Goal: Task Accomplishment & Management: Use online tool/utility

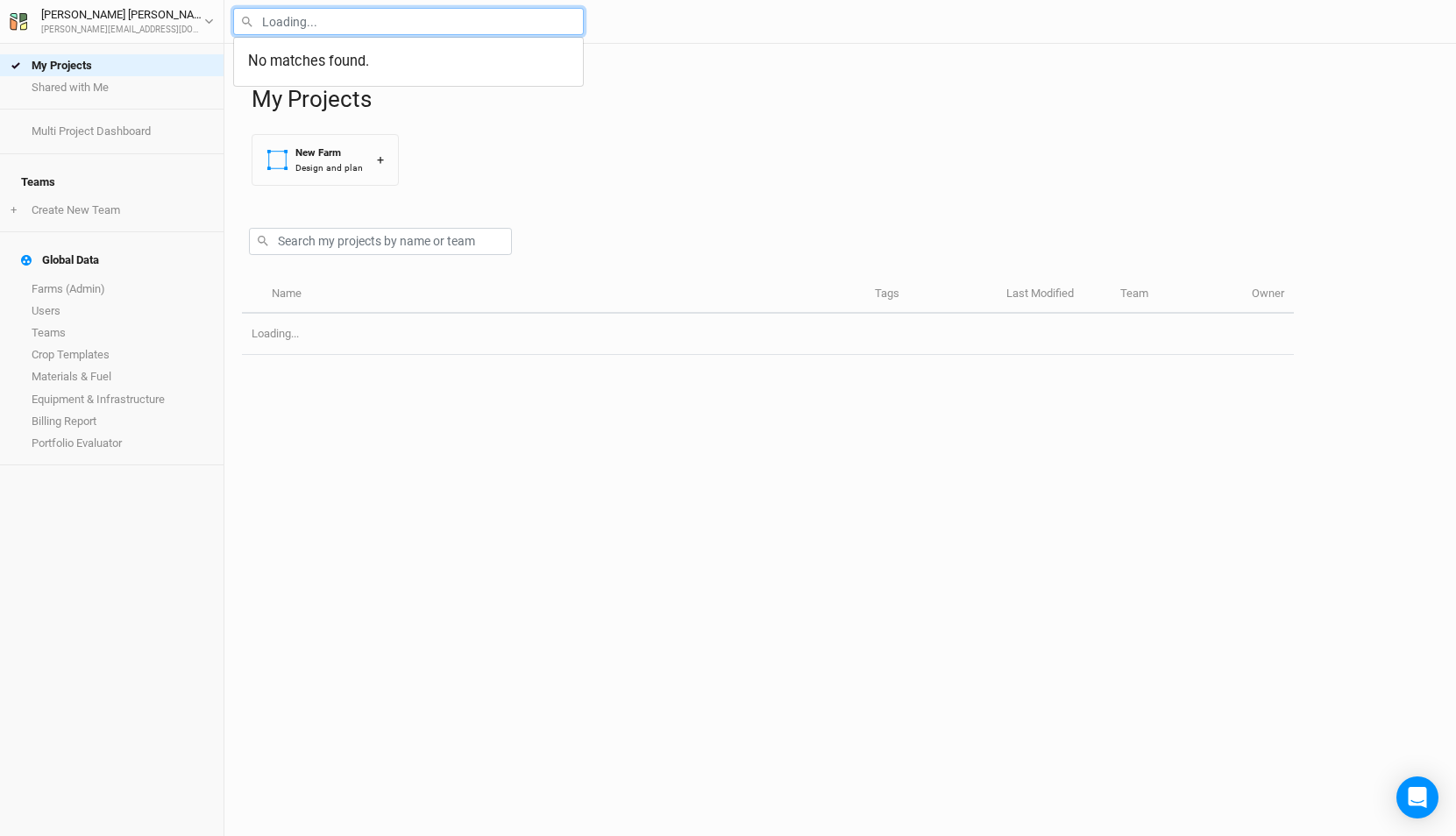
click at [349, 28] on input "text" at bounding box center [408, 21] width 351 height 28
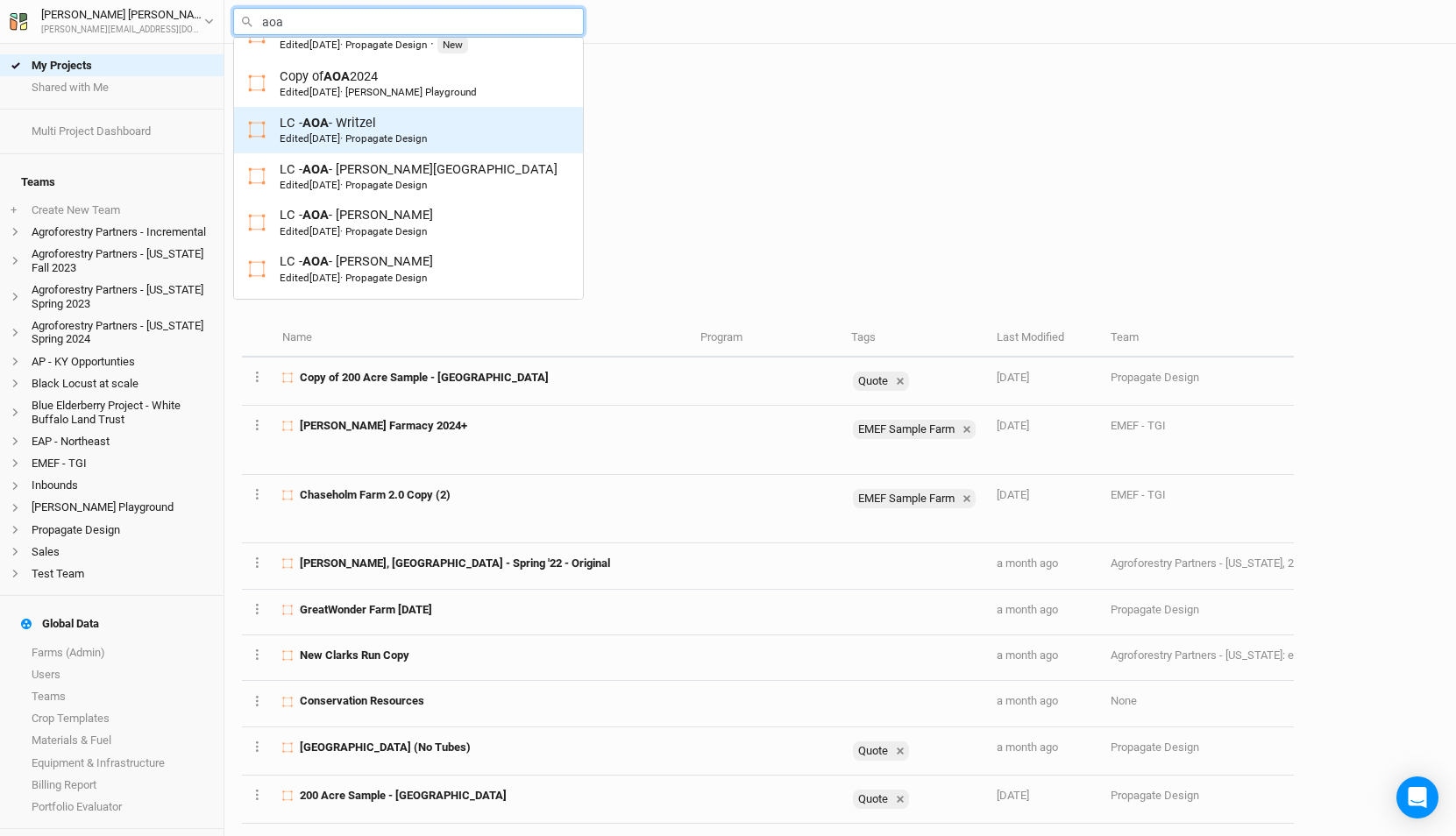
scroll to position [219, 0]
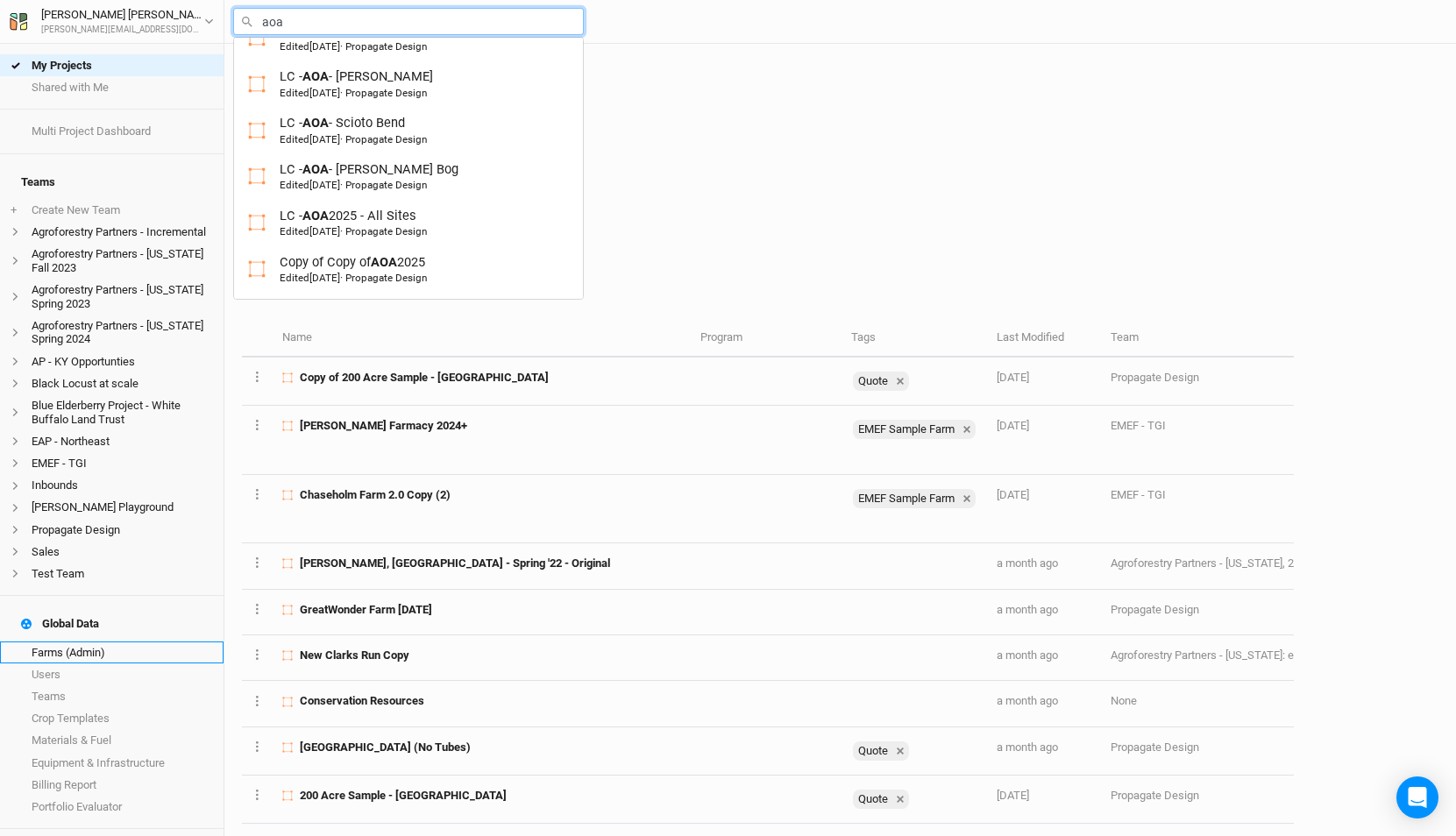
type input "aoa"
click at [81, 641] on link "Farms (Admin)" at bounding box center [111, 652] width 223 height 22
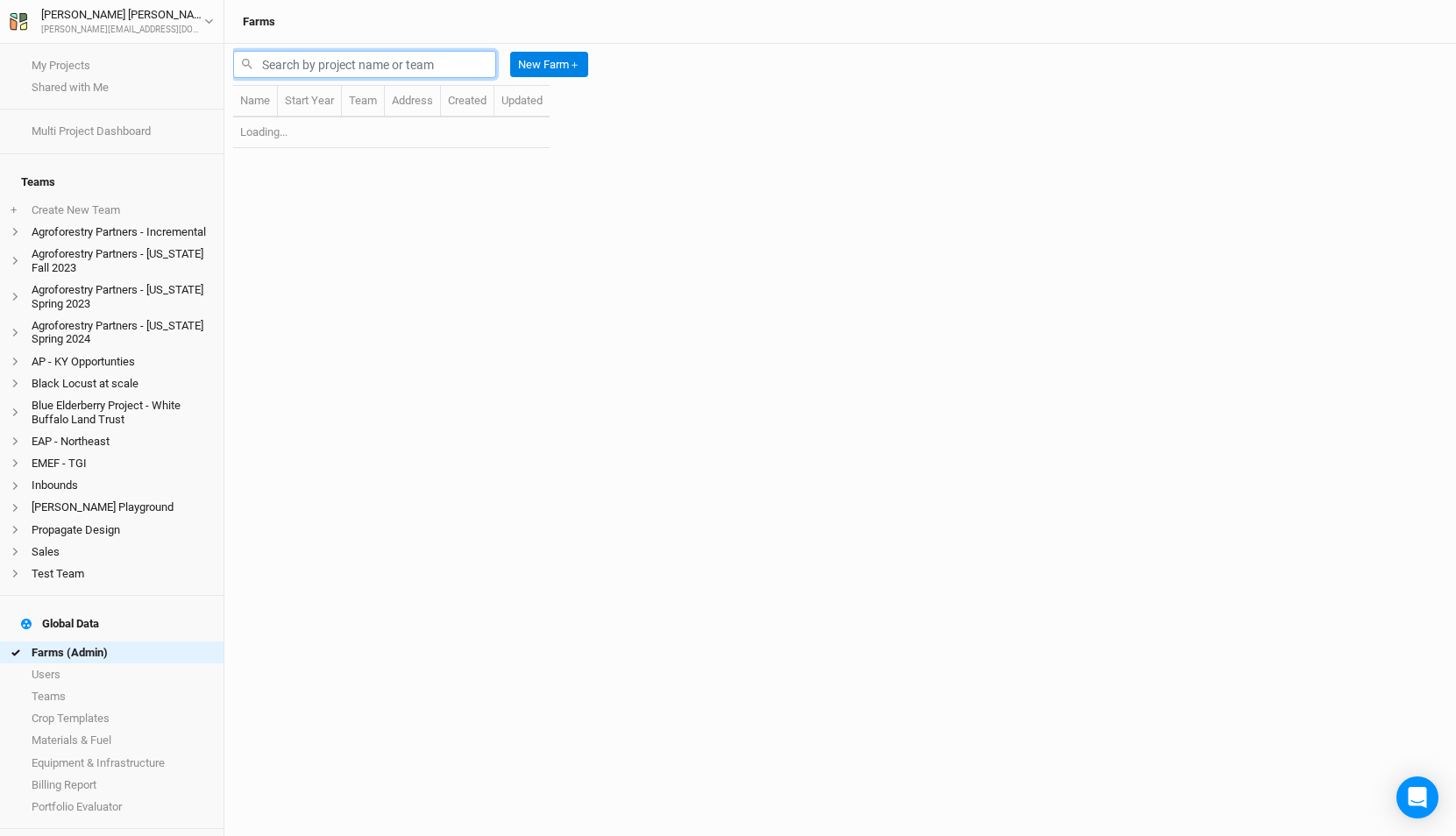
click at [323, 72] on input "text" at bounding box center [364, 64] width 263 height 28
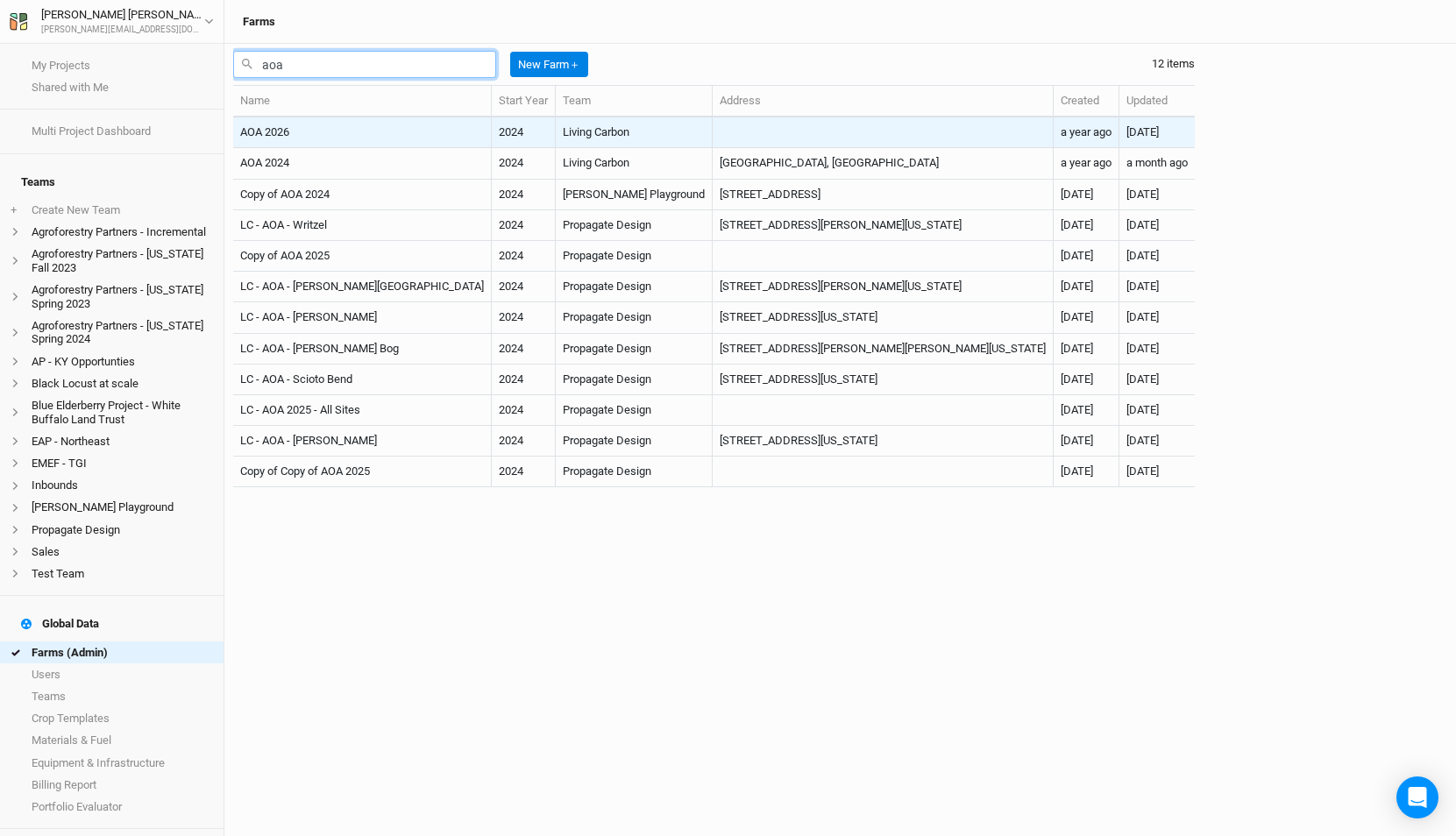
type input "aoa"
click at [353, 126] on td "AOA 2026" at bounding box center [362, 133] width 259 height 30
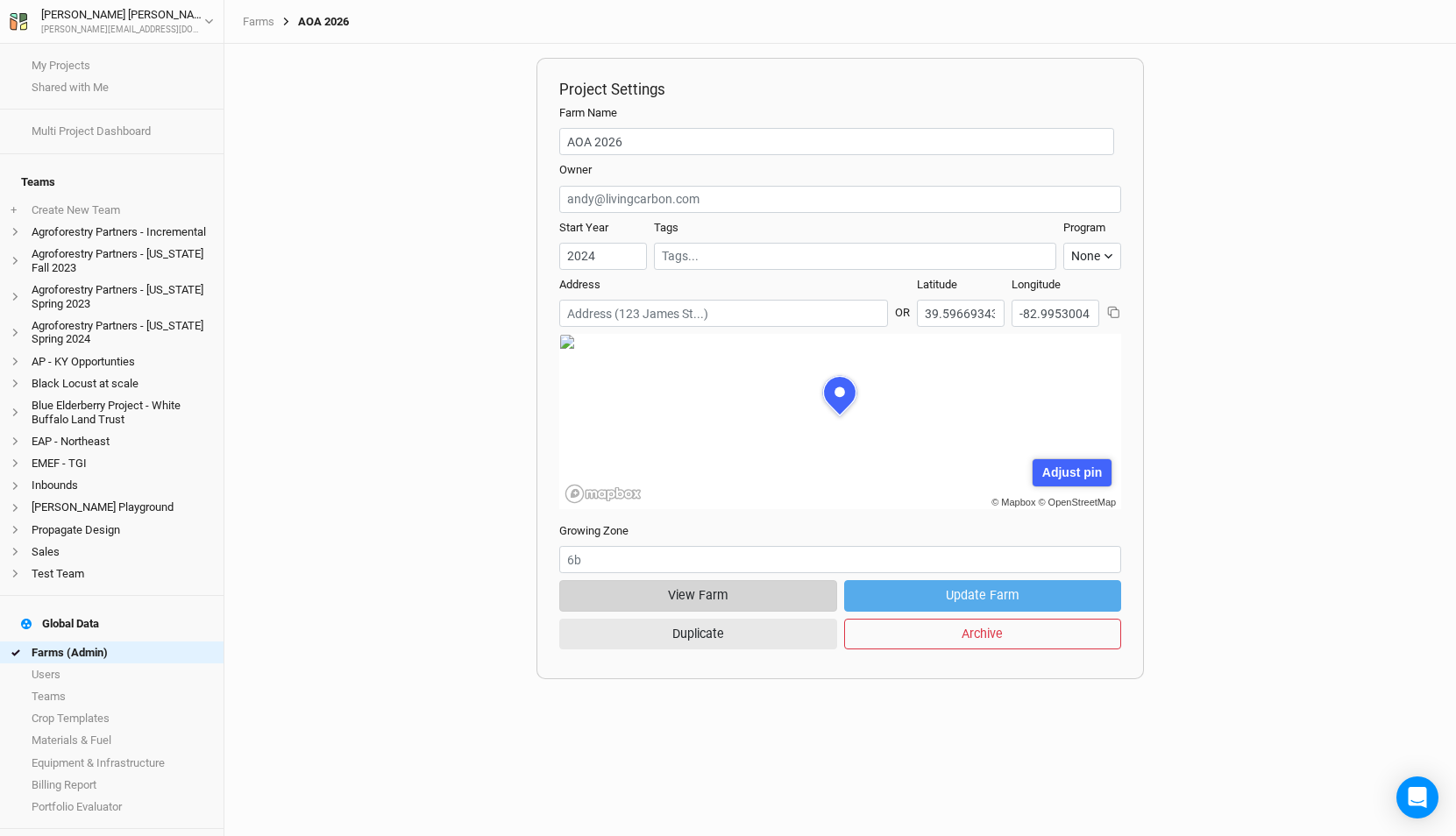
click at [681, 602] on button "View Farm" at bounding box center [697, 596] width 277 height 30
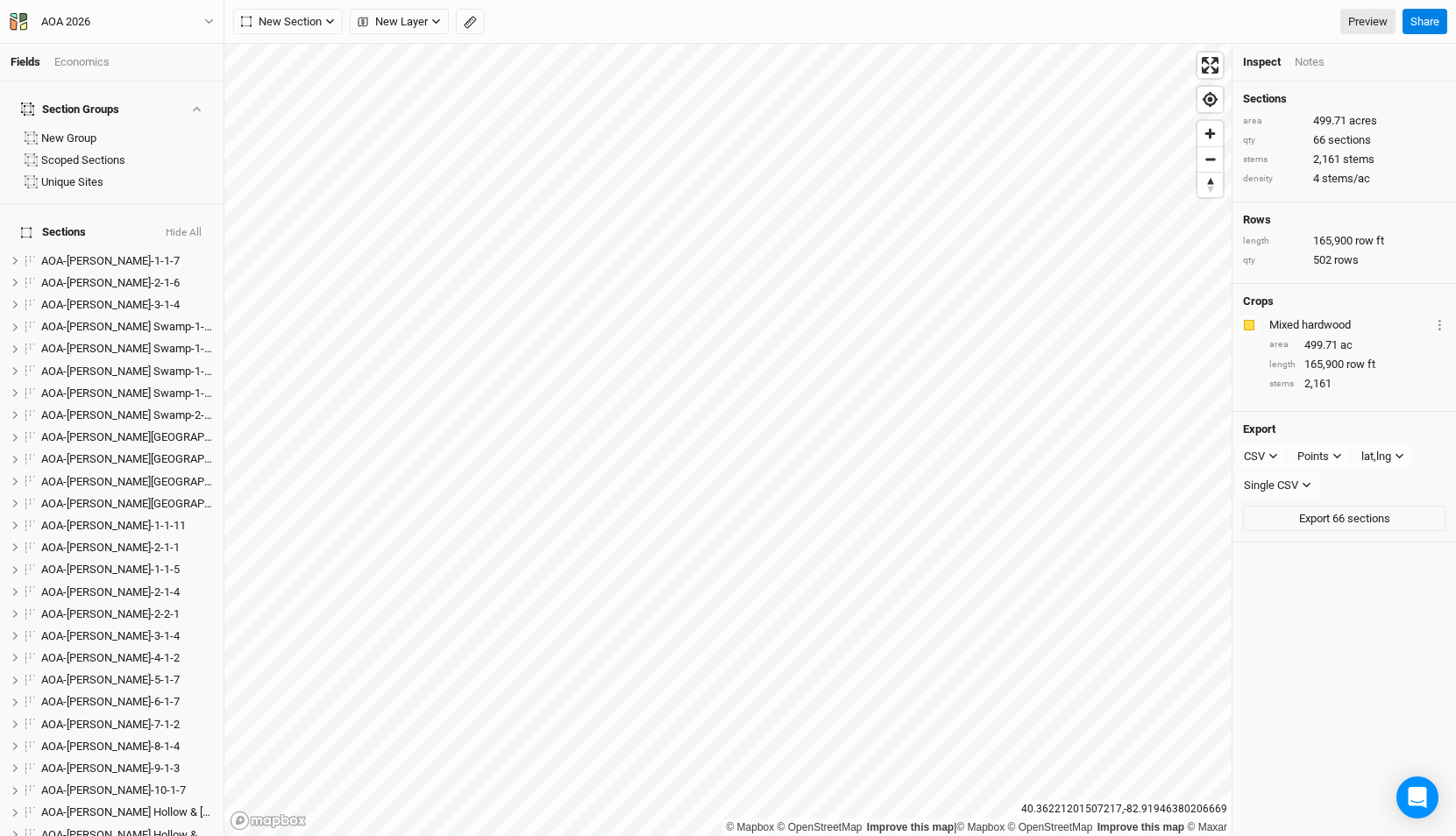
scroll to position [707, 0]
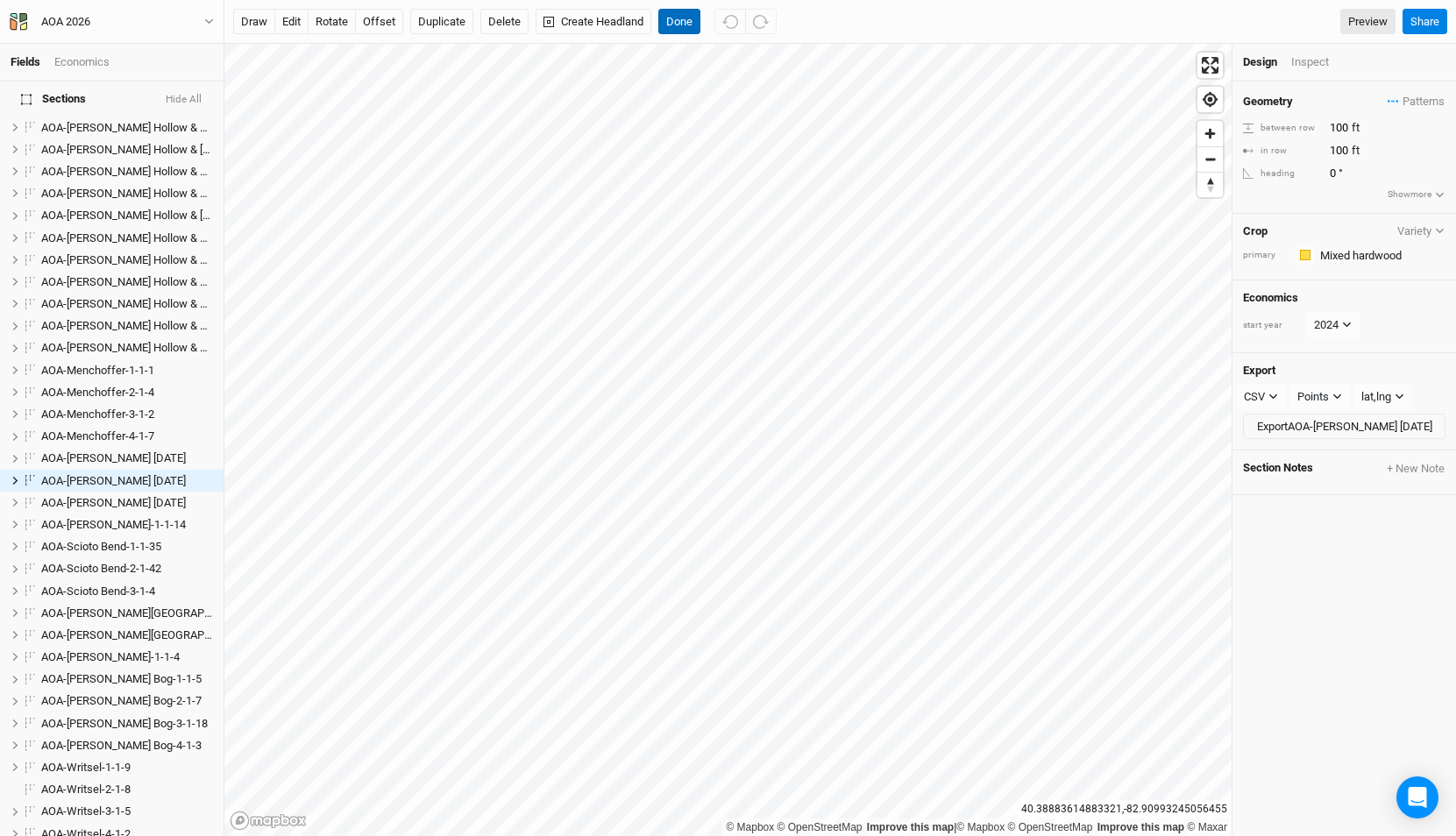
click at [682, 24] on button "Done" at bounding box center [680, 22] width 42 height 27
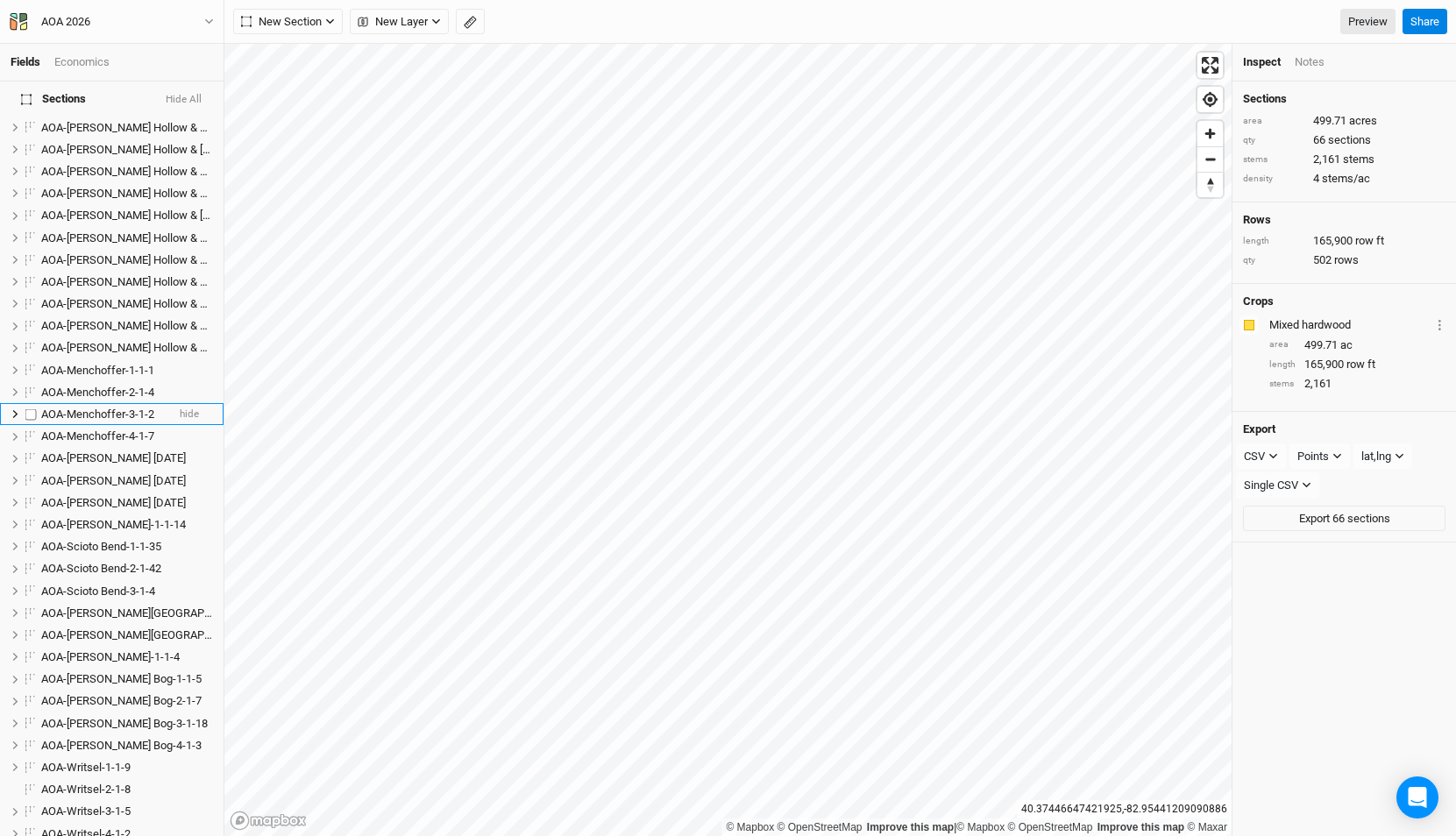
scroll to position [1434, 0]
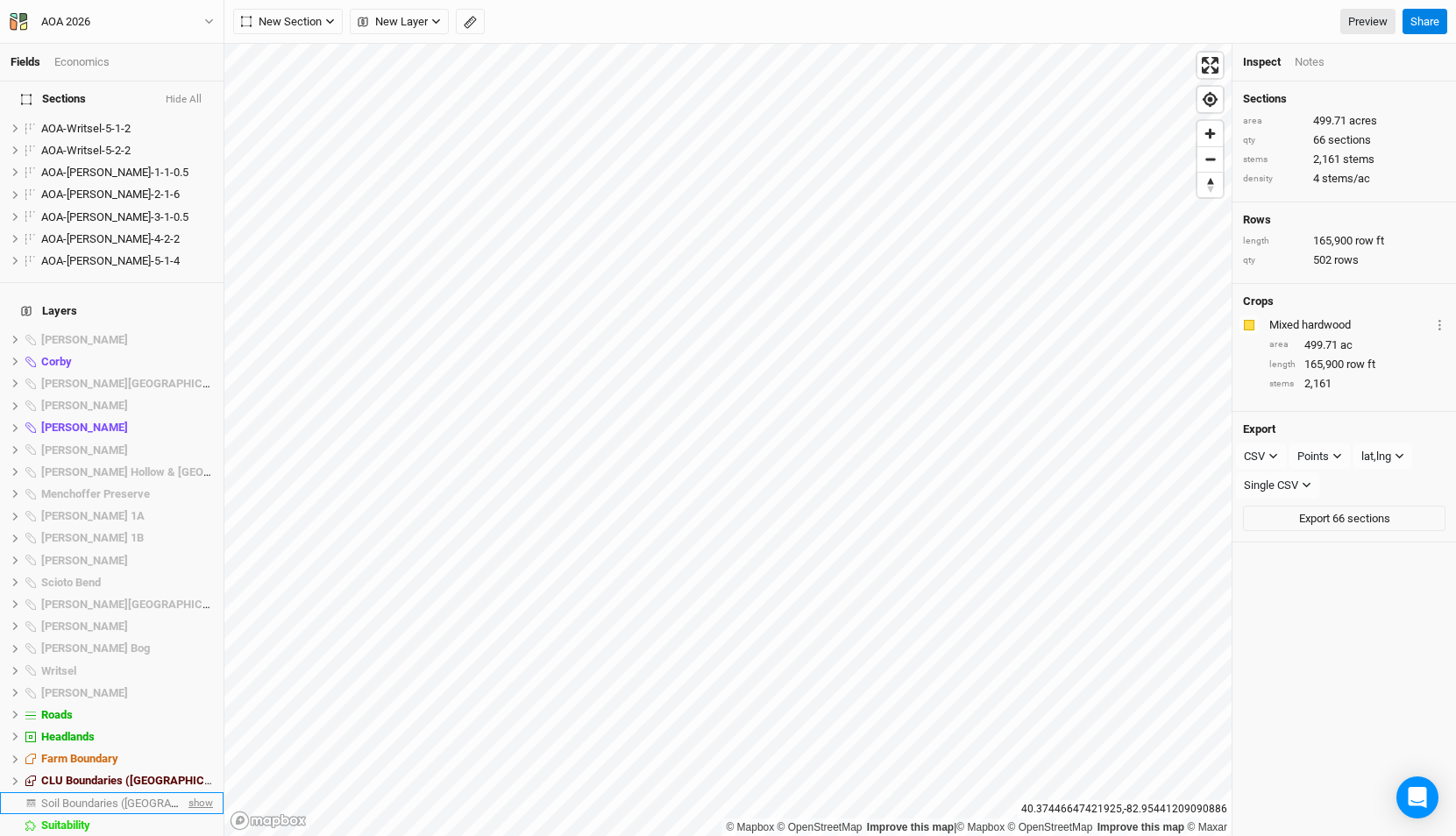
click at [193, 792] on span "show" at bounding box center [200, 803] width 29 height 22
click at [12, 798] on icon at bounding box center [15, 803] width 10 height 10
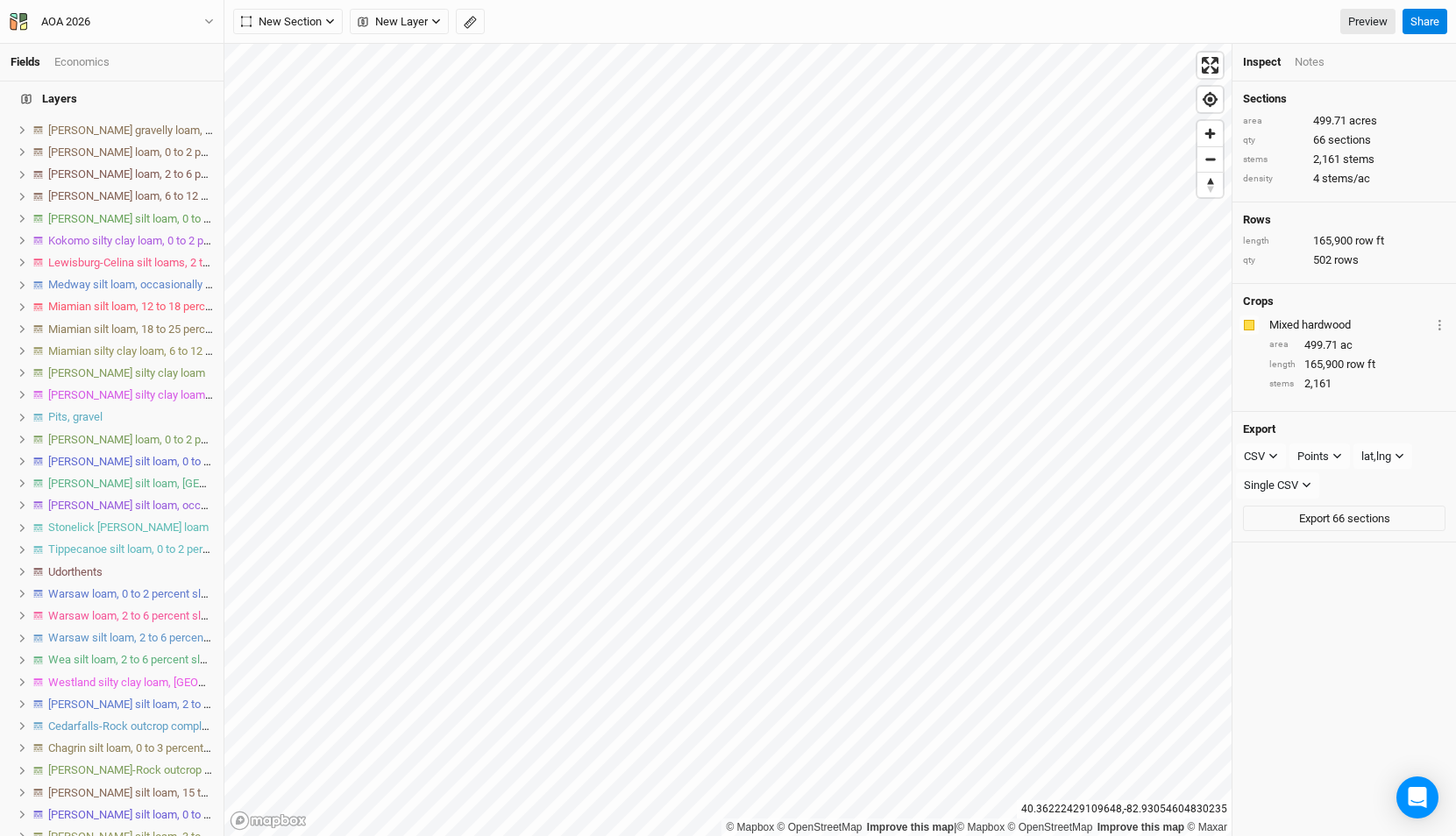
scroll to position [2956, 0]
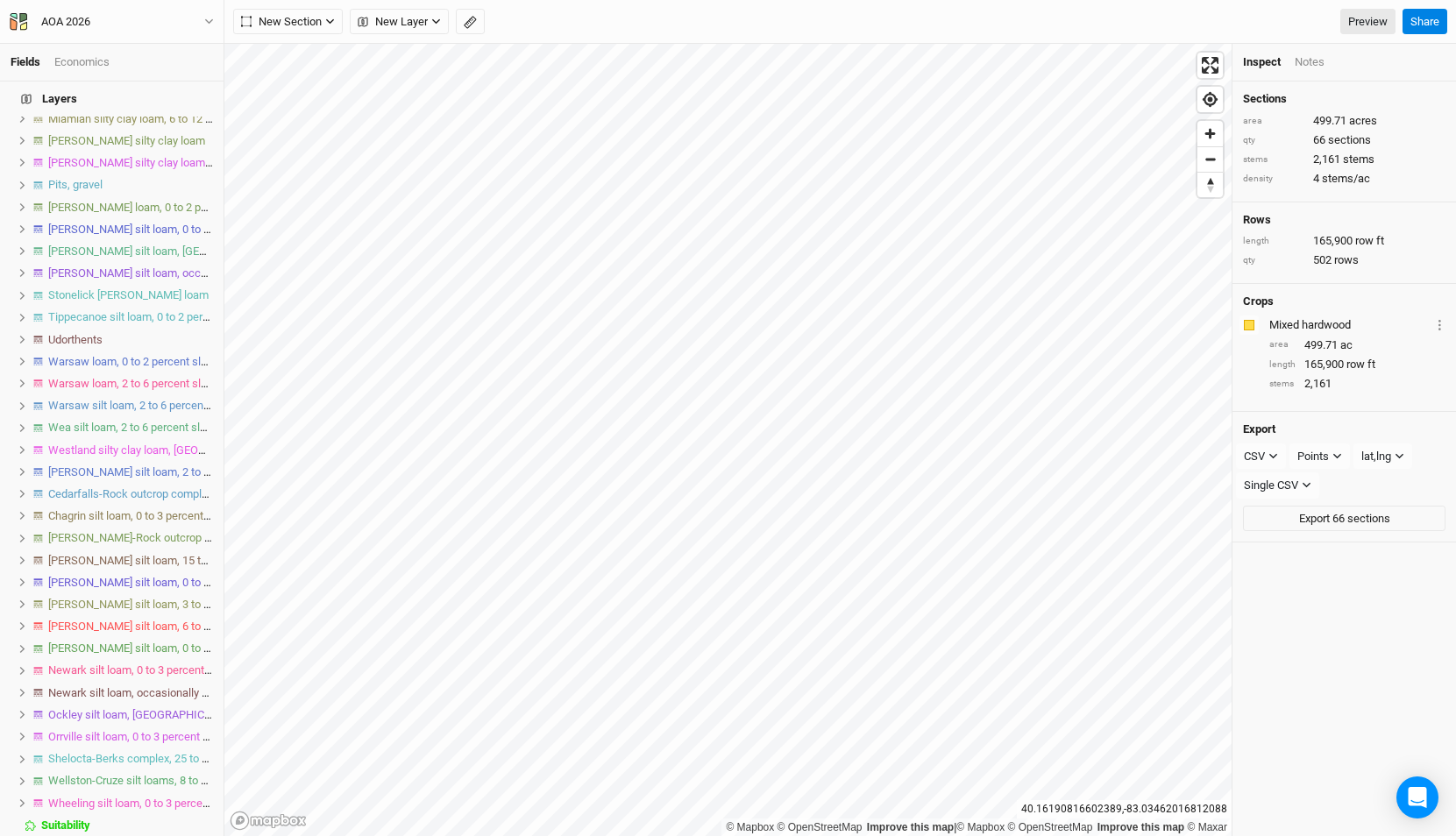
click at [104, 444] on span "Westland silty clay loam, Southern Ohio Till Plain, 0 to 2 percent slopes" at bounding box center [247, 450] width 398 height 13
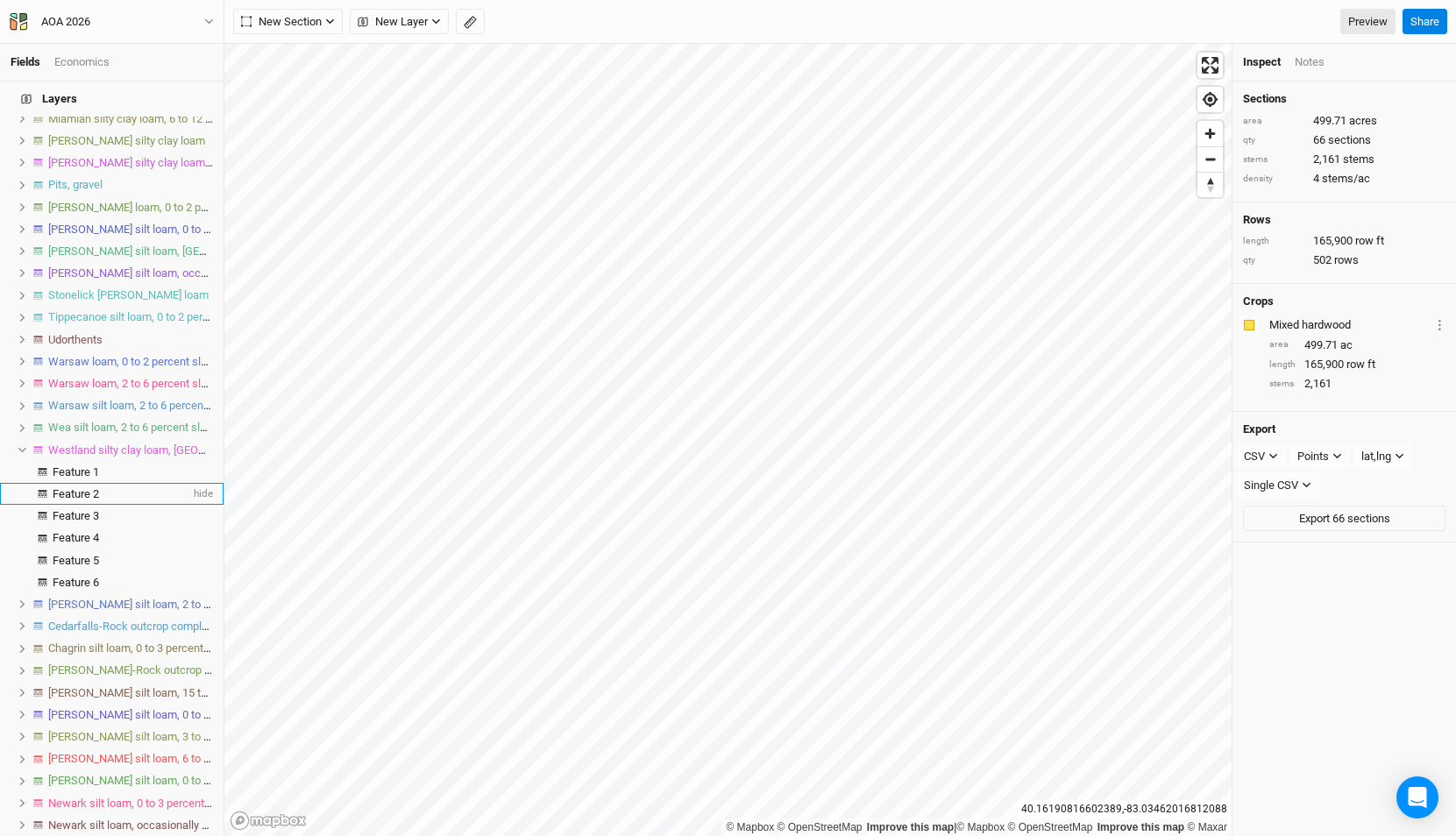
click at [83, 487] on span "Feature 2" at bounding box center [75, 494] width 47 height 13
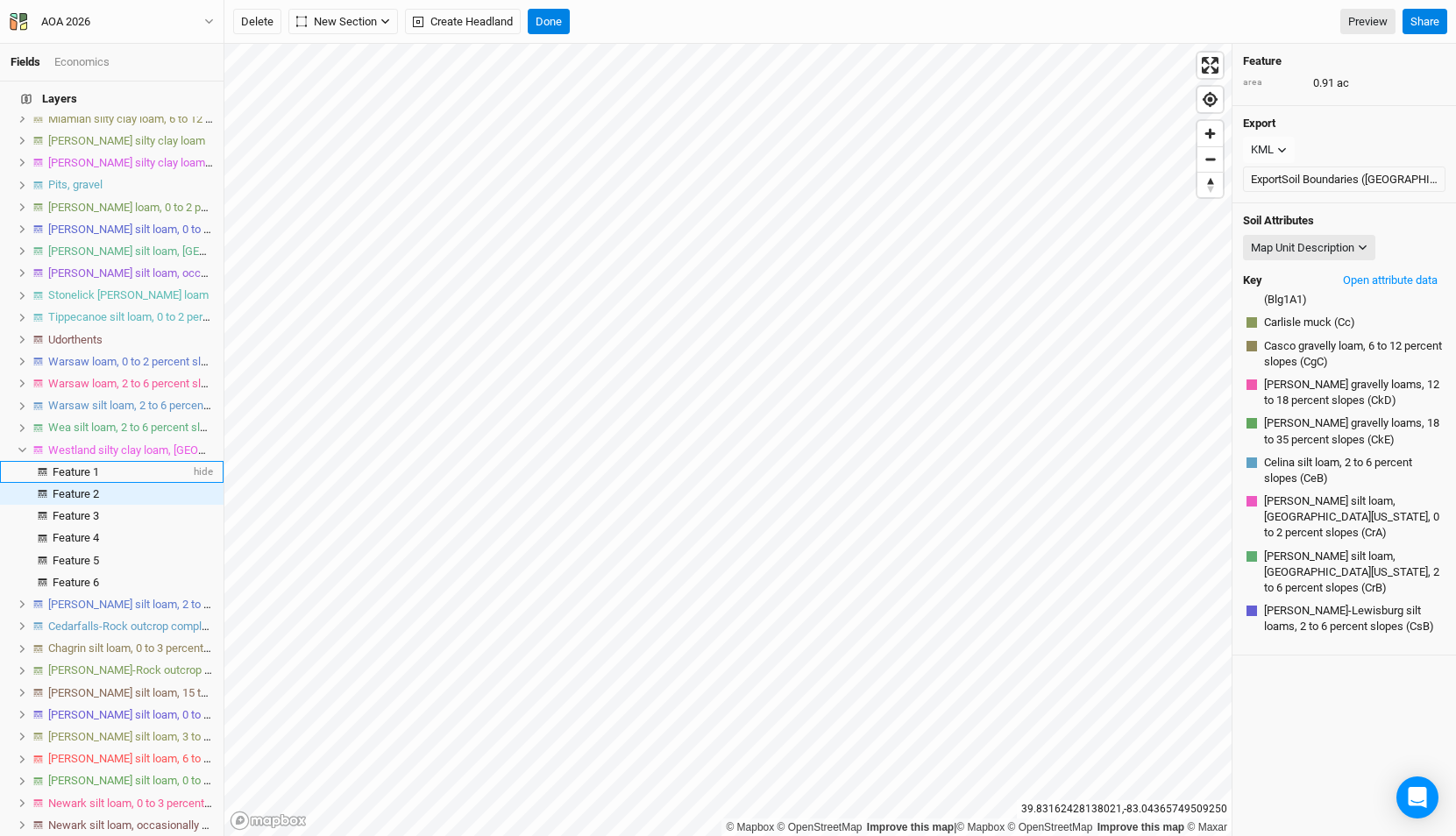
scroll to position [2065, 0]
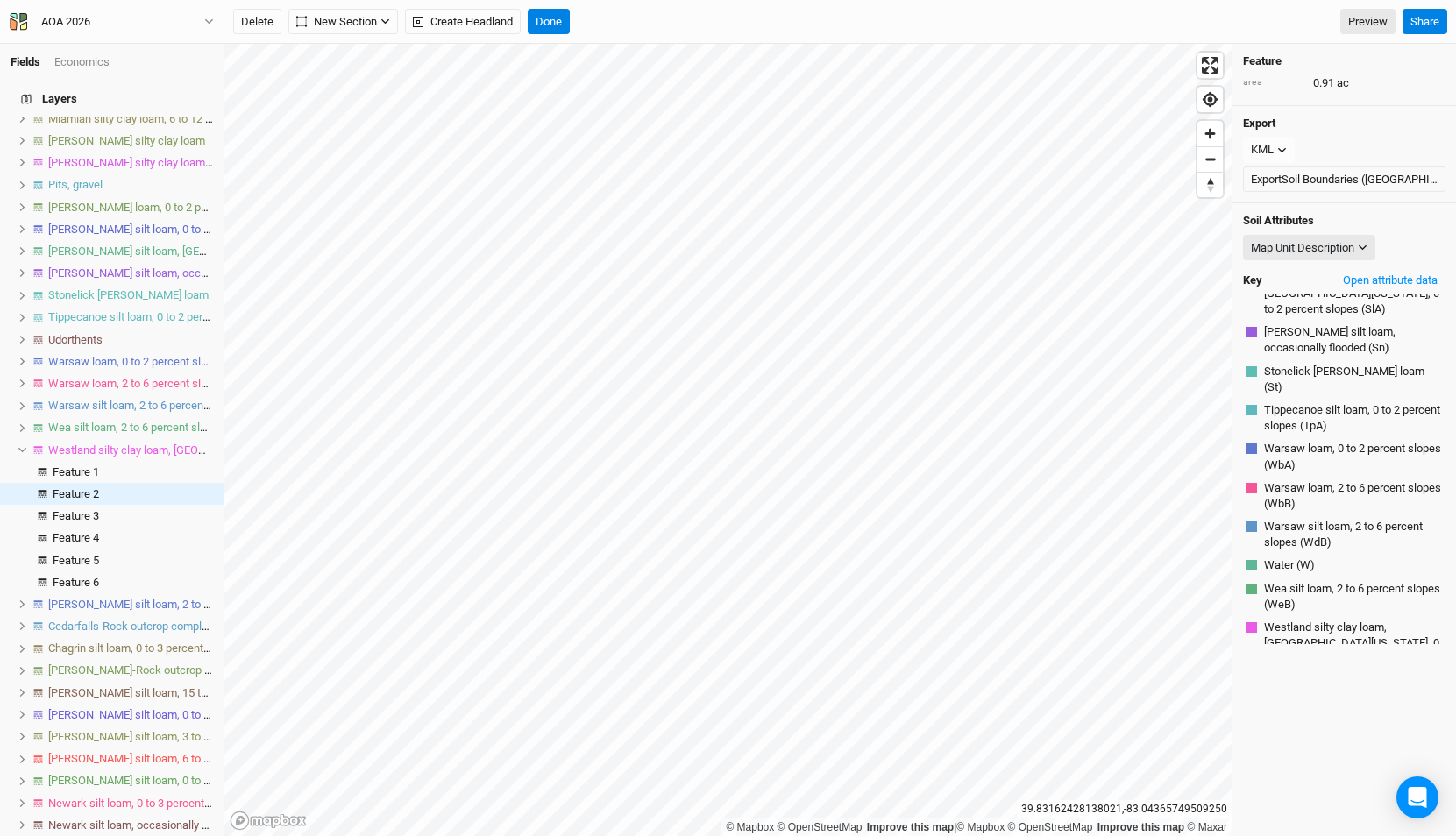
click at [23, 445] on icon at bounding box center [22, 449] width 10 height 10
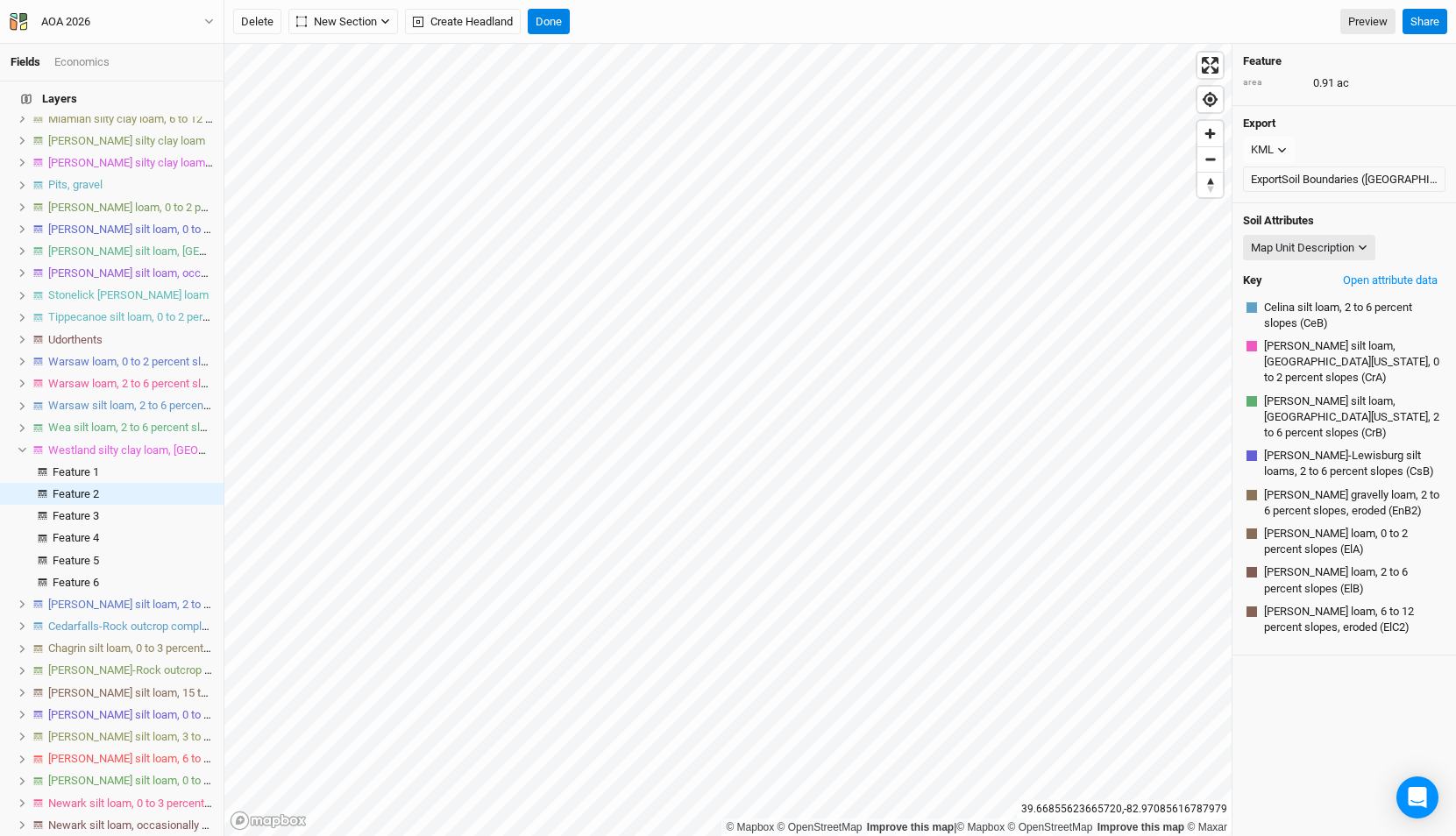
scroll to position [1165, 0]
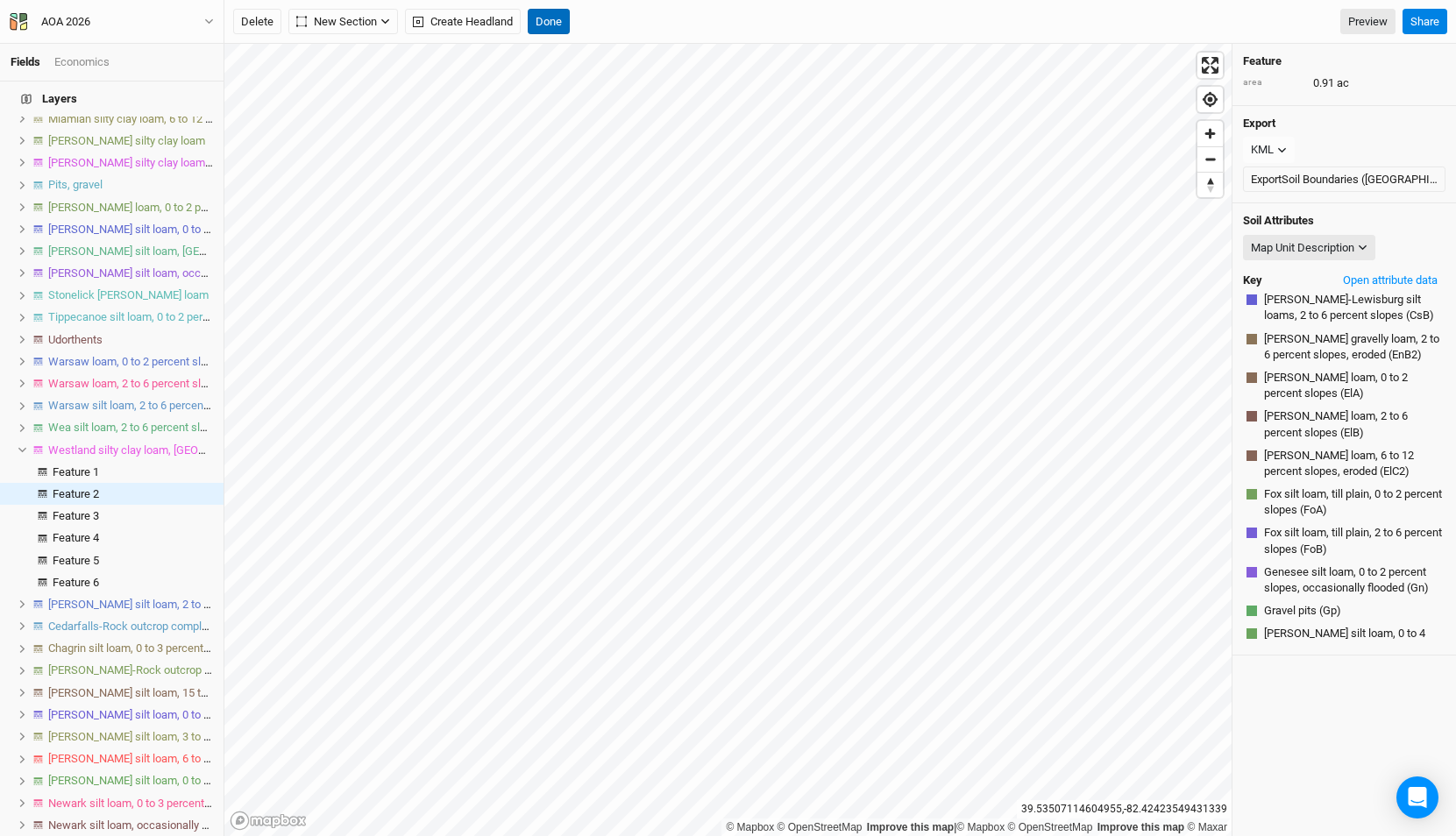
click at [546, 19] on button "Done" at bounding box center [548, 22] width 42 height 27
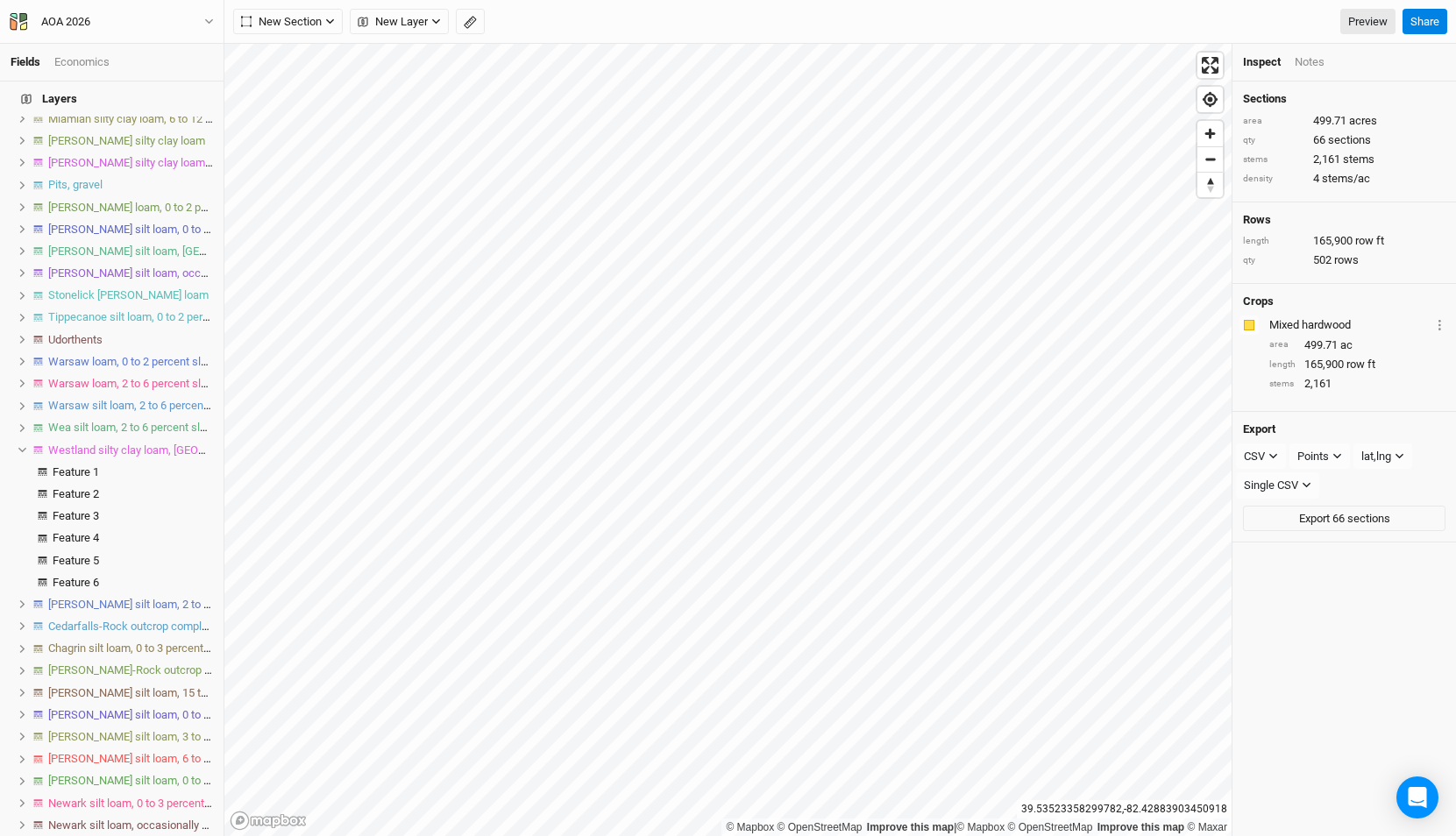
scroll to position [2686, 0]
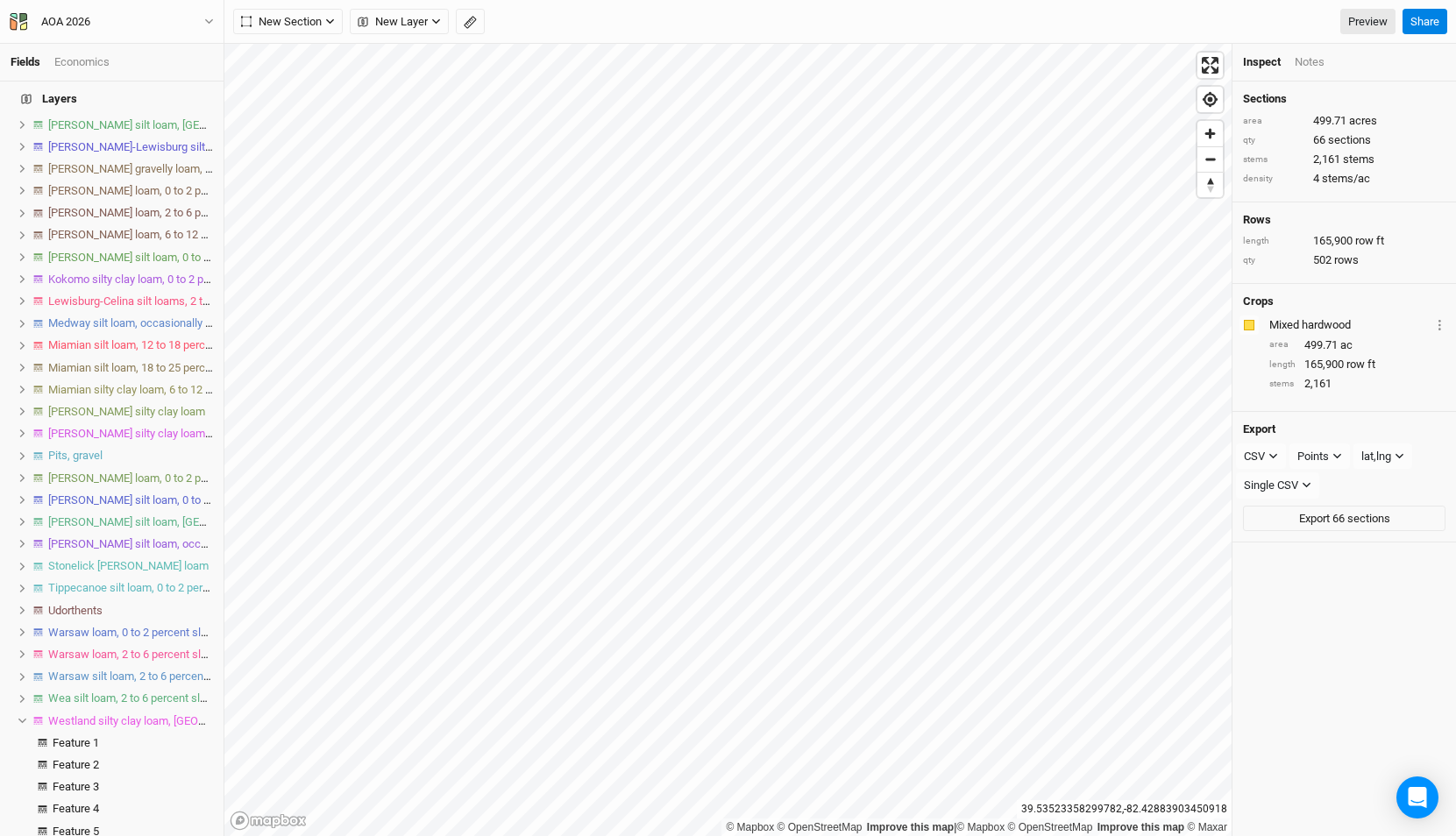
click at [151, 12] on div "AOA 2026 Back Project Settings User settings Imperial Metric Keyboard Shortcuts…" at bounding box center [111, 22] width 206 height 19
click at [145, 27] on button "AOA 2026" at bounding box center [111, 22] width 206 height 19
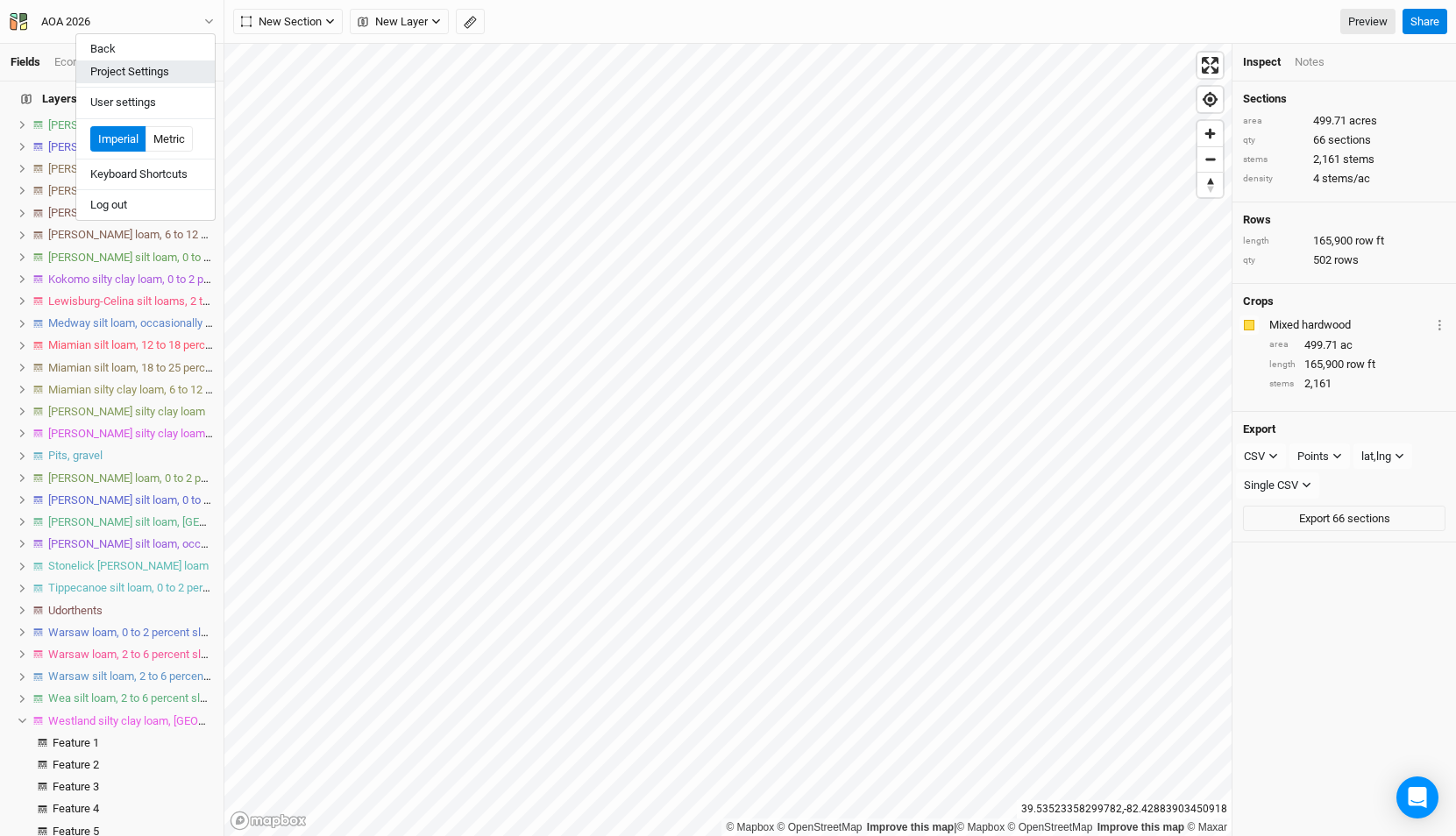
click at [146, 68] on button "Project Settings" at bounding box center [145, 72] width 139 height 23
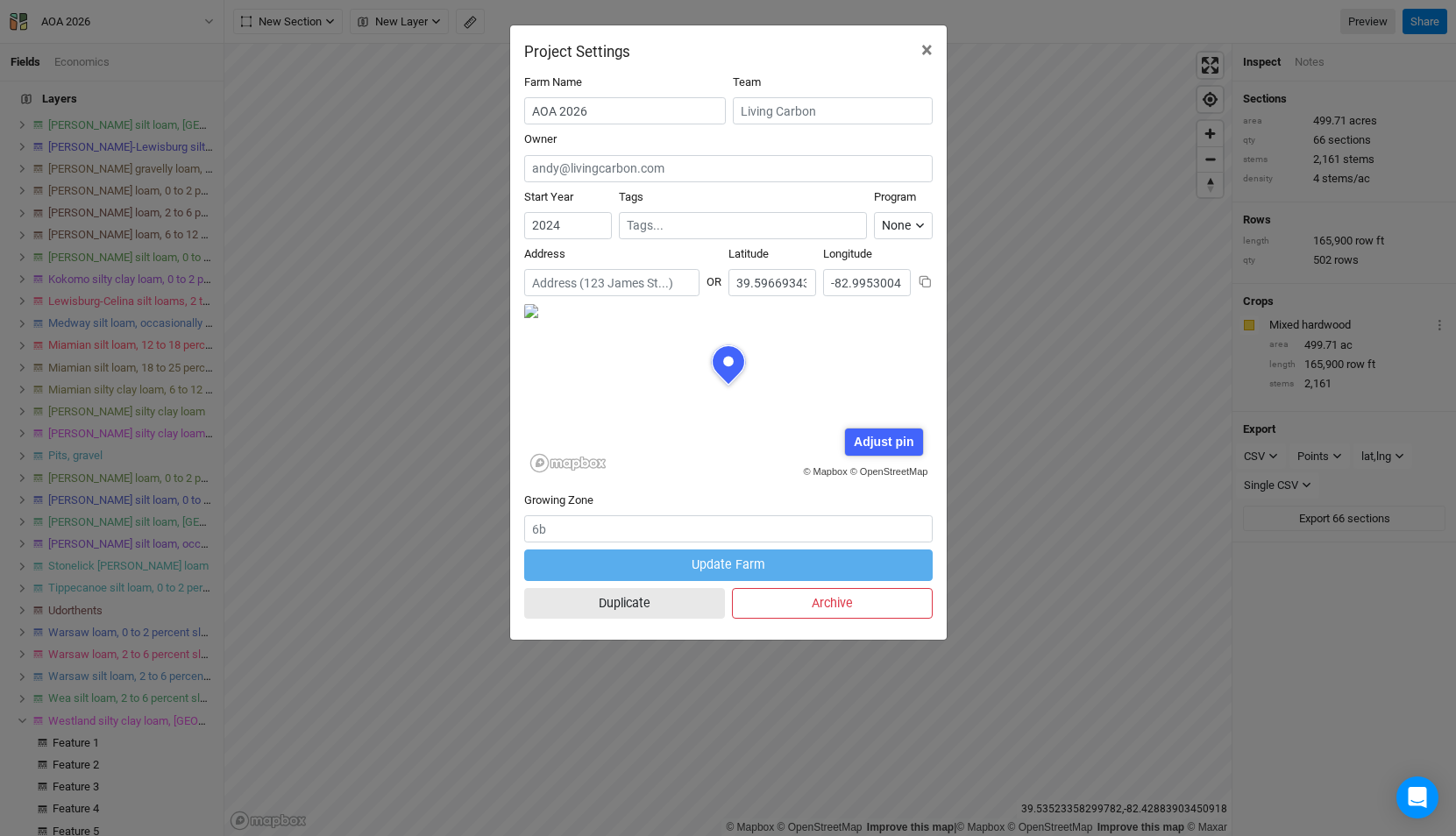
scroll to position [87, 204]
click at [629, 608] on button "Duplicate" at bounding box center [623, 603] width 201 height 30
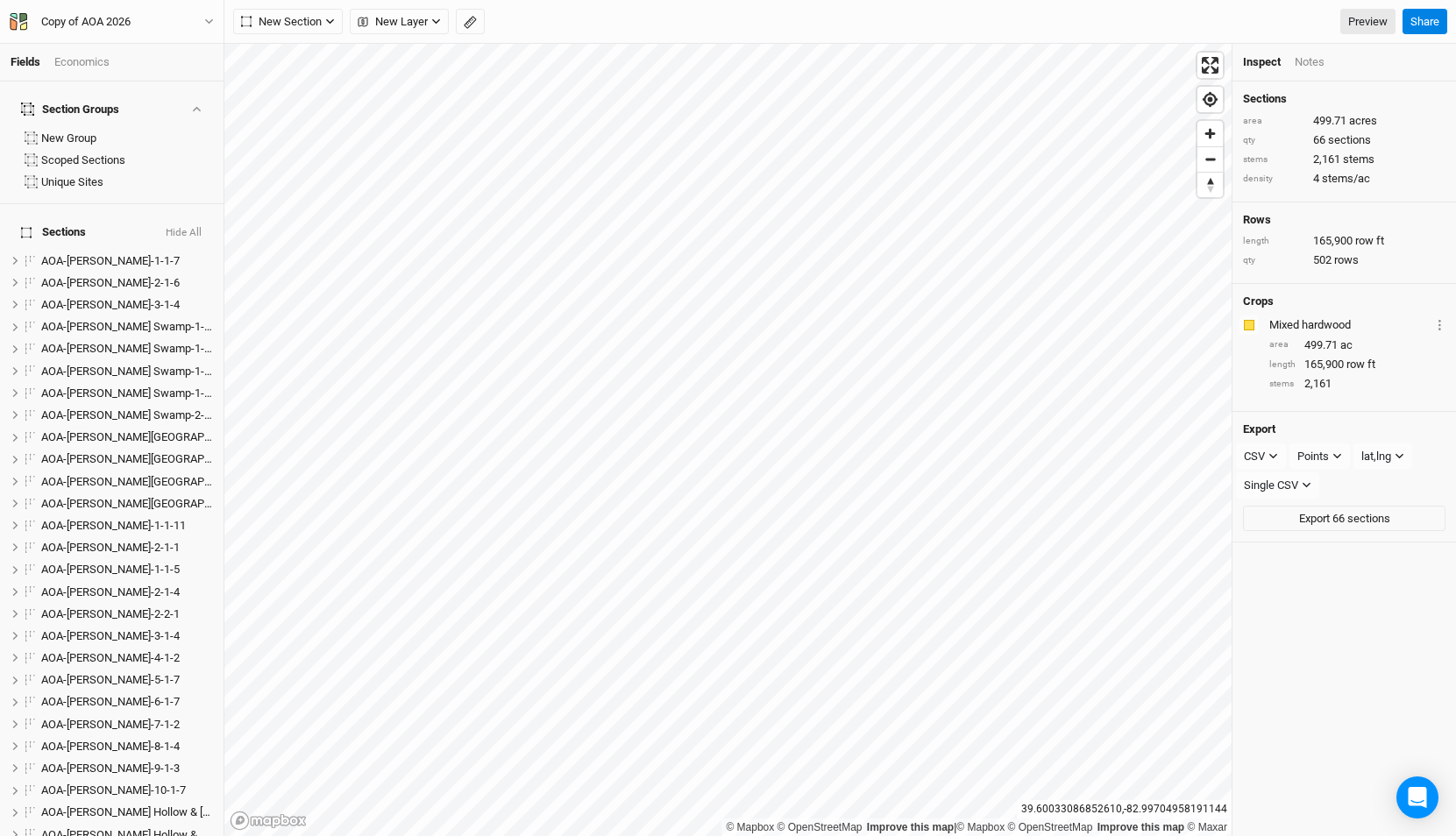
click at [189, 227] on button "Hide All" at bounding box center [183, 233] width 38 height 12
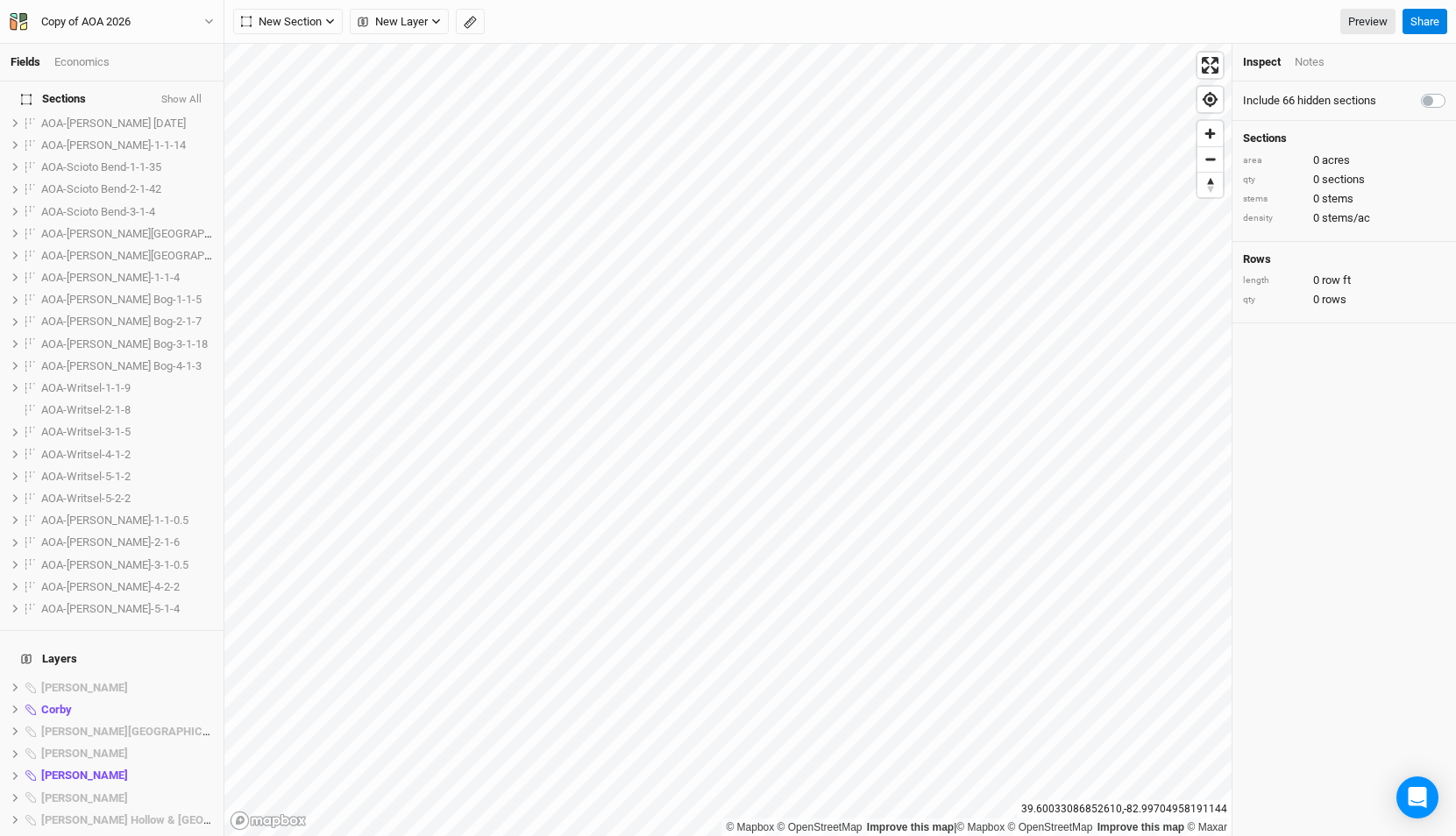
scroll to position [1434, 0]
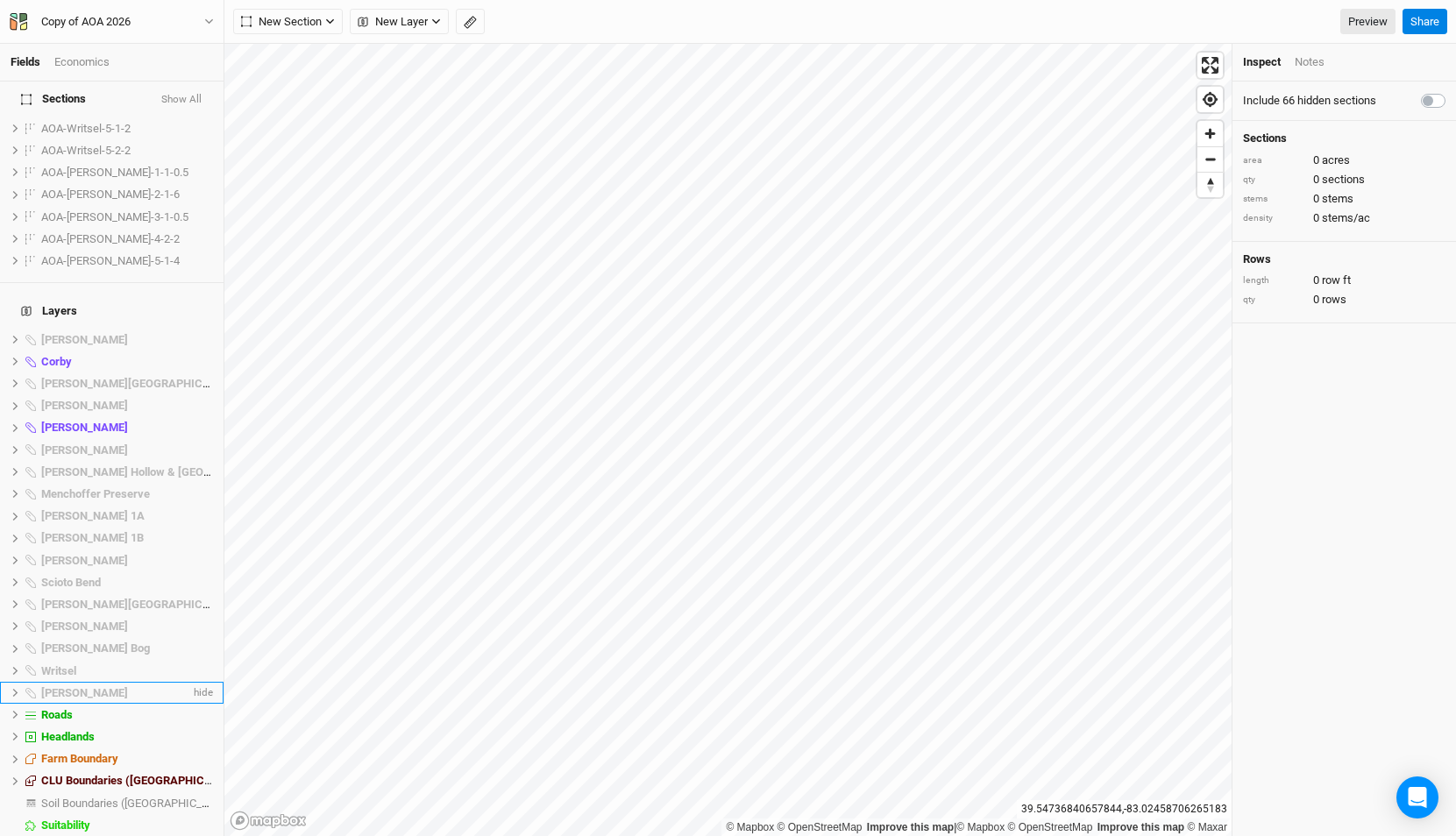
click at [85, 686] on span "[PERSON_NAME]" at bounding box center [84, 693] width 86 height 13
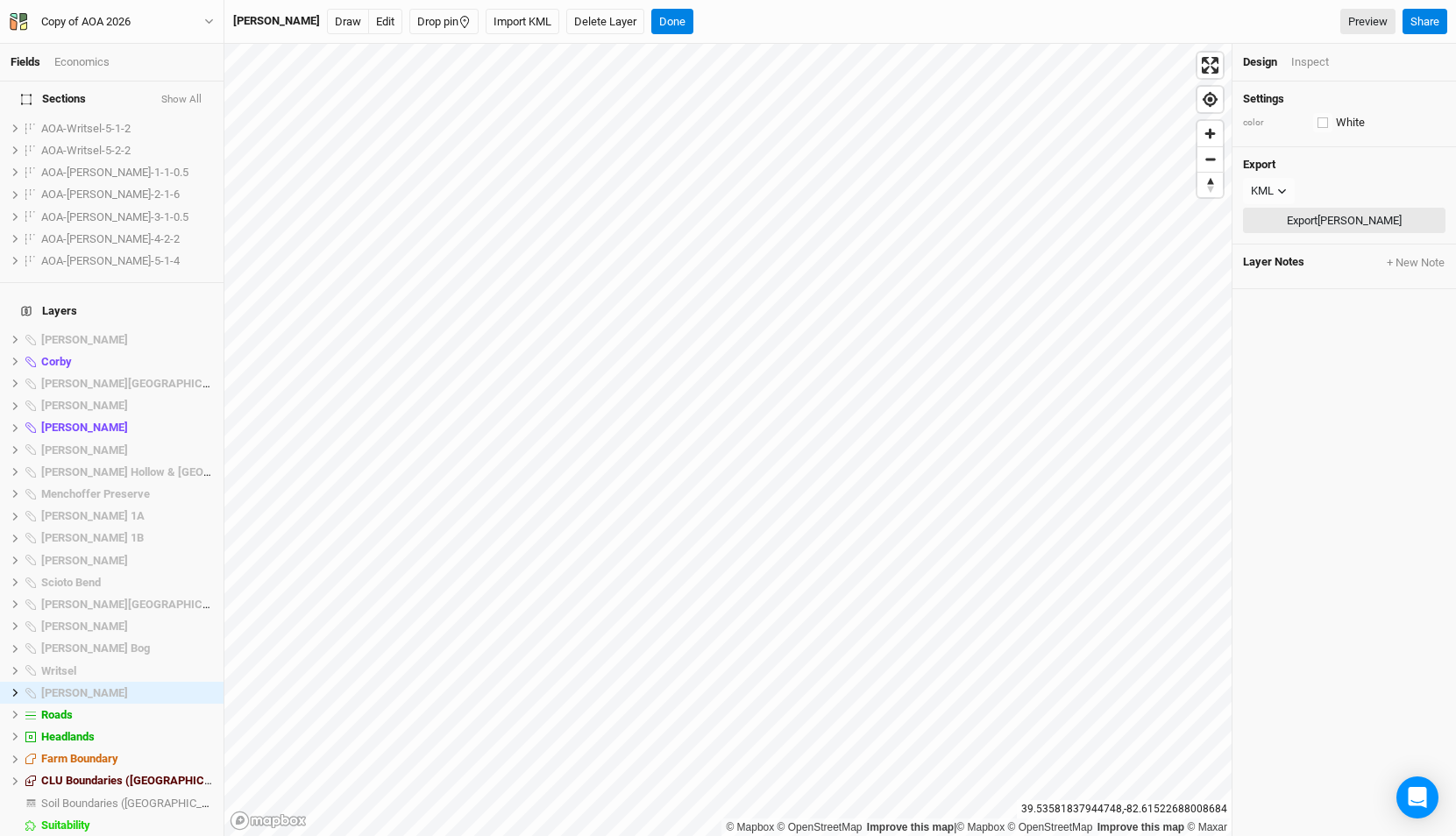
click at [1289, 213] on button "Export Wylie Ridge" at bounding box center [1344, 221] width 202 height 27
click at [107, 664] on div "Writsel" at bounding box center [115, 671] width 149 height 14
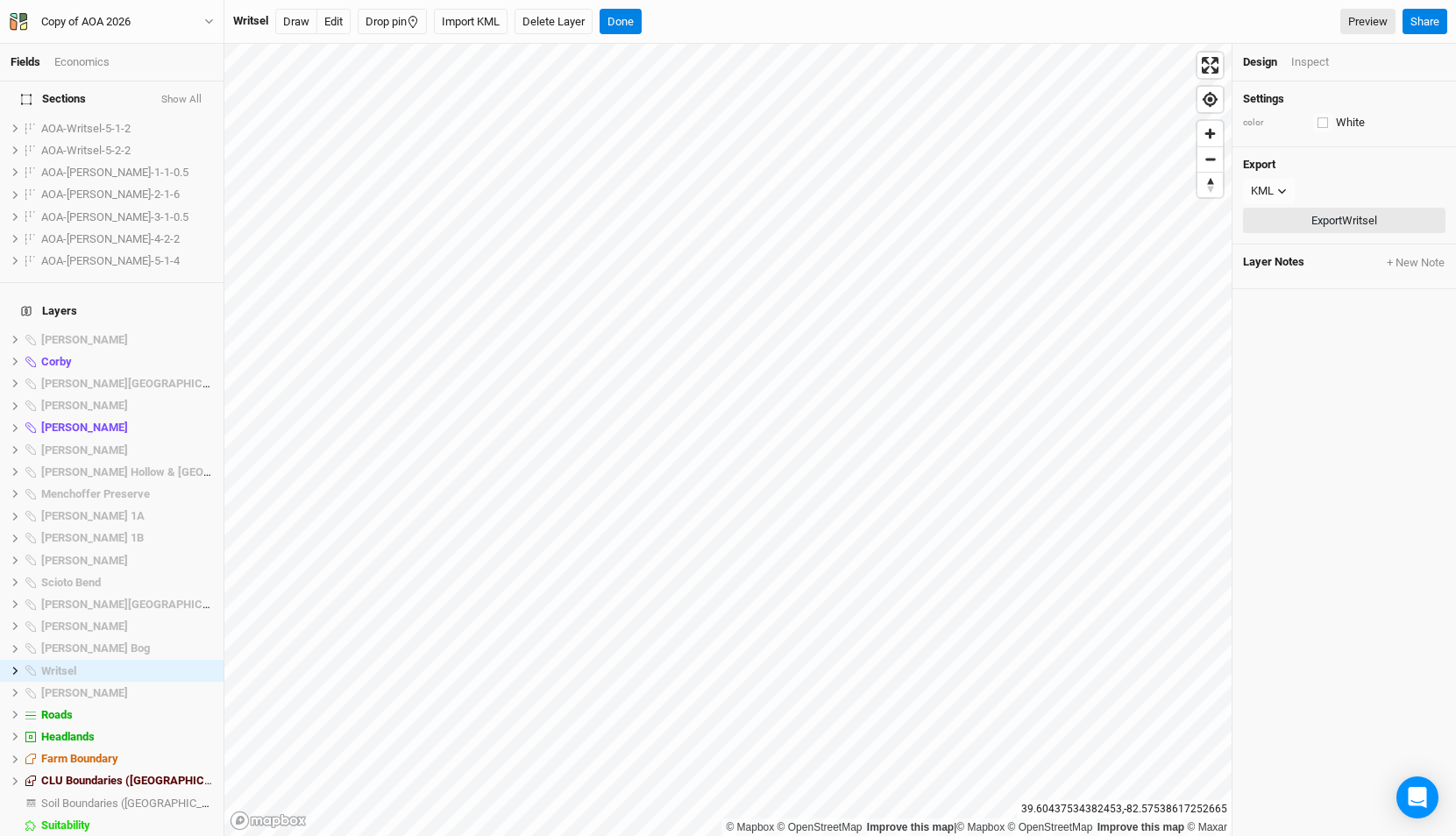
click at [1269, 220] on button "Export Writsel" at bounding box center [1344, 221] width 202 height 27
click at [103, 641] on span "[PERSON_NAME] Bog" at bounding box center [95, 648] width 108 height 13
click at [1276, 218] on button "Export Utzinger Bog" at bounding box center [1344, 221] width 202 height 27
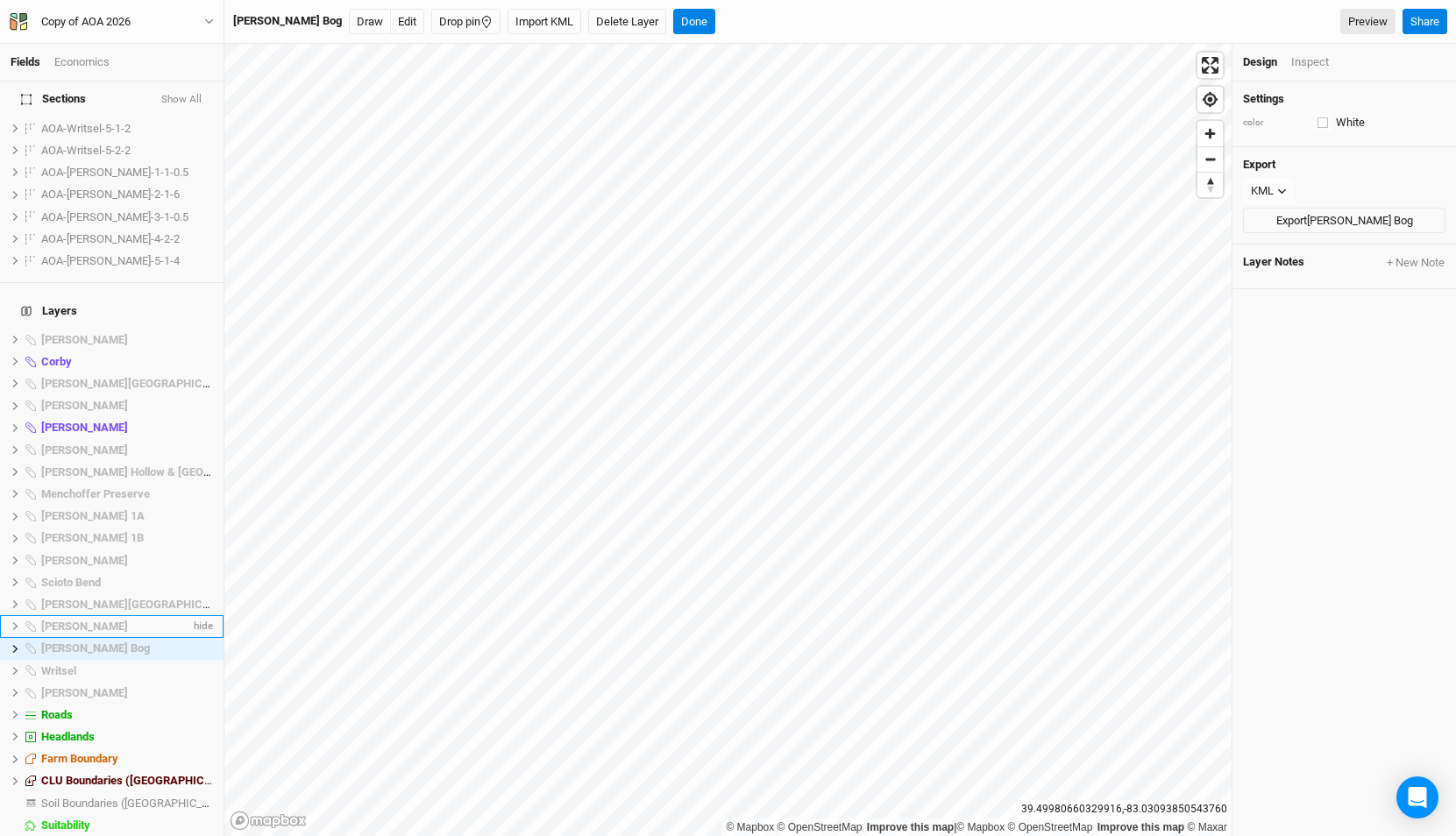
click at [65, 619] on span "[PERSON_NAME]" at bounding box center [84, 626] width 86 height 13
click at [1270, 218] on button "Export Stevens" at bounding box center [1344, 221] width 202 height 27
click at [107, 598] on span "[PERSON_NAME][GEOGRAPHIC_DATA]" at bounding box center [140, 604] width 198 height 13
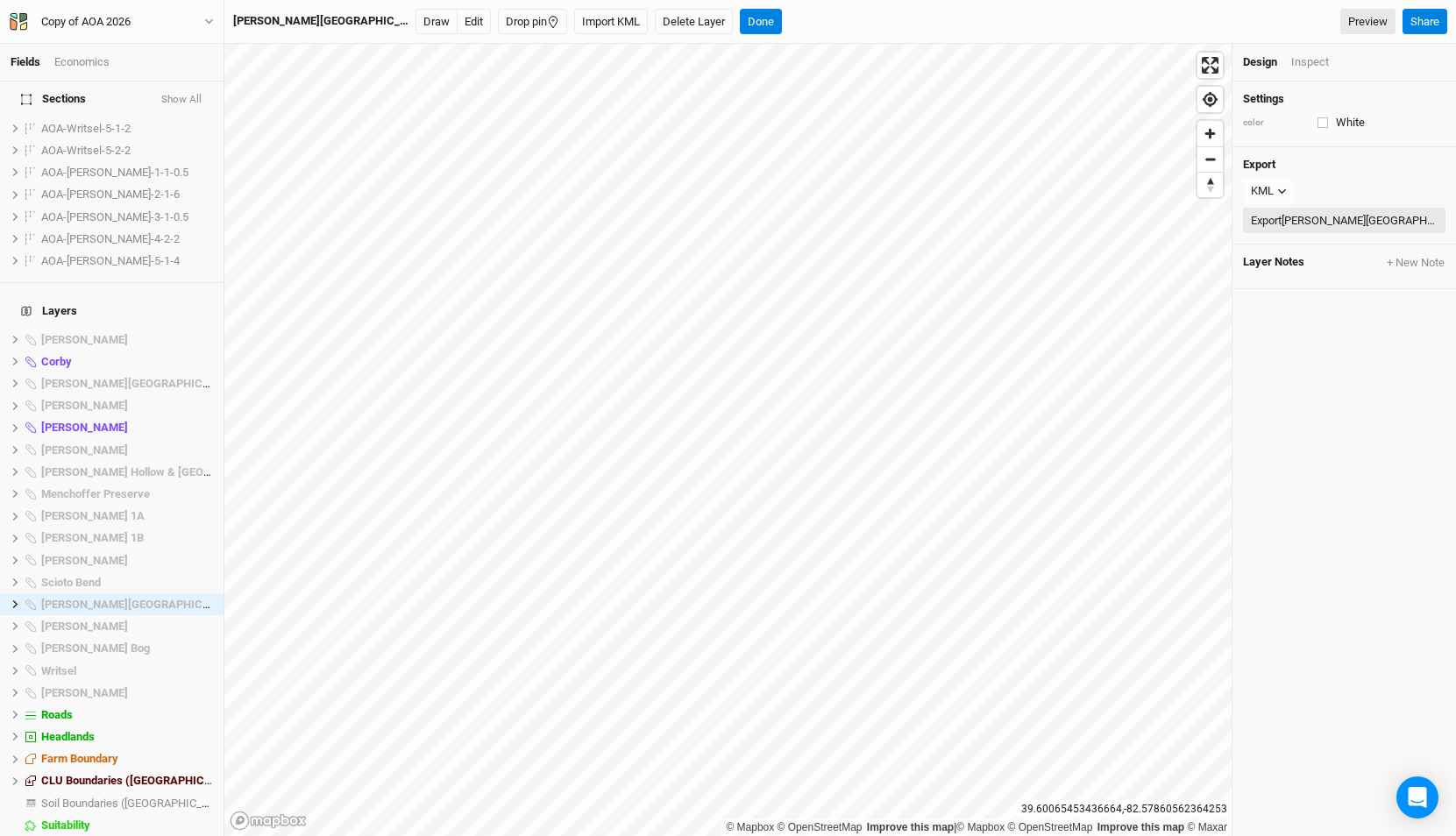
click at [1289, 223] on button "Export Scott Creek Falls" at bounding box center [1344, 221] width 202 height 27
click at [107, 576] on div "Scioto Bend" at bounding box center [115, 582] width 149 height 14
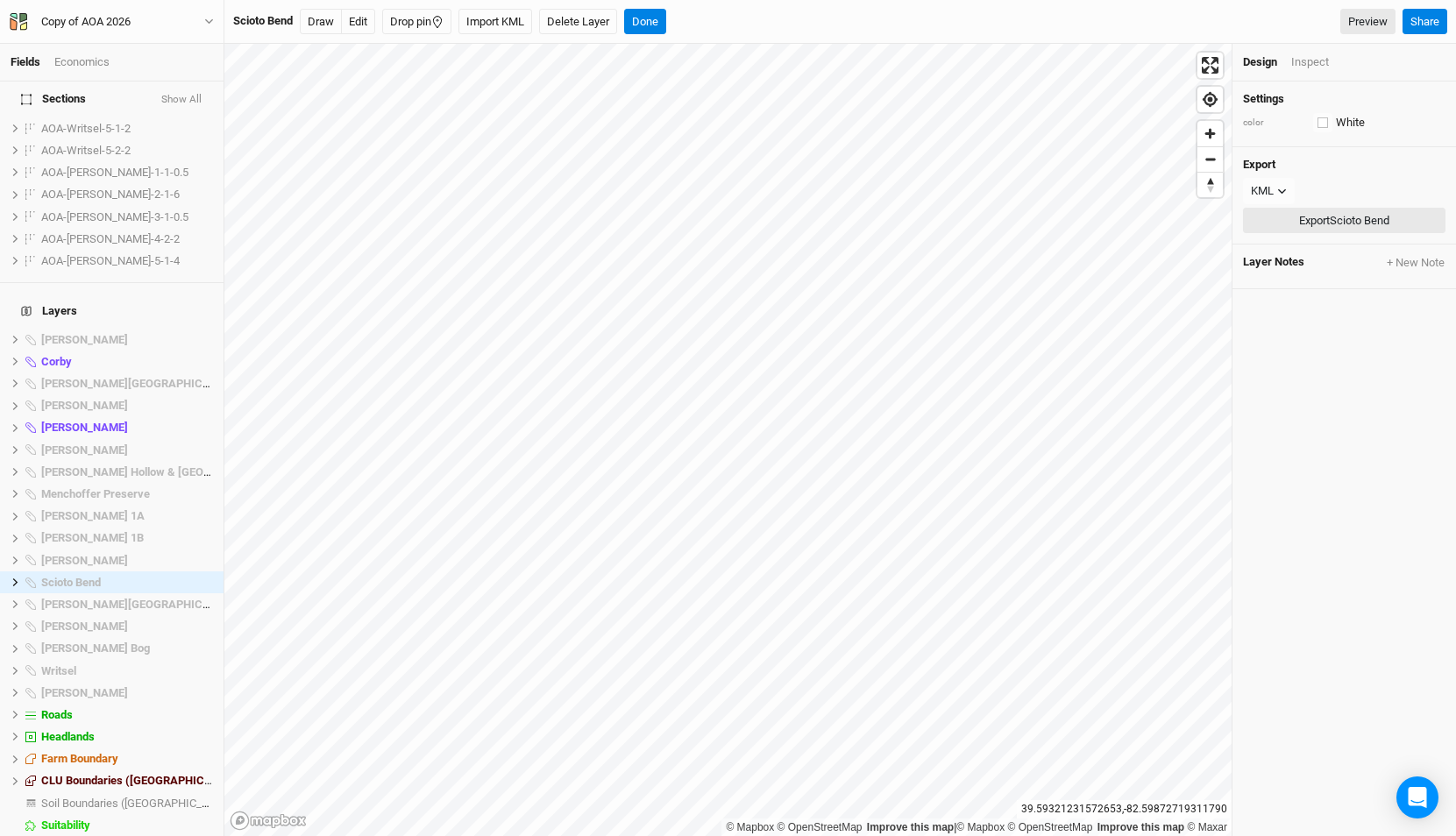
click at [1313, 209] on button "Export Scioto Bend" at bounding box center [1344, 221] width 202 height 27
click at [90, 554] on div "[PERSON_NAME]" at bounding box center [115, 560] width 149 height 14
click at [1311, 222] on button "Export Riddle" at bounding box center [1344, 221] width 202 height 27
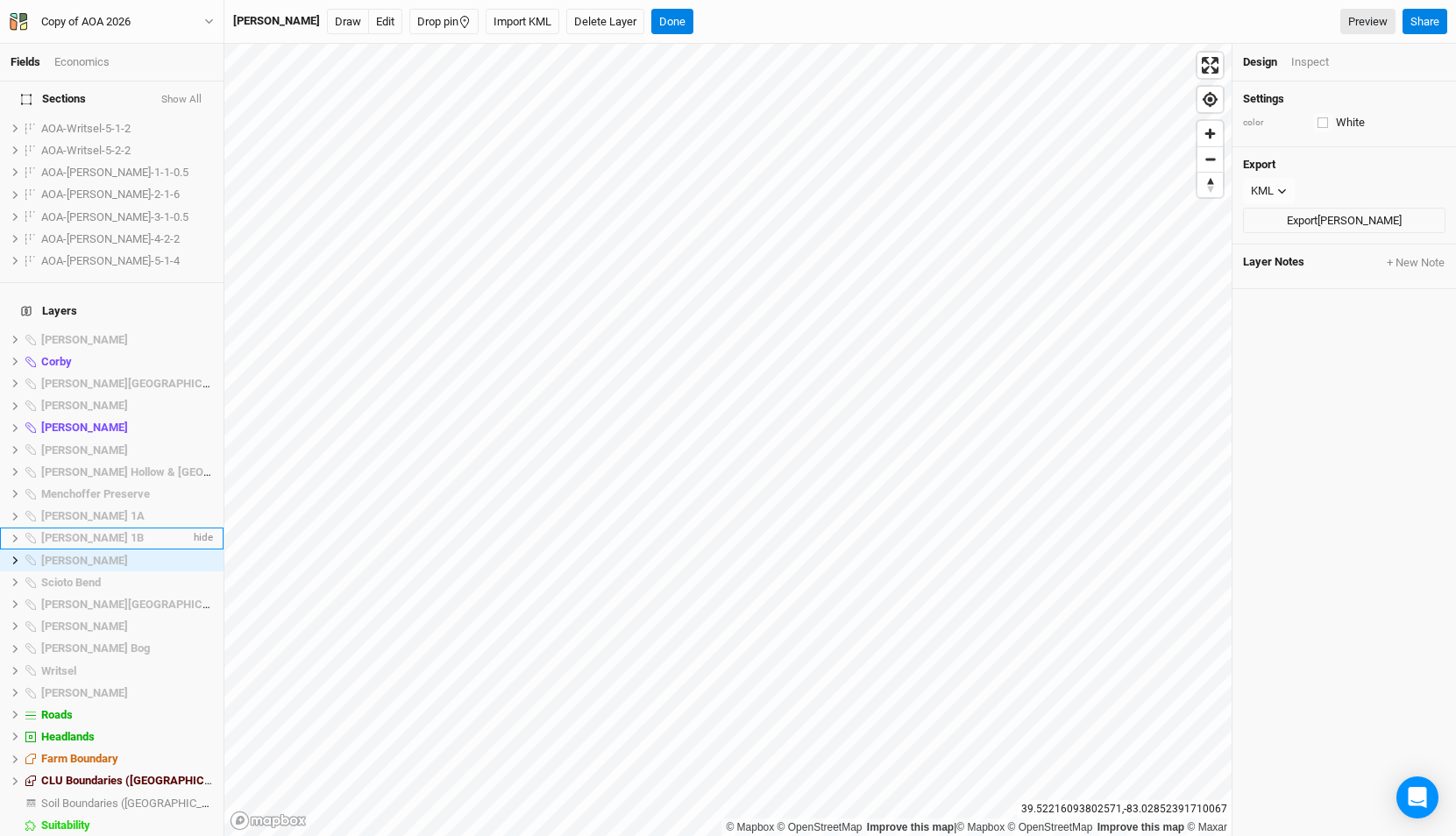
click at [96, 531] on div "[PERSON_NAME] 1B" at bounding box center [115, 538] width 149 height 14
click at [1283, 229] on button "Export Poston 1B" at bounding box center [1344, 221] width 202 height 27
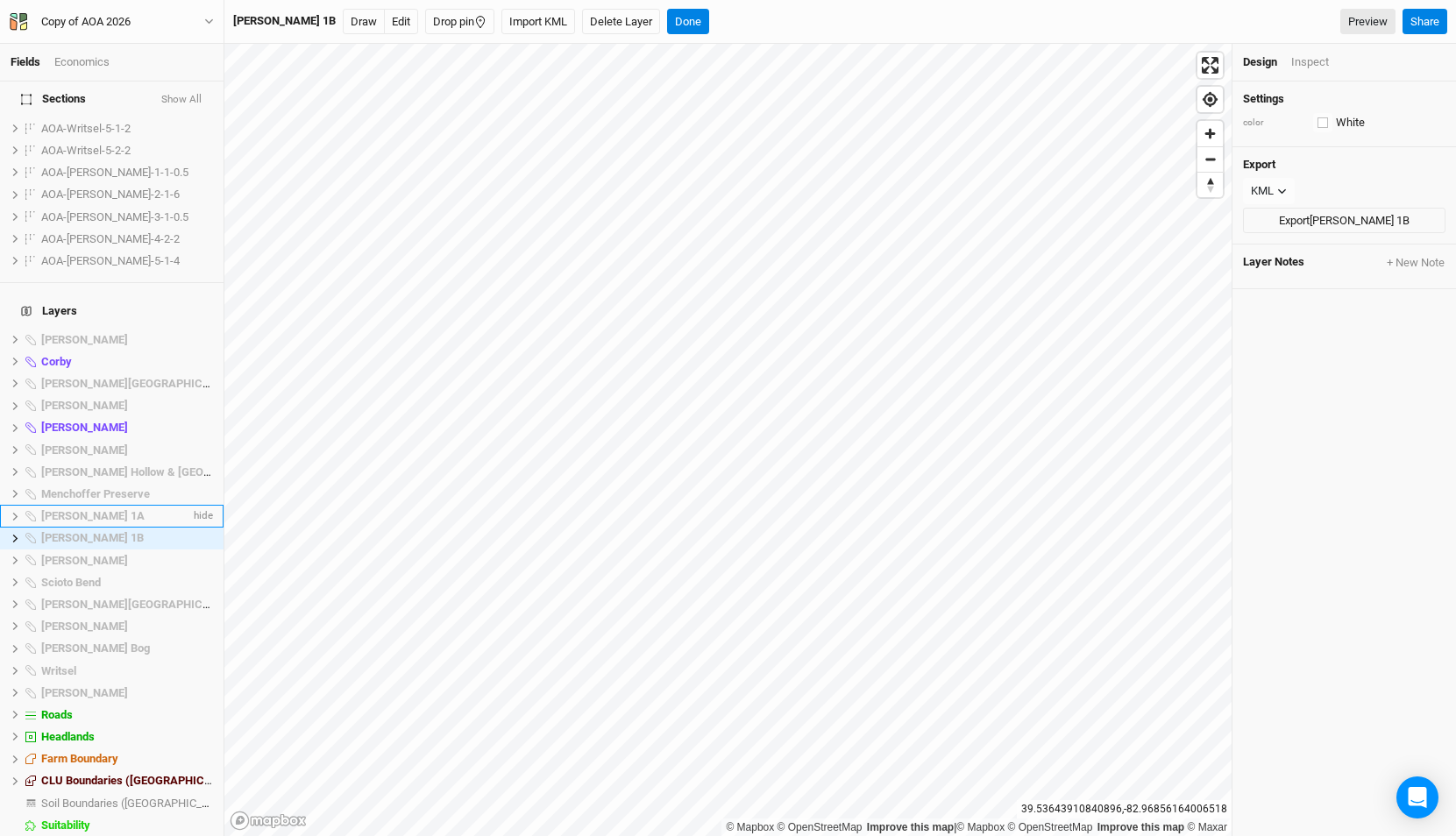
click at [85, 509] on span "[PERSON_NAME] 1A" at bounding box center [92, 516] width 104 height 13
click at [1363, 225] on button "Export Poston 1A" at bounding box center [1344, 221] width 202 height 27
click at [104, 487] on span "Menchoffer Preserve" at bounding box center [95, 494] width 108 height 13
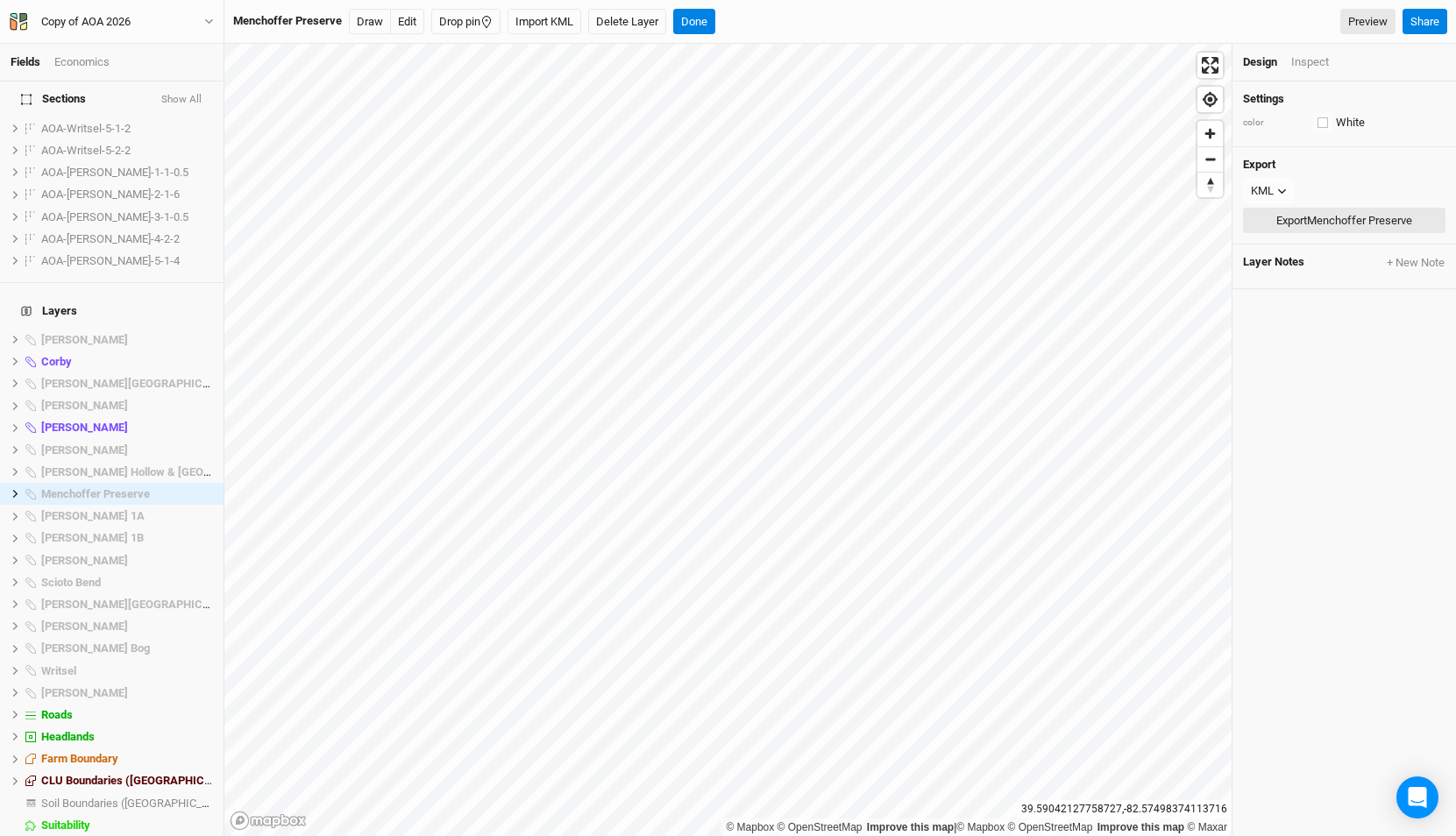
click at [1303, 214] on button "Export Menchoffer Preserve" at bounding box center [1344, 221] width 202 height 27
click at [123, 466] on span "[PERSON_NAME] Hollow & [GEOGRAPHIC_DATA]" at bounding box center [164, 472] width 248 height 13
click at [1303, 220] on button "Export Hintz Hollow & Stone Canyon" at bounding box center [1344, 221] width 202 height 27
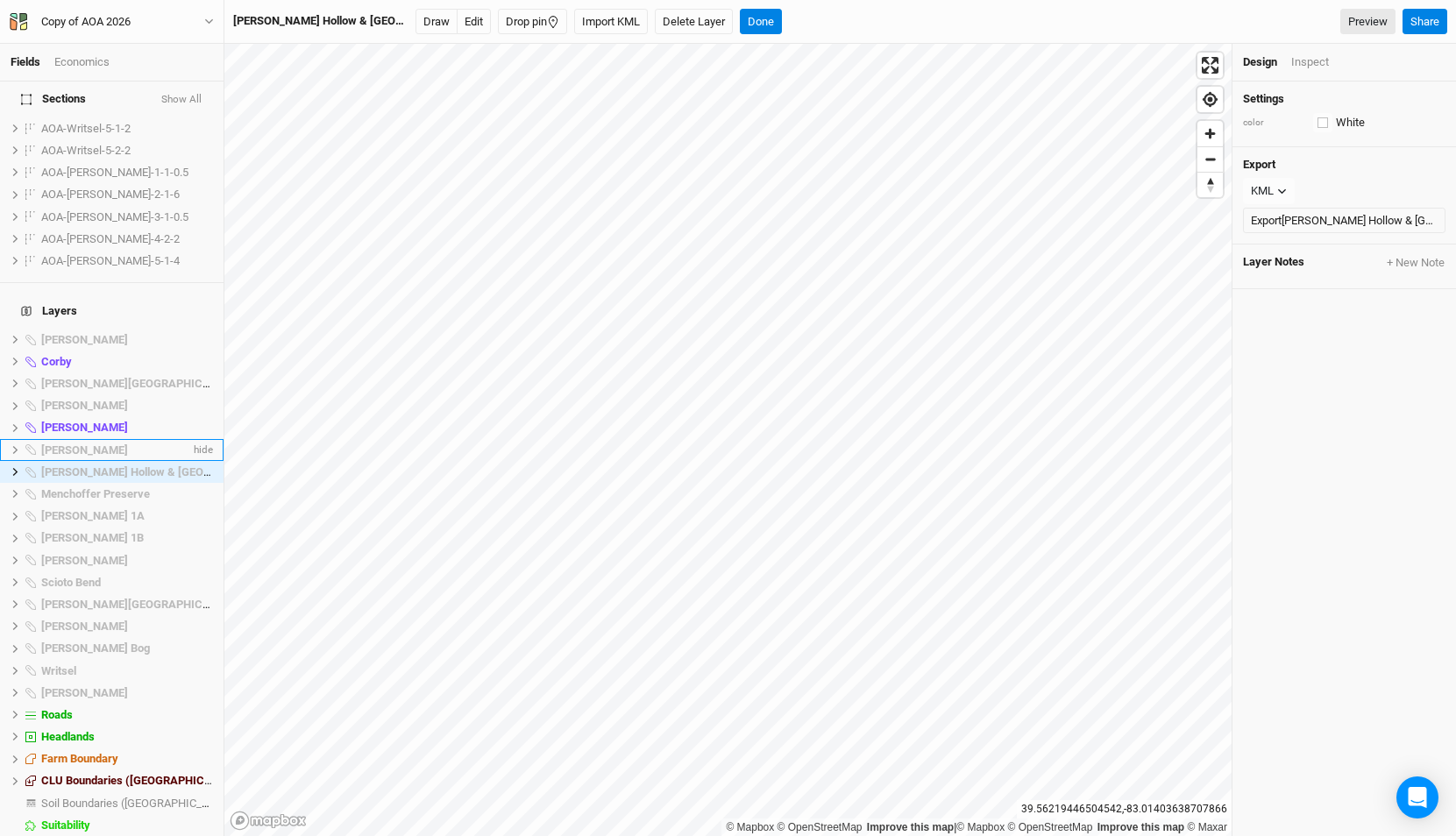
click at [92, 444] on span "[PERSON_NAME]" at bounding box center [84, 450] width 86 height 13
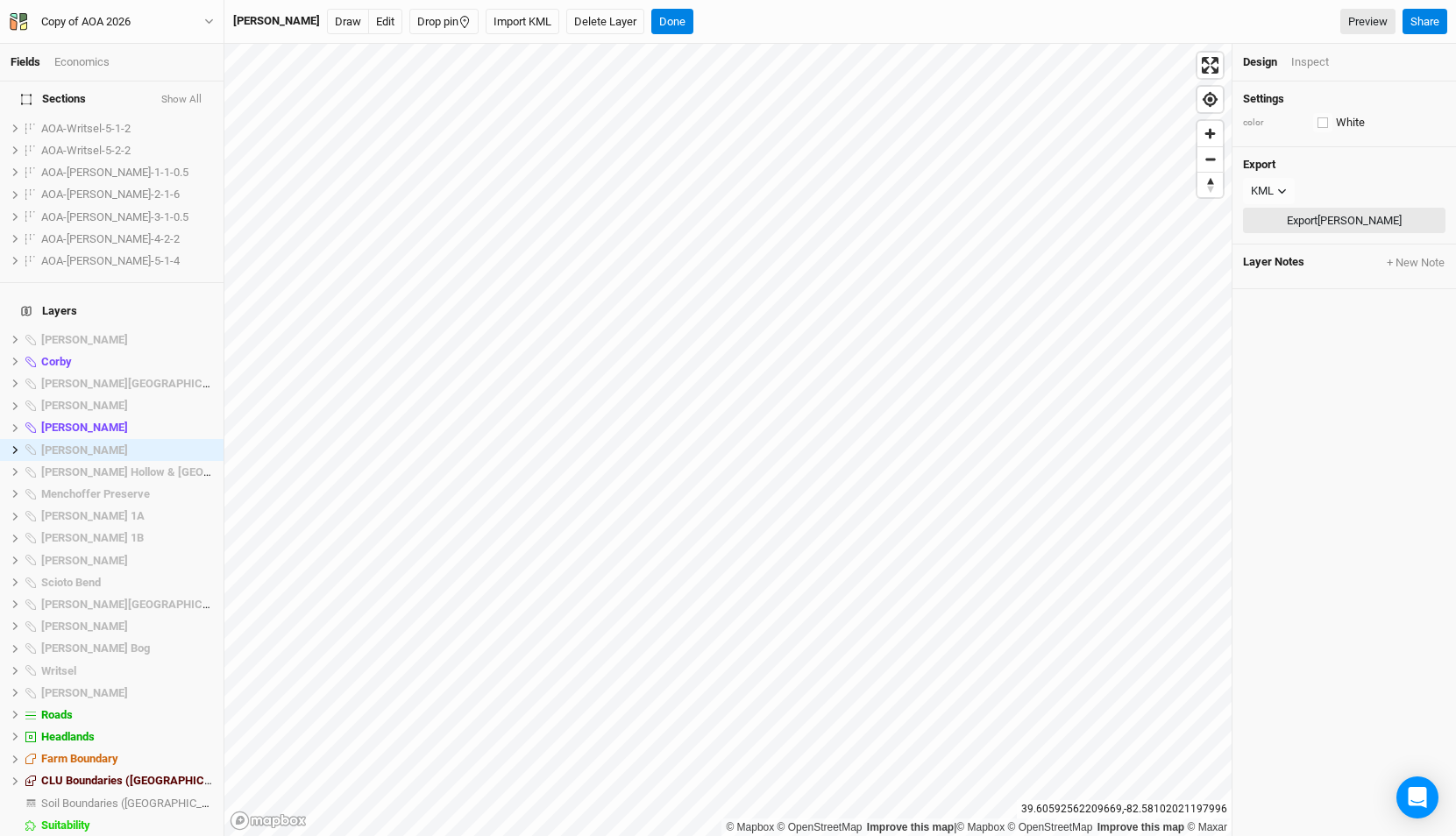
click at [1296, 226] on button "Export Genevieve Jones" at bounding box center [1344, 221] width 202 height 27
click at [114, 421] on div "[PERSON_NAME]" at bounding box center [115, 428] width 149 height 14
click at [1328, 208] on button "Export Elick" at bounding box center [1344, 221] width 202 height 27
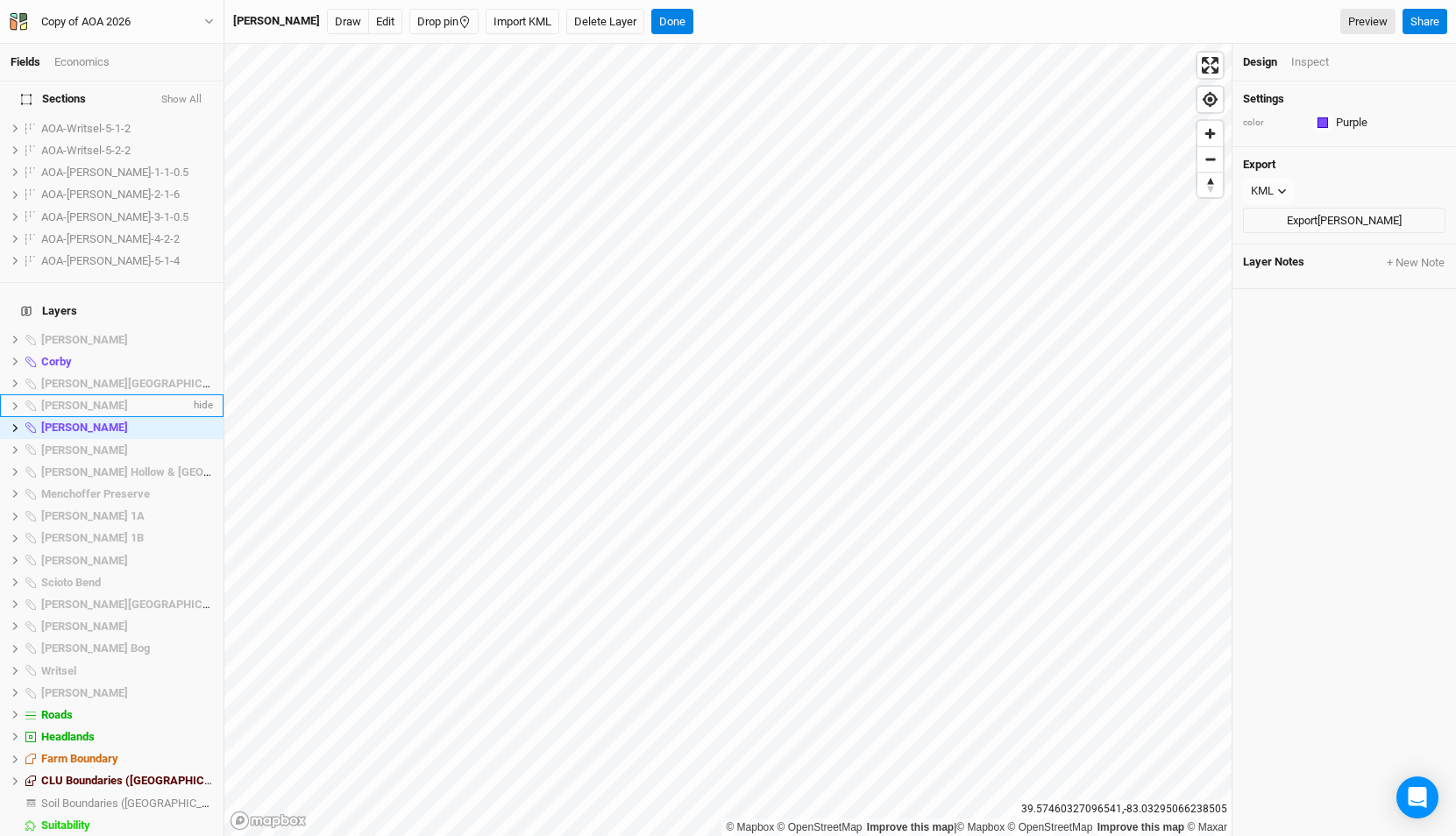
click at [56, 399] on span "[PERSON_NAME]" at bounding box center [84, 406] width 86 height 13
click at [1315, 214] on button "Export Darby Oaks" at bounding box center [1344, 221] width 202 height 27
click at [85, 377] on span "[PERSON_NAME][GEOGRAPHIC_DATA]" at bounding box center [140, 384] width 198 height 13
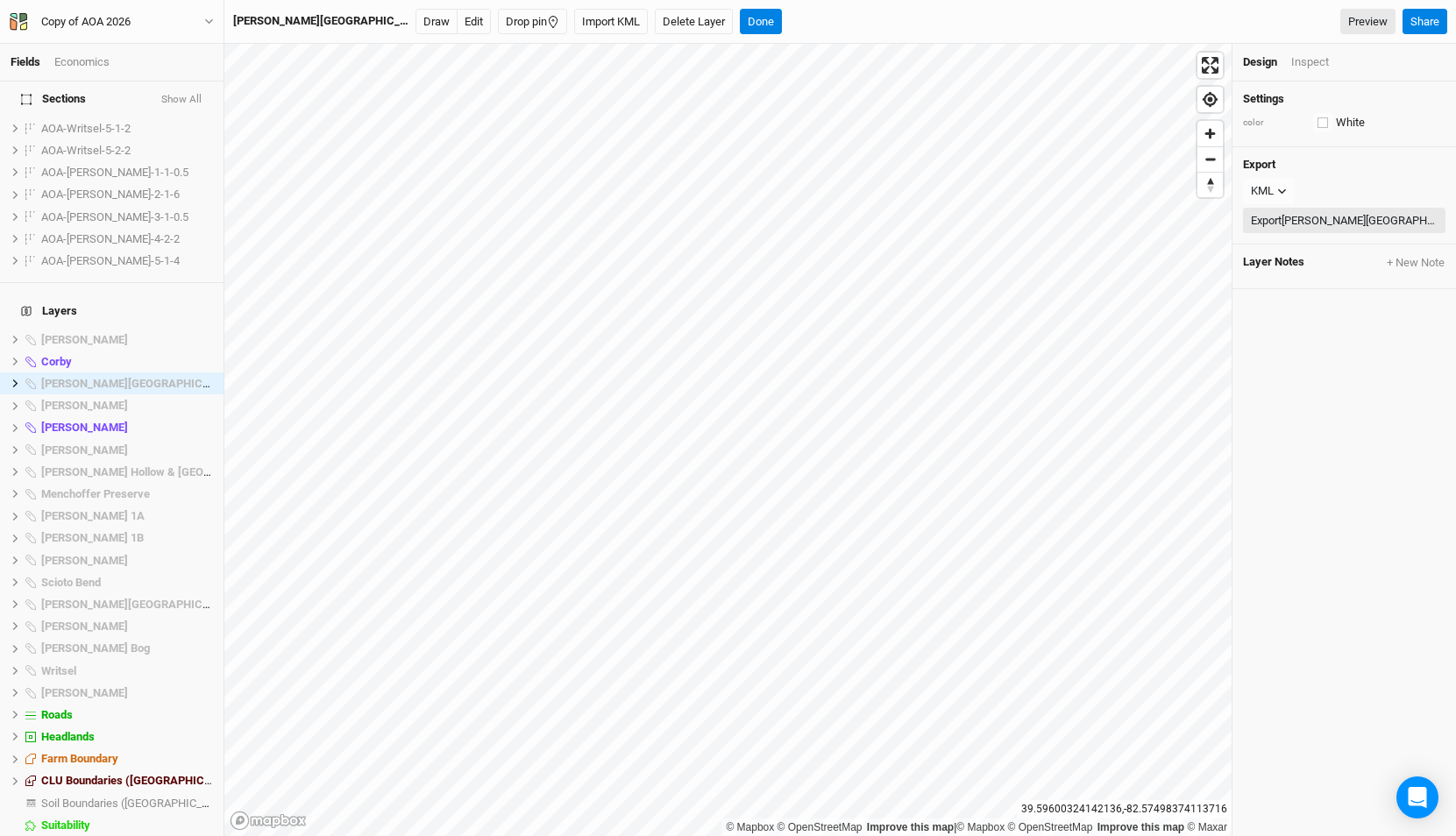
click at [1292, 229] on button "Export Darby Lakes Preserve" at bounding box center [1344, 221] width 202 height 27
click at [64, 372] on li "Darby Lakes Preserve hide" at bounding box center [111, 383] width 223 height 22
click at [72, 354] on div "Corby" at bounding box center [115, 361] width 149 height 14
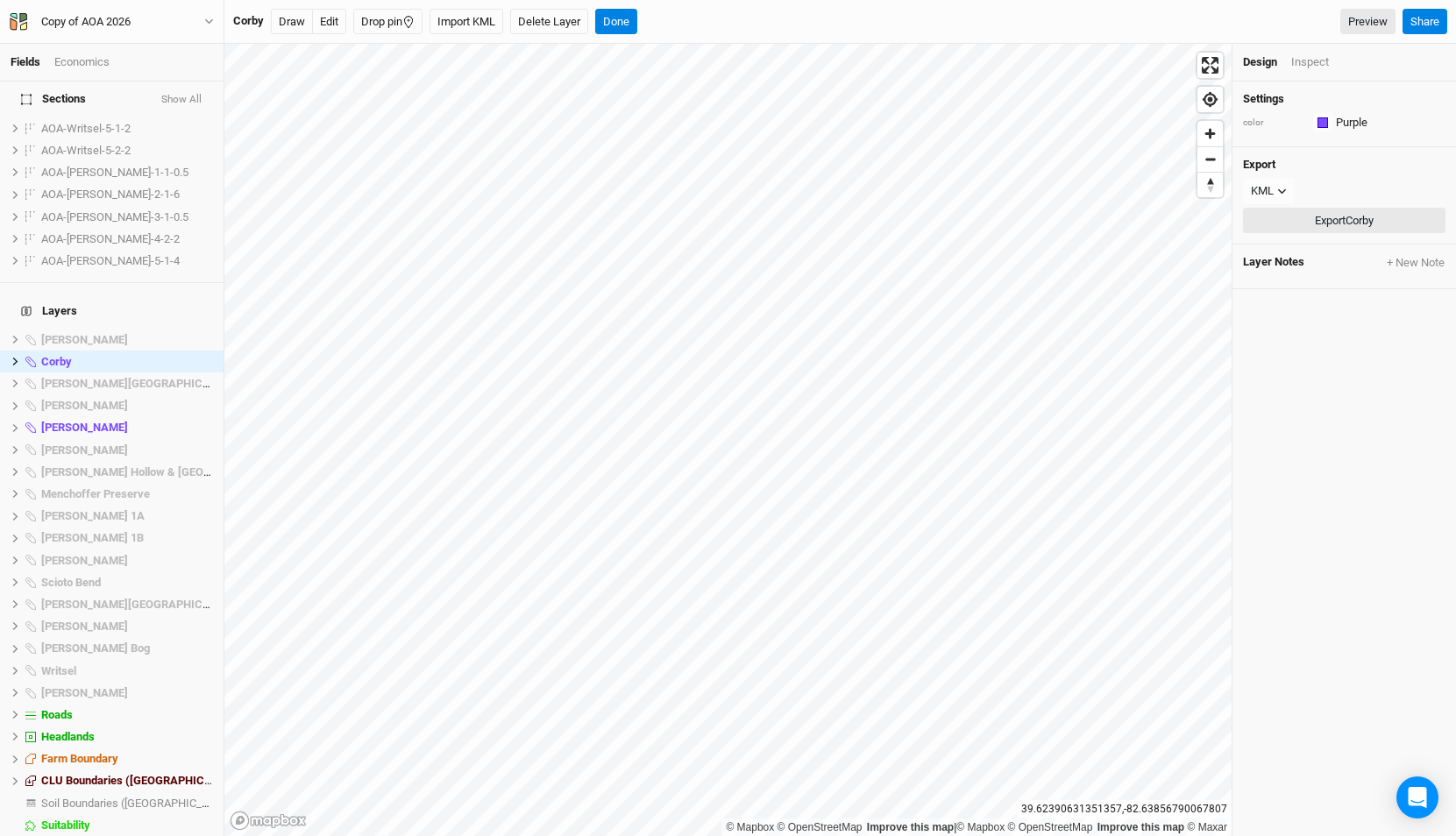
click at [1332, 215] on button "Export Corby" at bounding box center [1344, 221] width 202 height 27
click at [102, 294] on h4 "Layers" at bounding box center [111, 311] width 202 height 35
click at [89, 332] on span "[PERSON_NAME]" at bounding box center [84, 339] width 86 height 13
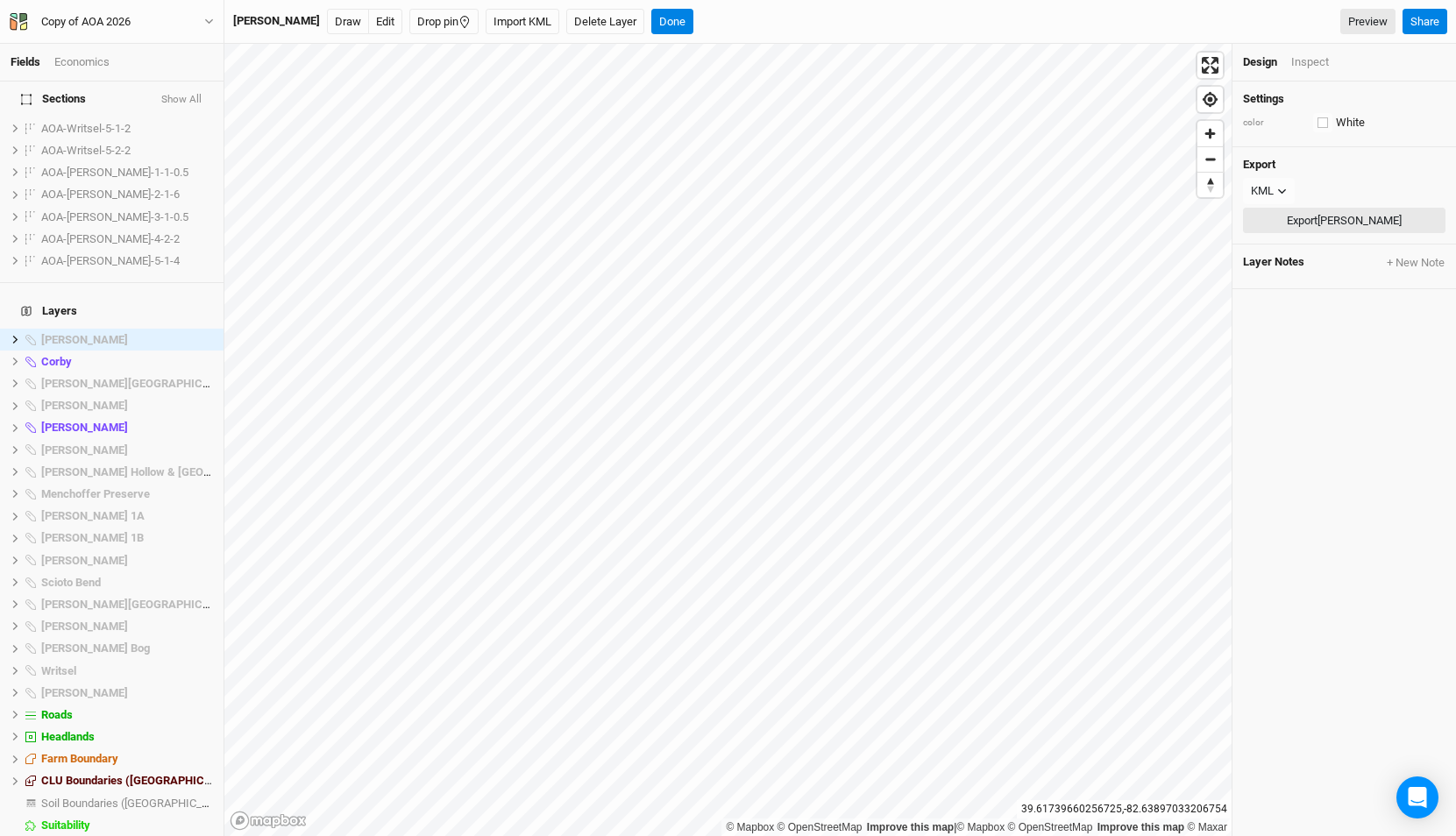
click at [1281, 208] on button "Export Adelphi Moraine" at bounding box center [1344, 221] width 202 height 27
click at [96, 751] on span "Farm Boundary" at bounding box center [79, 758] width 77 height 13
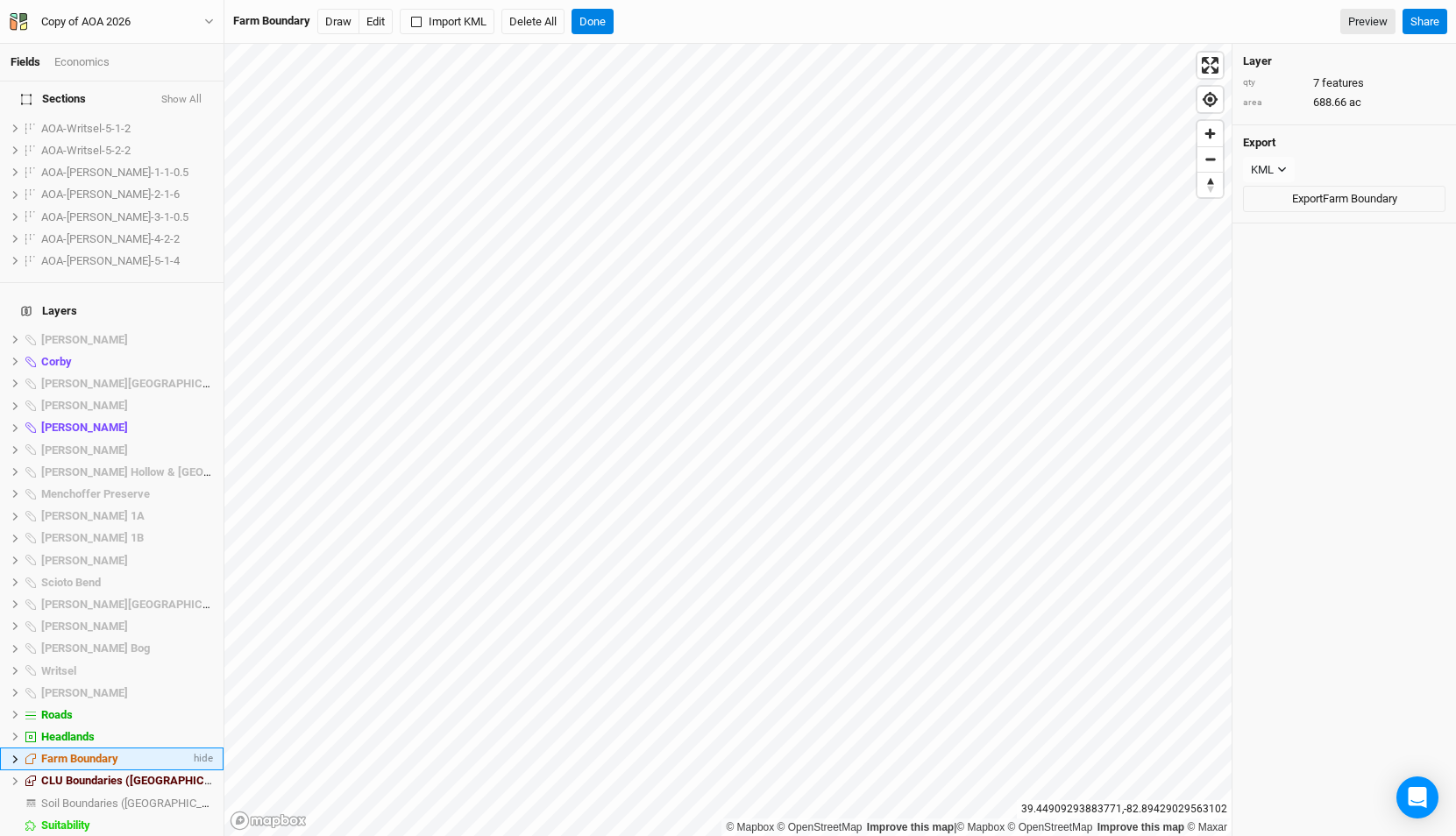
click at [16, 748] on li "Farm Boundary hide" at bounding box center [111, 758] width 223 height 22
click at [17, 754] on icon at bounding box center [15, 759] width 10 height 10
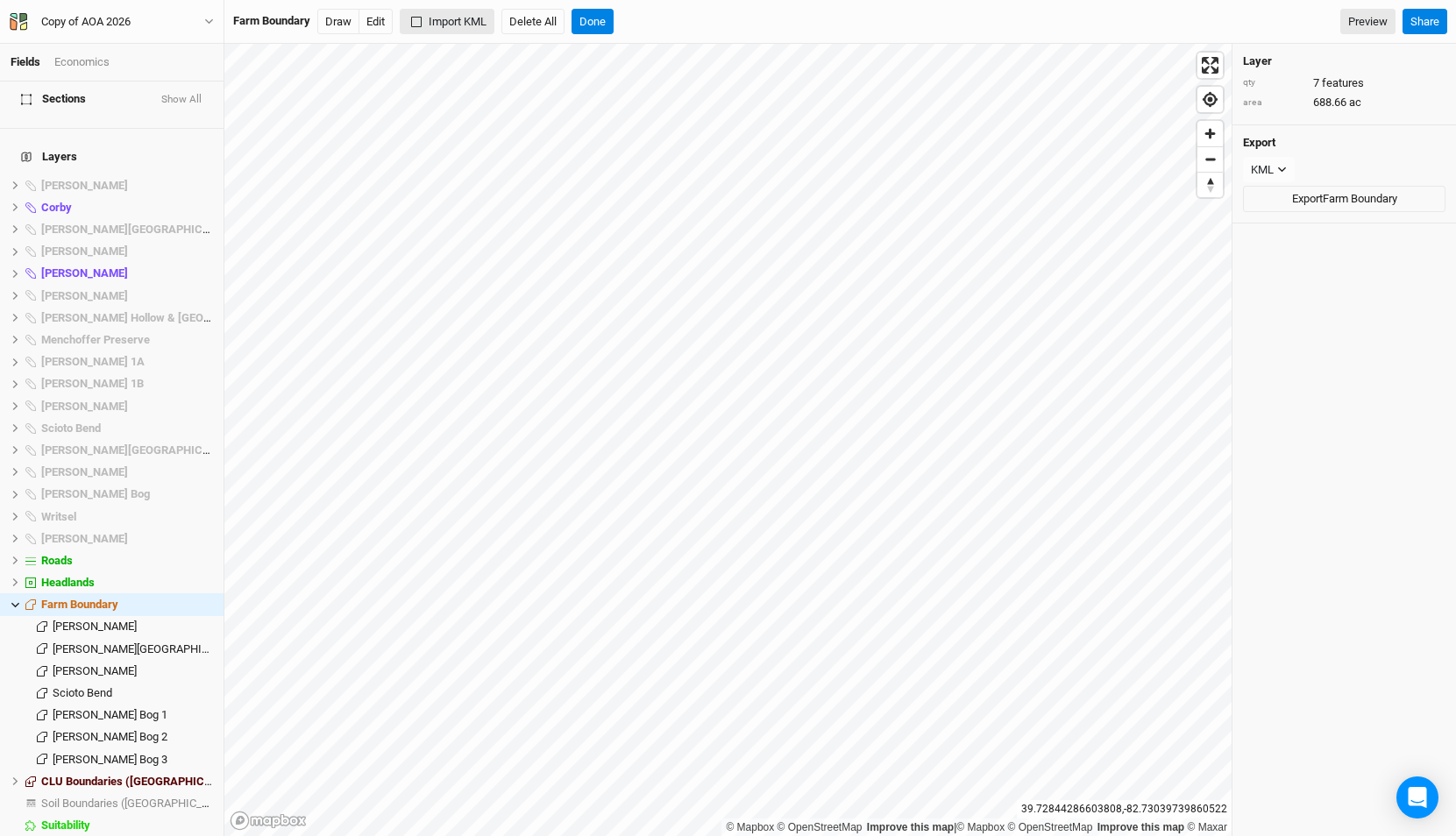
click at [465, 21] on button "Import KML" at bounding box center [448, 22] width 95 height 27
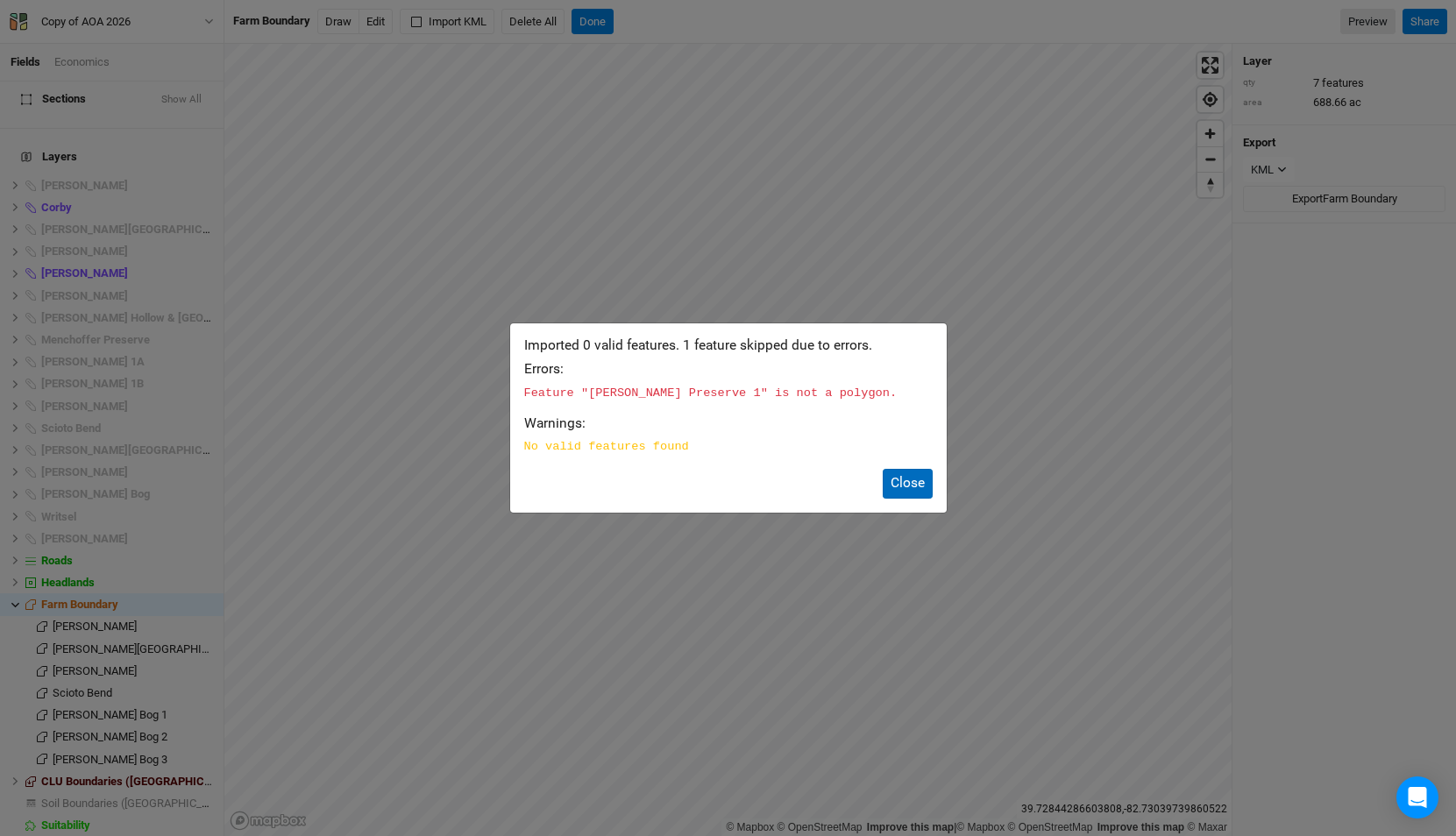
click at [907, 485] on button "Close" at bounding box center [908, 483] width 50 height 28
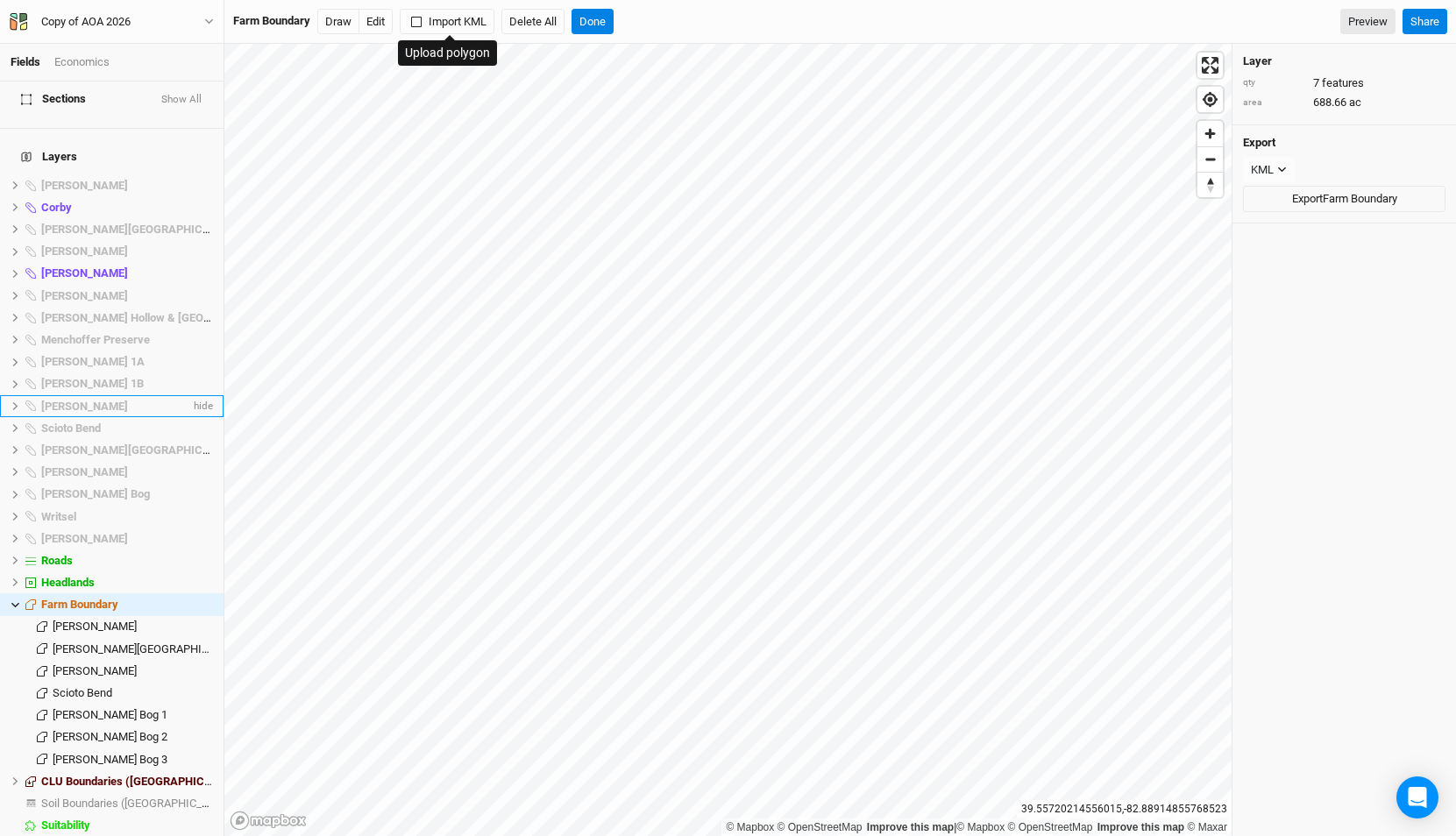
click at [9, 395] on li "Riddle hide" at bounding box center [111, 406] width 223 height 22
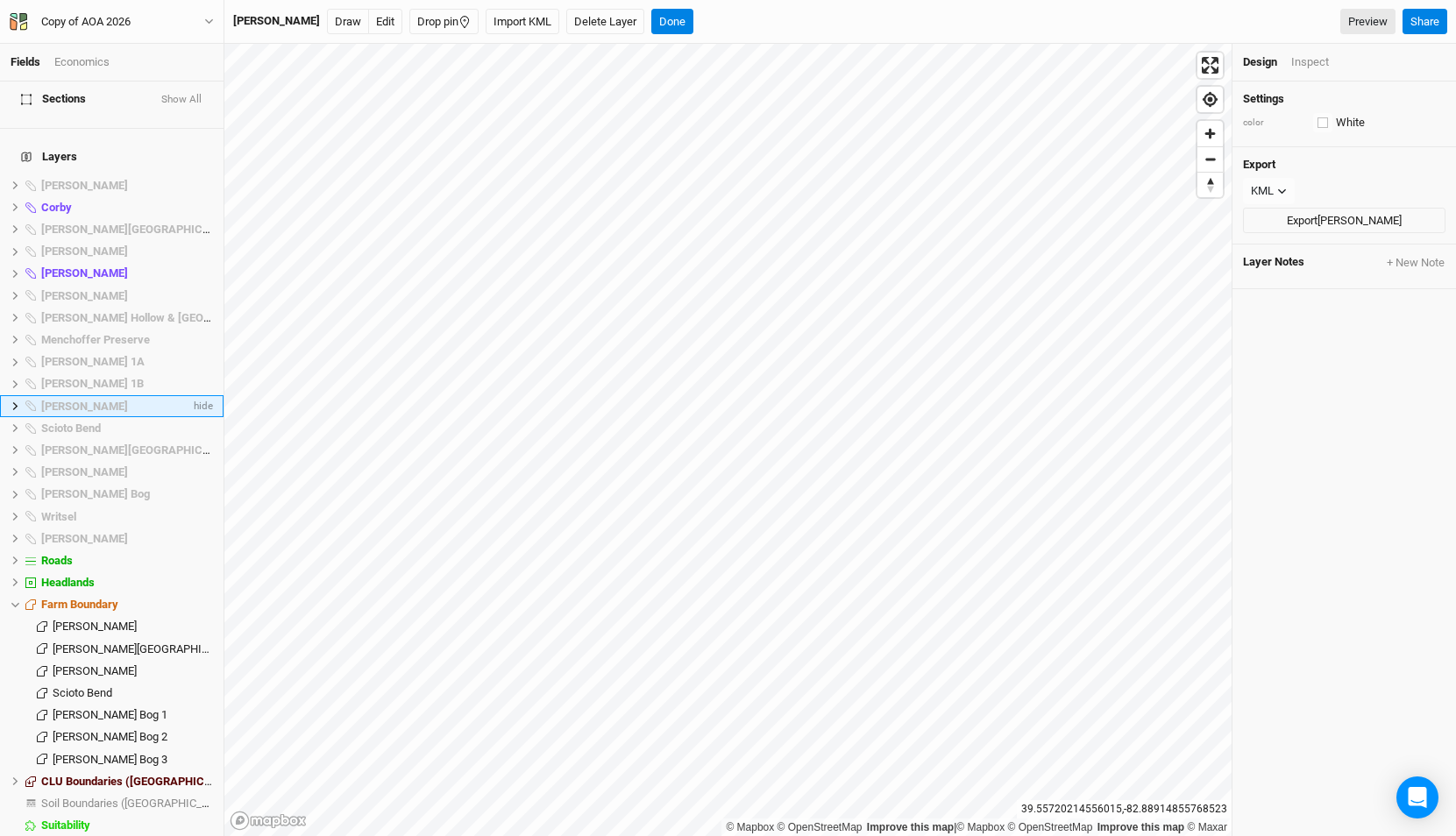
click at [10, 401] on icon at bounding box center [15, 406] width 10 height 10
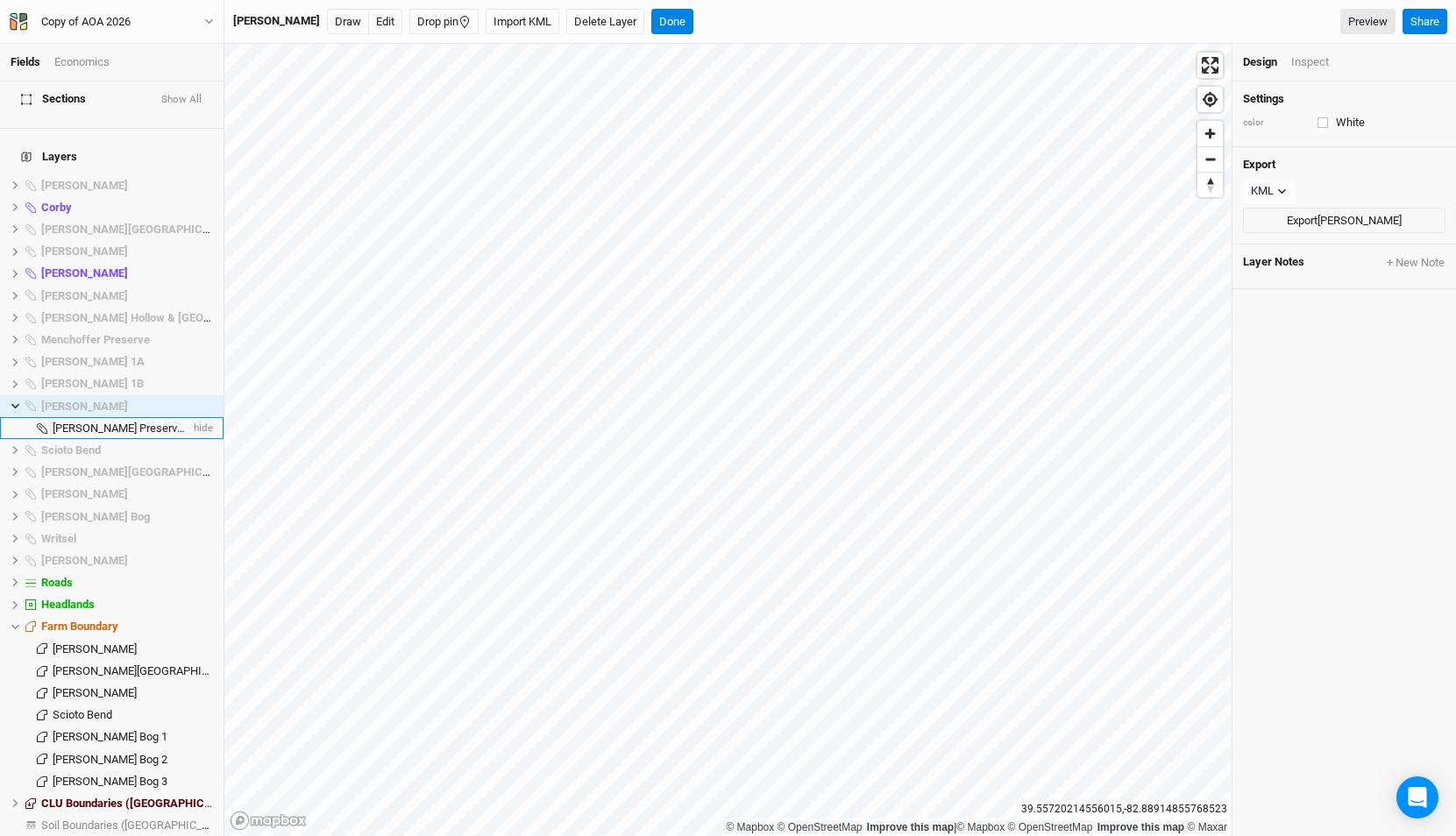
click at [65, 422] on span "Riddle Preserve 1" at bounding box center [122, 428] width 140 height 13
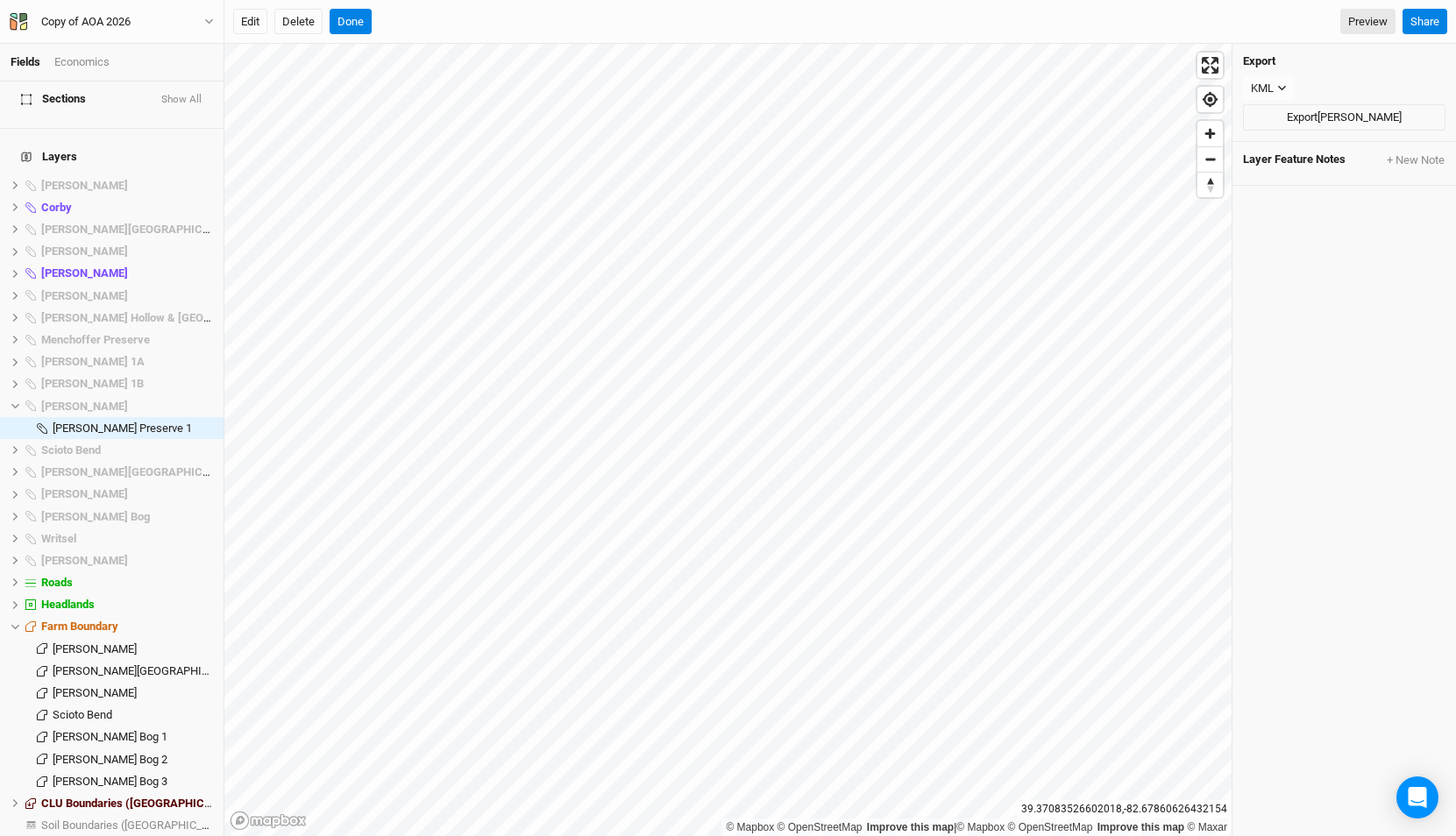
click at [372, 19] on div "Edit Delete Done Preview" at bounding box center [814, 22] width 1162 height 27
click at [369, 19] on button "Done" at bounding box center [351, 22] width 42 height 27
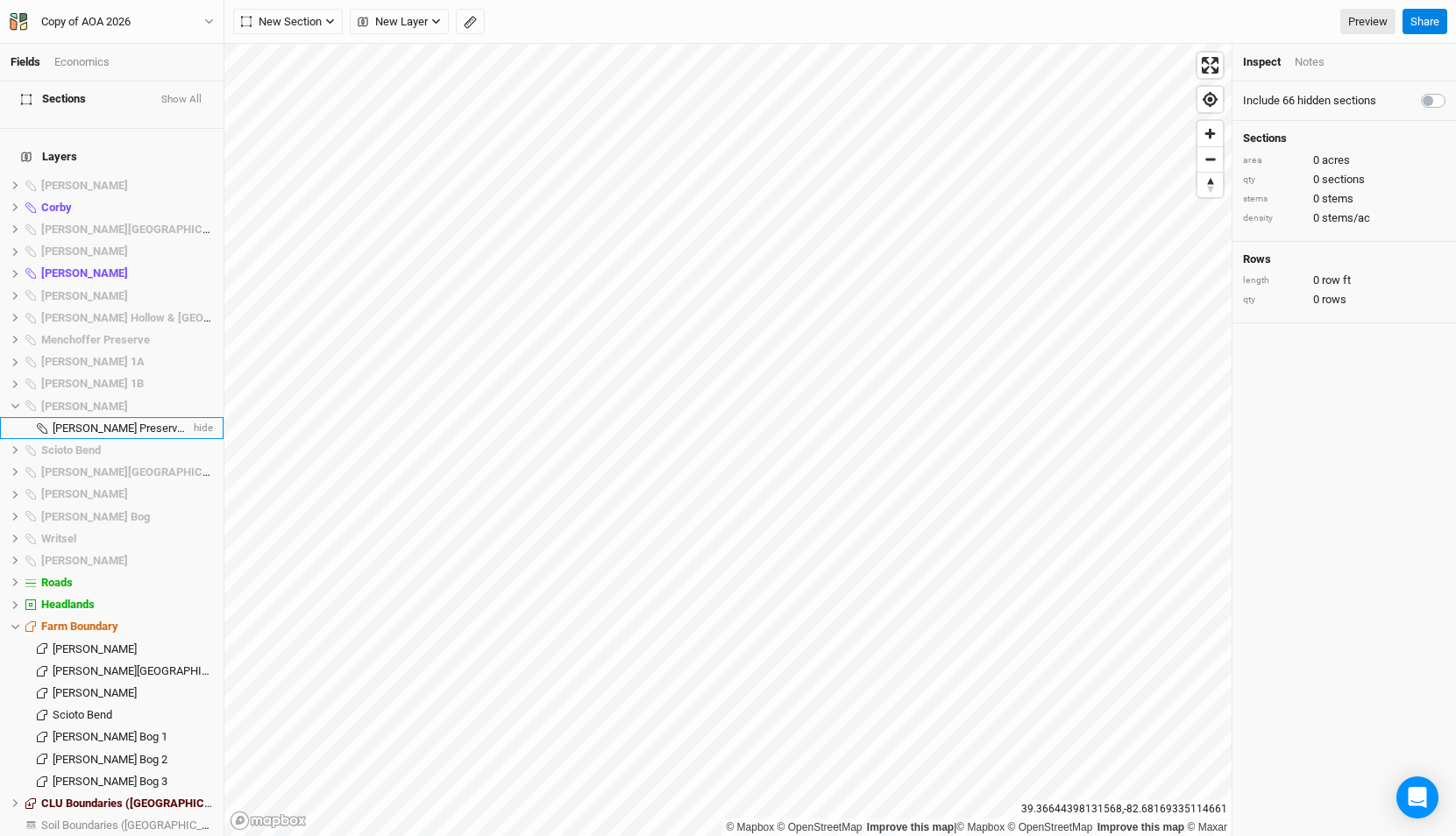
click at [77, 422] on span "Riddle Preserve 1" at bounding box center [122, 428] width 140 height 13
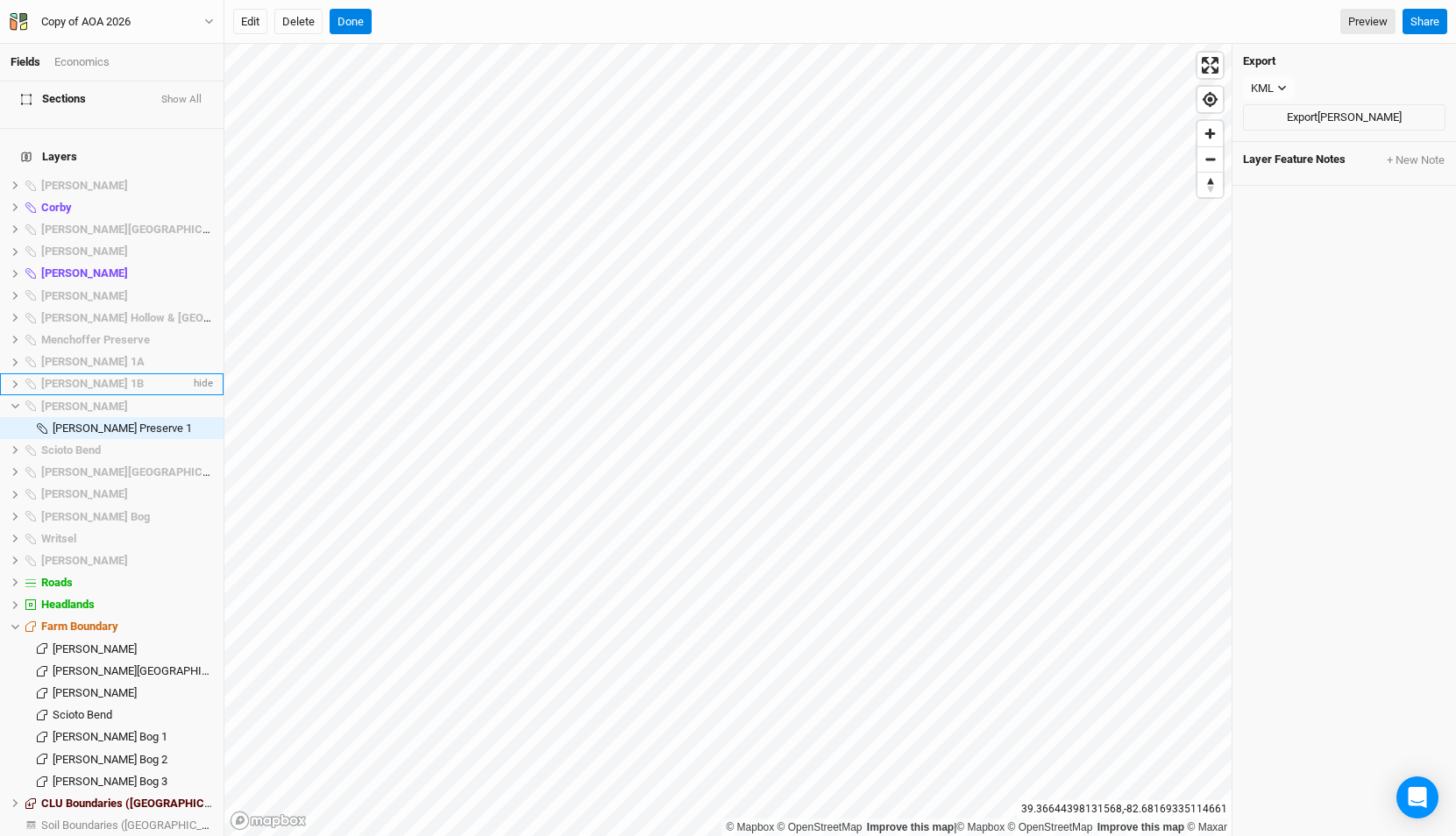
click at [61, 377] on span "[PERSON_NAME] 1B" at bounding box center [92, 384] width 103 height 13
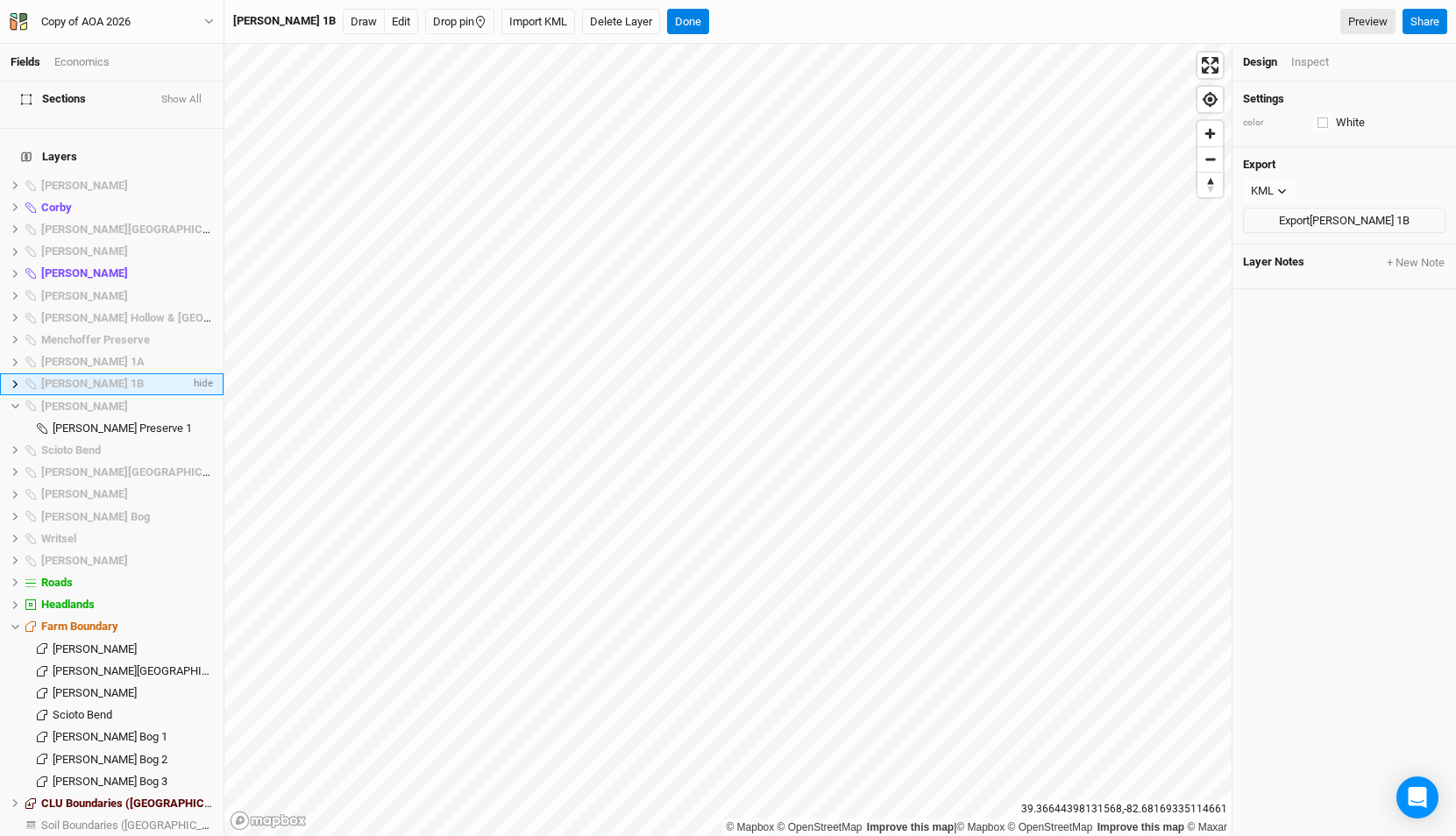
click at [17, 379] on icon at bounding box center [15, 384] width 10 height 10
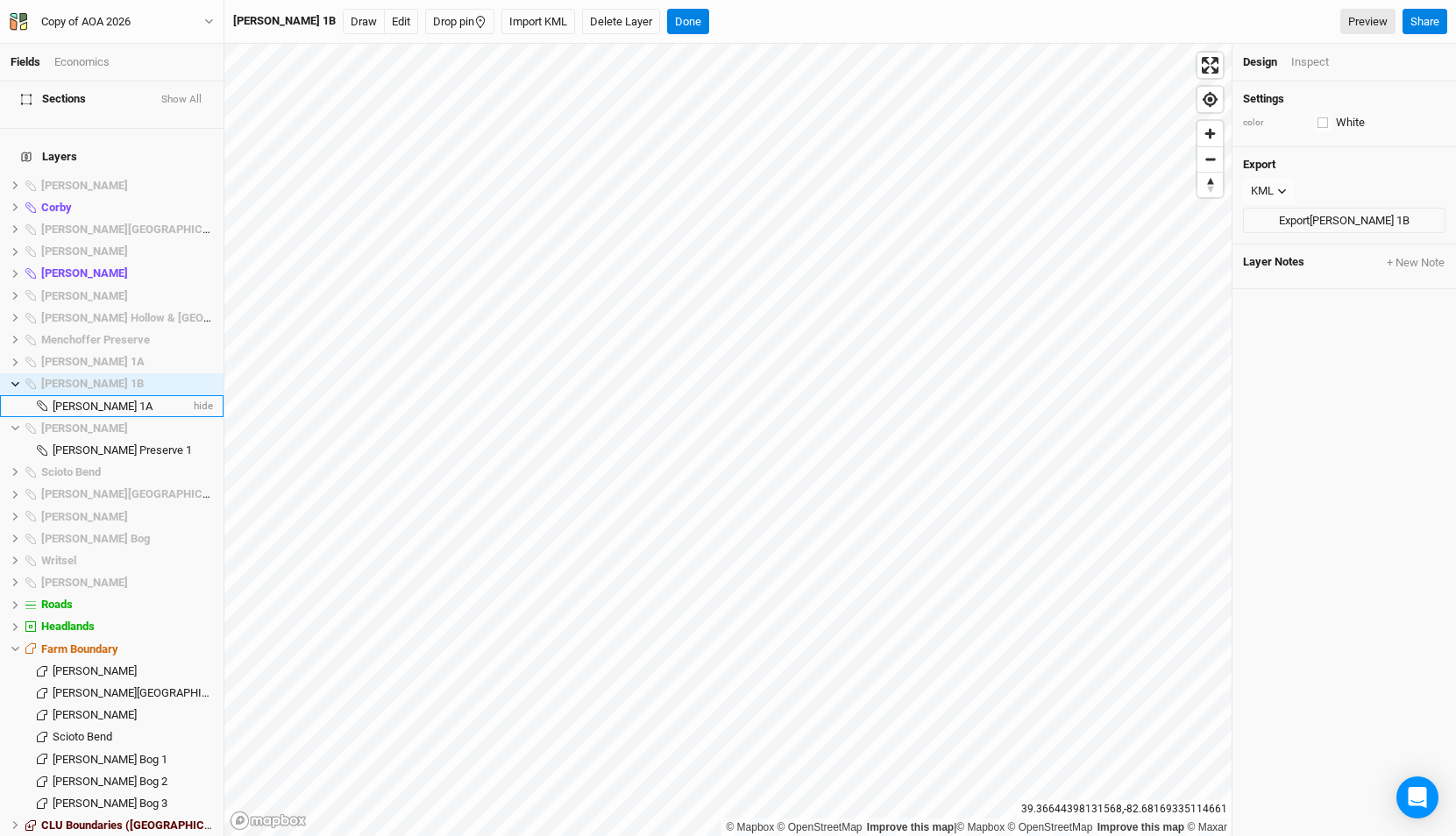
click at [81, 400] on span "[PERSON_NAME] 1A" at bounding box center [102, 407] width 100 height 13
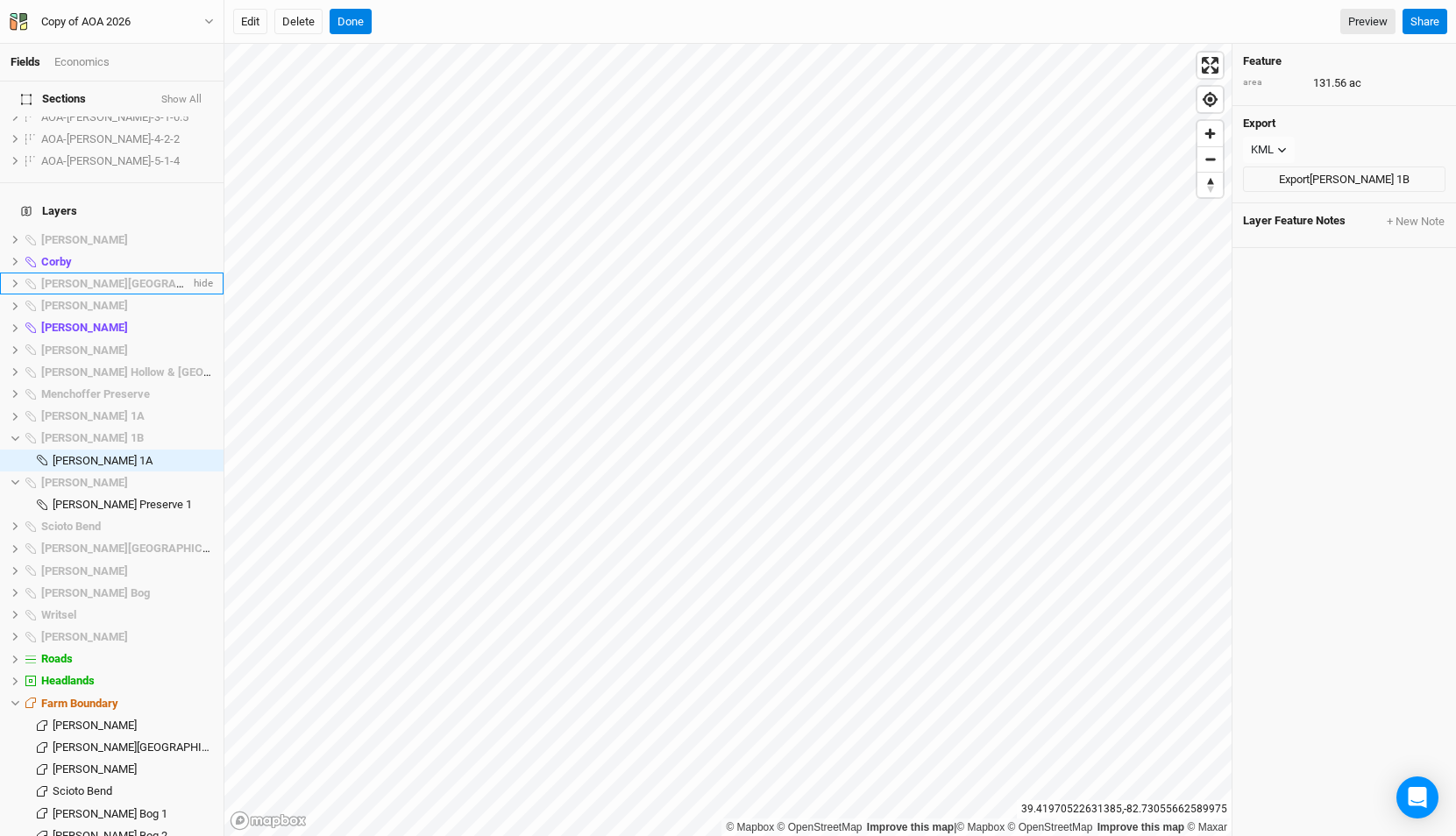
scroll to position [1535, 0]
click at [76, 272] on li "Darby Lakes Preserve hide" at bounding box center [111, 282] width 223 height 22
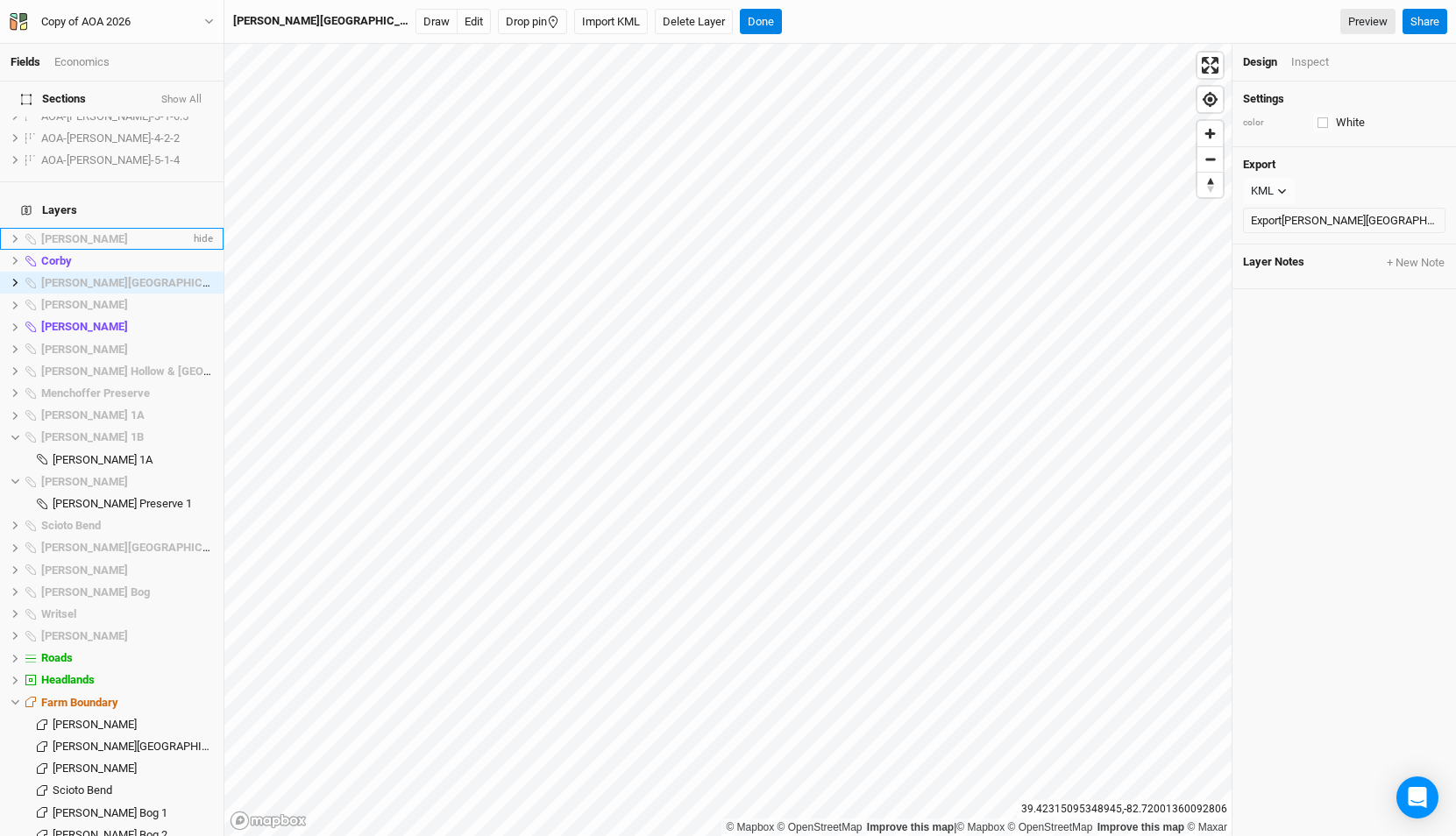
click at [128, 232] on div "[PERSON_NAME]" at bounding box center [115, 238] width 149 height 14
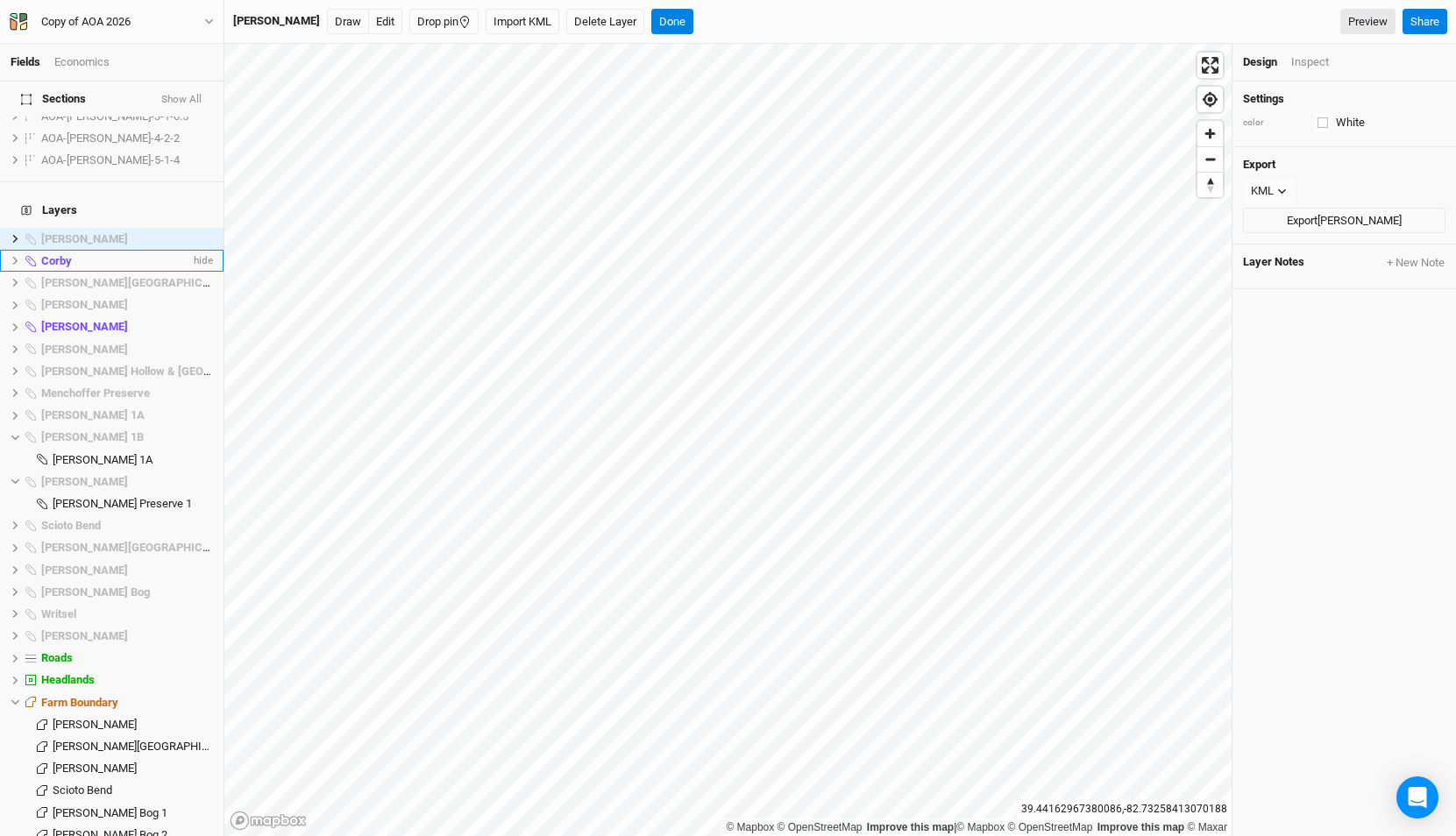
click at [110, 254] on div "Corby" at bounding box center [115, 260] width 149 height 14
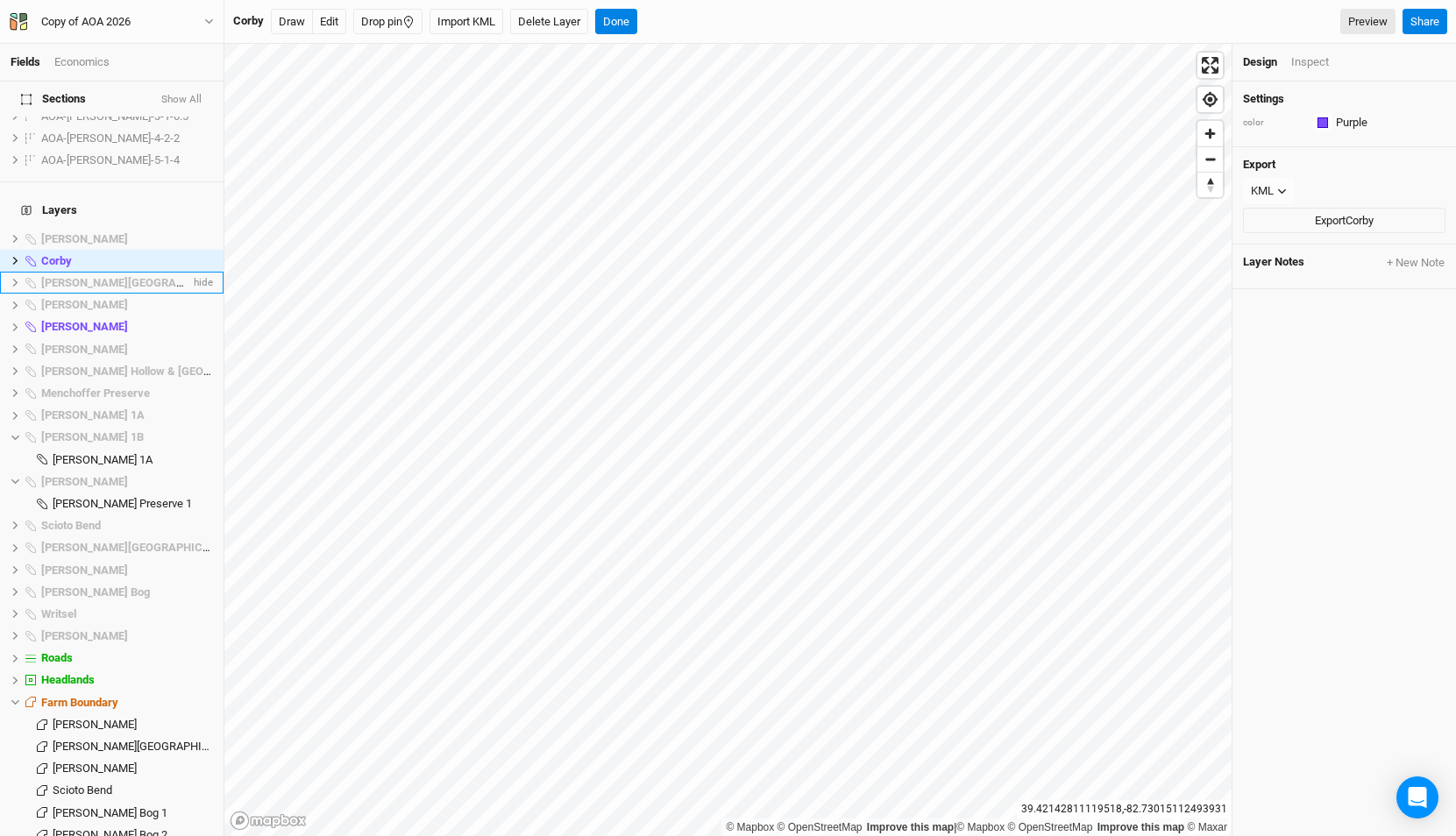
click at [86, 276] on span "[PERSON_NAME][GEOGRAPHIC_DATA]" at bounding box center [140, 282] width 198 height 13
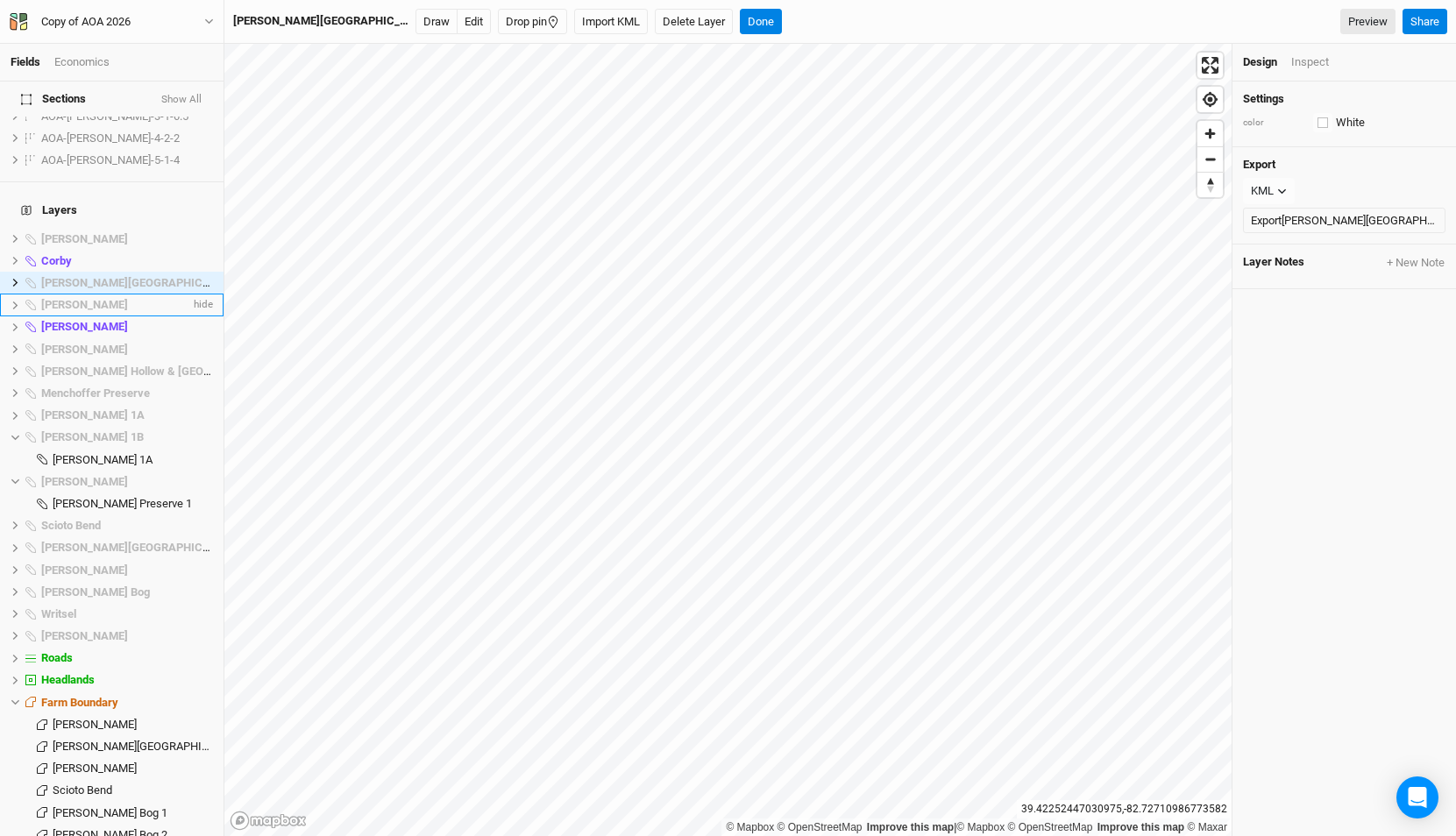
click at [77, 298] on span "[PERSON_NAME]" at bounding box center [84, 305] width 86 height 13
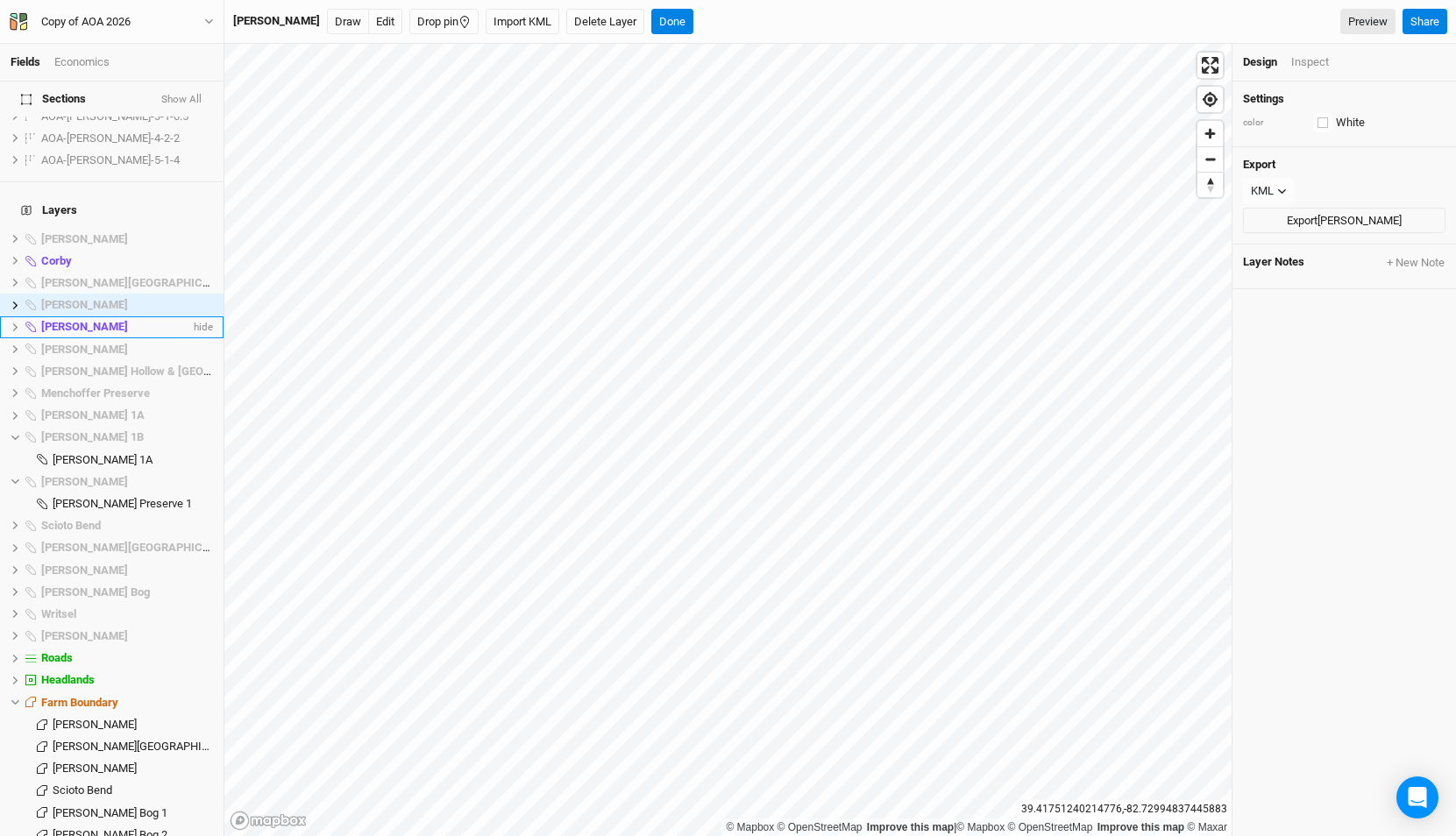
click at [74, 320] on div "[PERSON_NAME]" at bounding box center [115, 327] width 149 height 14
click at [69, 343] on span "[PERSON_NAME]" at bounding box center [84, 350] width 86 height 13
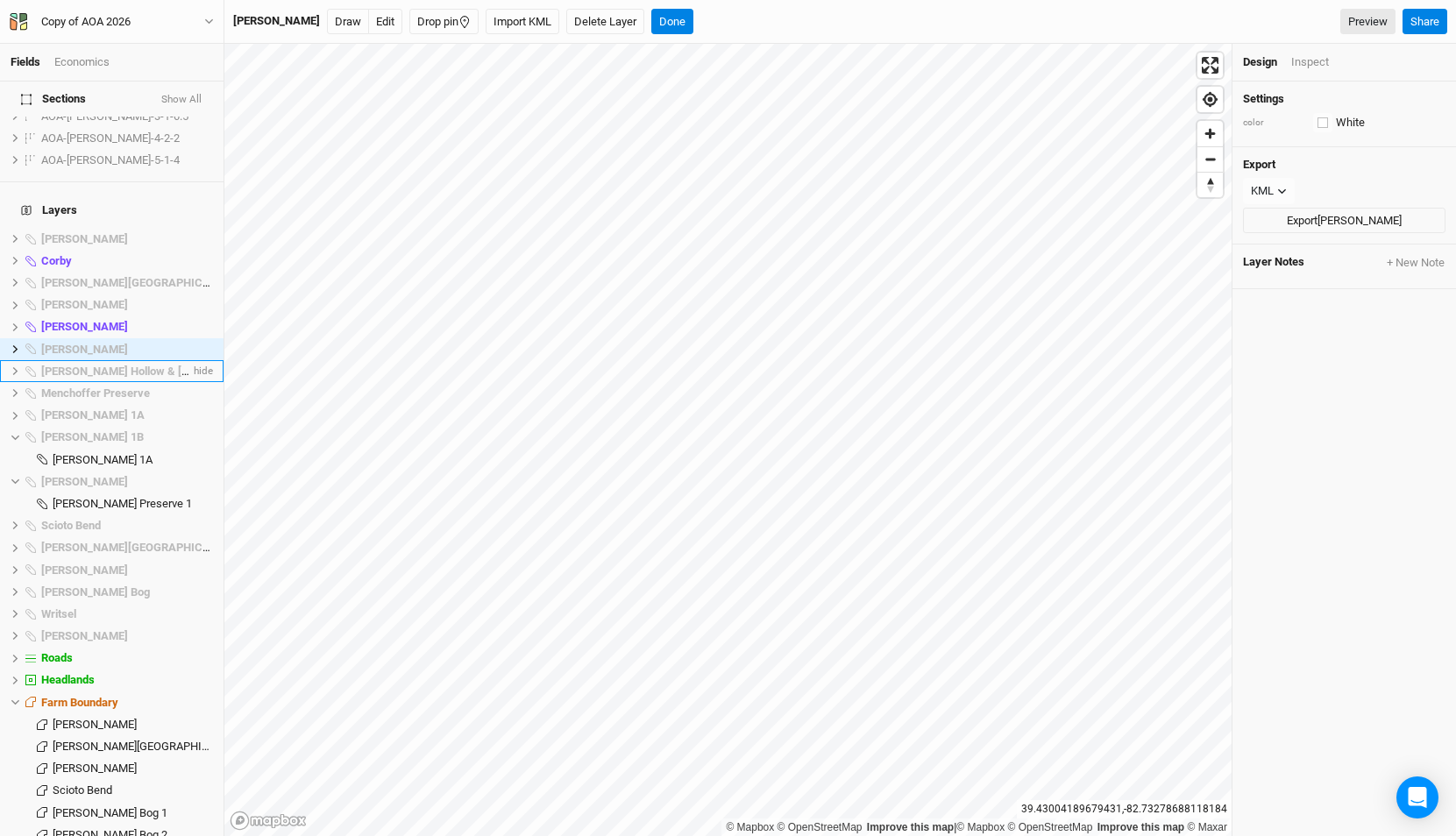
click at [83, 360] on li "Hintz Hollow & Stone Canyon hide" at bounding box center [111, 370] width 223 height 22
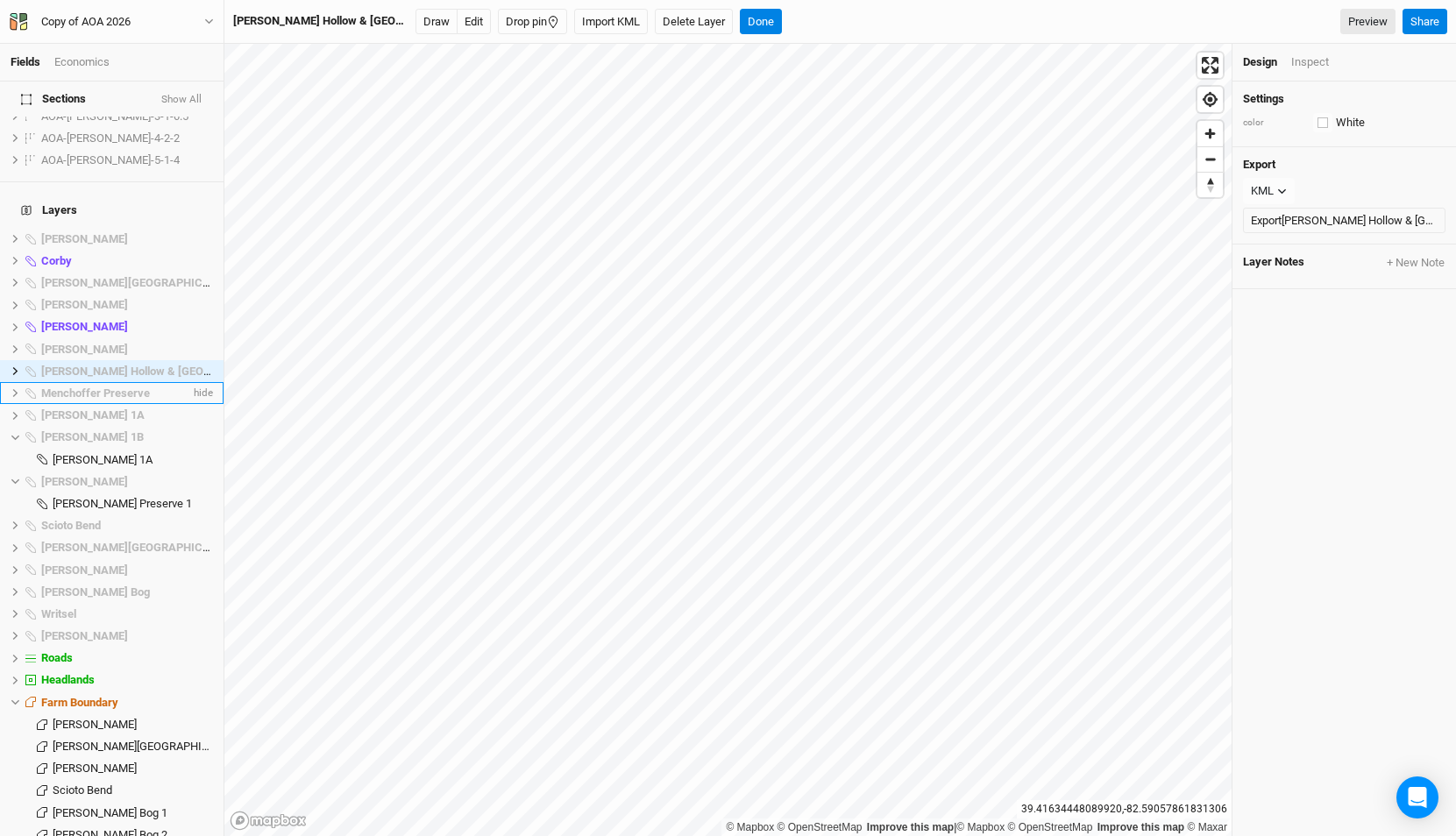
click at [80, 387] on span "Menchoffer Preserve" at bounding box center [95, 393] width 108 height 13
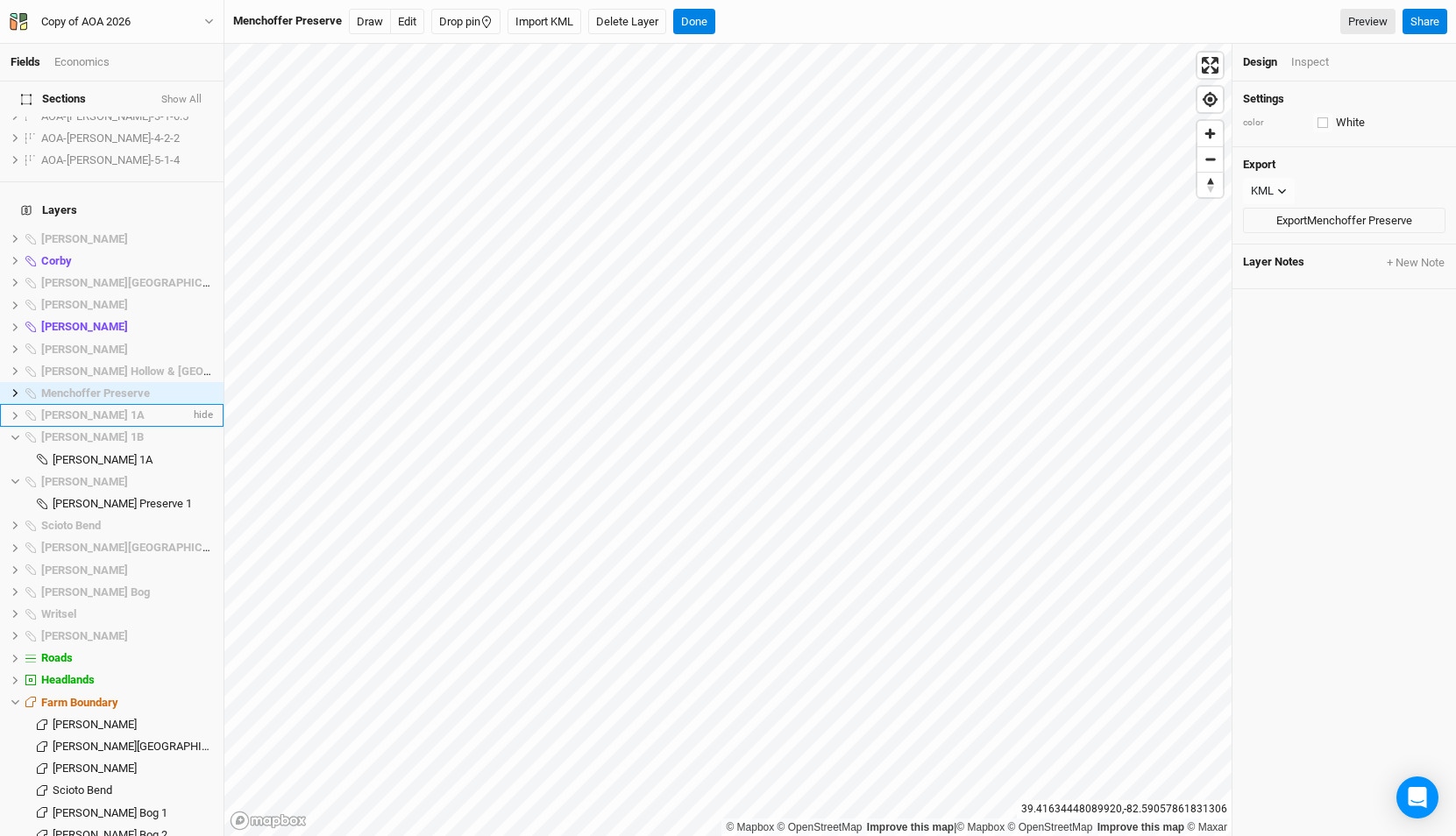
click at [86, 408] on span "[PERSON_NAME] 1A" at bounding box center [92, 415] width 104 height 13
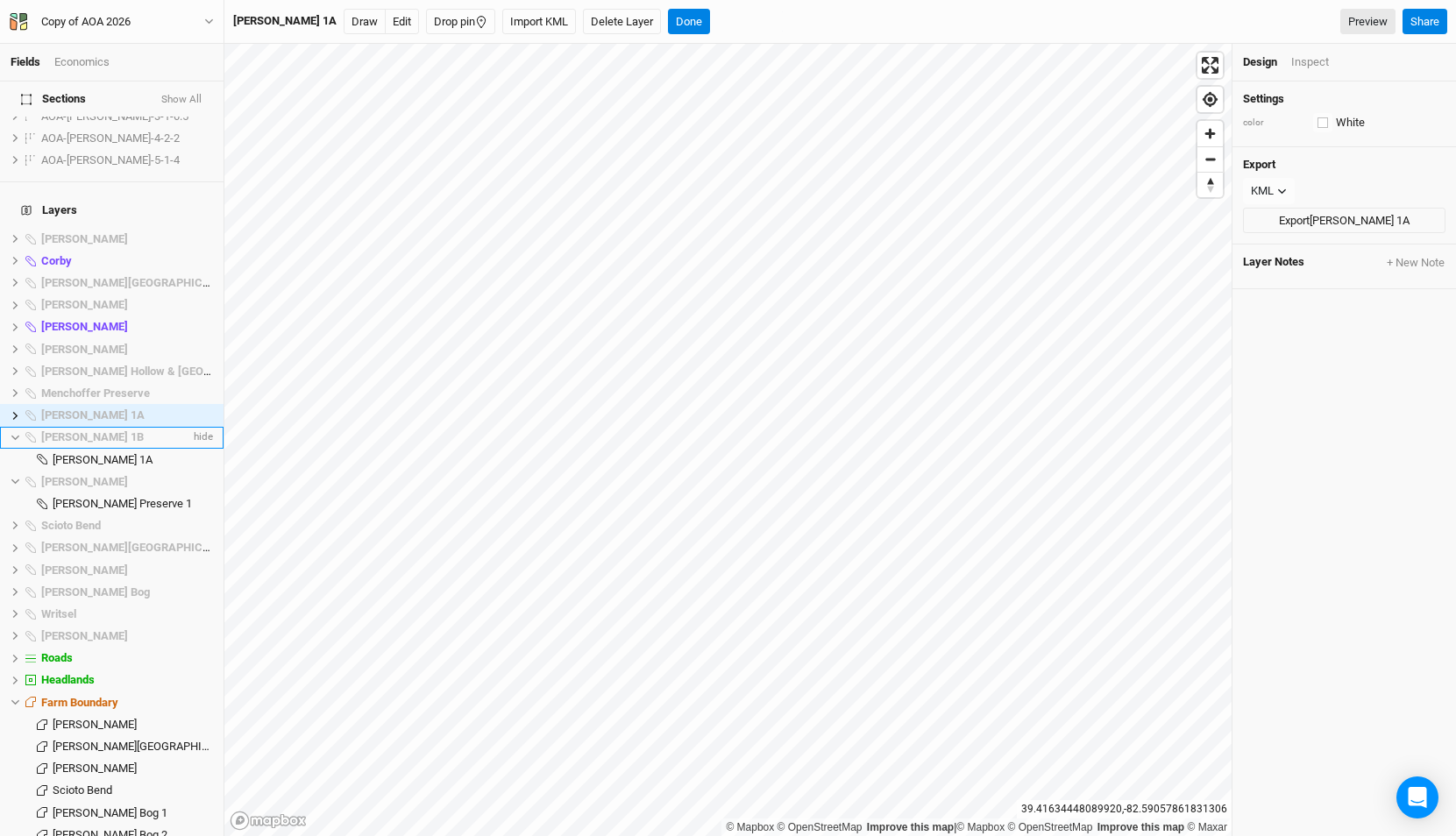
click at [86, 430] on span "[PERSON_NAME] 1B" at bounding box center [92, 437] width 103 height 13
click at [87, 453] on span "[PERSON_NAME] 1A" at bounding box center [102, 460] width 100 height 13
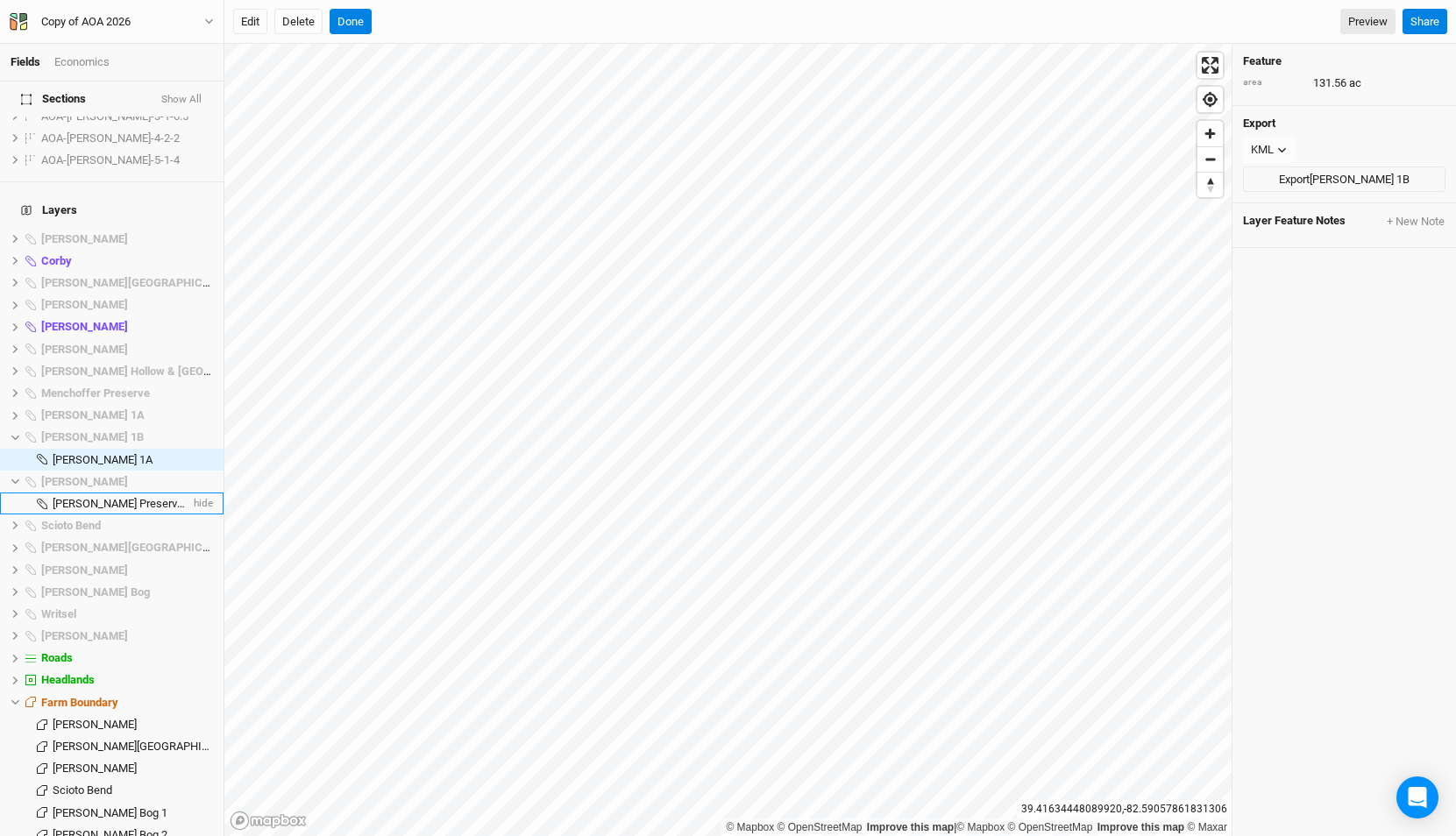
click at [88, 497] on span "Riddle Preserve 1" at bounding box center [122, 504] width 140 height 13
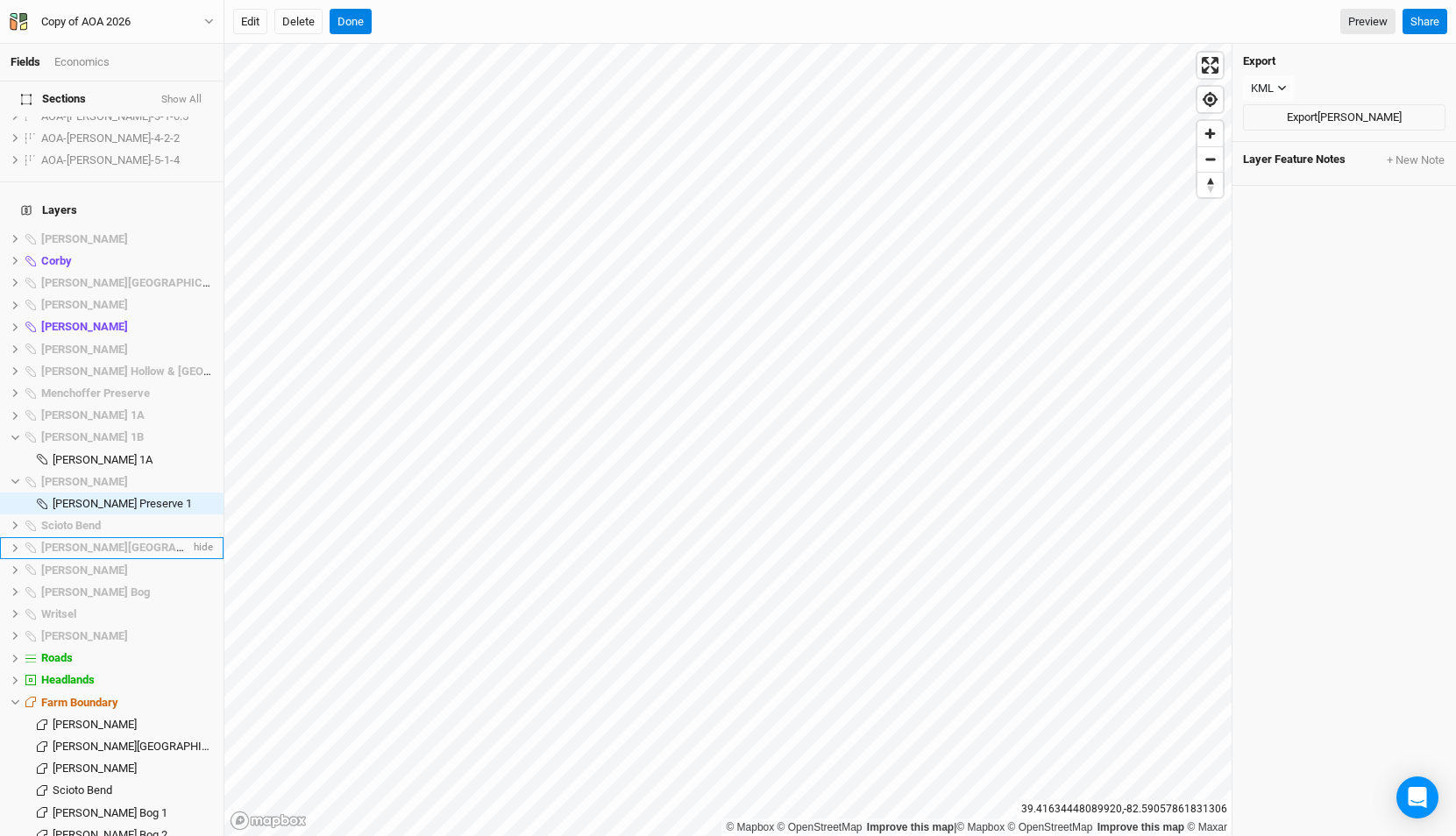
click at [95, 541] on span "[PERSON_NAME][GEOGRAPHIC_DATA]" at bounding box center [140, 547] width 198 height 13
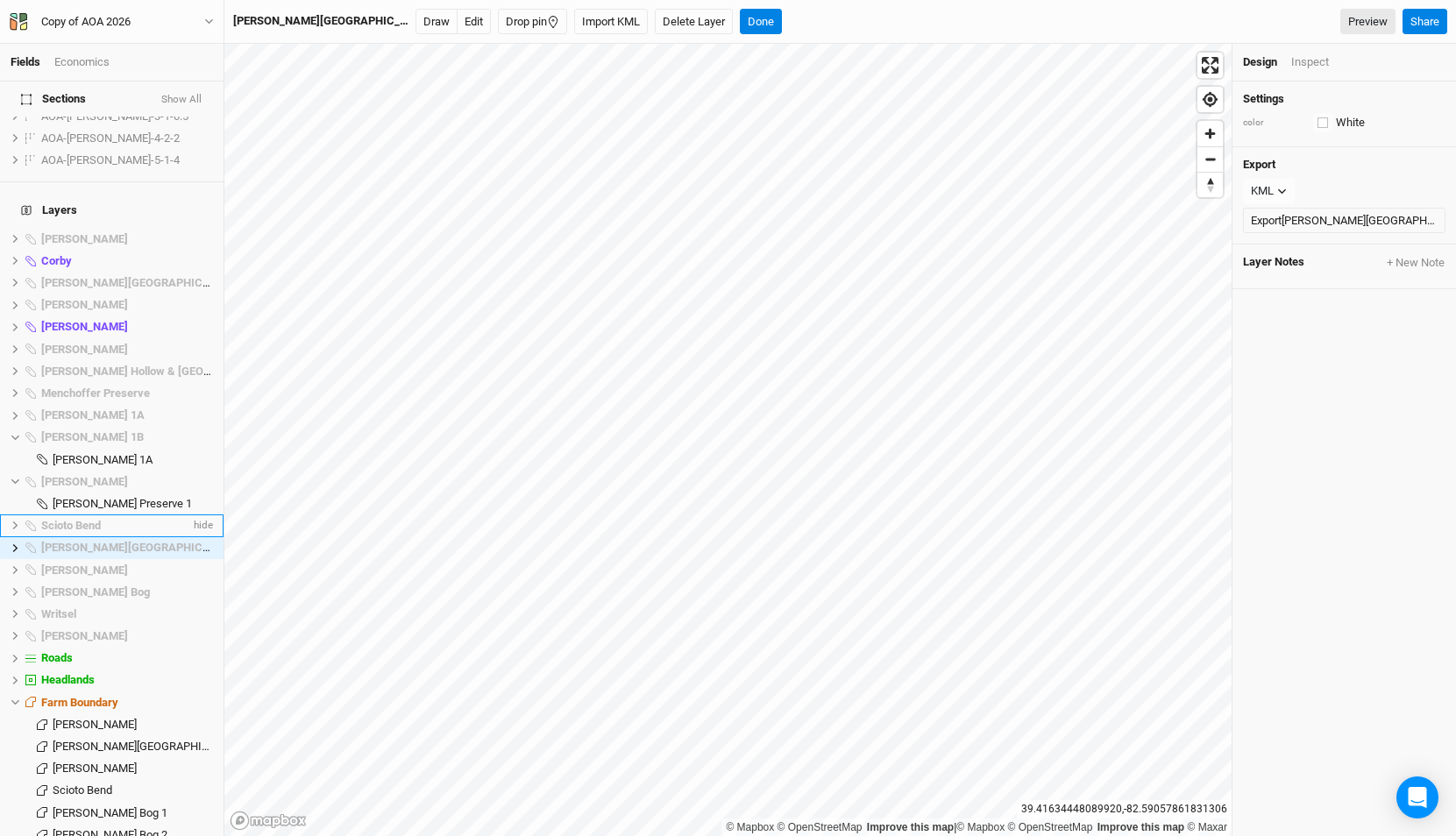
click at [105, 519] on div "Scioto Bend" at bounding box center [115, 525] width 149 height 14
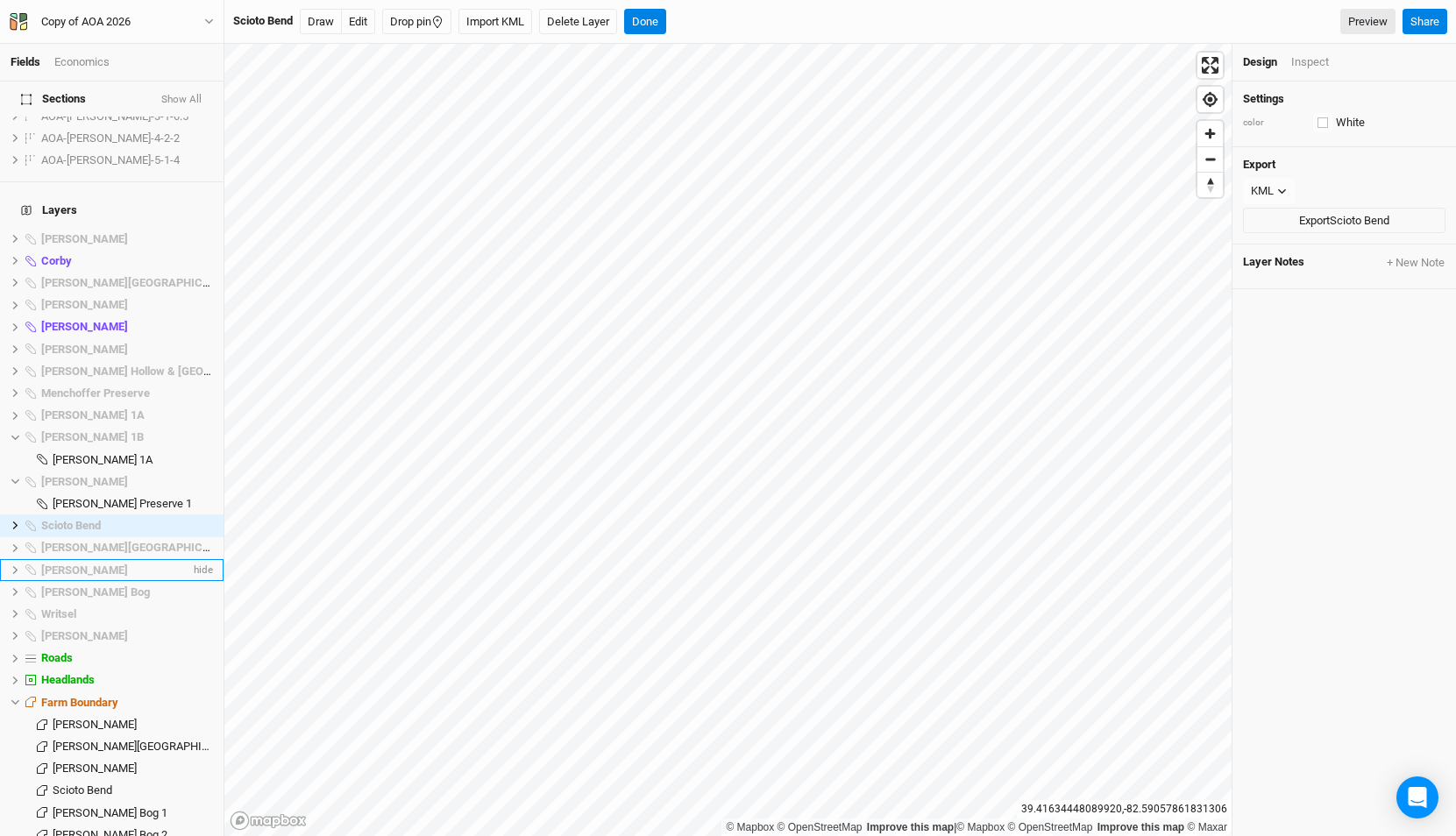
click at [91, 563] on div "[PERSON_NAME]" at bounding box center [115, 570] width 149 height 14
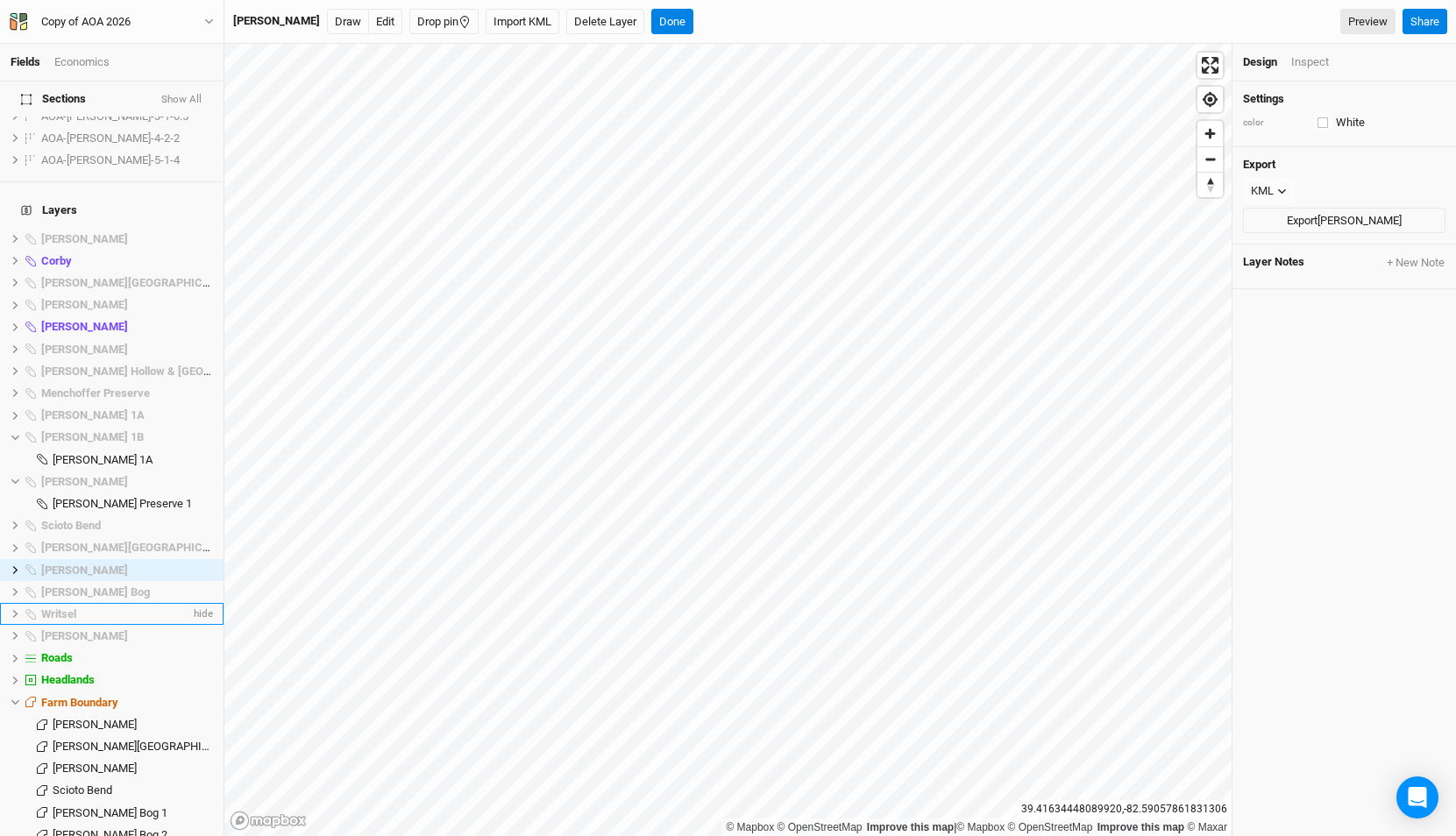
click at [90, 602] on li "Writsel hide" at bounding box center [111, 613] width 223 height 22
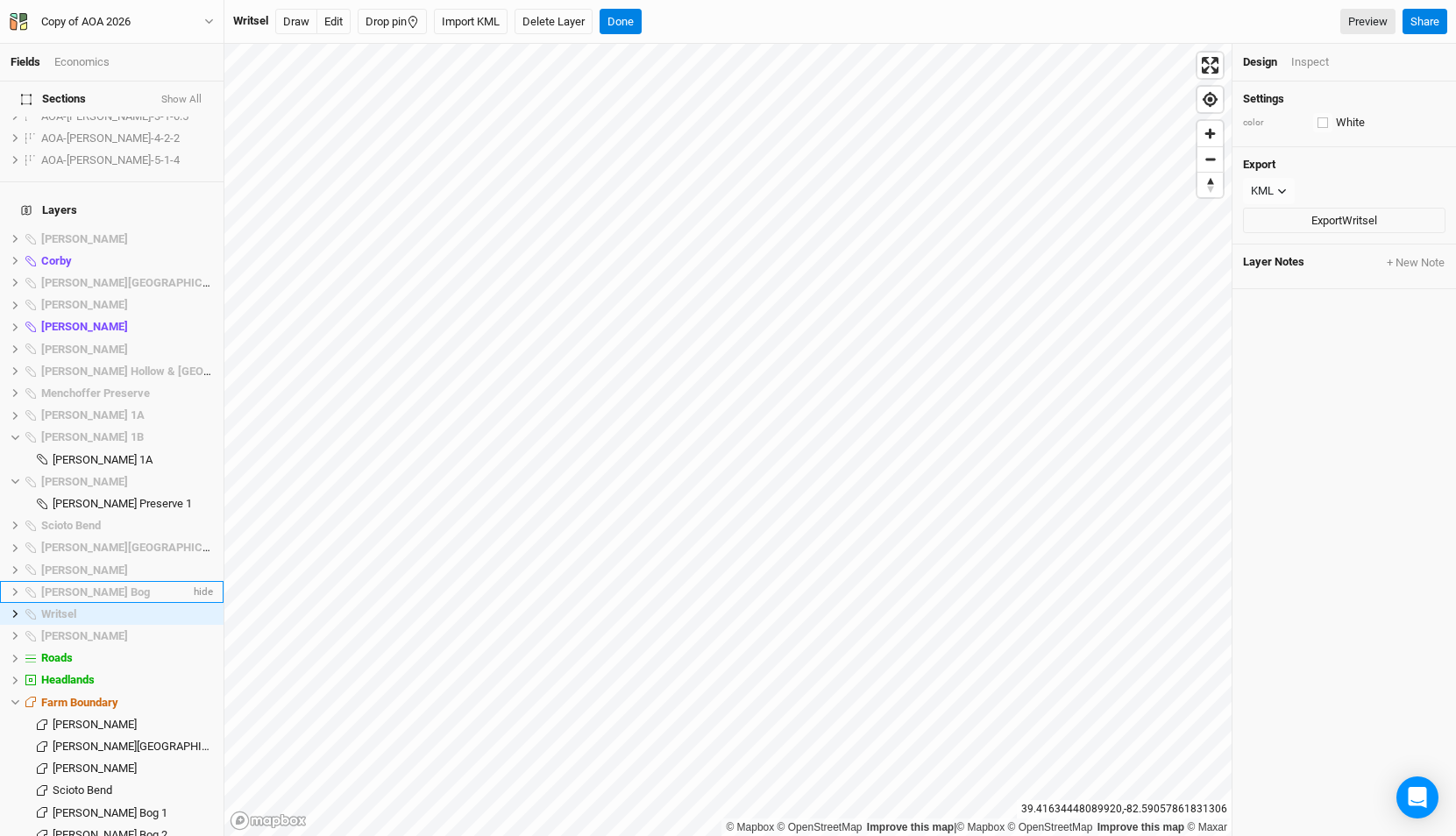
click at [91, 585] on span "[PERSON_NAME] Bog" at bounding box center [95, 592] width 108 height 13
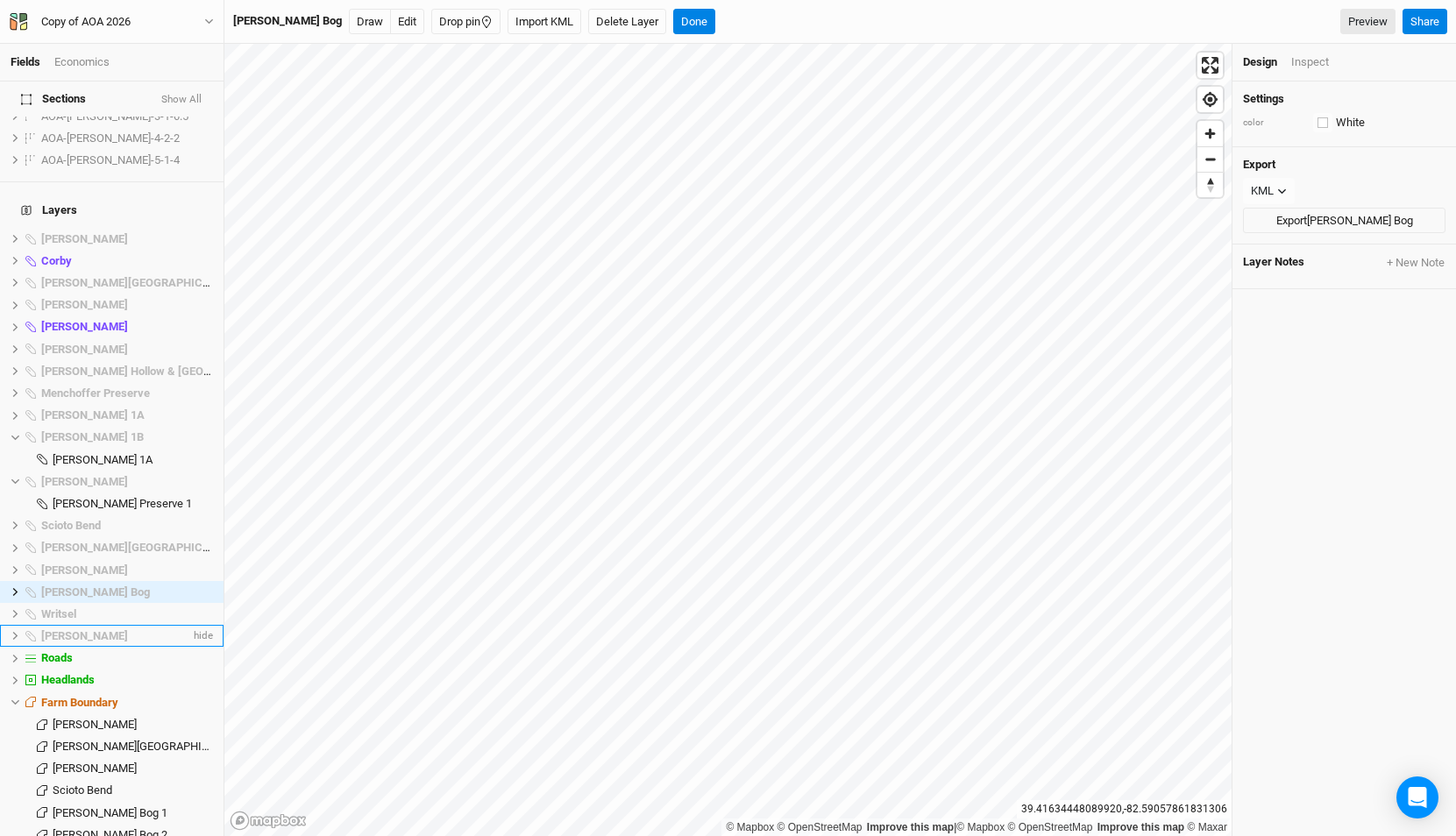
click at [84, 625] on li "[PERSON_NAME] hide" at bounding box center [111, 636] width 223 height 22
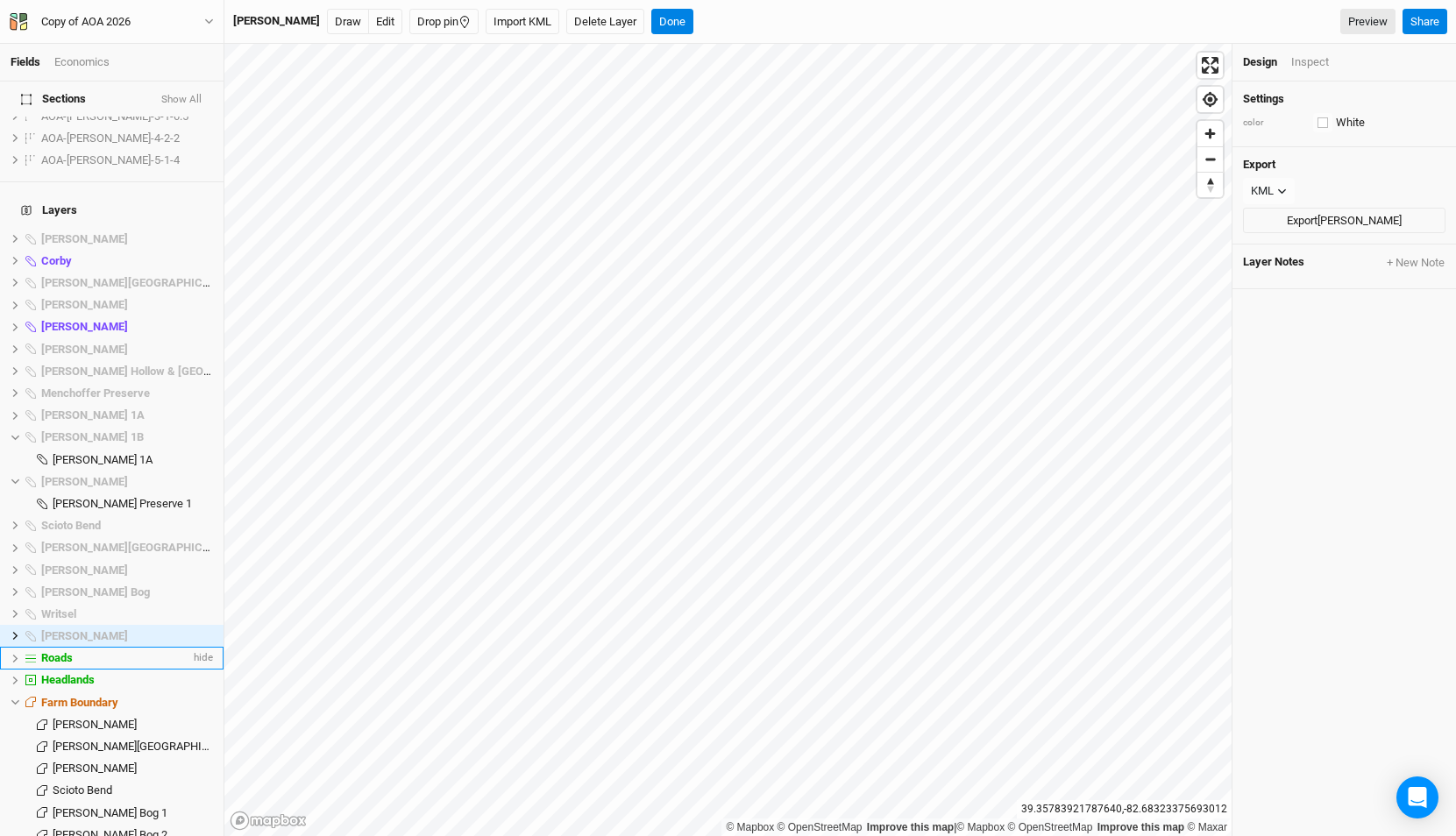
click at [97, 624] on div "Fields Economics Section Groups New Group Scoped Sections Unique Sites Sections…" at bounding box center [728, 418] width 1456 height 836
click at [75, 607] on span "Writsel" at bounding box center [58, 614] width 35 height 13
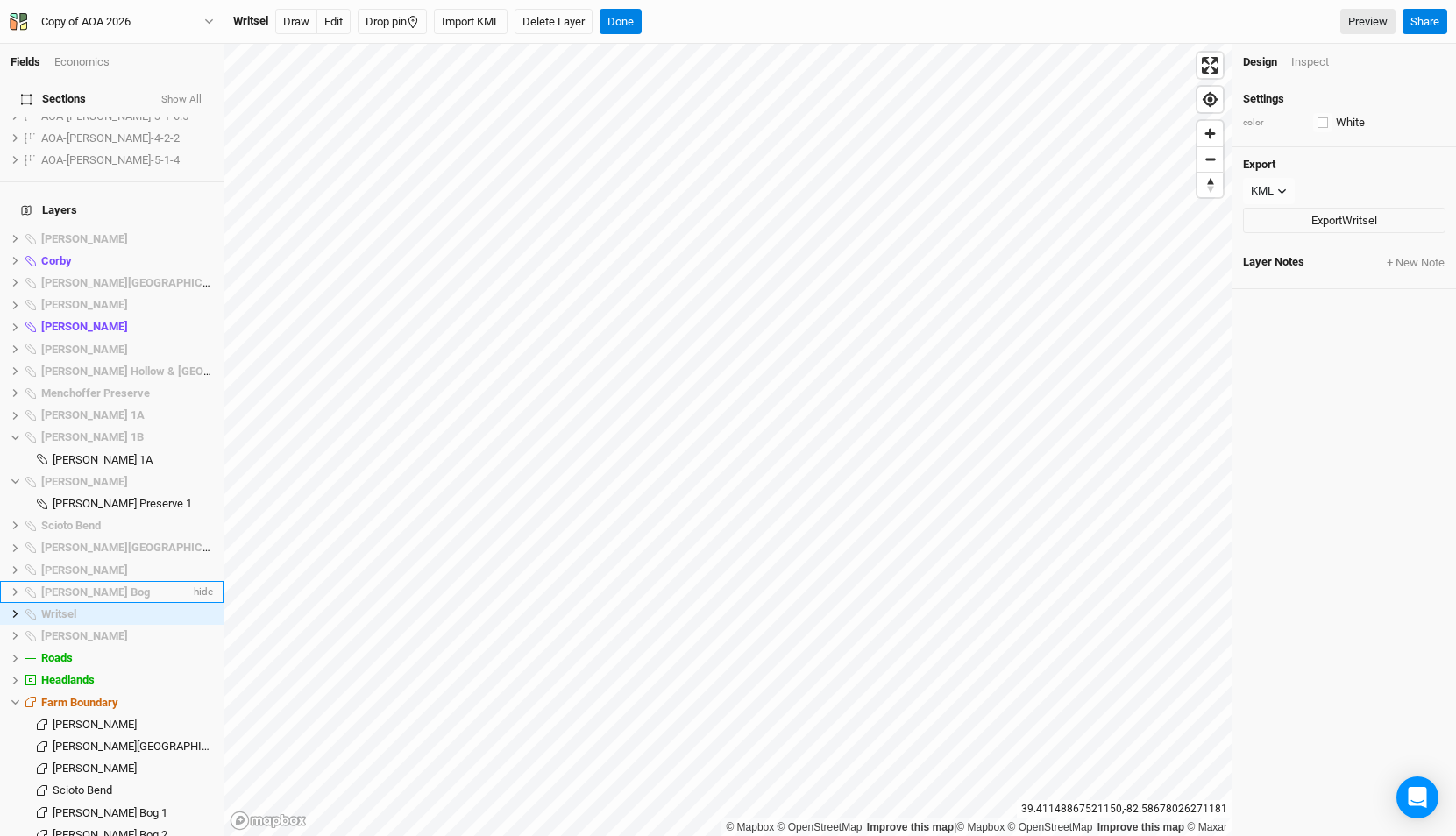
click at [87, 585] on span "[PERSON_NAME] Bog" at bounding box center [95, 592] width 108 height 13
click at [12, 609] on icon at bounding box center [15, 614] width 10 height 10
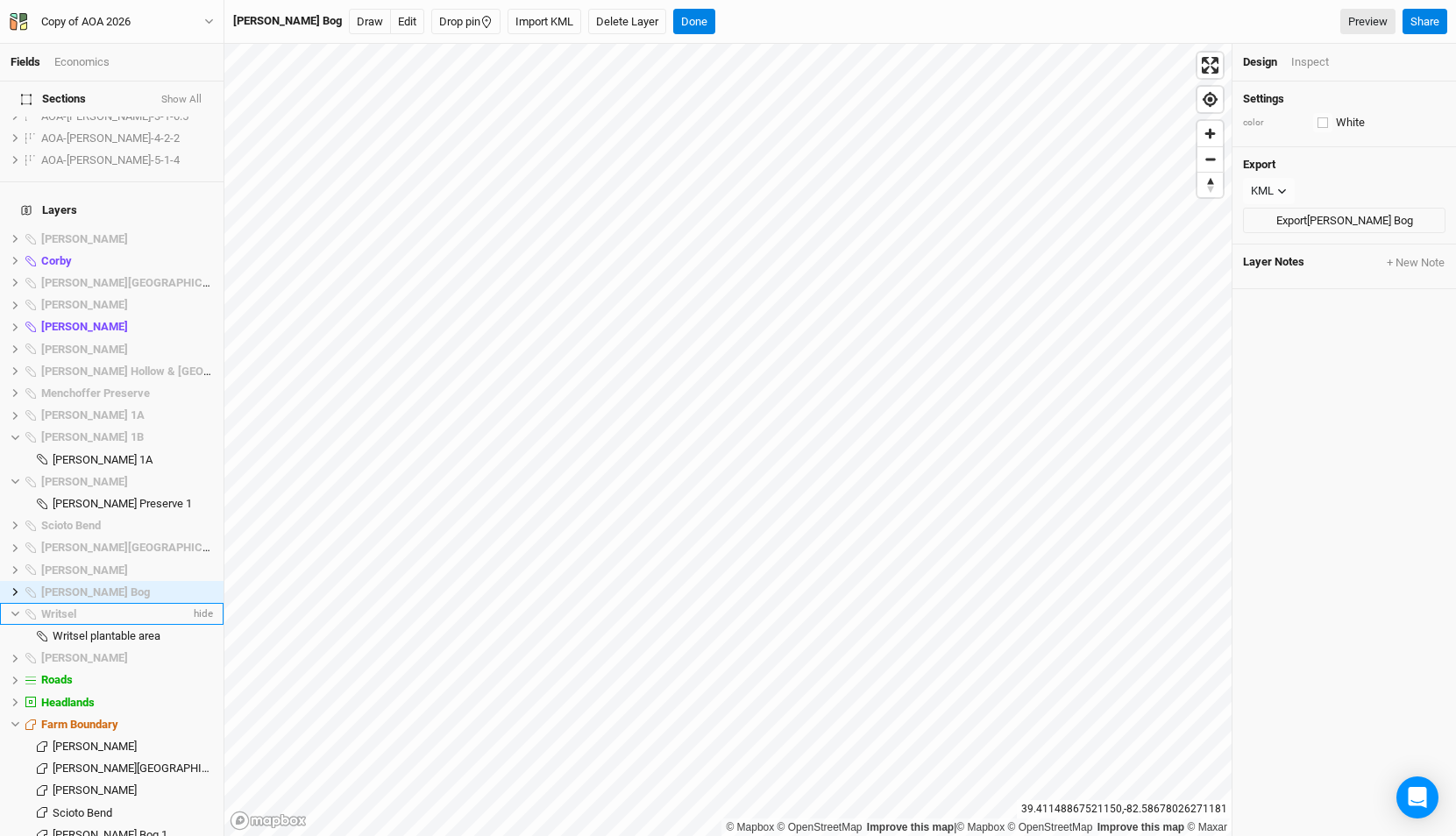
click at [12, 609] on icon at bounding box center [15, 614] width 10 height 10
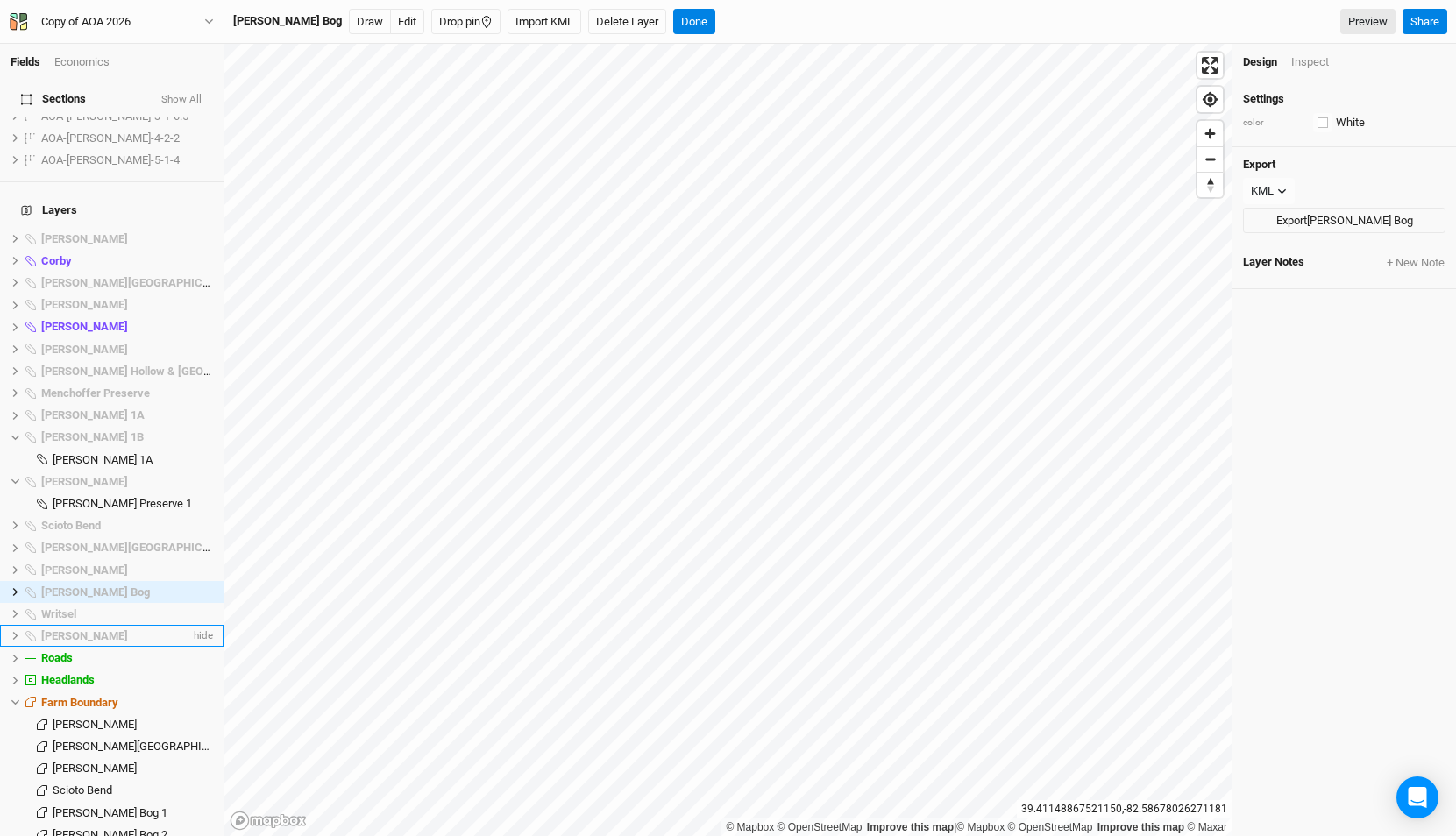
click at [14, 632] on icon at bounding box center [16, 636] width 6 height 8
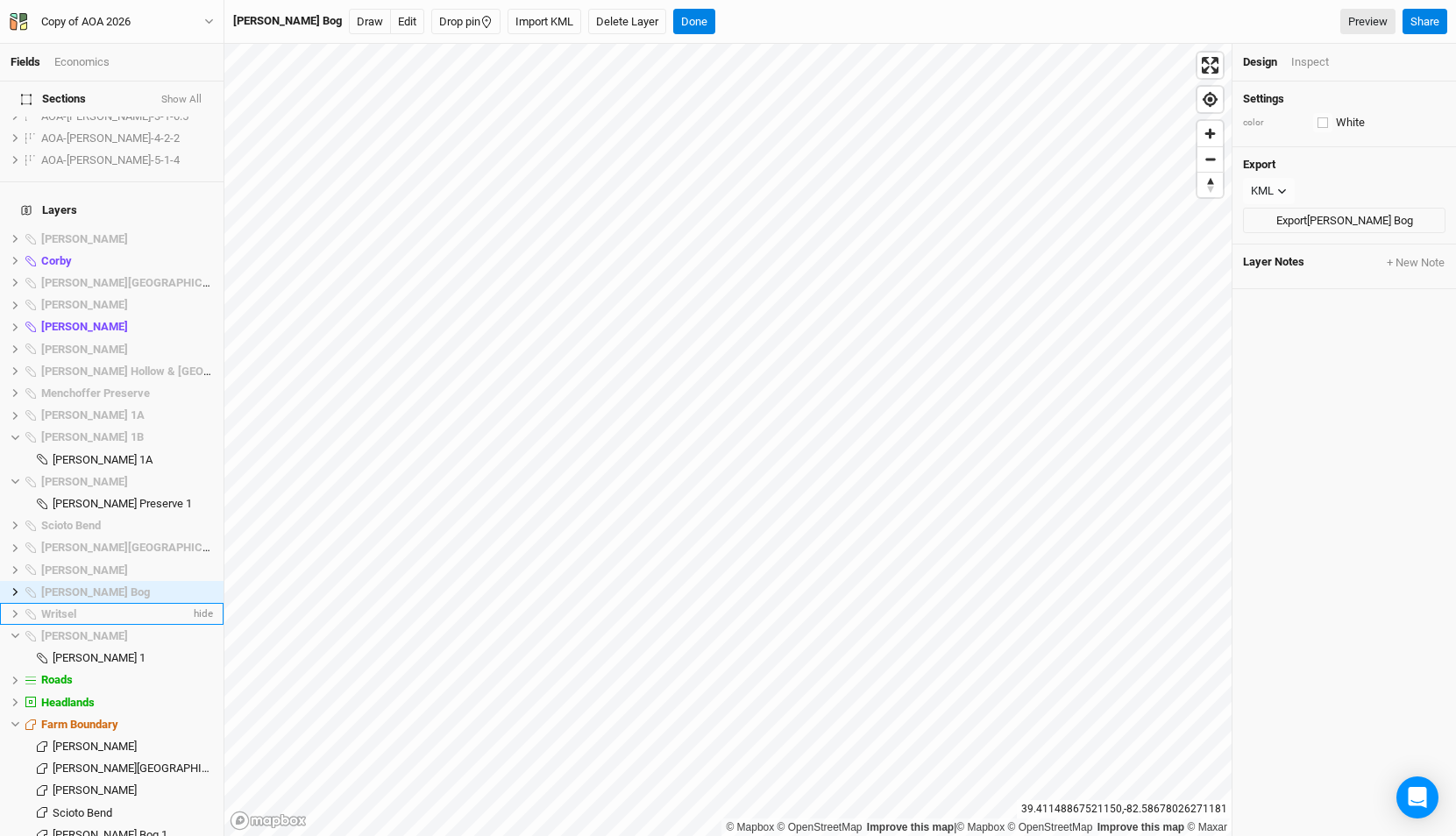
click at [15, 602] on li "Writsel hide" at bounding box center [111, 613] width 223 height 22
click at [14, 609] on icon at bounding box center [15, 614] width 10 height 10
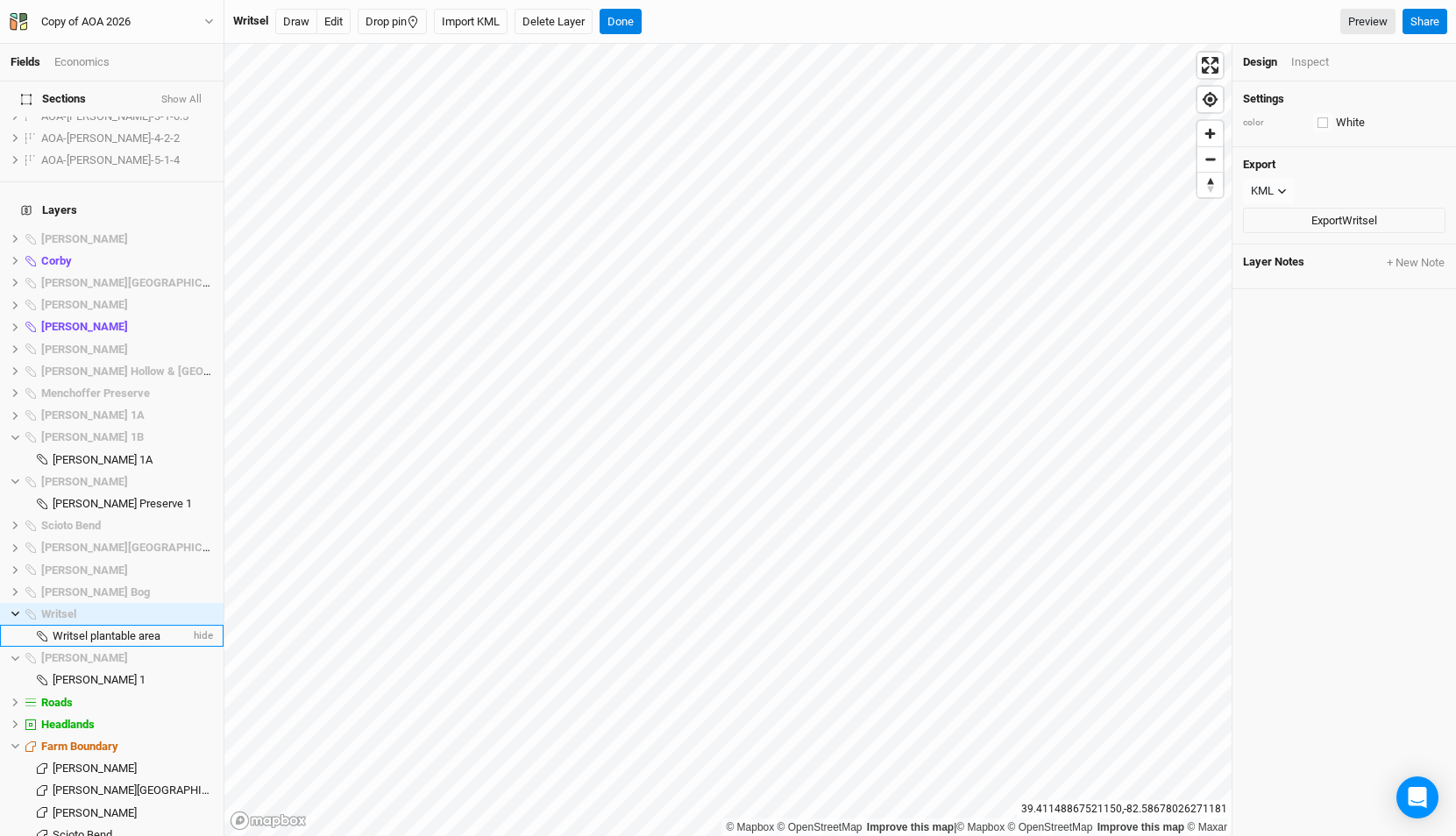
click at [85, 625] on li "Writsel plantable area hide" at bounding box center [111, 636] width 223 height 22
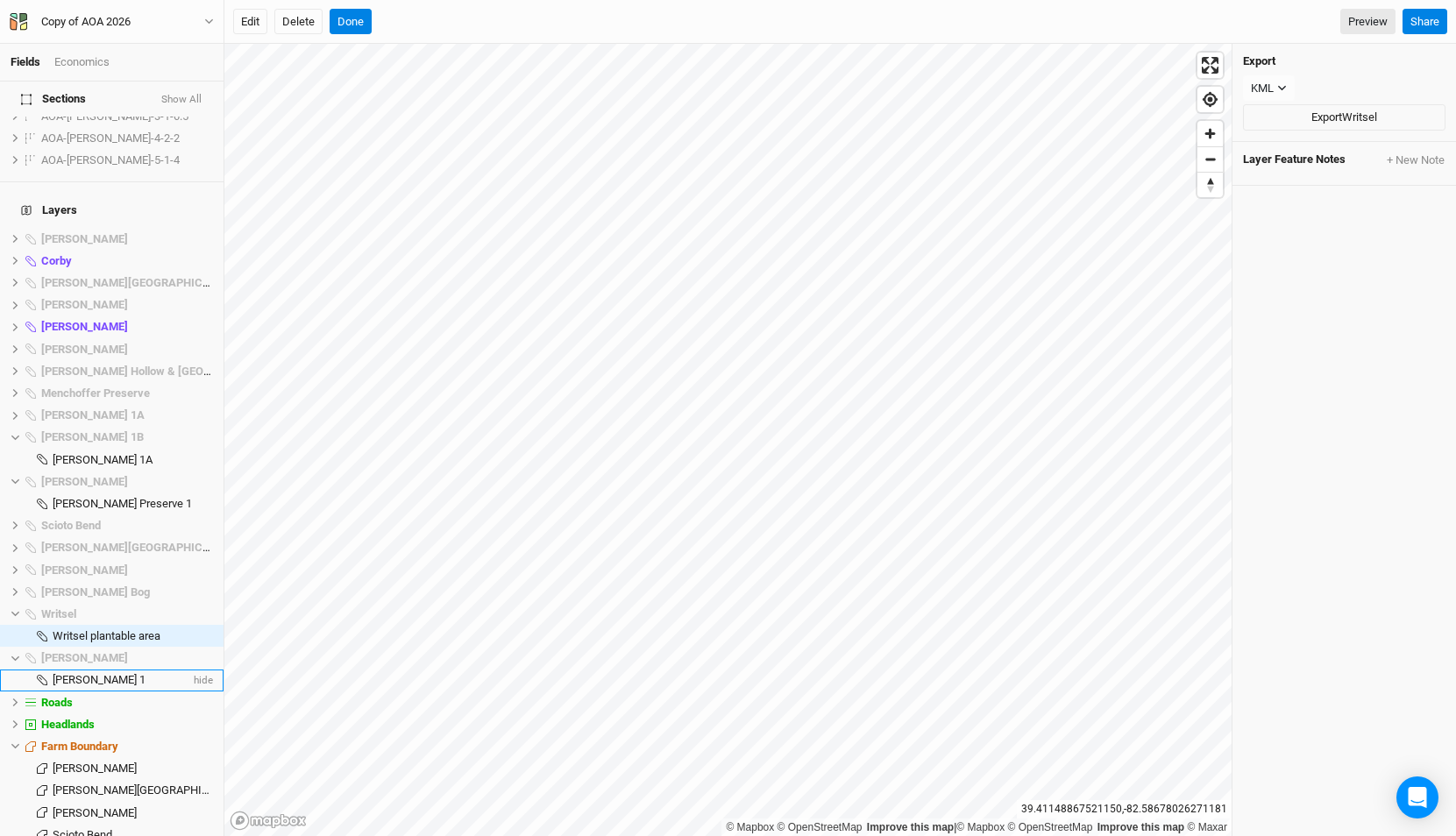
click at [83, 673] on span "Wylie Ridge 1" at bounding box center [99, 679] width 93 height 13
click at [13, 587] on icon at bounding box center [15, 592] width 10 height 10
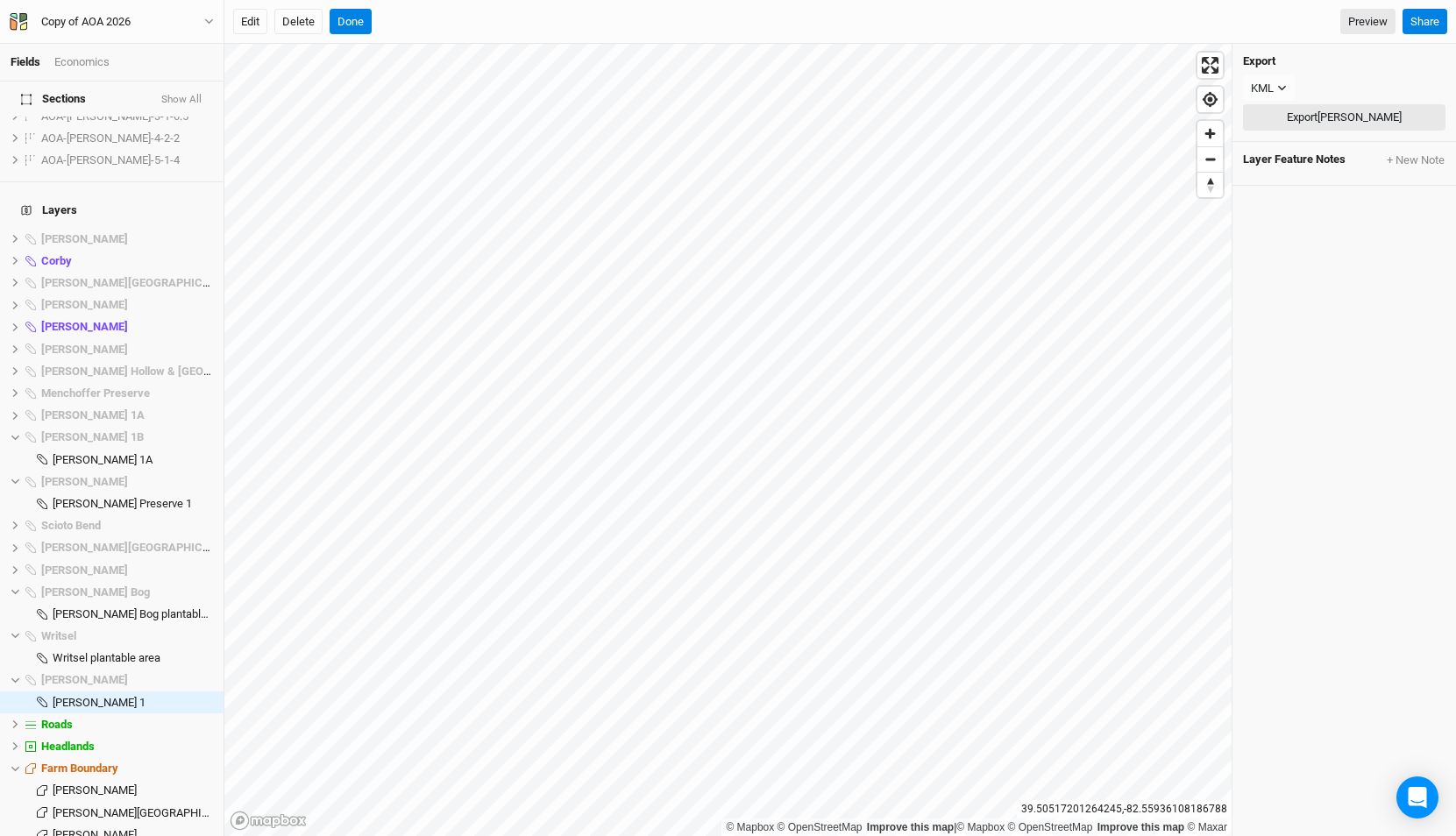
click at [1308, 123] on button "Export Wylie Ridge" at bounding box center [1344, 118] width 202 height 27
click at [354, 17] on button "Done" at bounding box center [351, 22] width 42 height 27
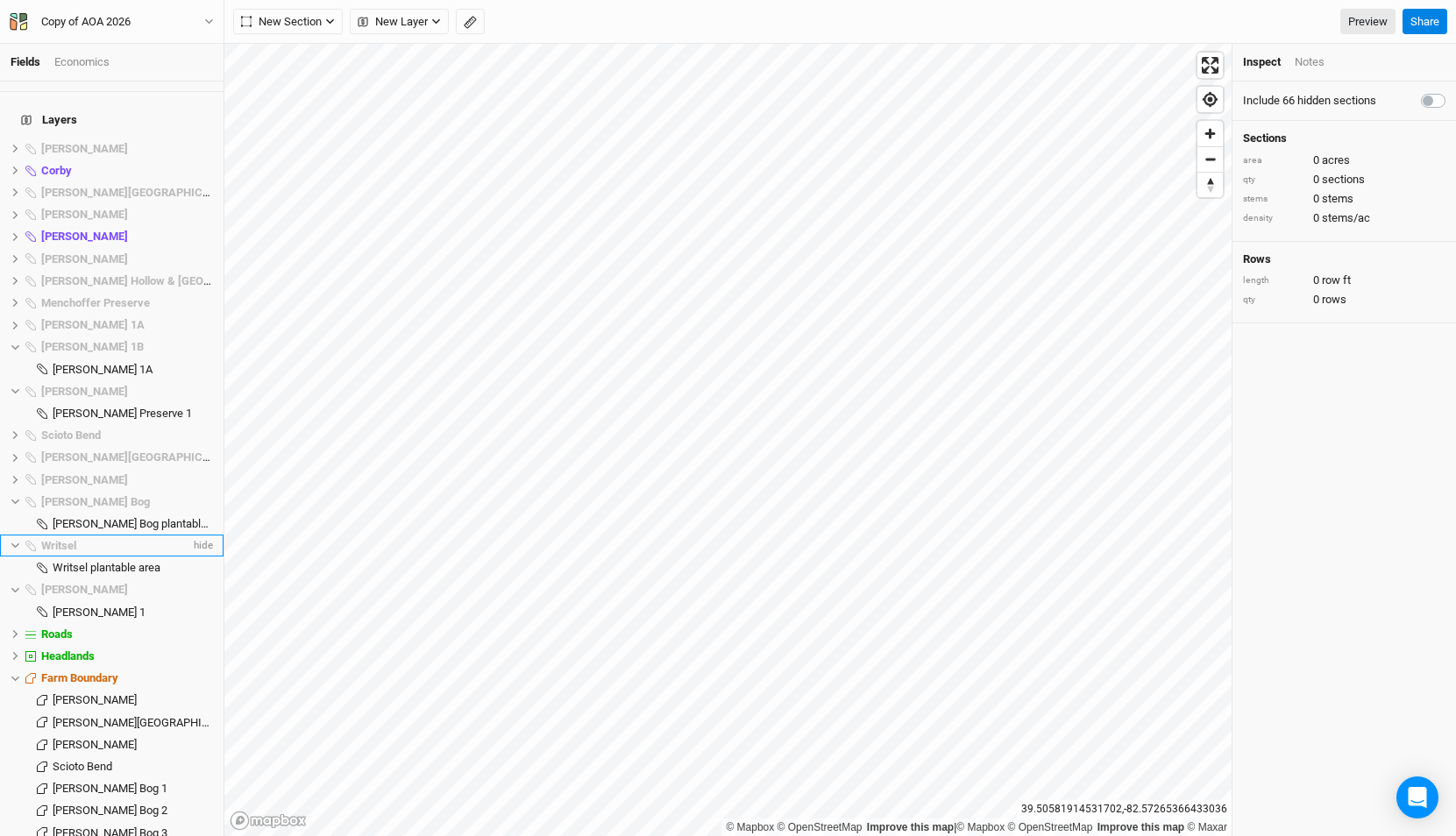
scroll to position [1653, 0]
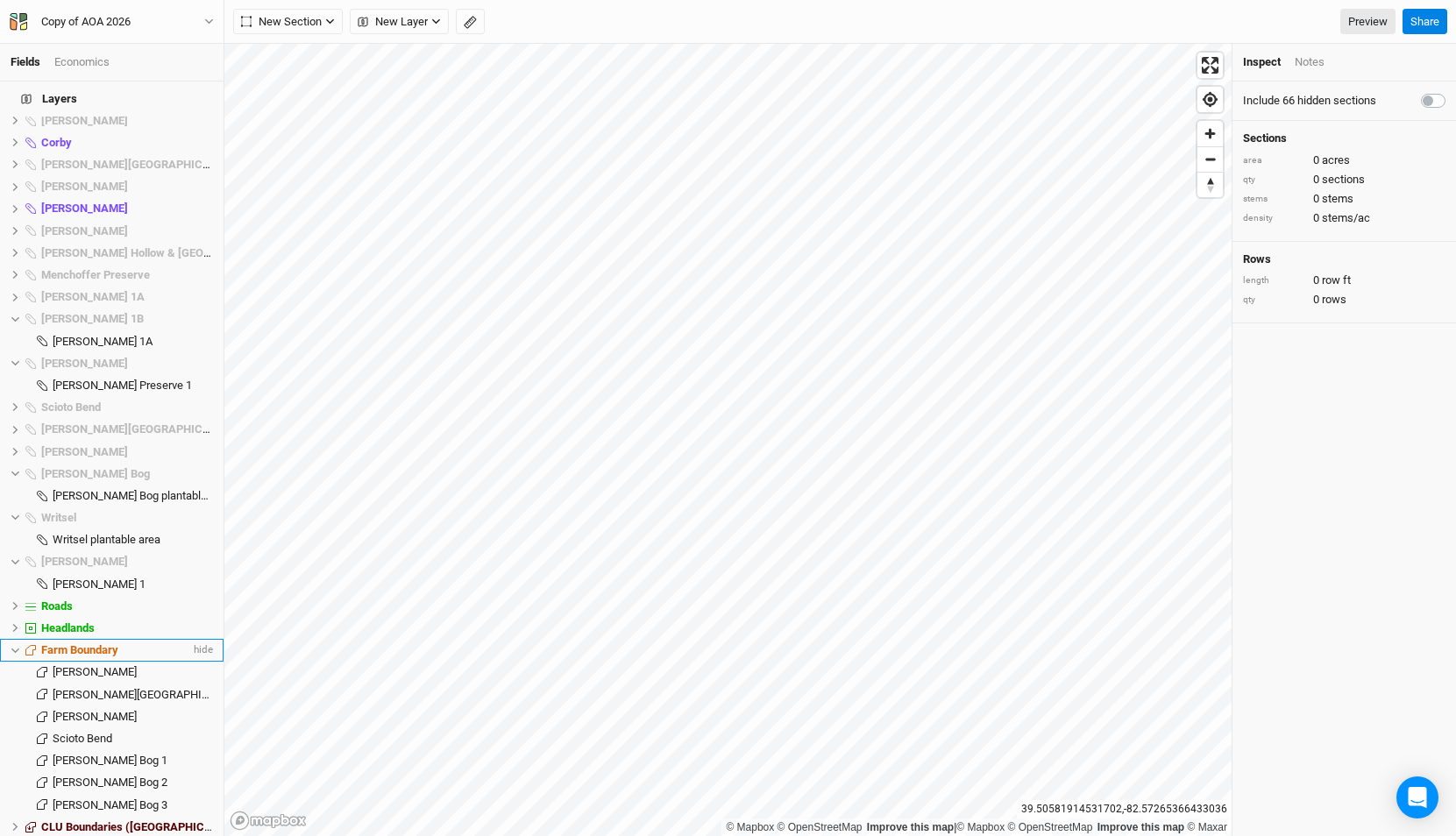
click at [106, 643] on span "Farm Boundary" at bounding box center [79, 650] width 77 height 13
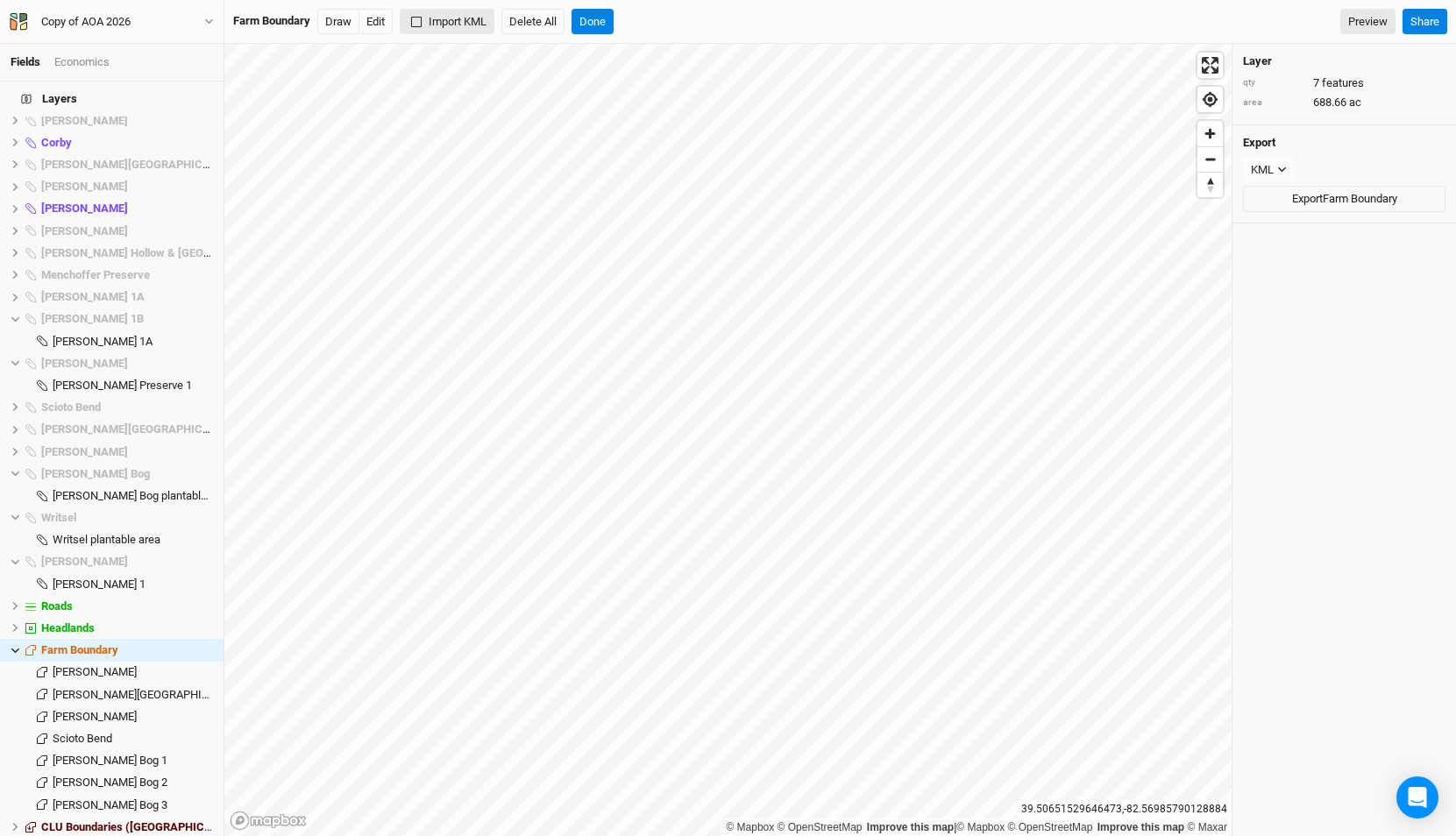
click at [448, 24] on button "Import KML" at bounding box center [448, 22] width 95 height 27
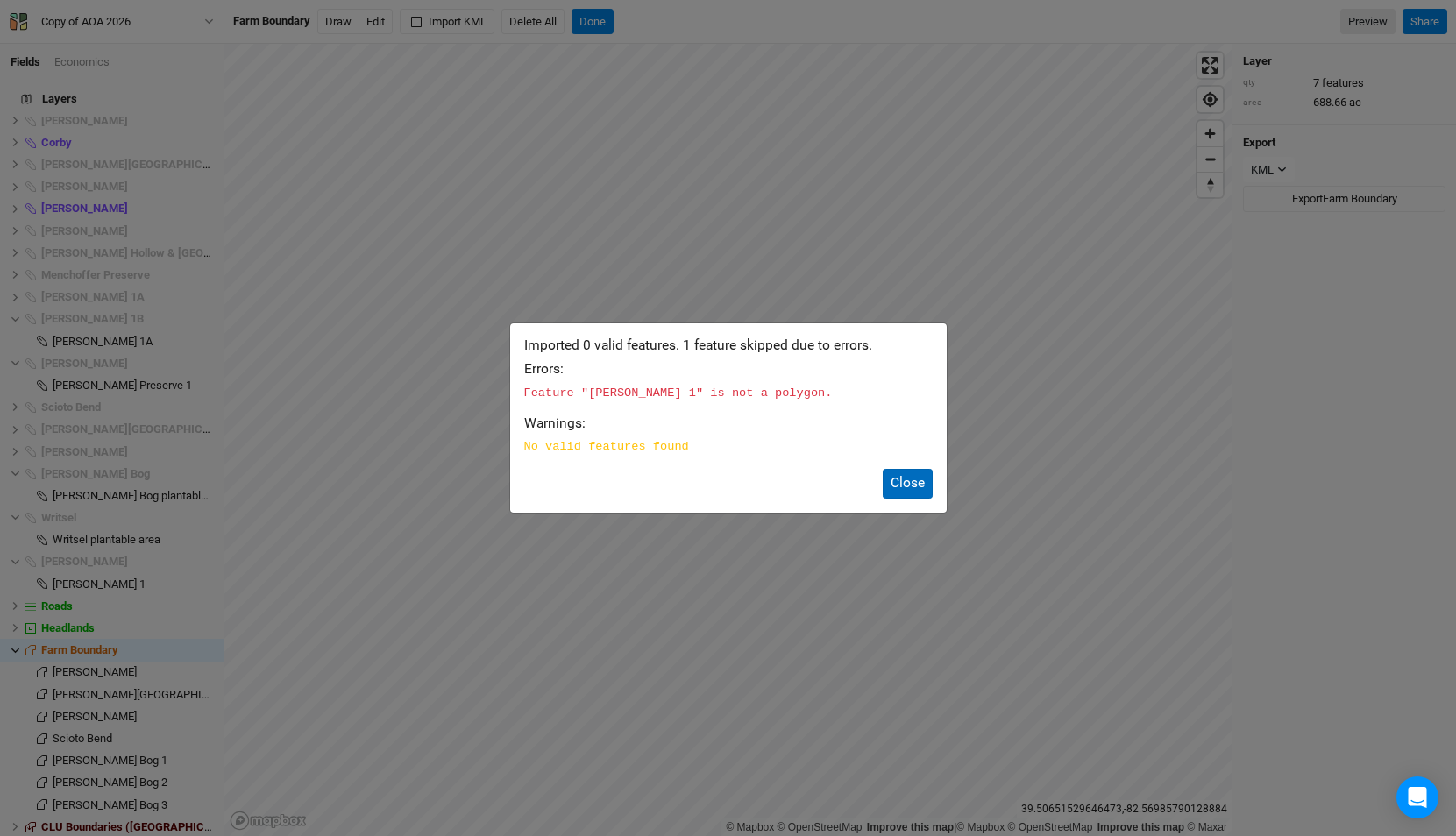
click at [904, 470] on button "Close" at bounding box center [908, 483] width 50 height 28
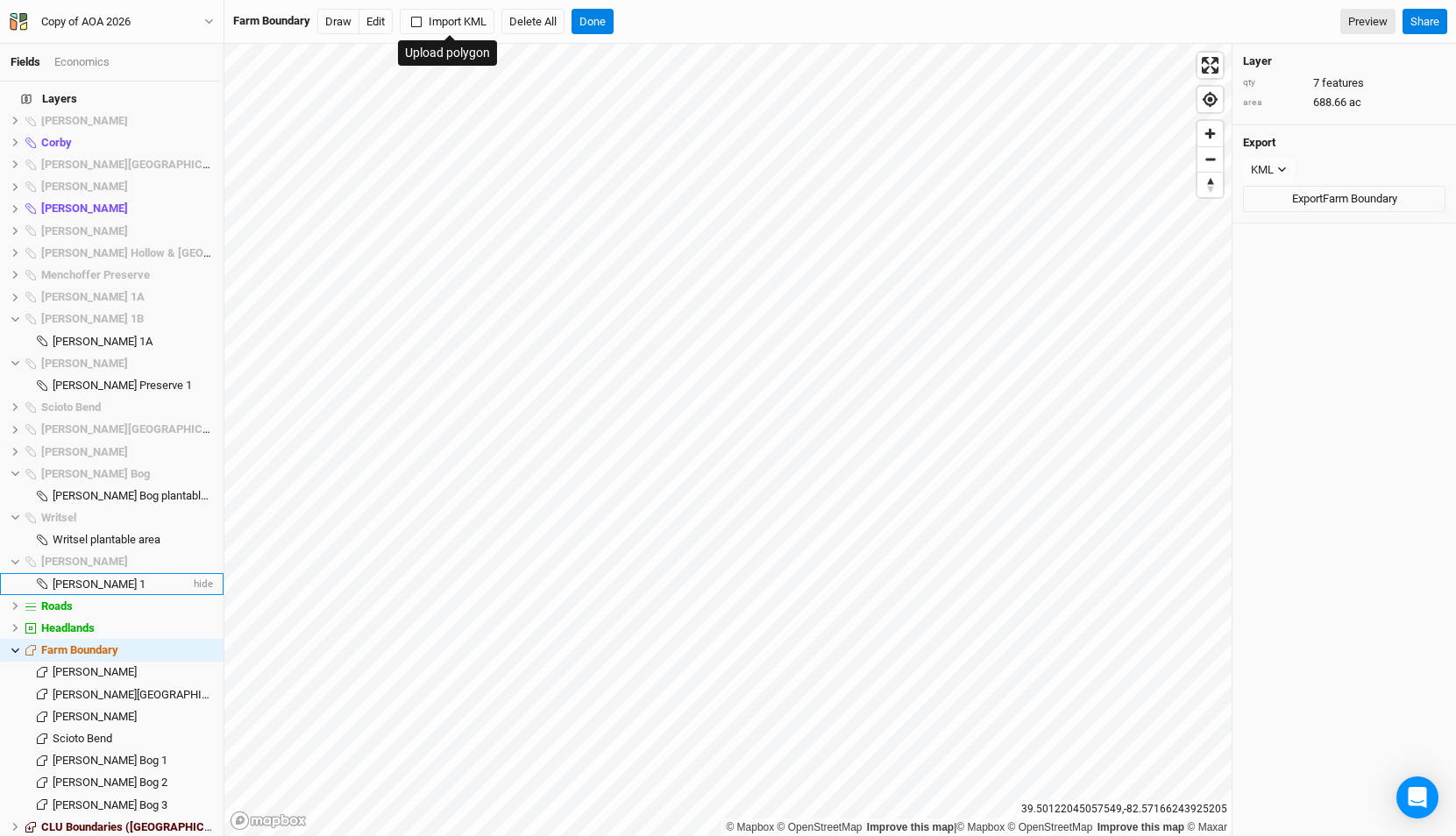
click at [95, 578] on span "Wylie Ridge 1" at bounding box center [99, 584] width 93 height 13
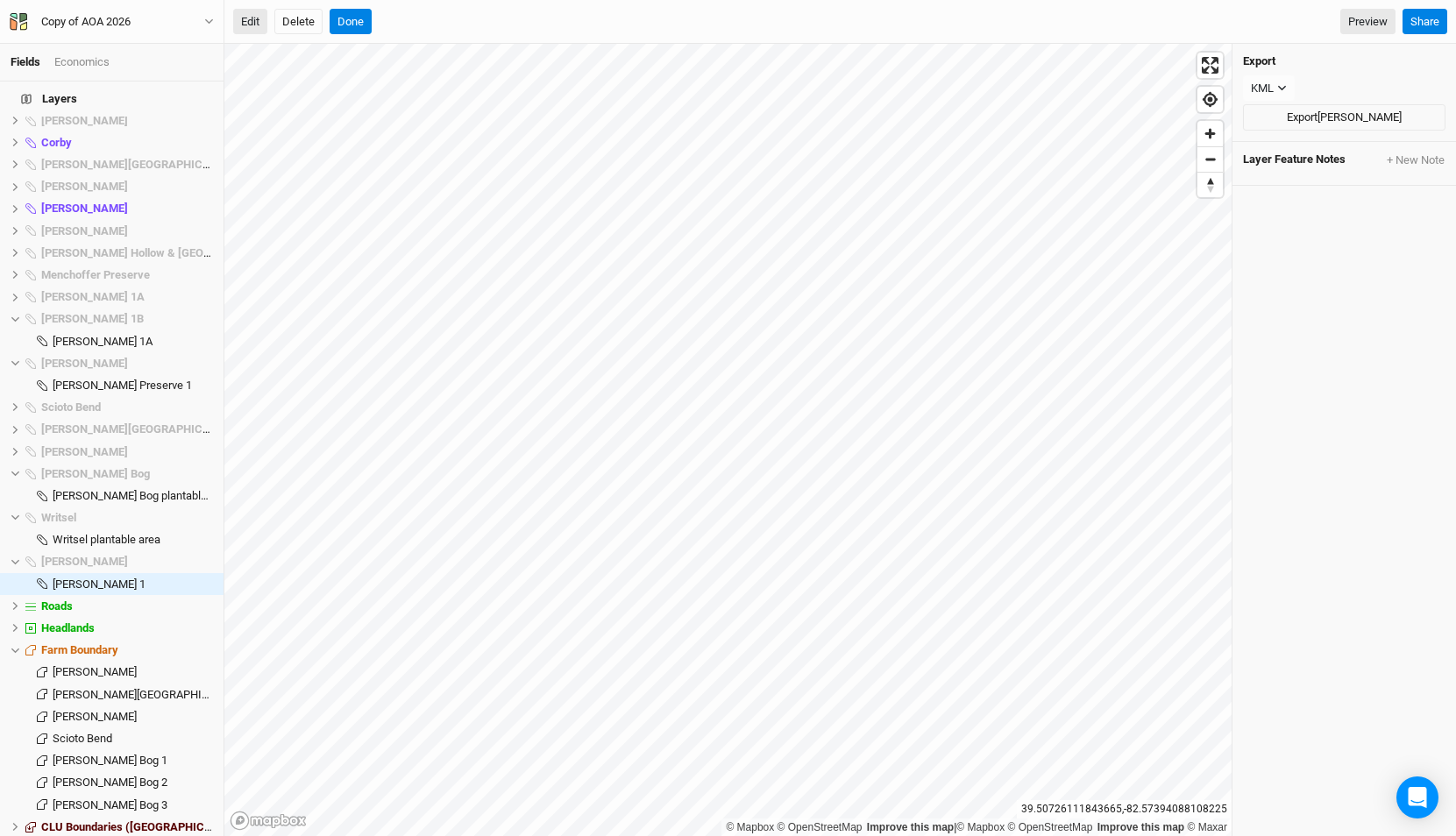
click at [255, 17] on button "Edit" at bounding box center [250, 22] width 34 height 27
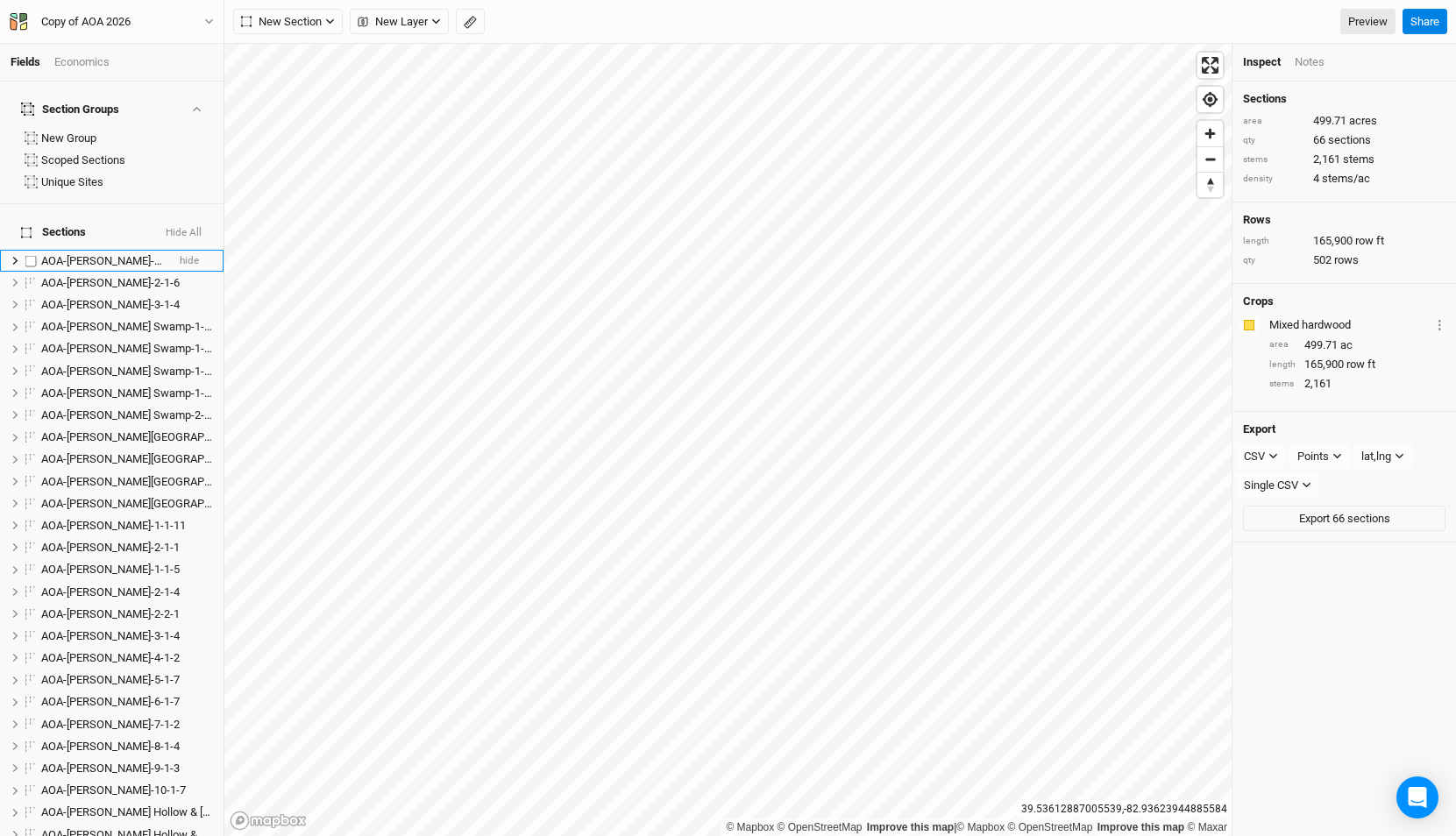
click at [119, 254] on span "AOA-Adelphi Moraine-1-1-7" at bounding box center [110, 260] width 139 height 13
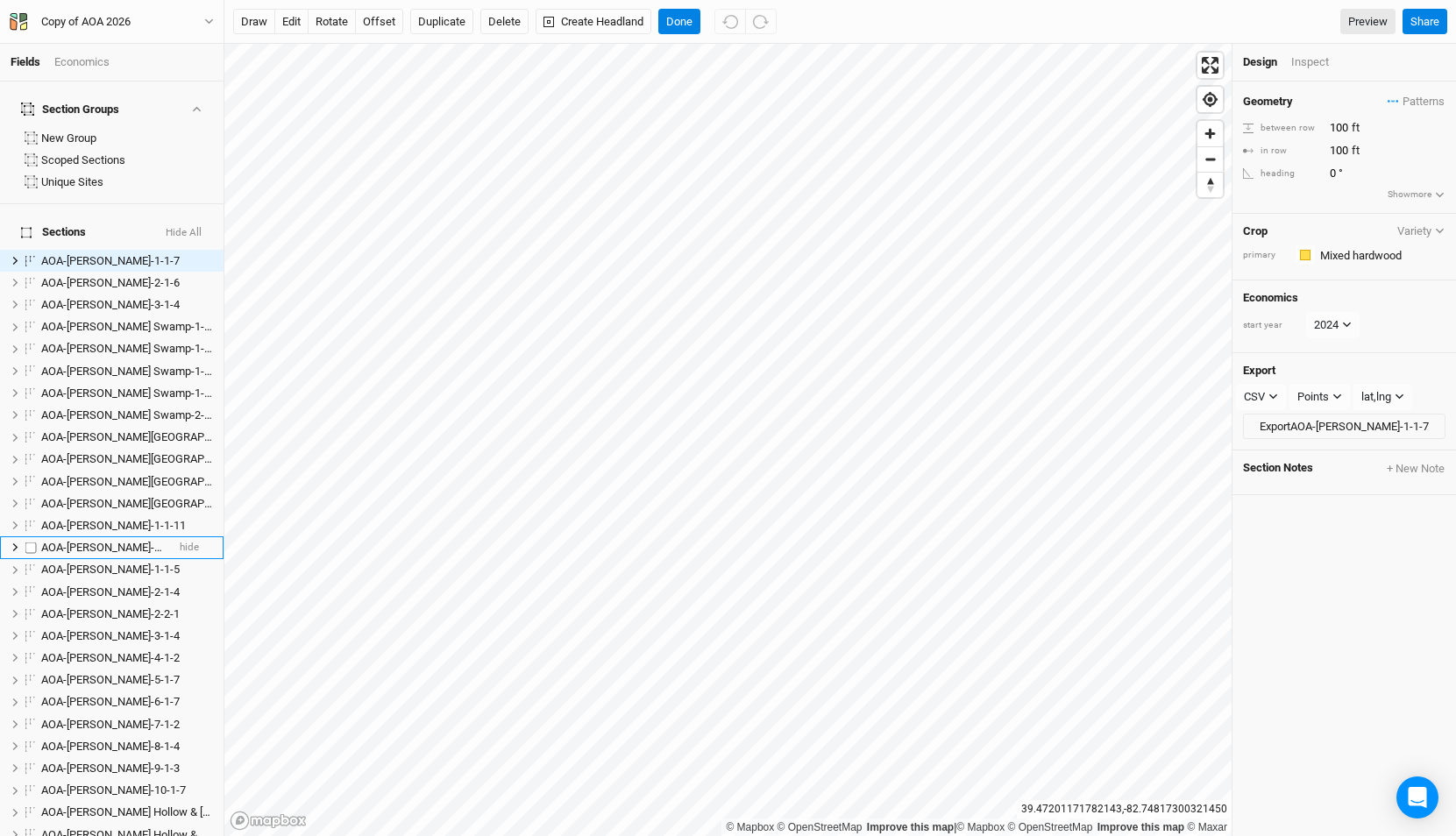
scroll to position [1434, 0]
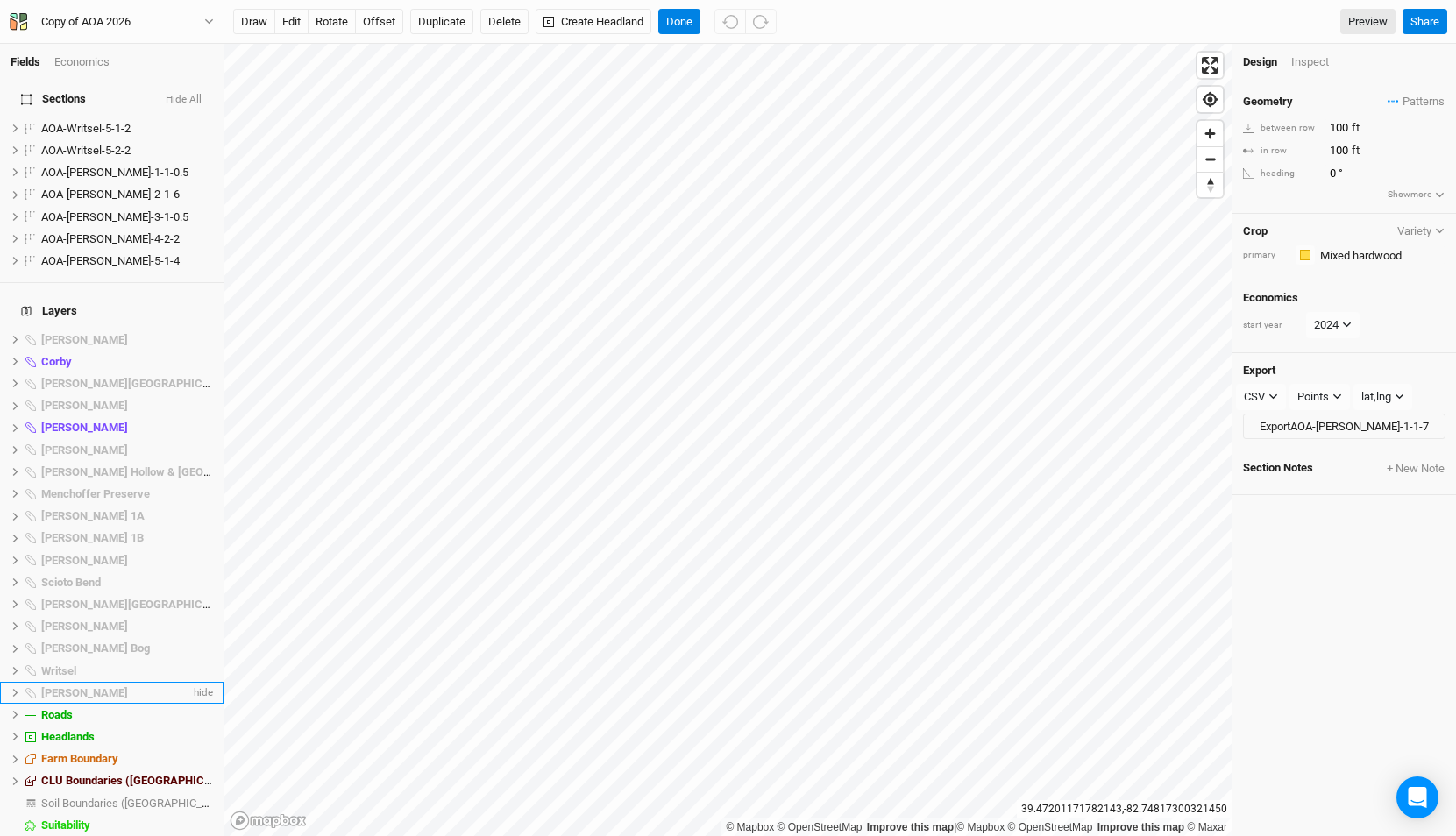
click at [88, 681] on li "Wylie Ridge hide" at bounding box center [111, 692] width 223 height 22
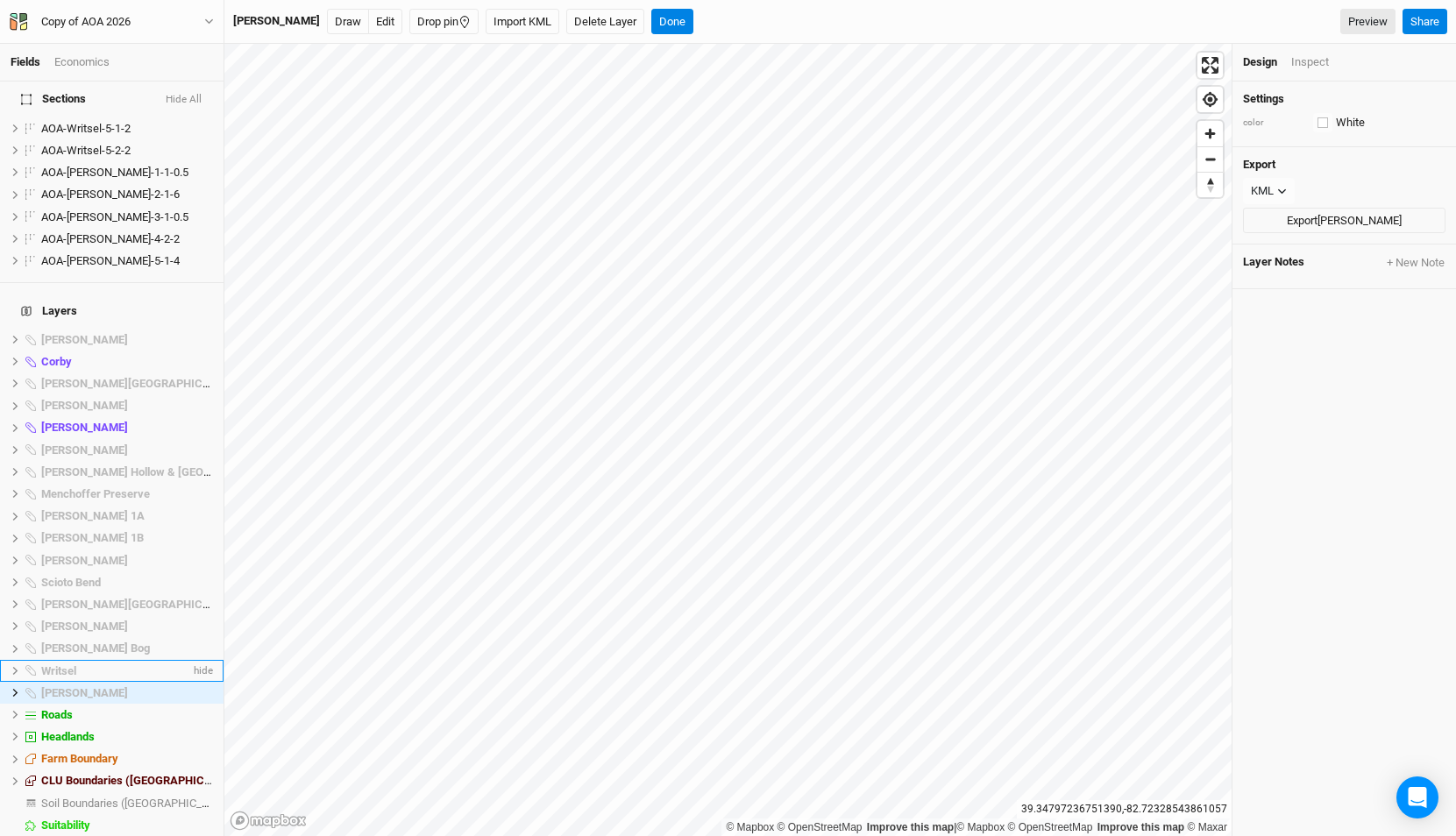
click at [65, 664] on span "Writsel" at bounding box center [58, 671] width 35 height 13
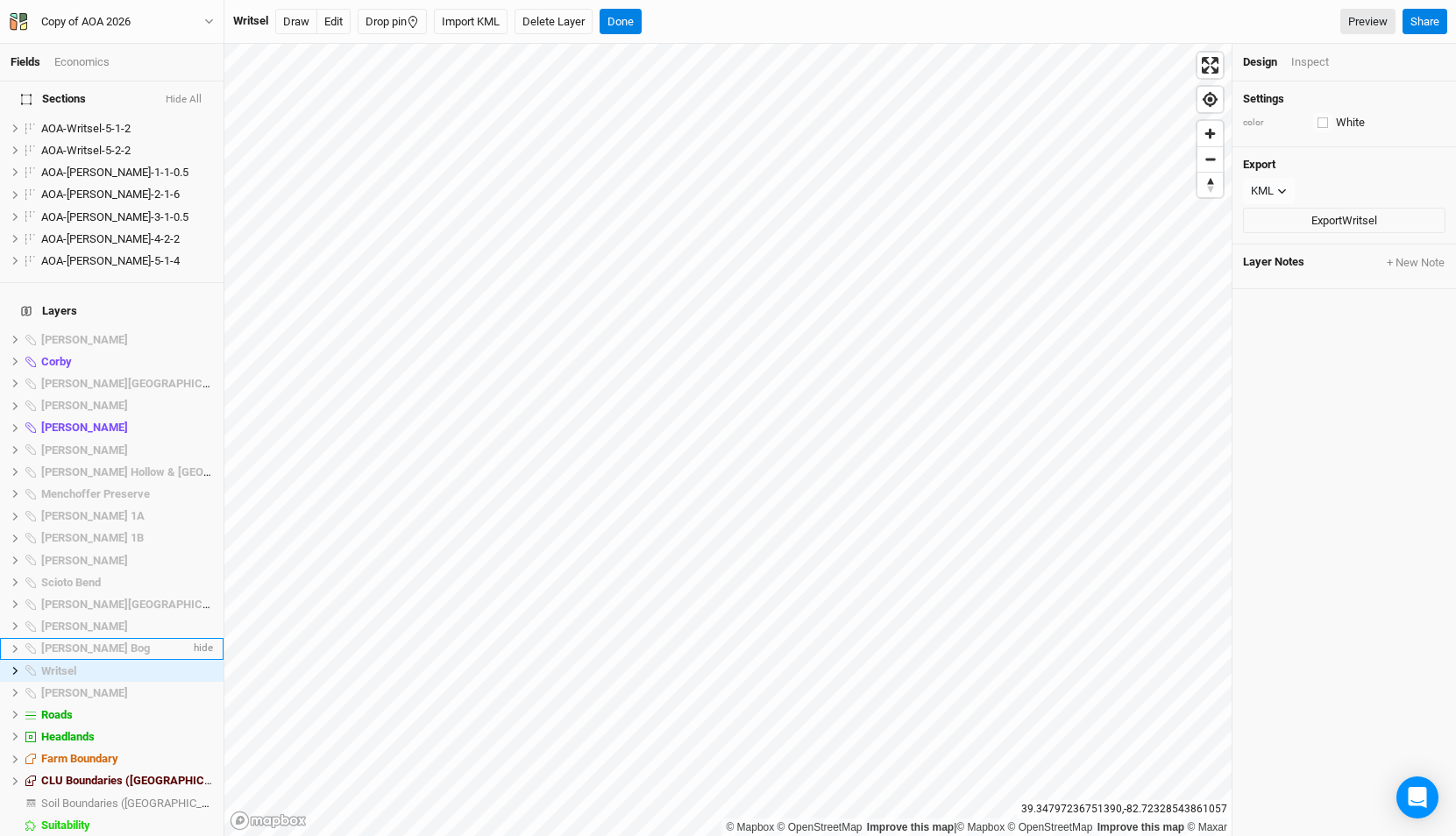
click at [69, 637] on li "Utzinger Bog hide" at bounding box center [111, 648] width 223 height 22
click at [12, 666] on icon at bounding box center [15, 671] width 10 height 10
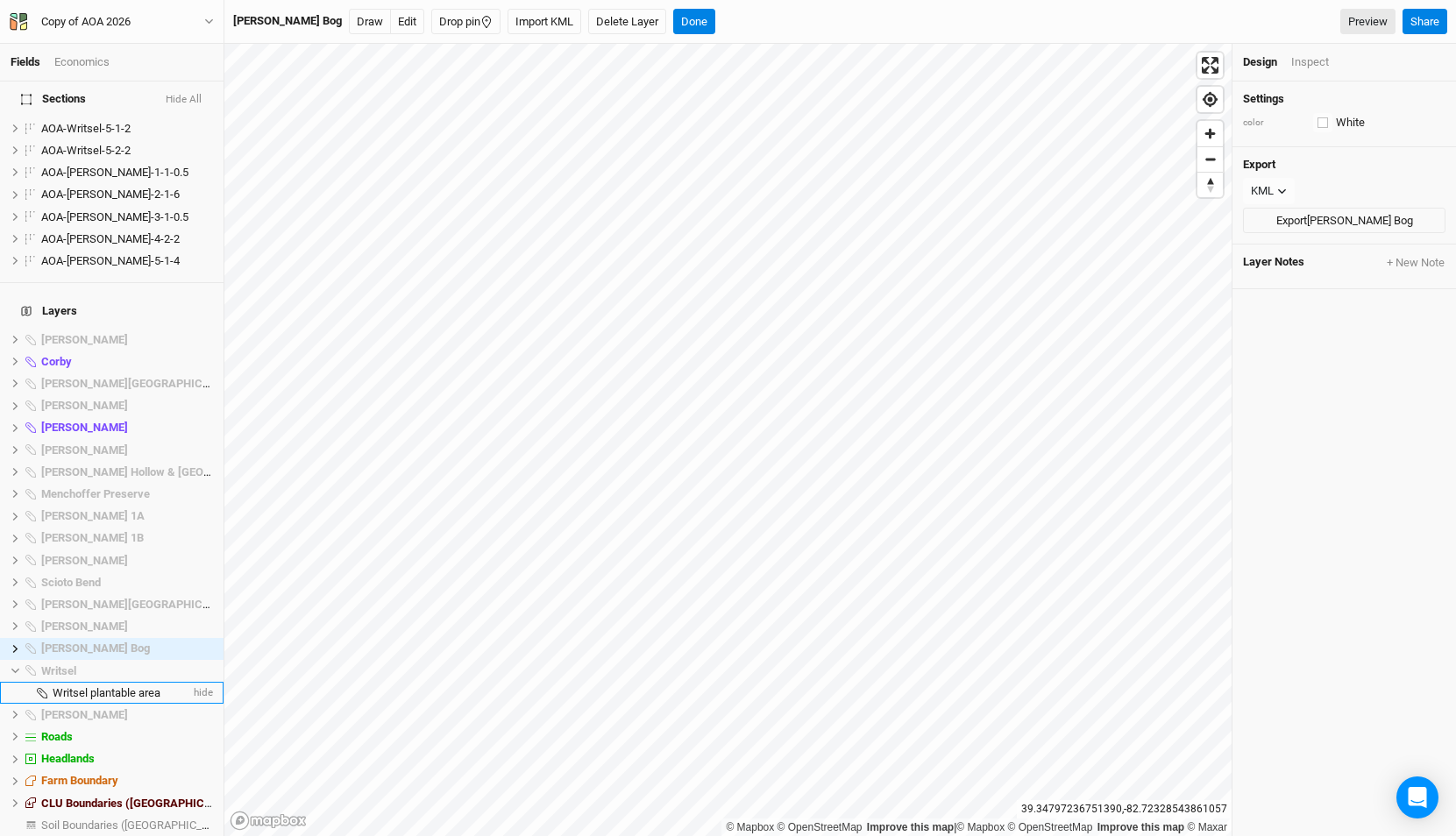
click at [96, 686] on span "Writsel plantable area" at bounding box center [105, 693] width 107 height 13
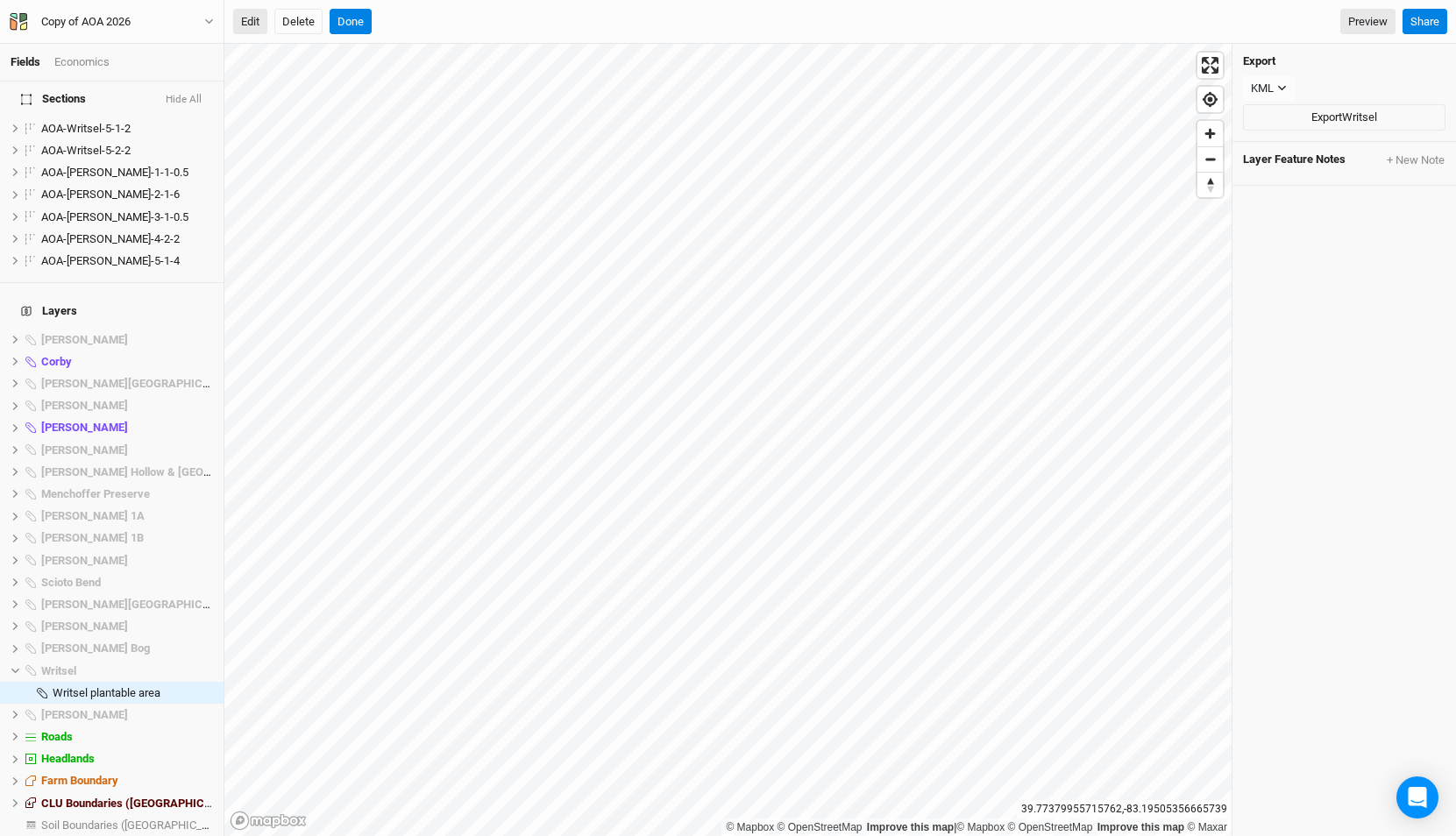
click at [253, 17] on button "Edit" at bounding box center [250, 22] width 34 height 27
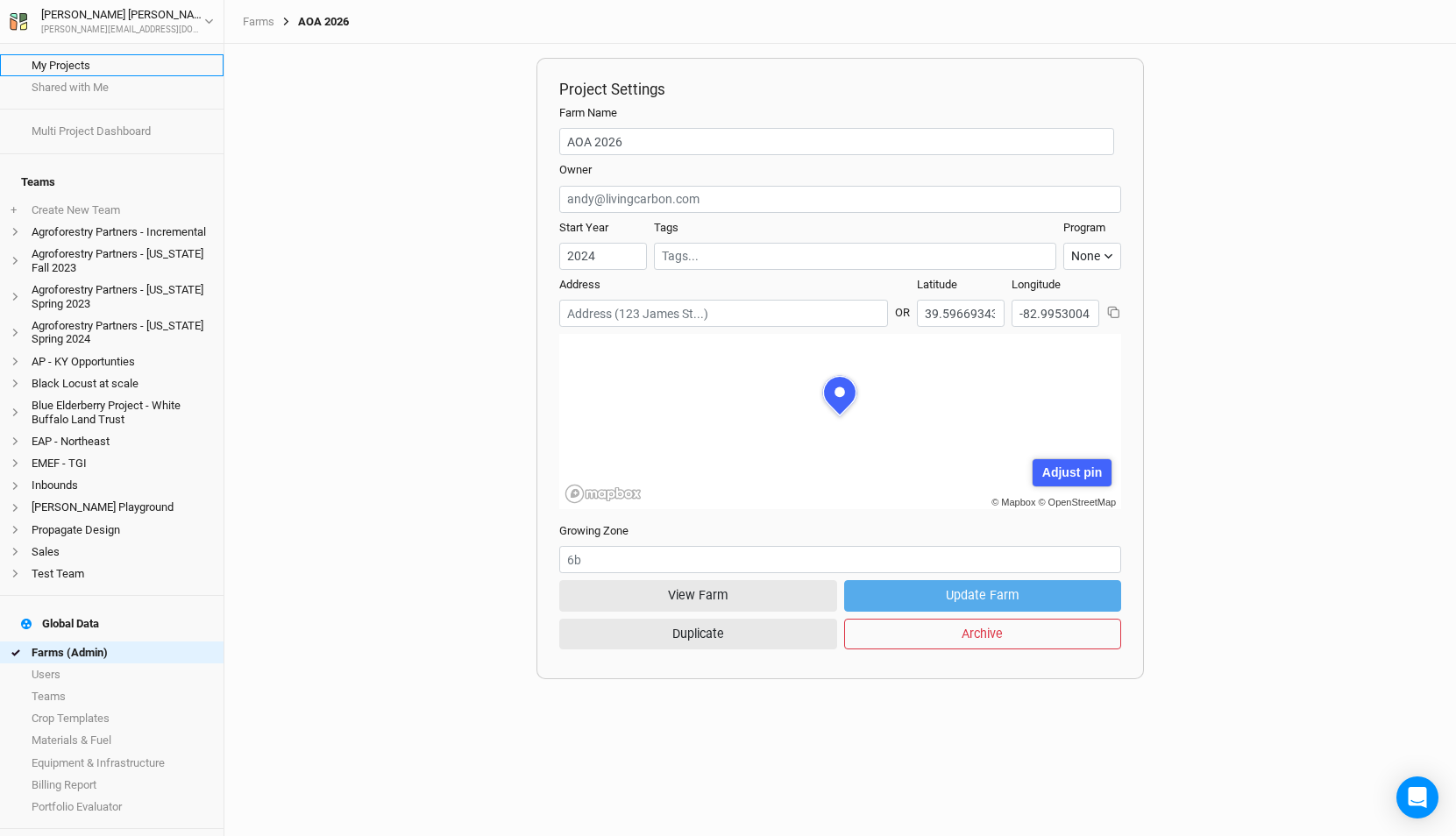
scroll to position [87, 280]
click at [656, 597] on button "View Farm" at bounding box center [697, 596] width 277 height 30
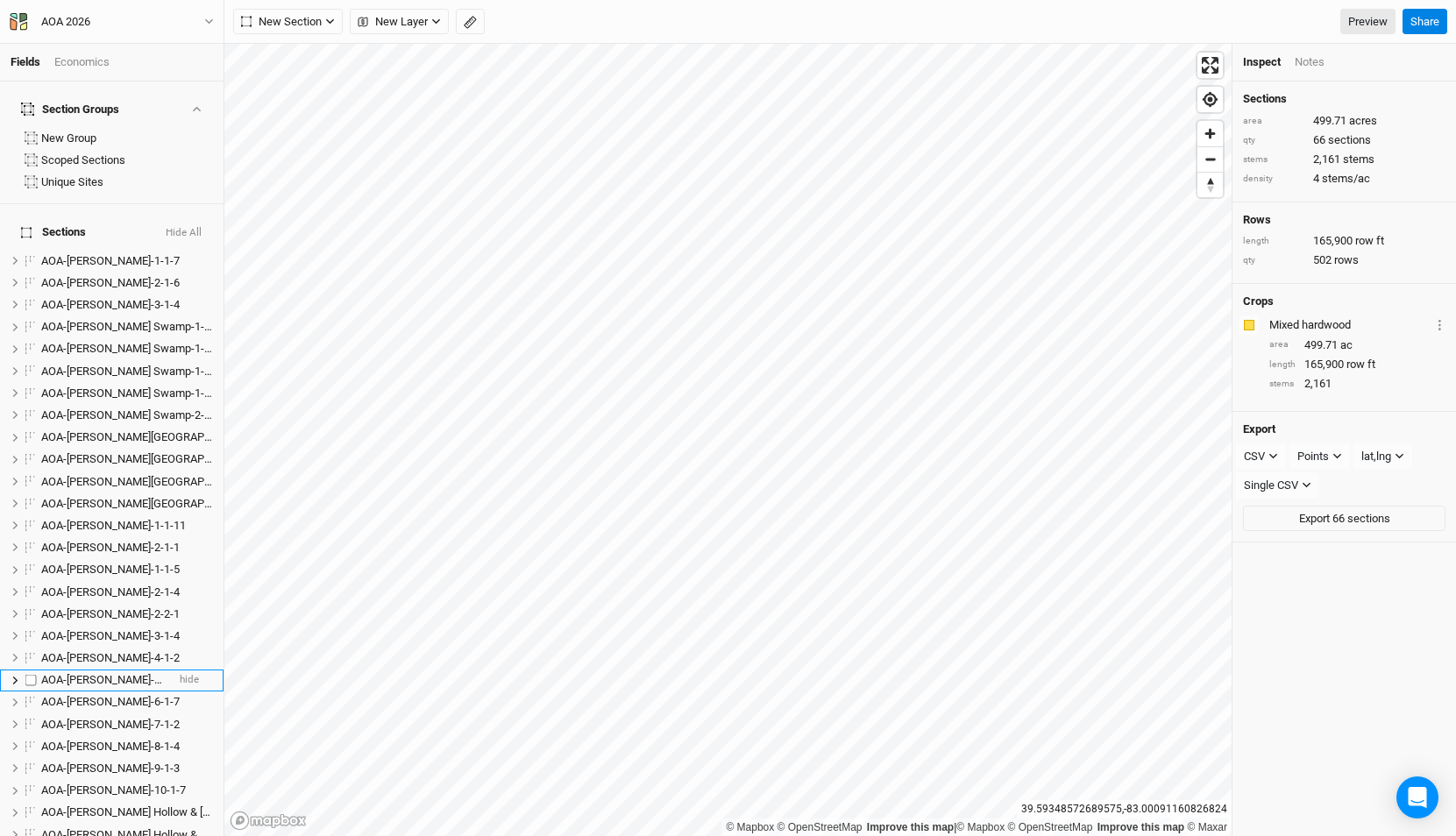
scroll to position [1434, 0]
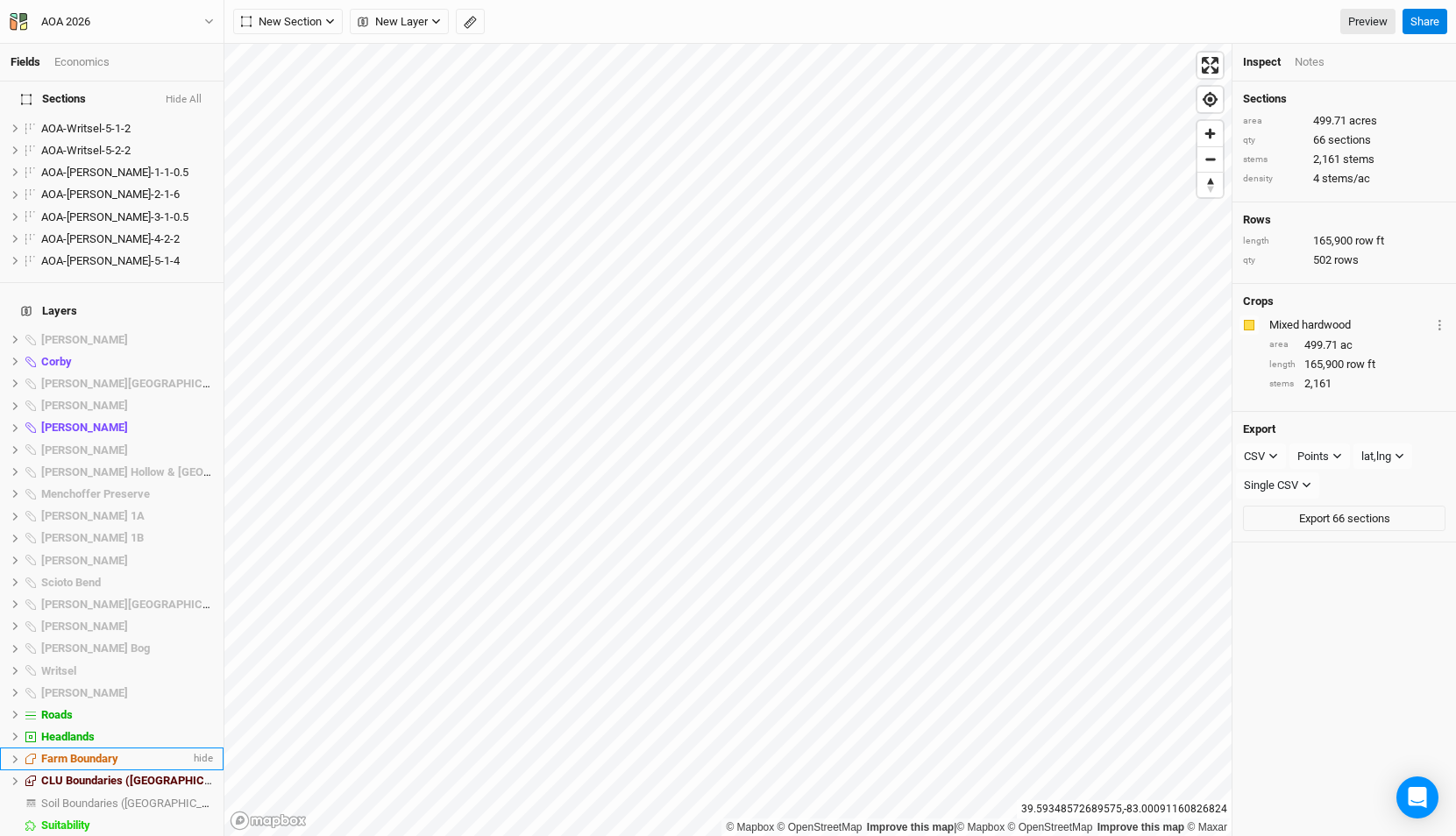
click at [87, 751] on span "Farm Boundary" at bounding box center [79, 758] width 77 height 13
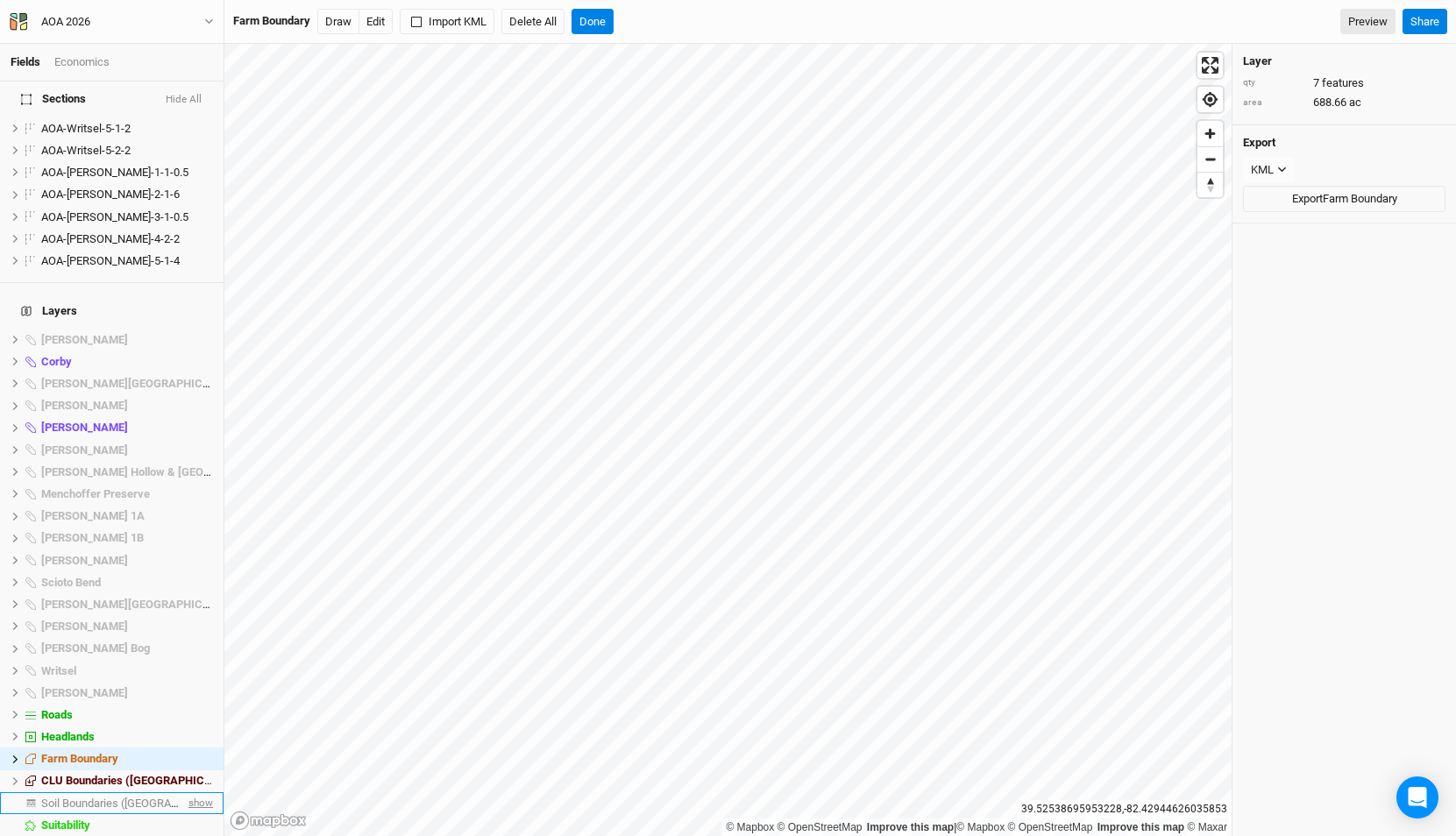
click at [201, 792] on span "show" at bounding box center [200, 803] width 29 height 22
click at [125, 796] on span "Soil Boundaries ([GEOGRAPHIC_DATA])" at bounding box center [141, 803] width 201 height 13
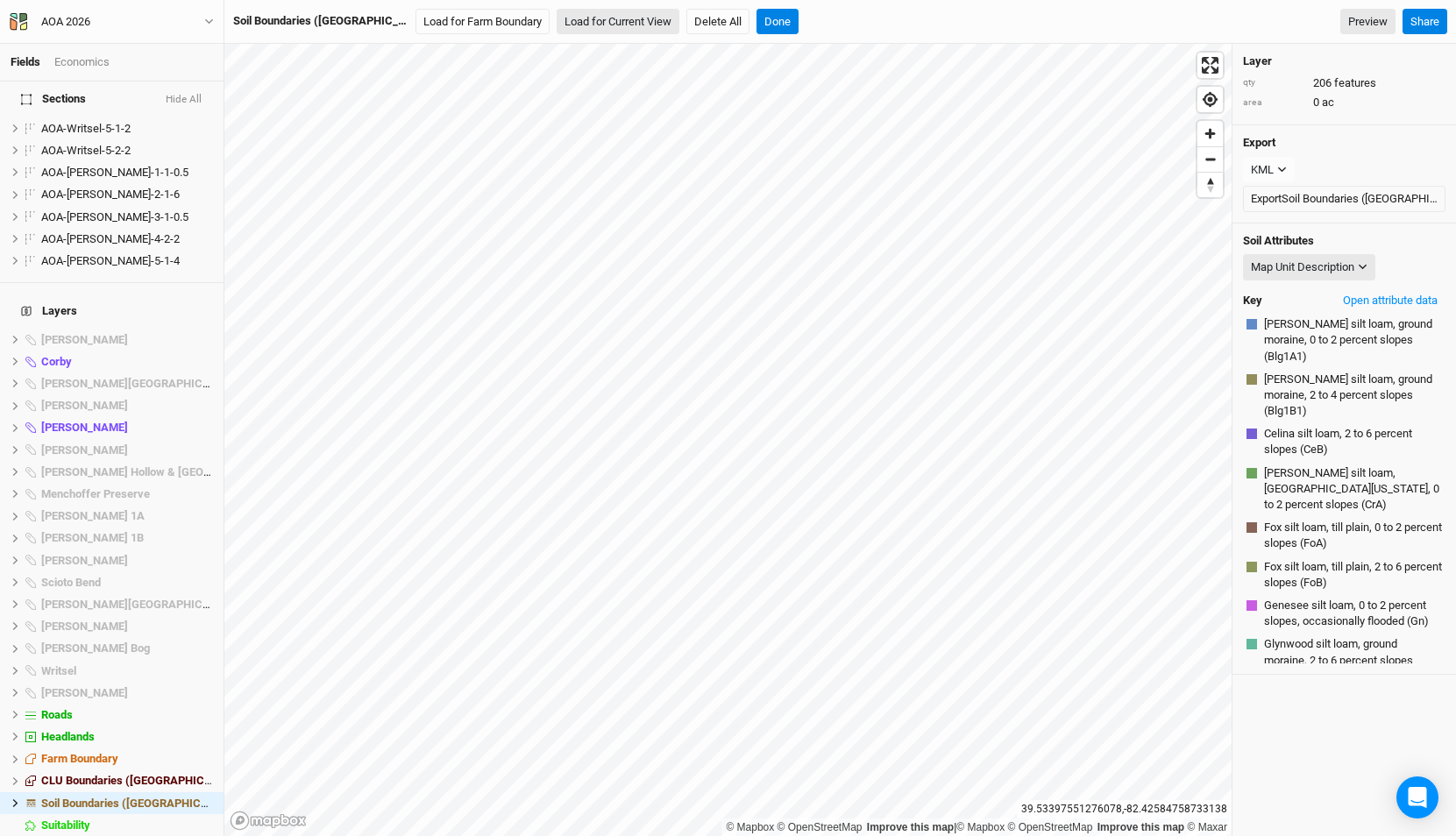
click at [584, 21] on button "Load for Current View" at bounding box center [618, 22] width 123 height 27
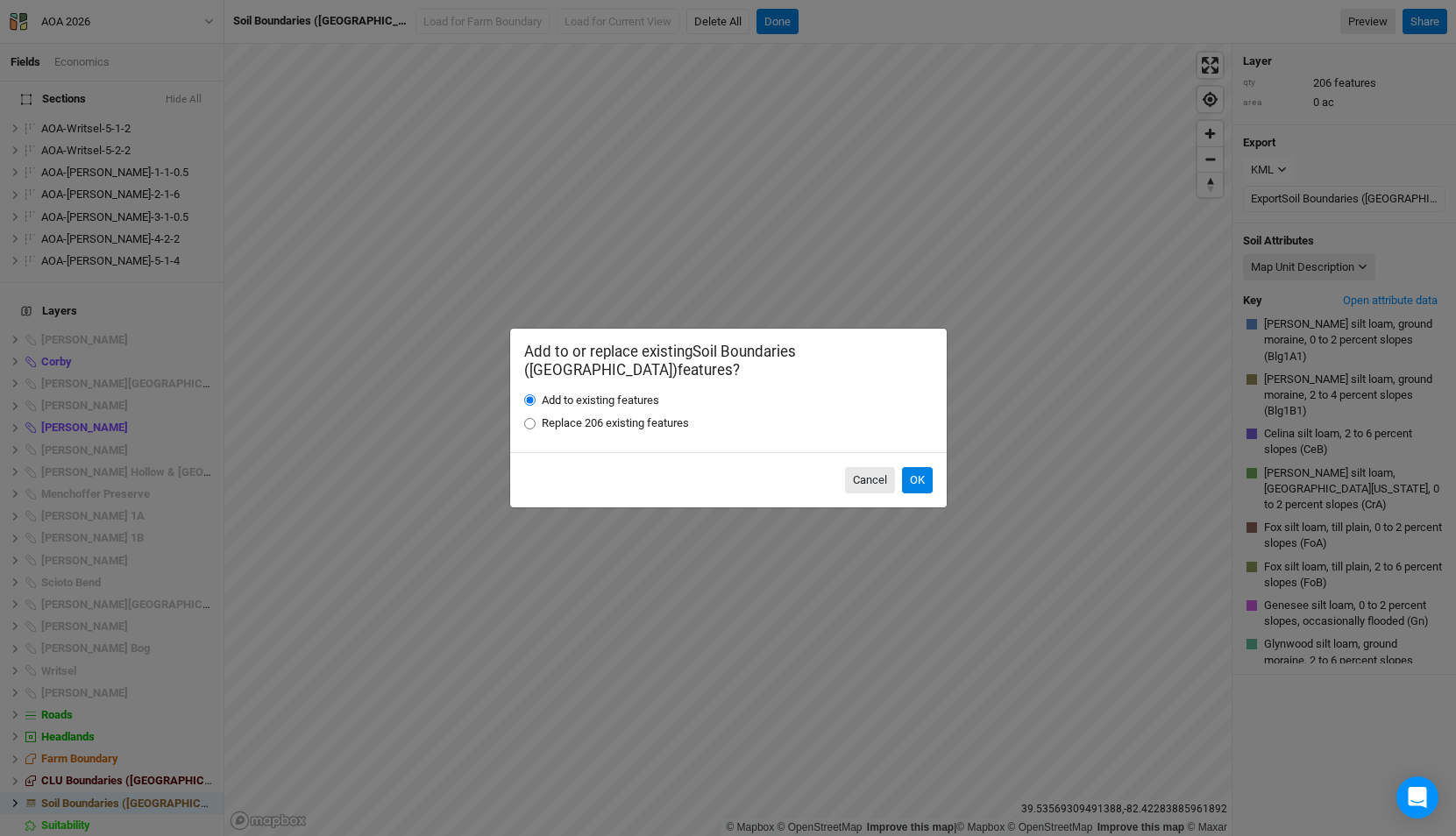
click at [584, 415] on label "Replace 206 existing features" at bounding box center [615, 423] width 147 height 16
click at [535, 418] on input "Replace 206 existing features" at bounding box center [529, 424] width 11 height 11
radio input "true"
click at [910, 467] on button "OK" at bounding box center [917, 481] width 30 height 27
radio input "true"
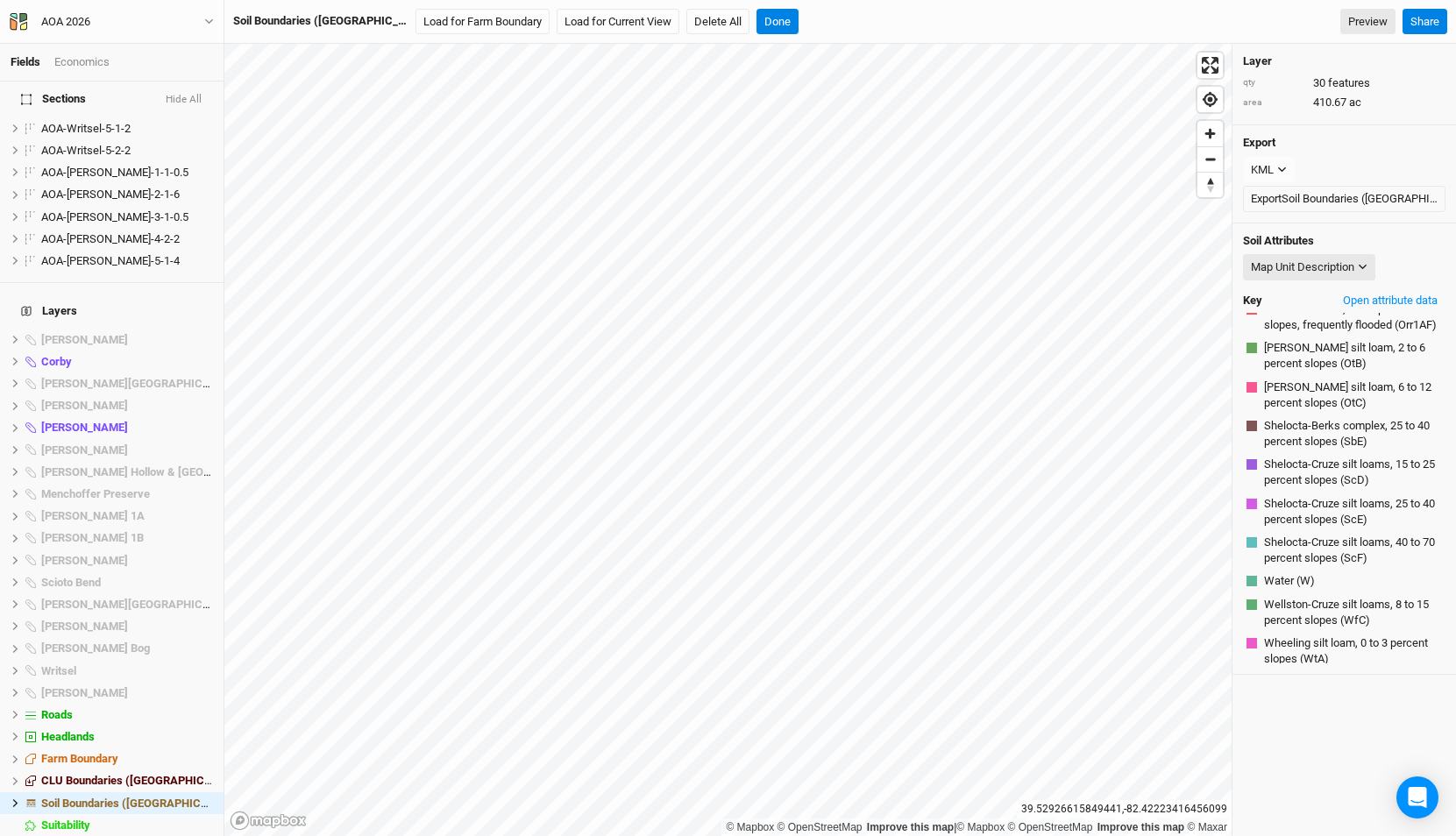
scroll to position [0, 0]
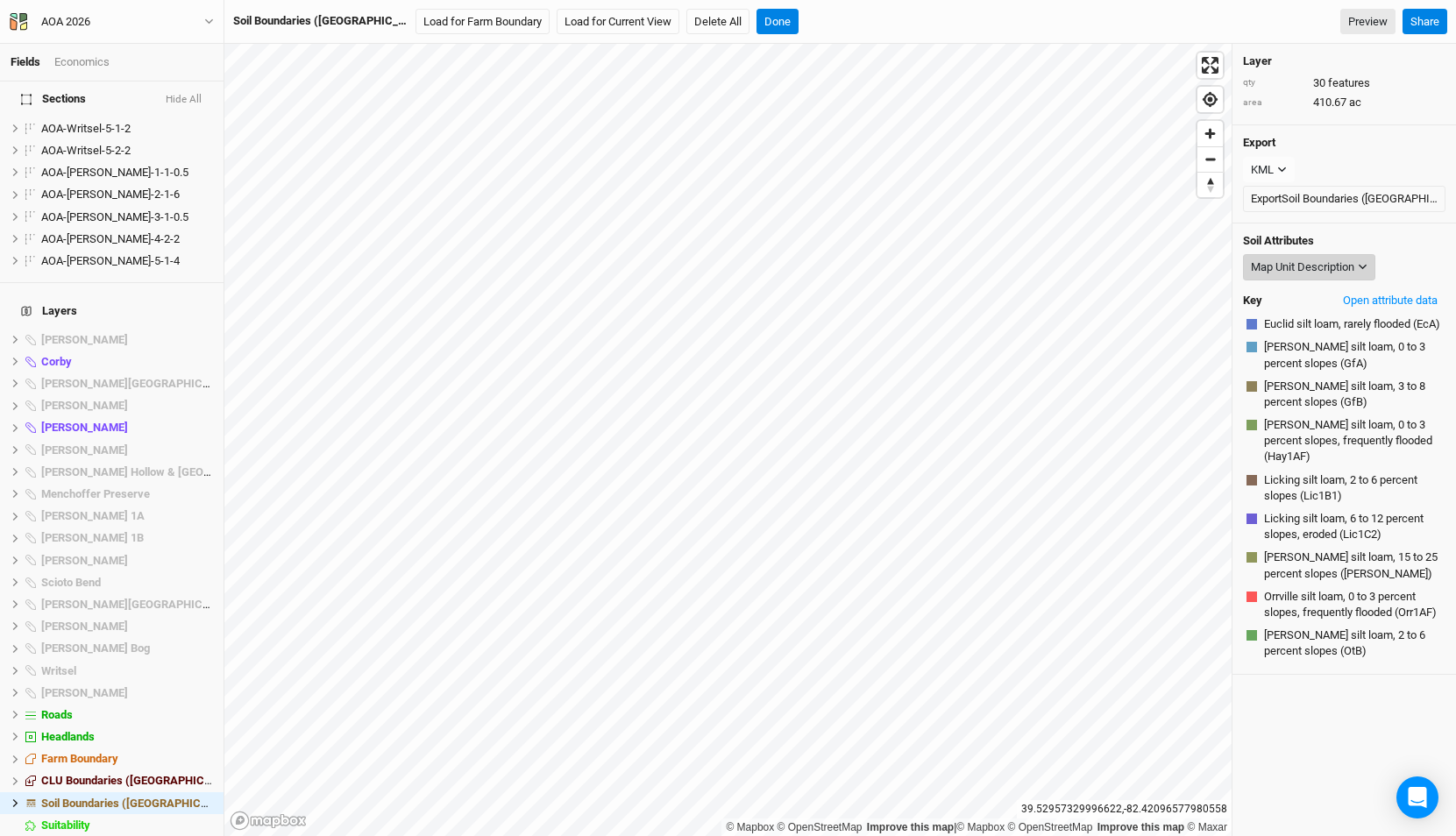
click at [1343, 262] on div "Map Unit Description" at bounding box center [1302, 267] width 104 height 17
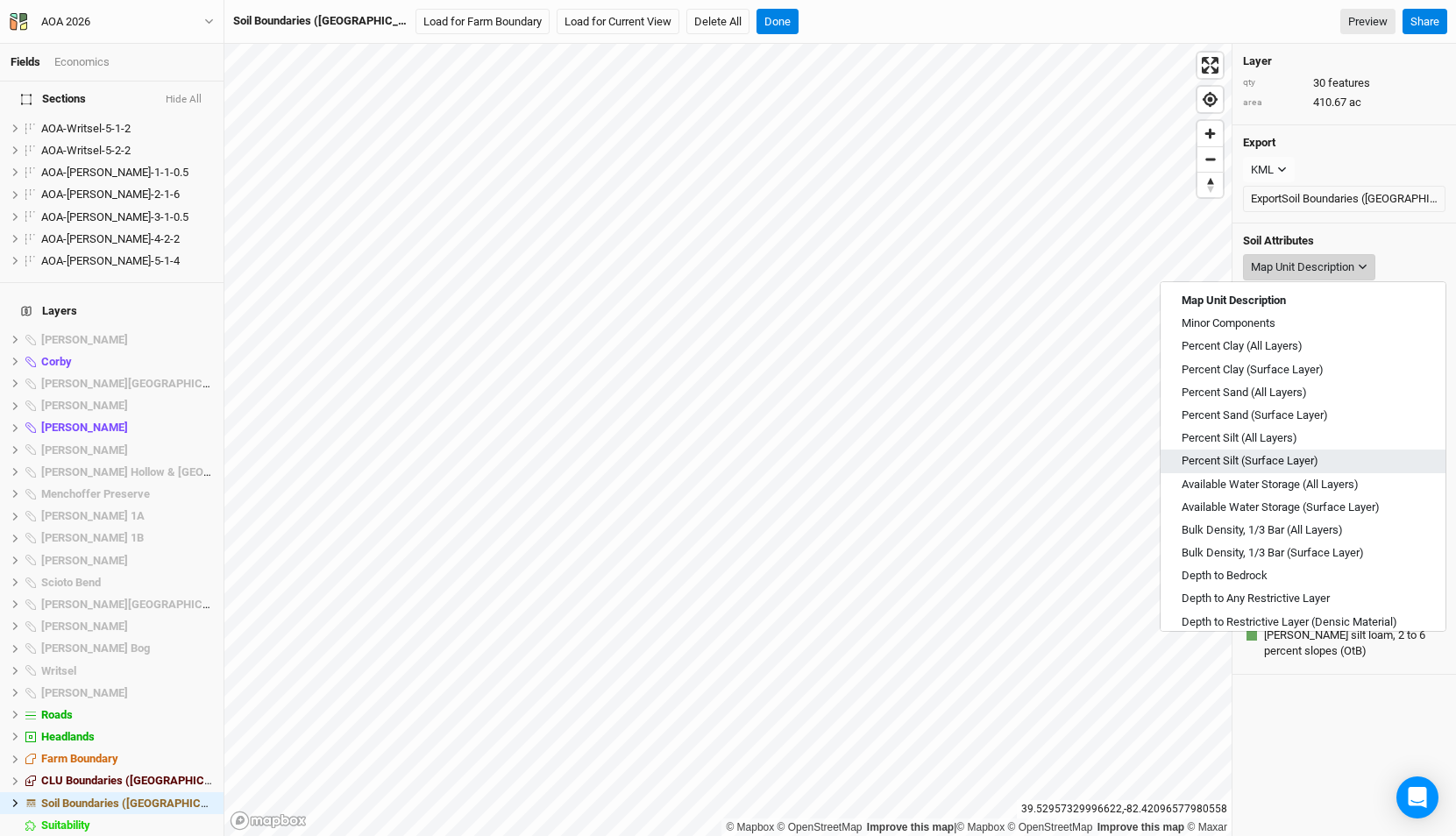
scroll to position [629, 0]
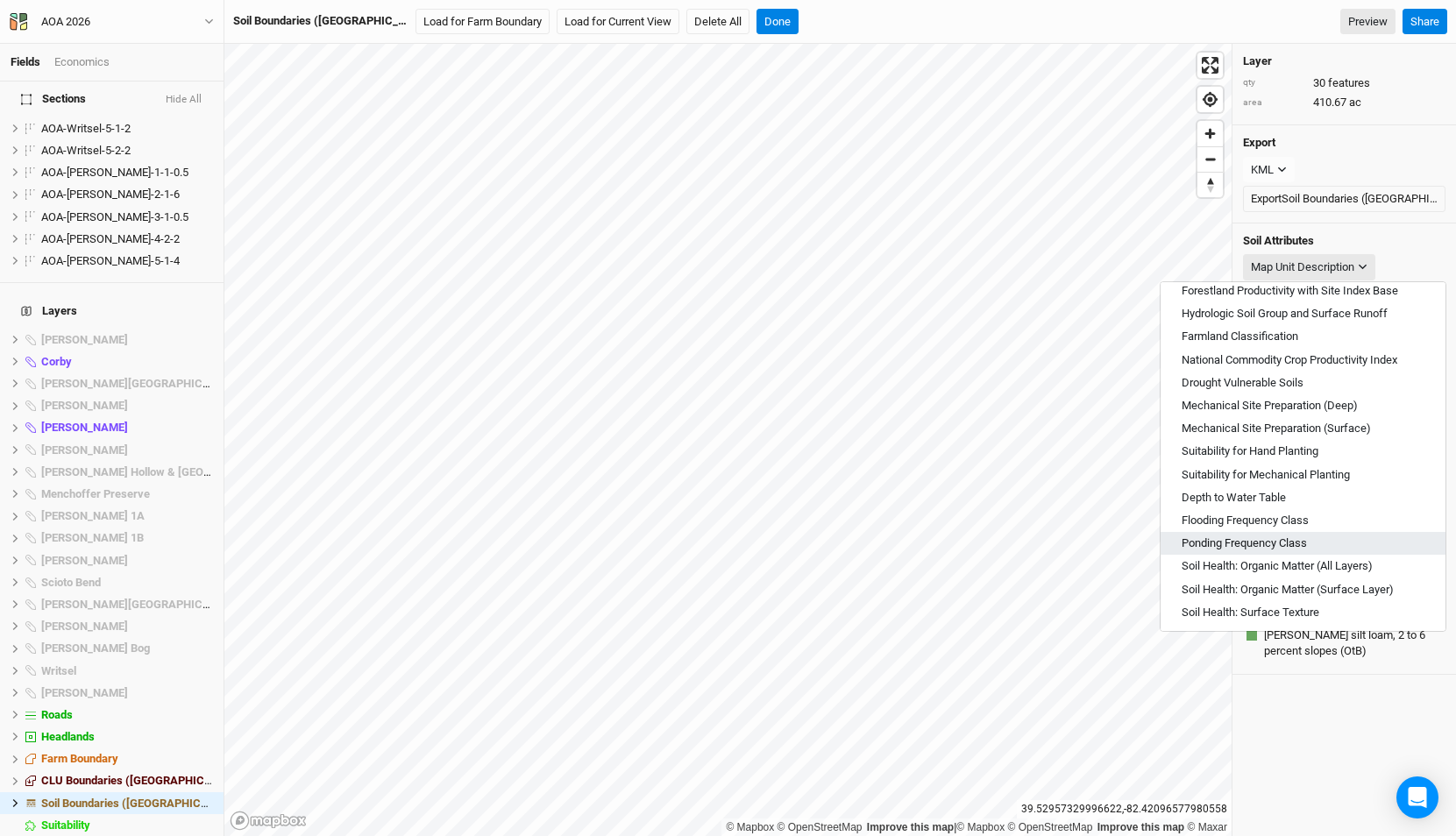
click at [1255, 543] on span "Ponding Frequency Class" at bounding box center [1244, 542] width 125 height 16
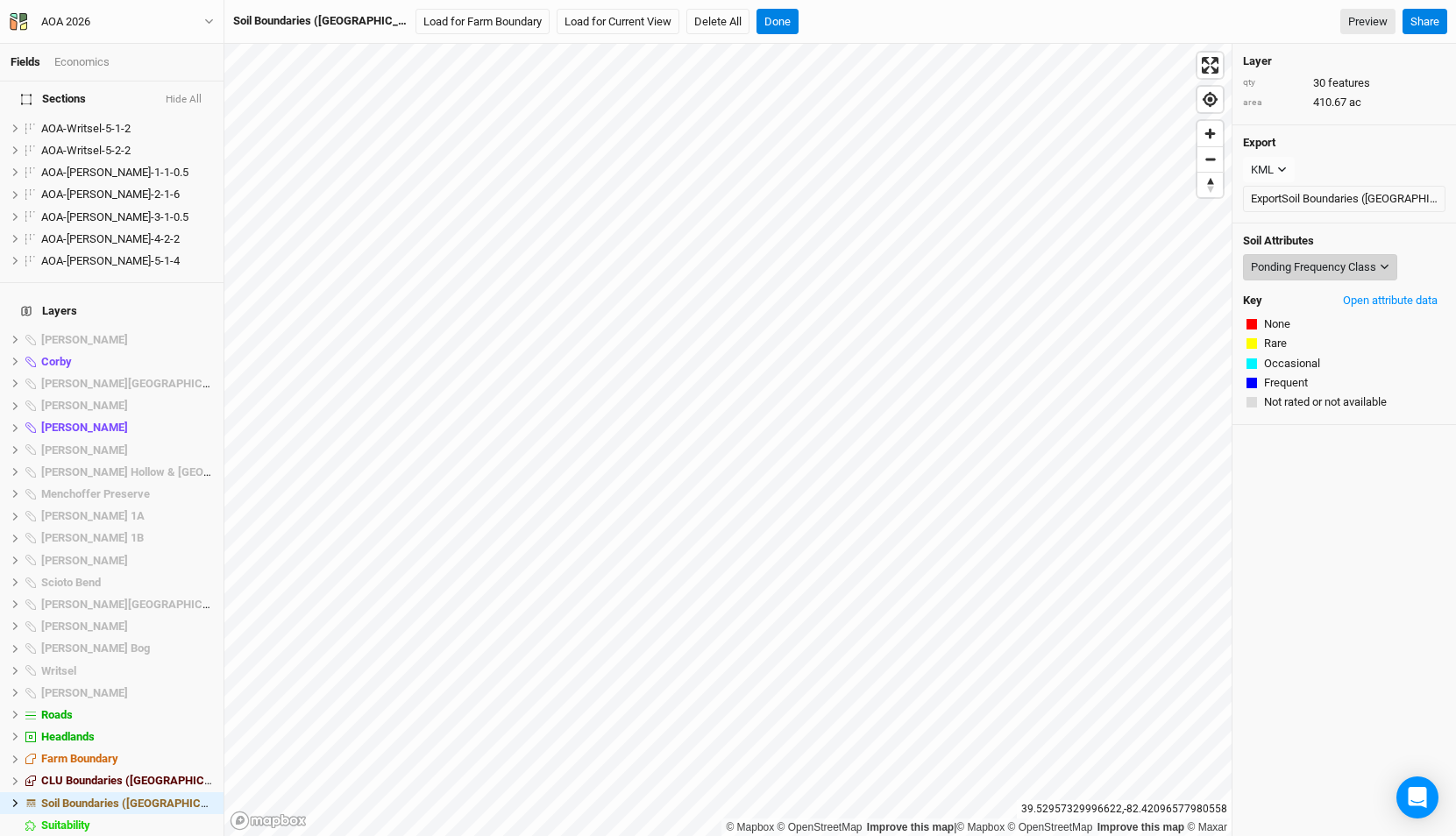
click at [1306, 255] on button "Ponding Frequency Class" at bounding box center [1320, 267] width 154 height 27
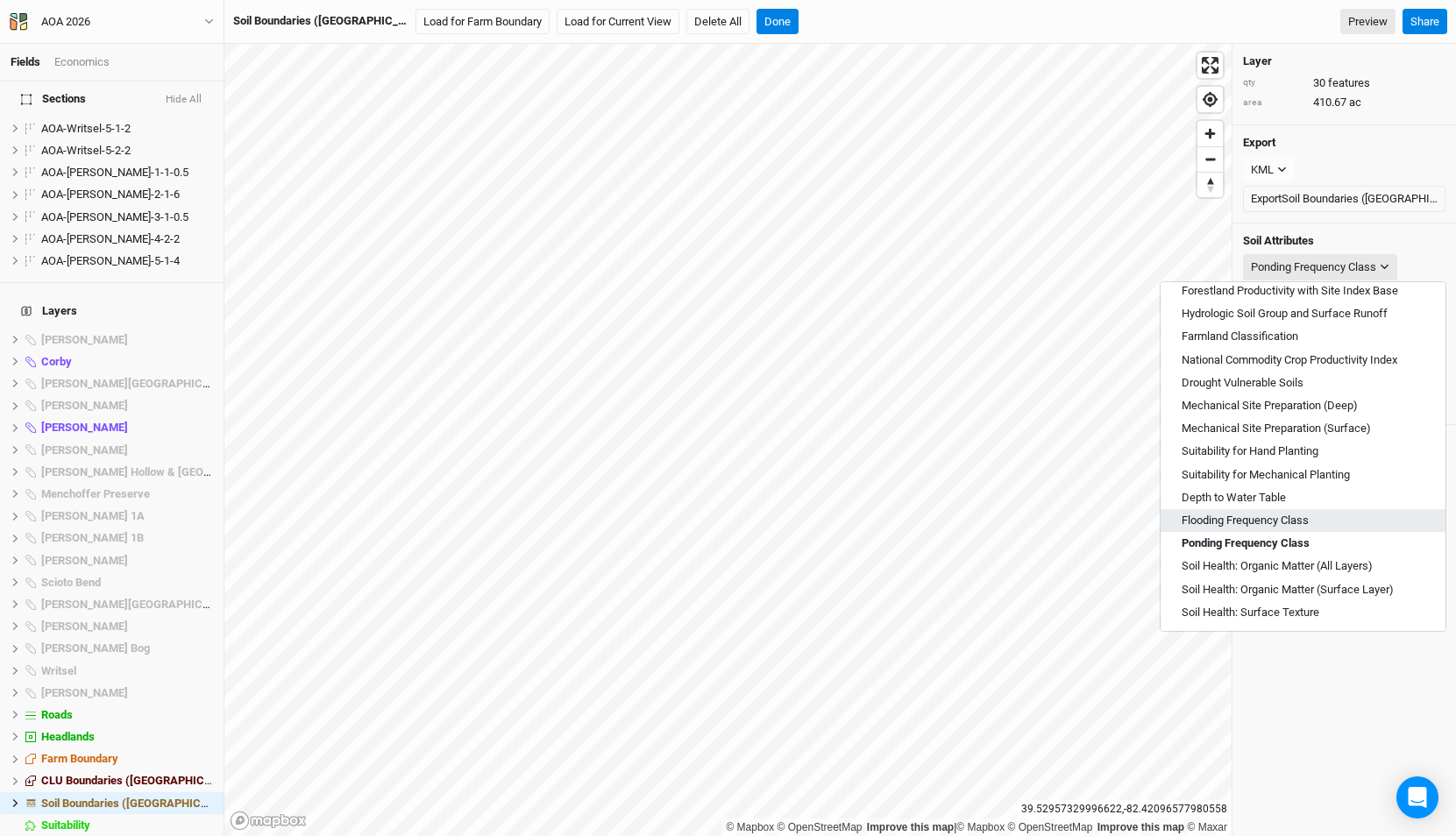
click at [1252, 520] on span "Flooding Frequency Class" at bounding box center [1245, 520] width 127 height 16
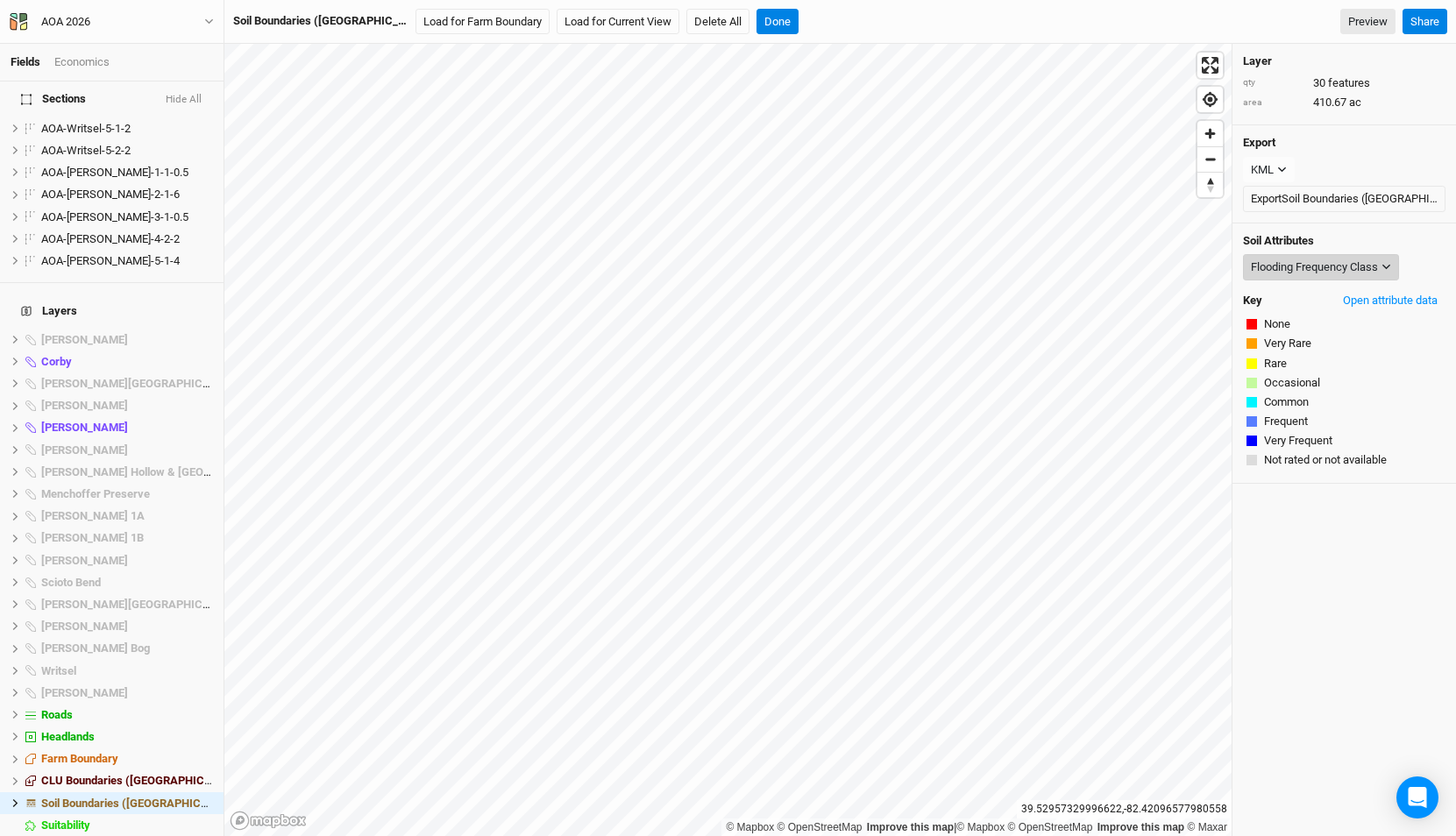
click at [1279, 269] on div "Flooding Frequency Class" at bounding box center [1314, 267] width 127 height 17
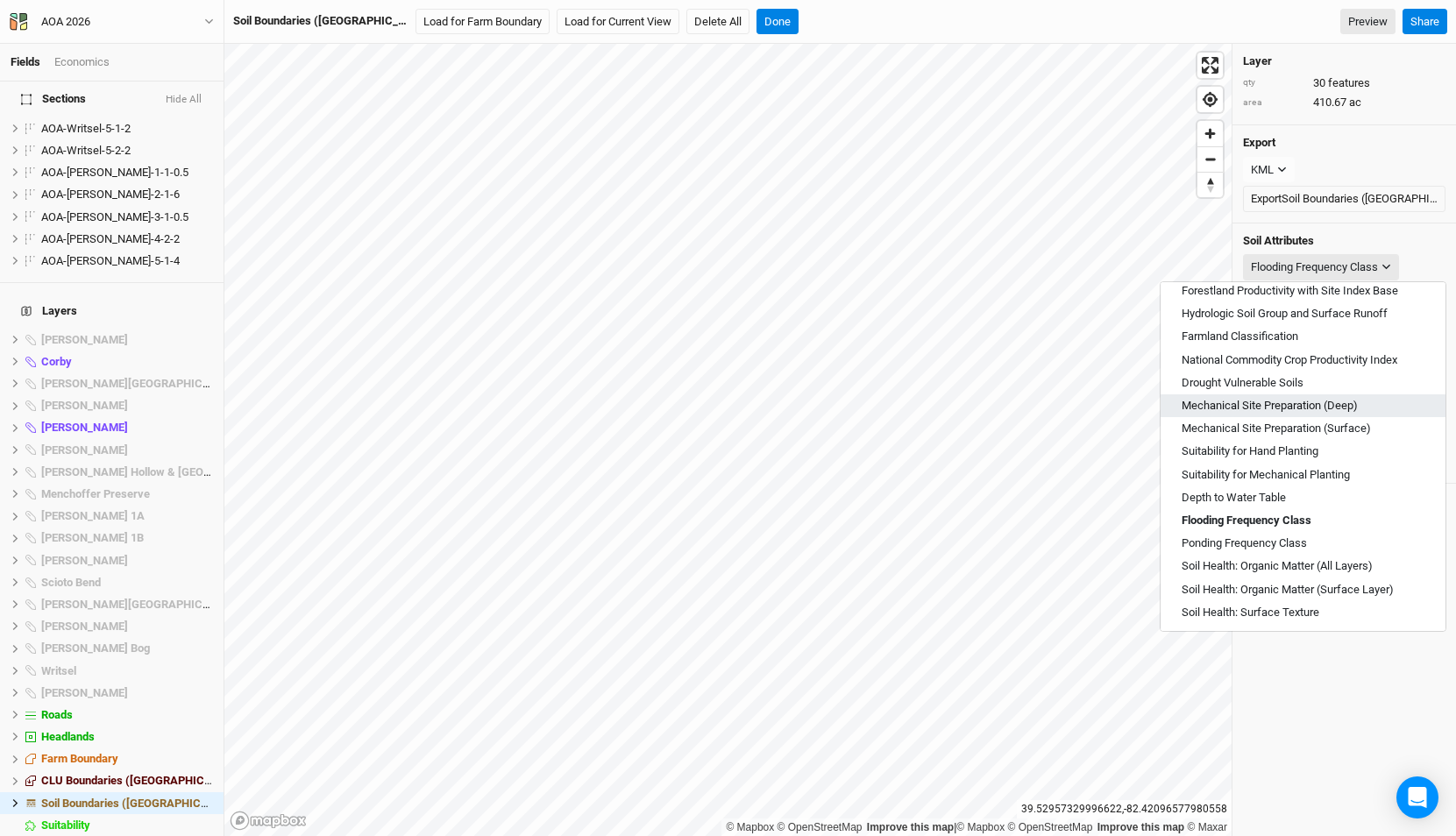
click at [1277, 407] on span "Mechanical Site Preparation (Deep)" at bounding box center [1269, 406] width 176 height 16
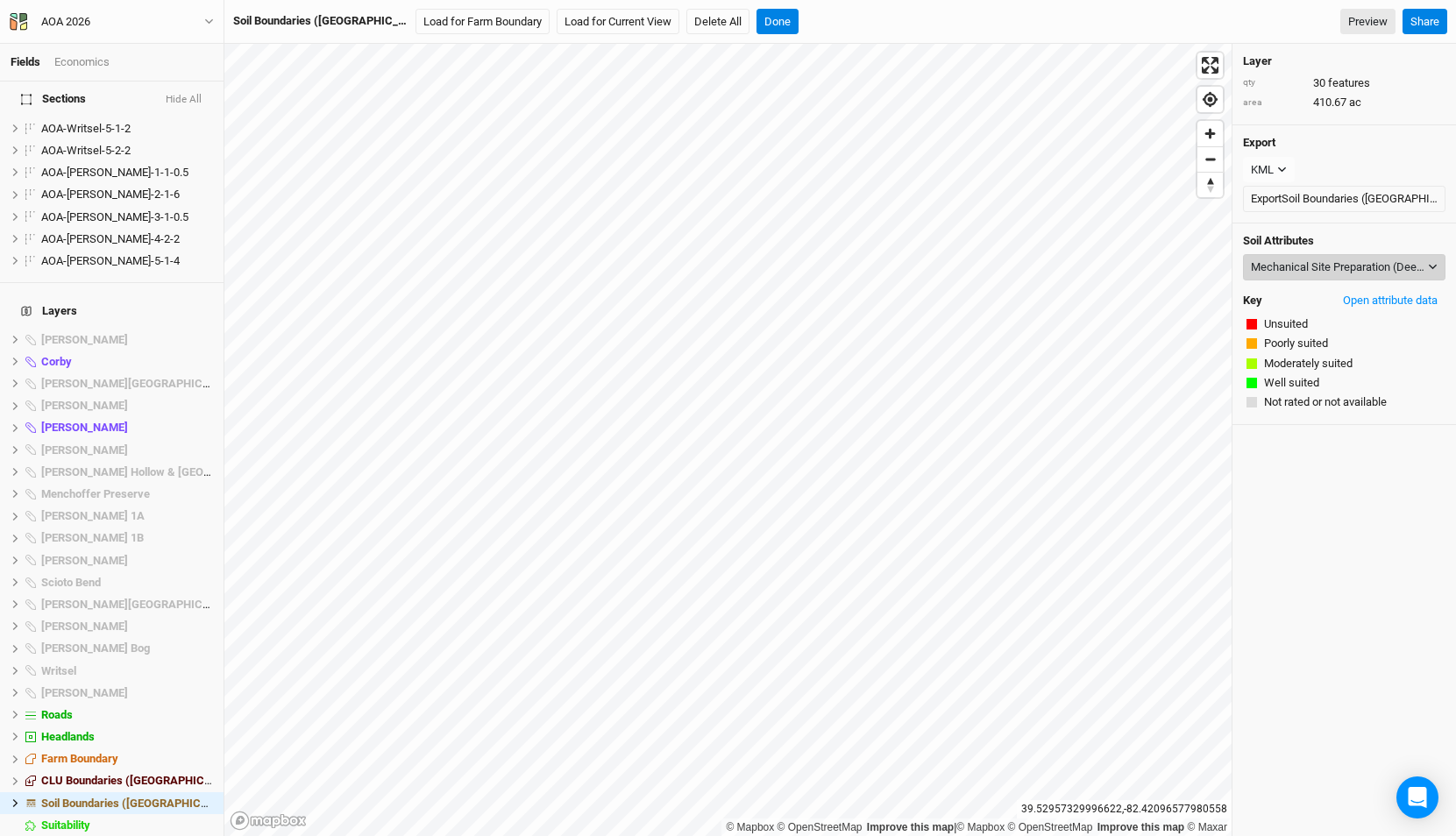
click at [1286, 262] on div "Mechanical Site Preparation (Deep)" at bounding box center [1337, 267] width 174 height 17
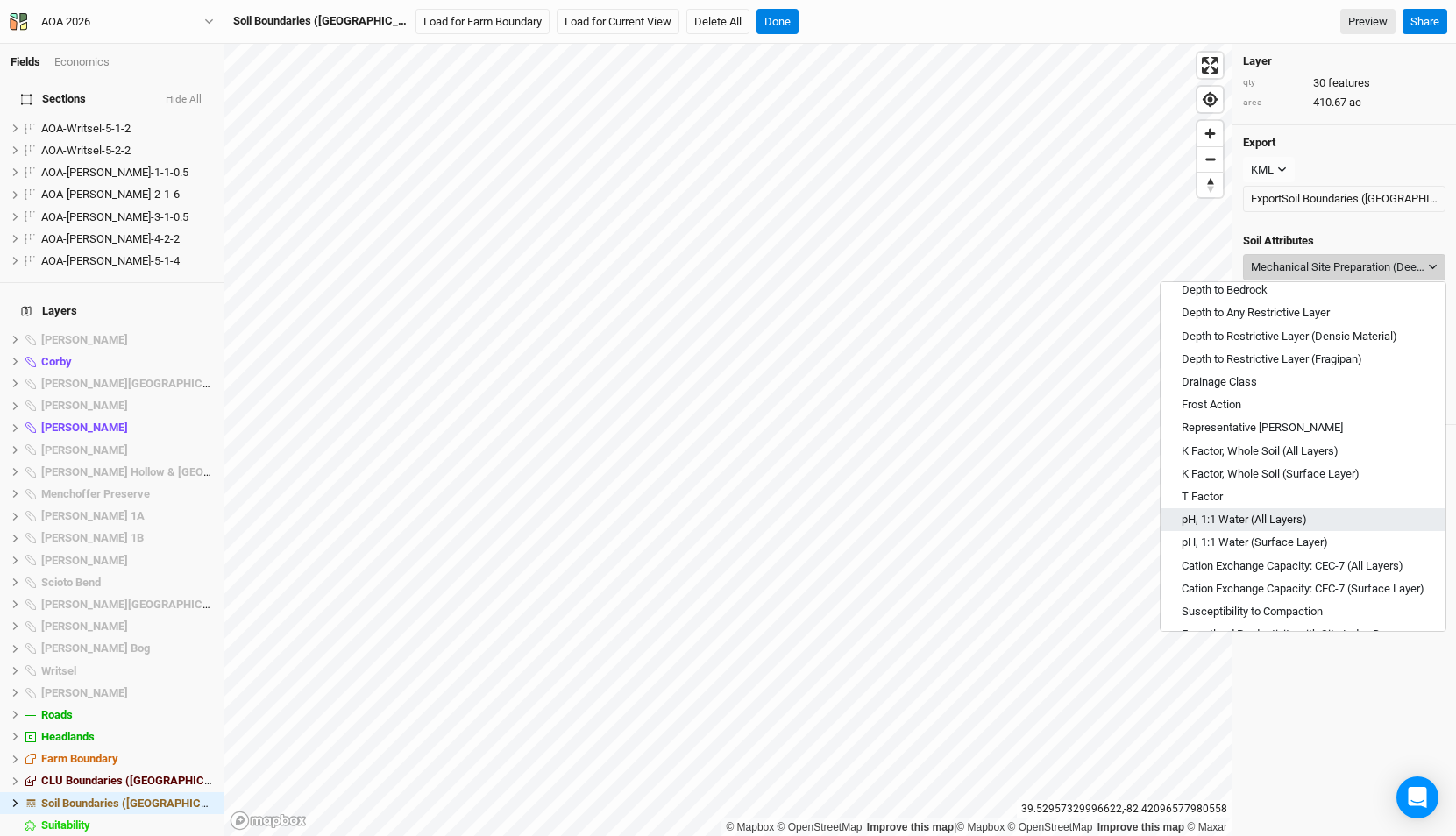
scroll to position [274, 0]
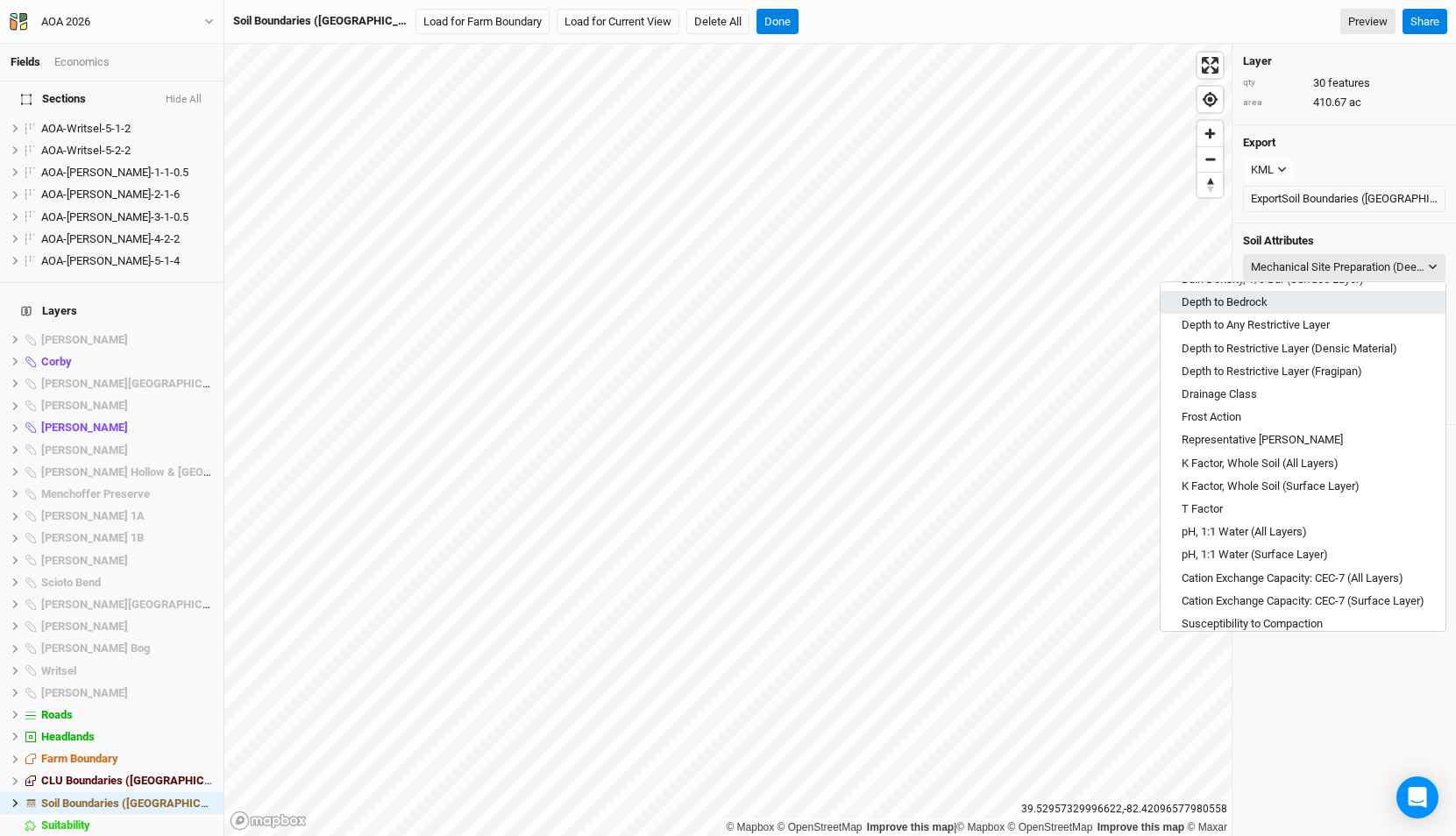
click at [1295, 313] on button "Depth to Bedrock" at bounding box center [1303, 302] width 285 height 23
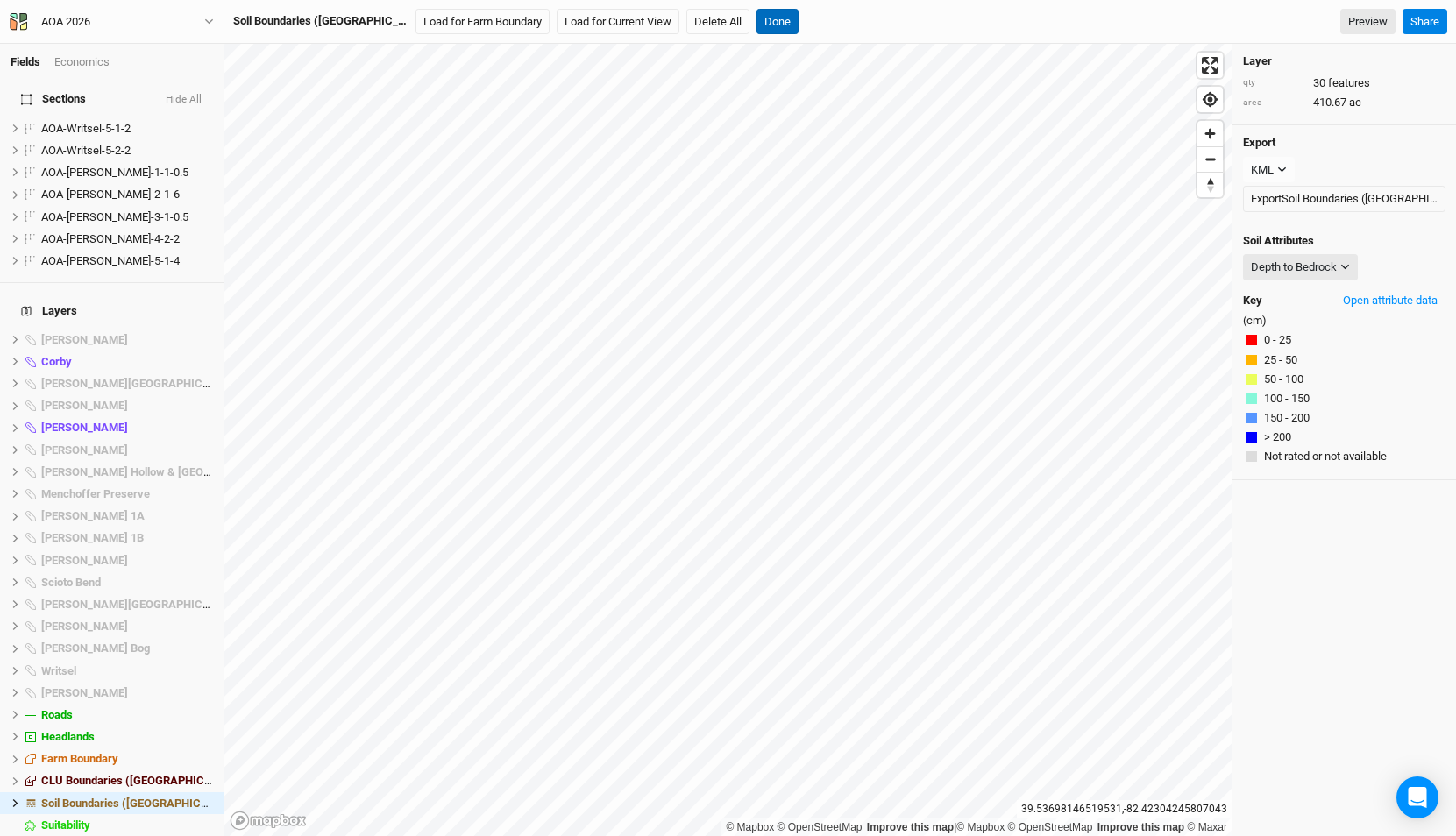
click at [757, 28] on button "Done" at bounding box center [777, 22] width 42 height 27
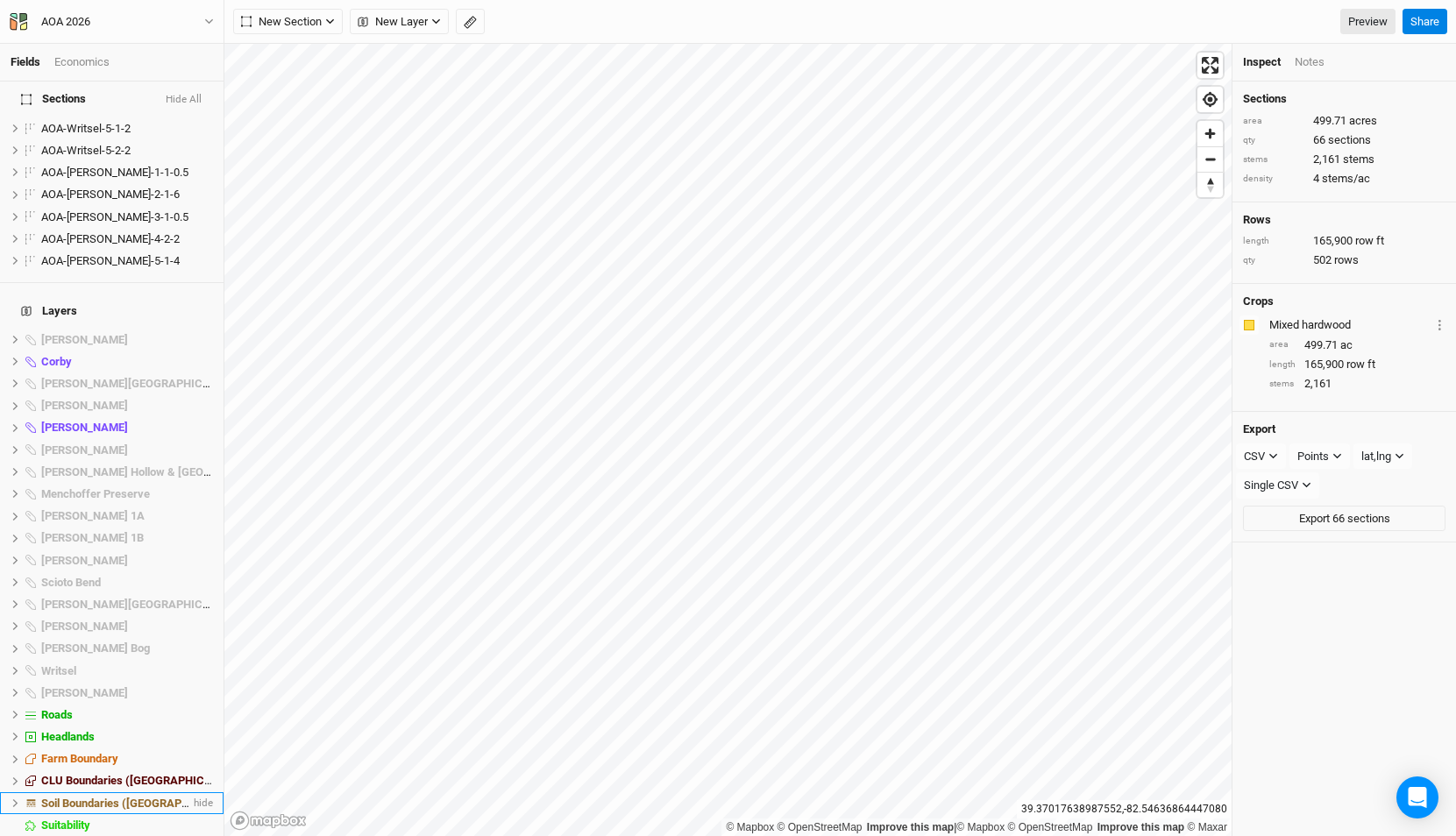
click at [142, 796] on span "Soil Boundaries ([GEOGRAPHIC_DATA])" at bounding box center [141, 803] width 201 height 13
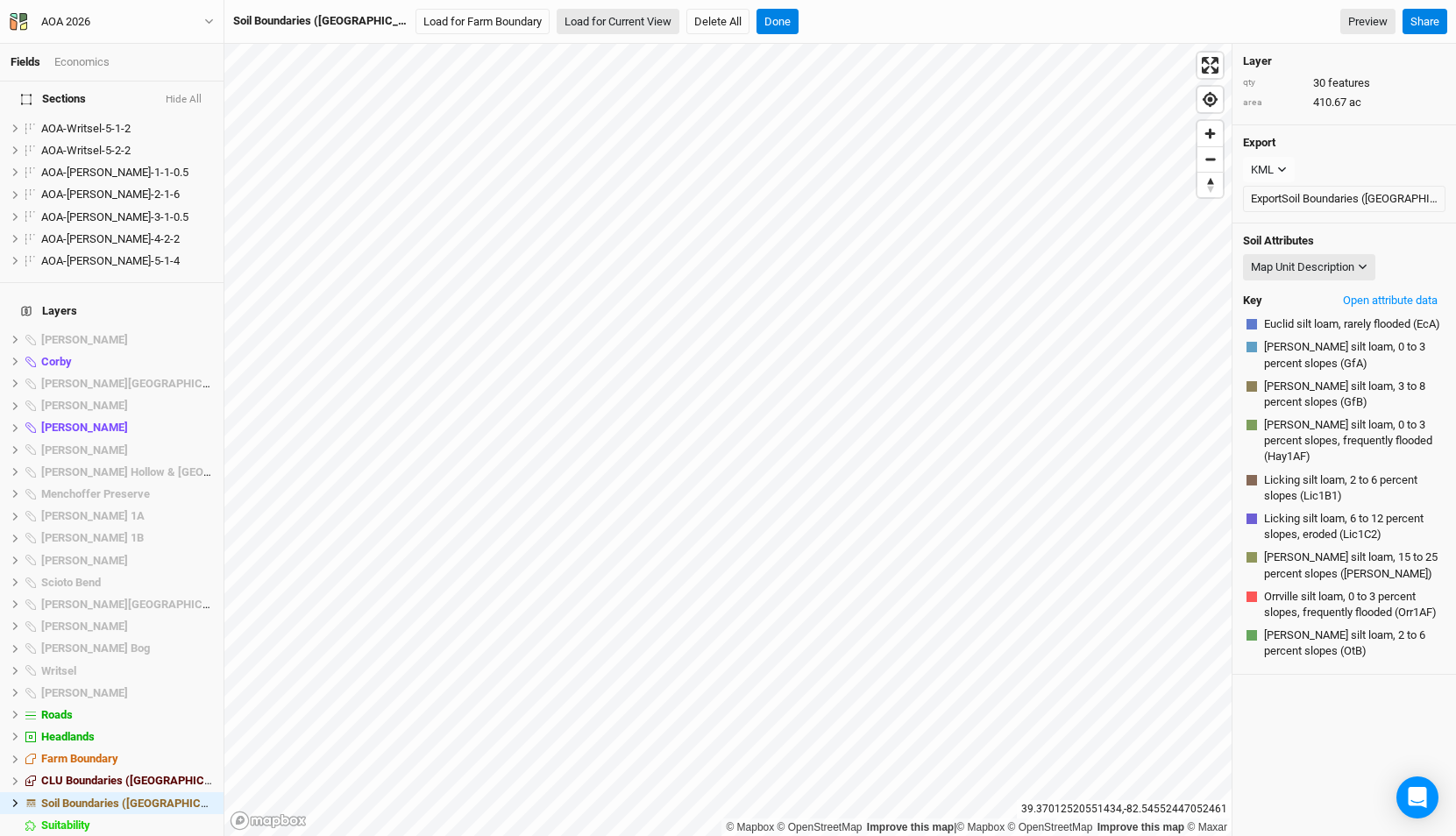
click at [557, 25] on button "Load for Current View" at bounding box center [618, 22] width 123 height 27
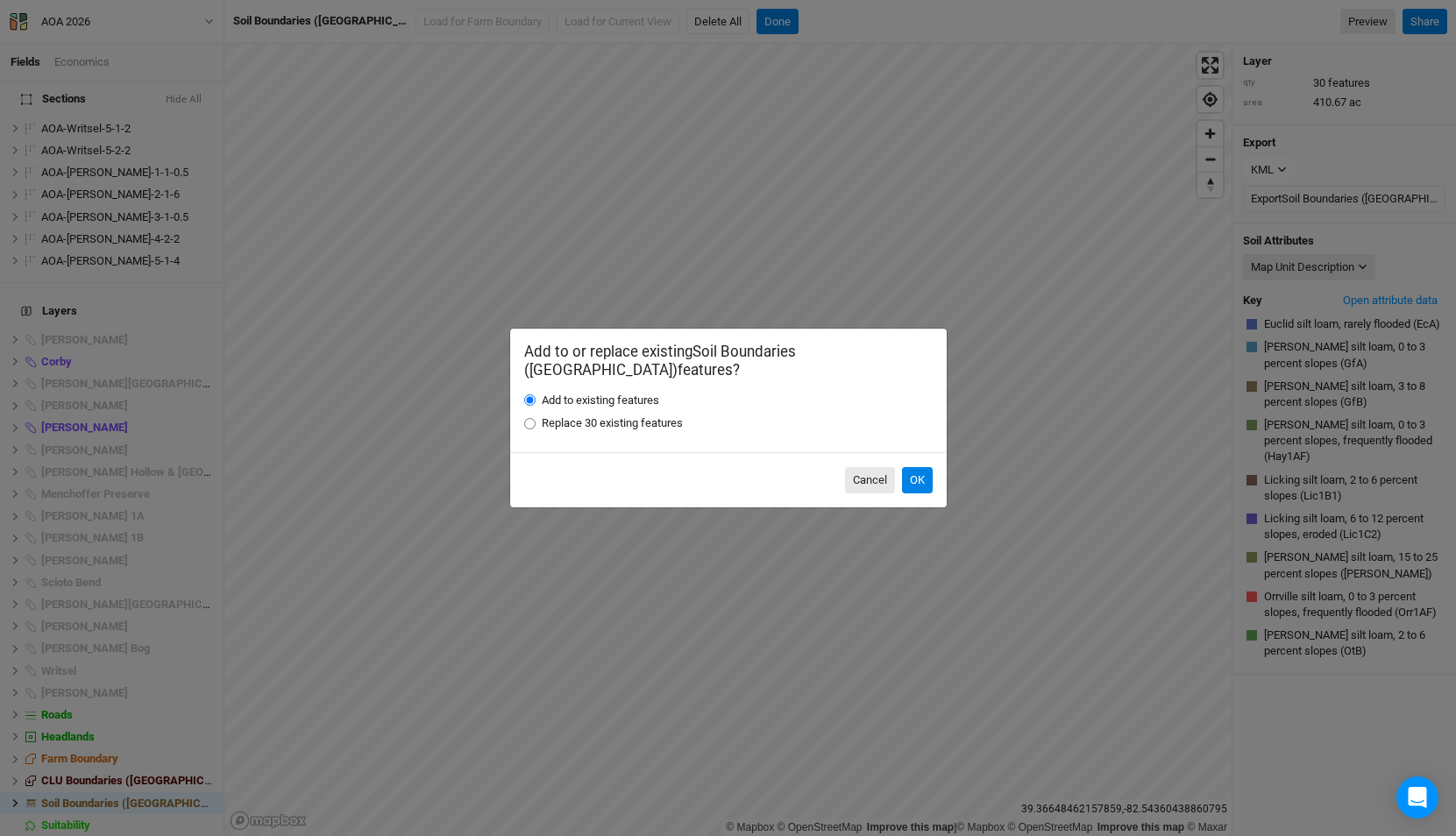
click at [605, 415] on label "Replace 30 existing features" at bounding box center [612, 423] width 141 height 16
click at [535, 418] on input "Replace 30 existing features" at bounding box center [529, 424] width 11 height 11
radio input "true"
click at [913, 468] on button "OK" at bounding box center [917, 481] width 30 height 27
radio input "true"
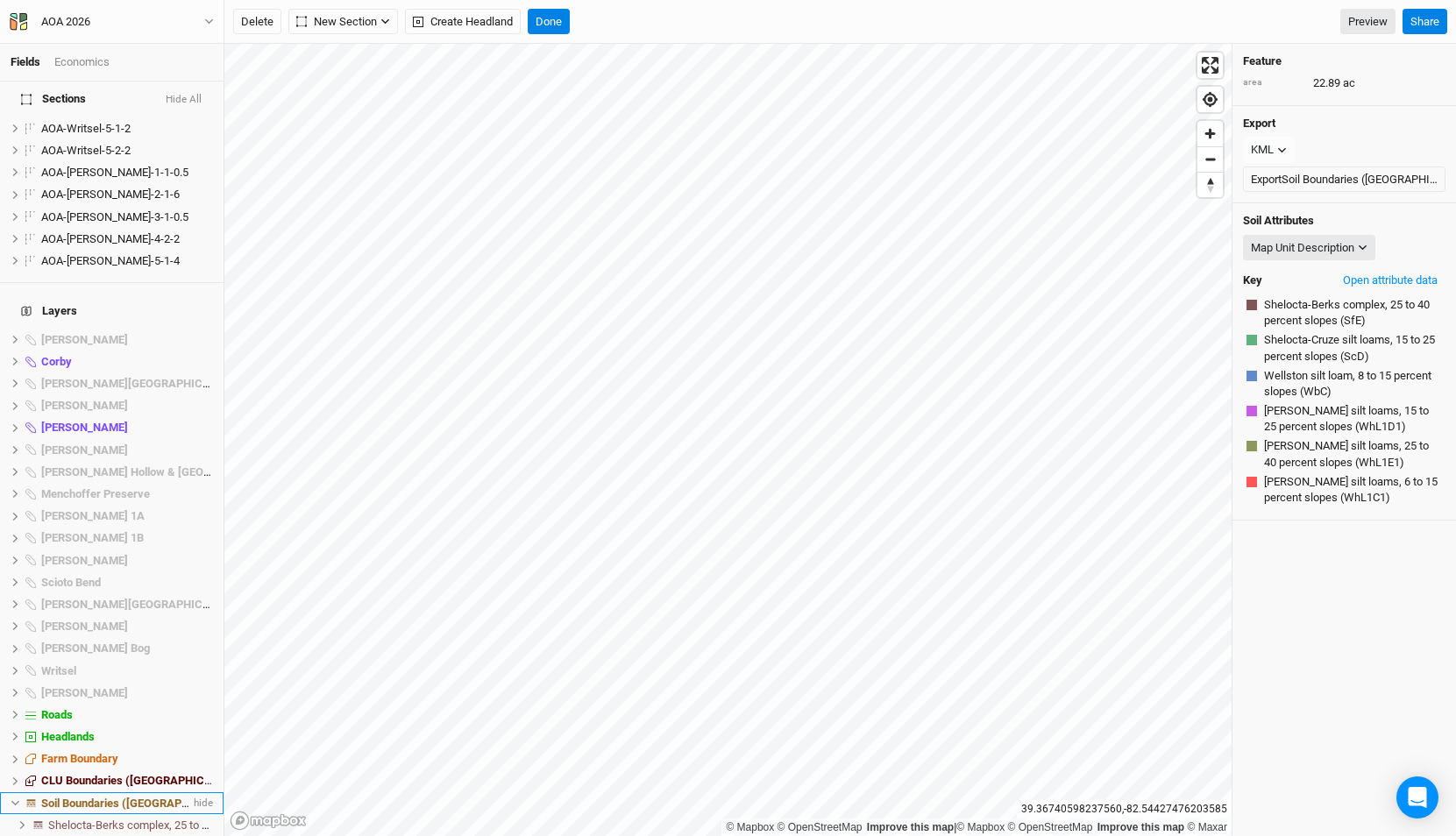
click at [126, 796] on span "Soil Boundaries ([GEOGRAPHIC_DATA])" at bounding box center [141, 803] width 201 height 13
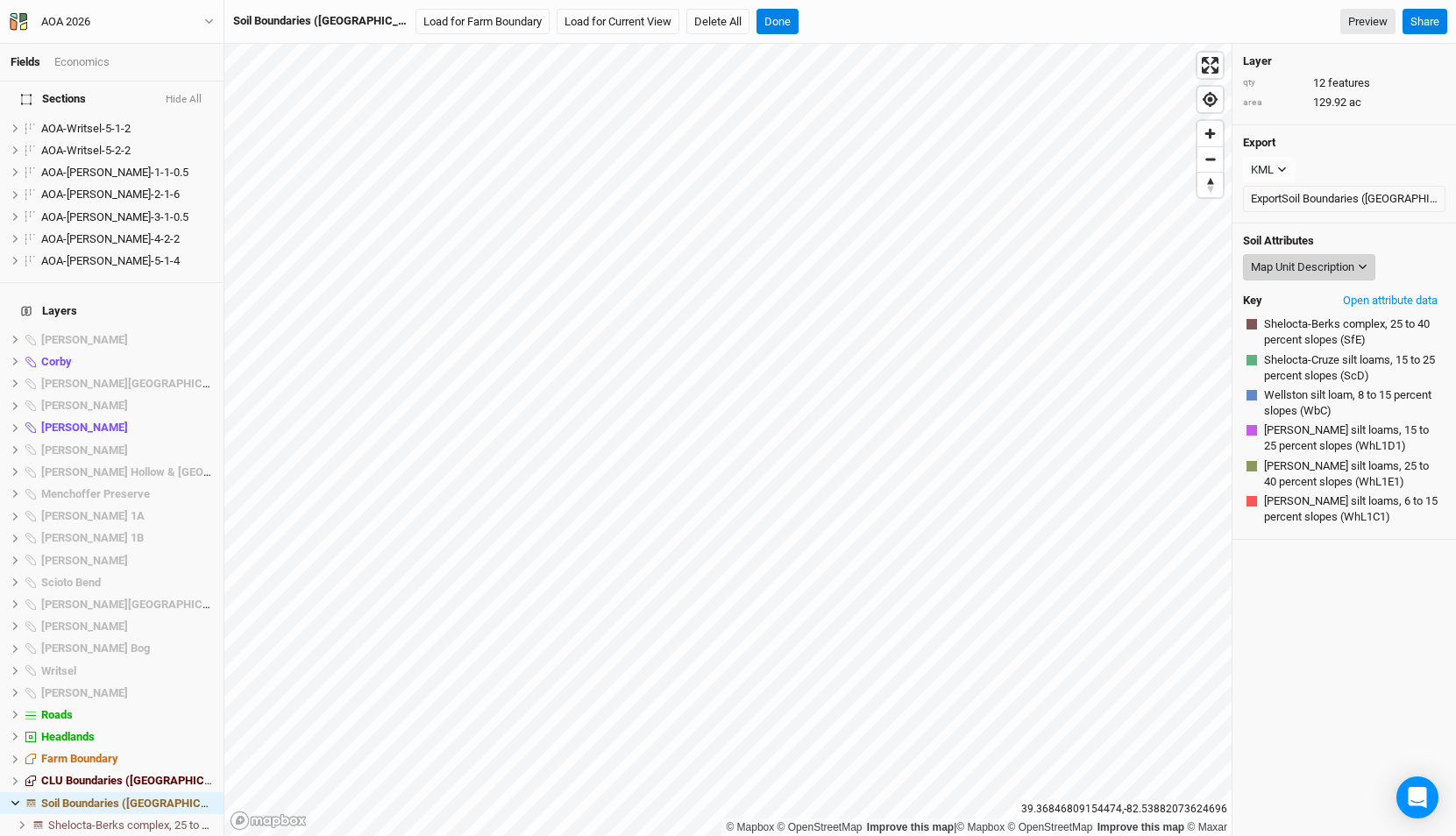
click at [1313, 274] on div "Map Unit Description" at bounding box center [1302, 267] width 104 height 17
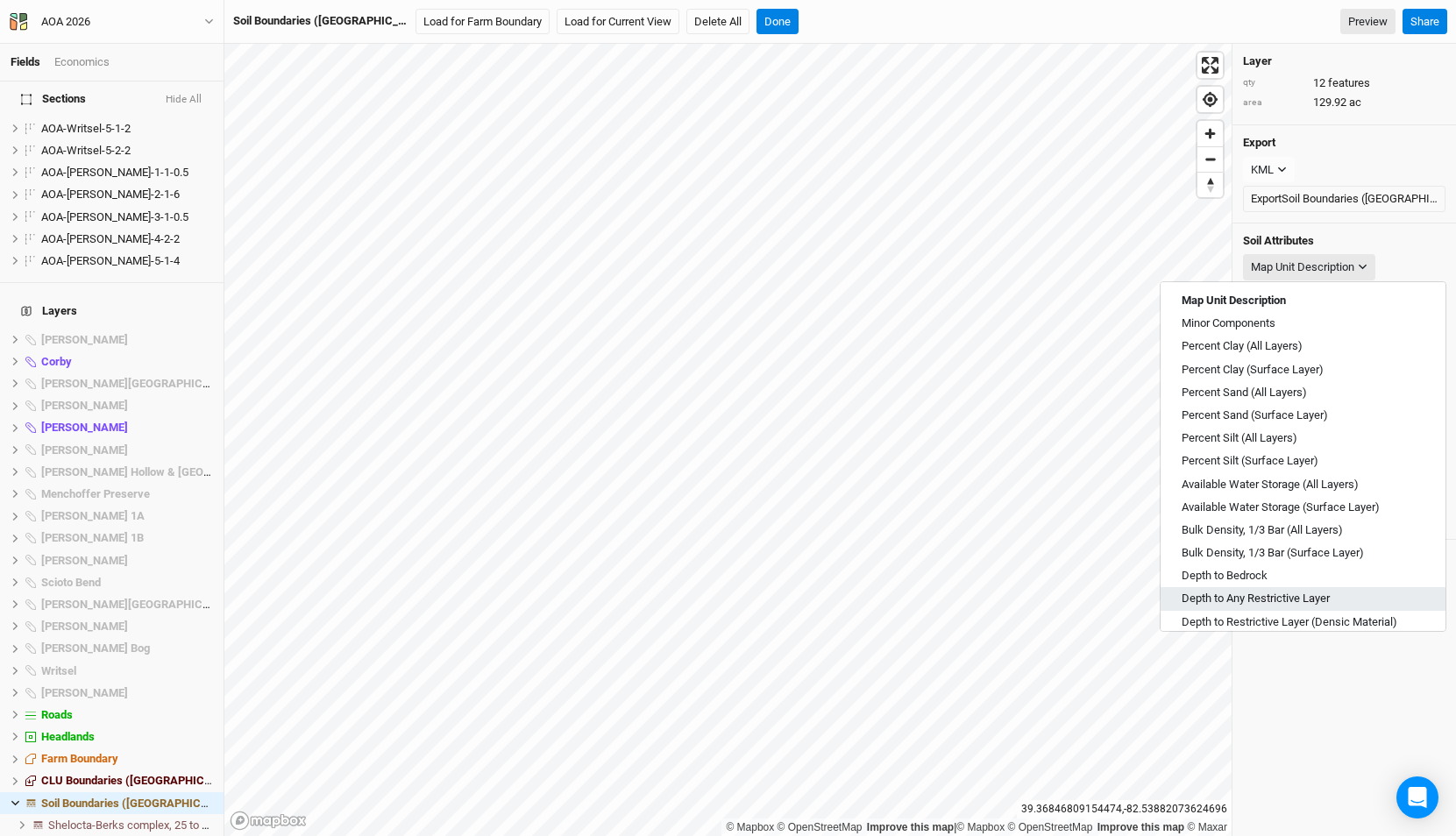
click at [1236, 591] on span "Depth to Any Restrictive Layer" at bounding box center [1255, 598] width 148 height 16
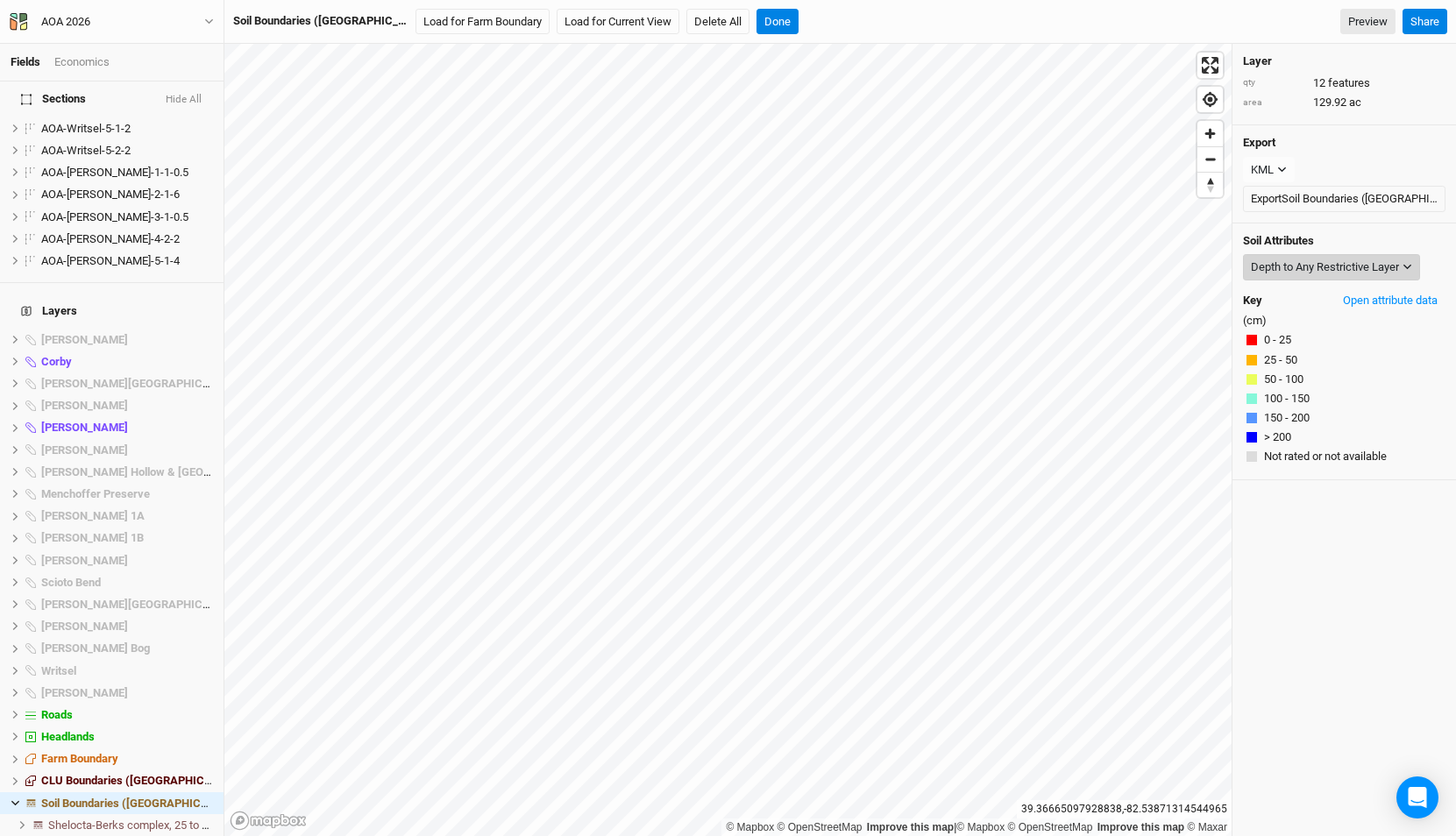
click at [1265, 255] on button "Depth to Any Restrictive Layer" at bounding box center [1331, 267] width 177 height 27
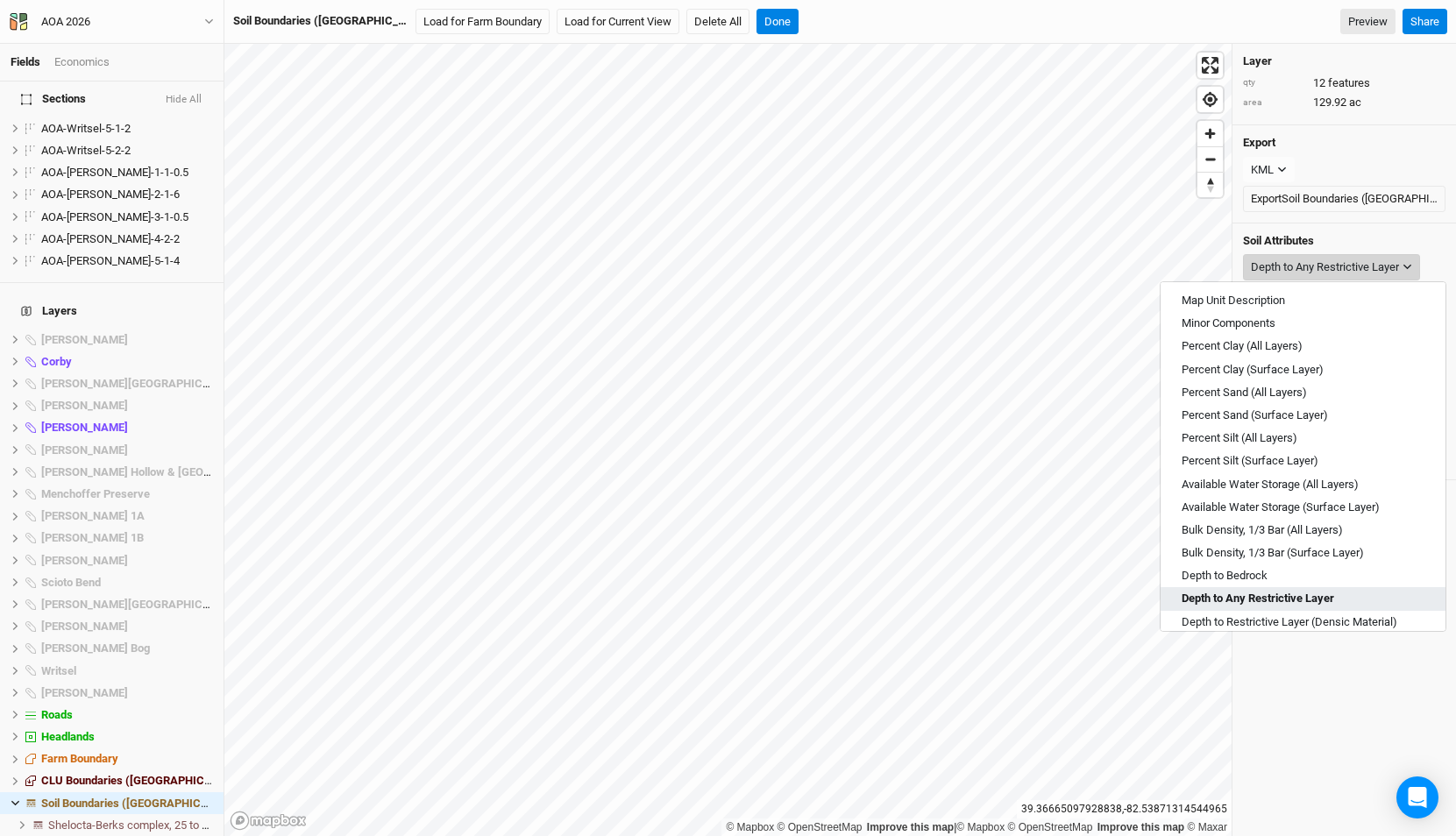
scroll to position [629, 0]
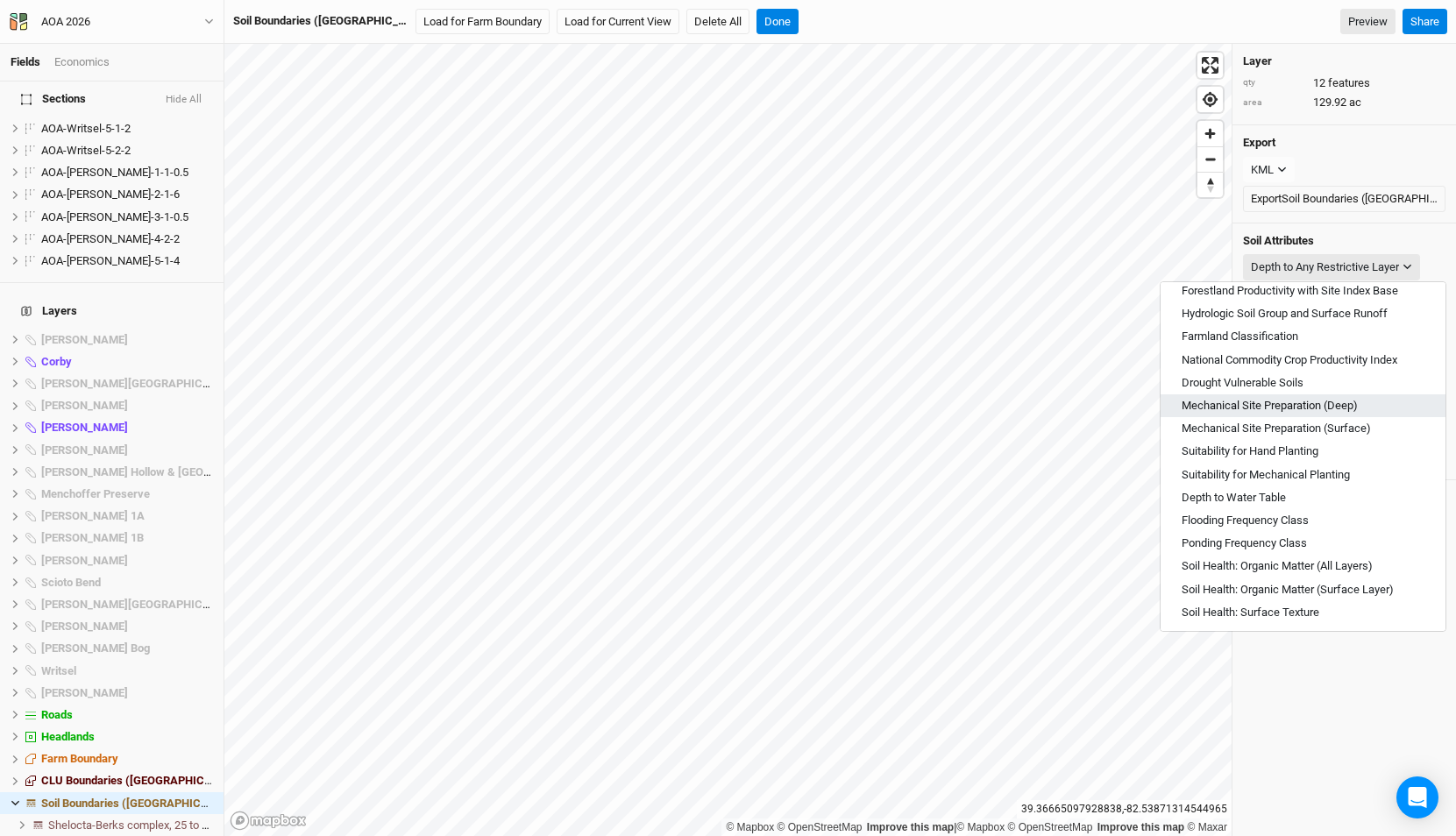
click at [1297, 399] on span "Mechanical Site Preparation (Deep)" at bounding box center [1269, 406] width 176 height 16
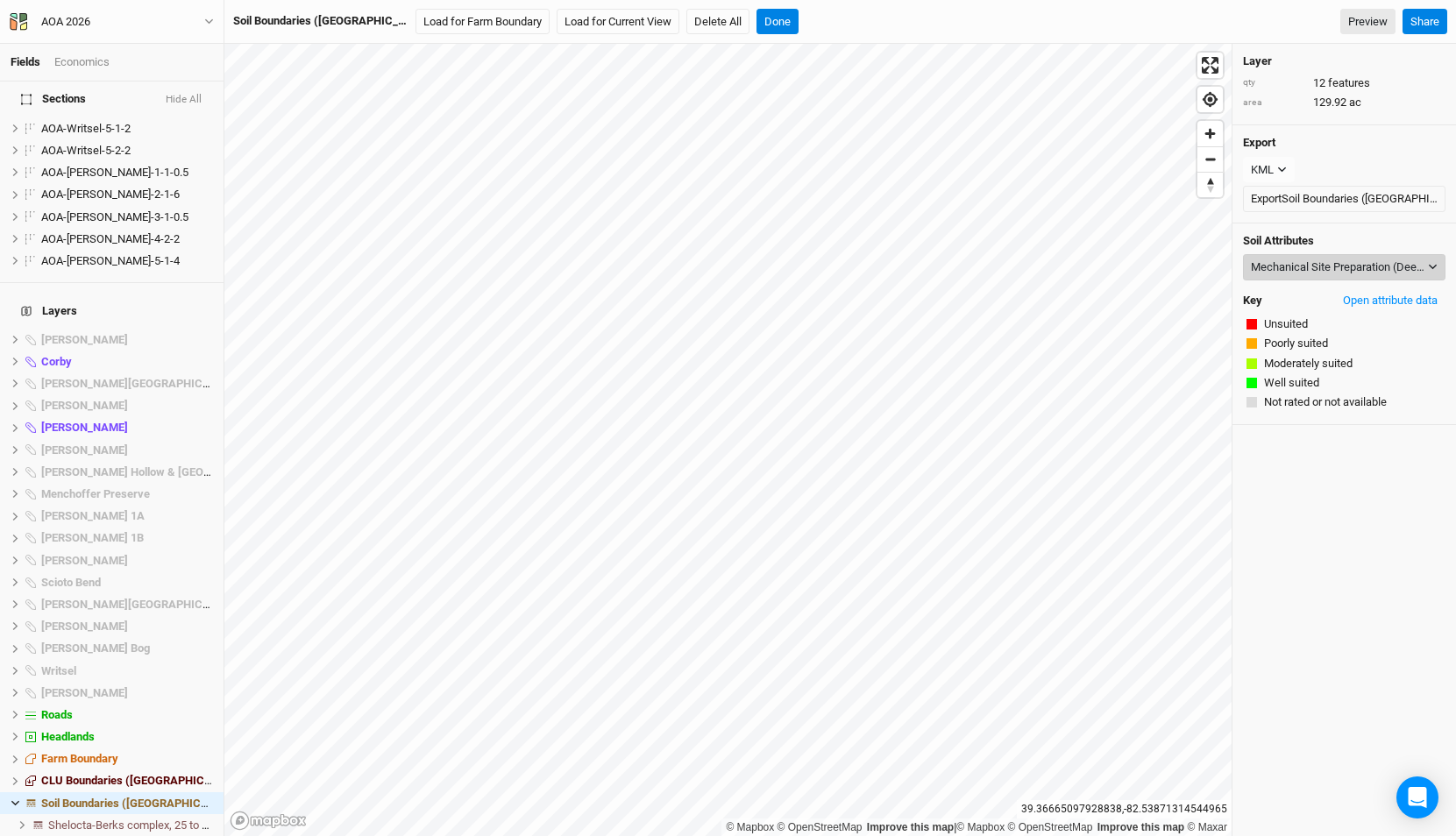
click at [1292, 262] on div "Mechanical Site Preparation (Deep)" at bounding box center [1337, 267] width 174 height 17
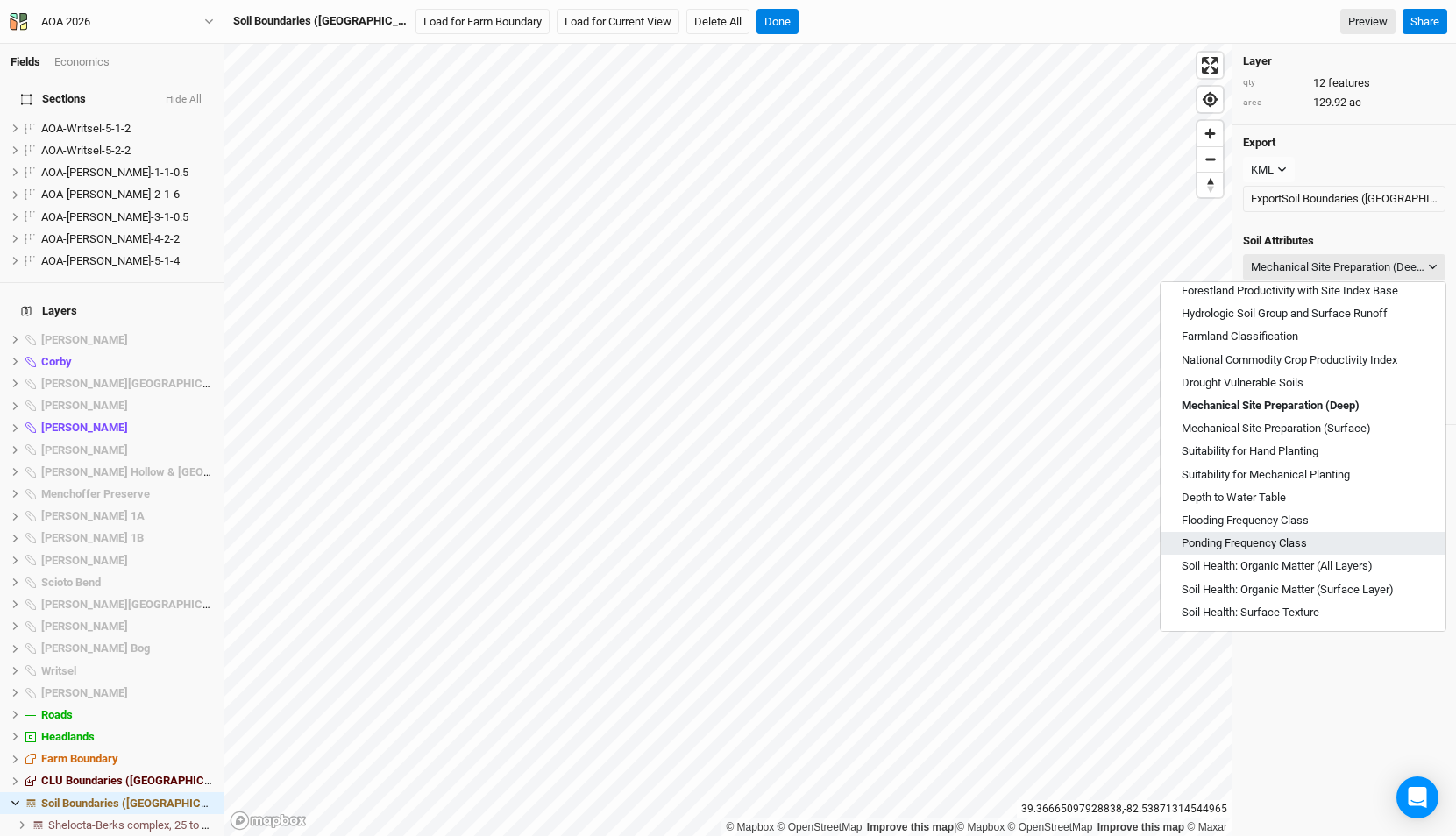
click at [1263, 535] on span "Ponding Frequency Class" at bounding box center [1244, 542] width 125 height 16
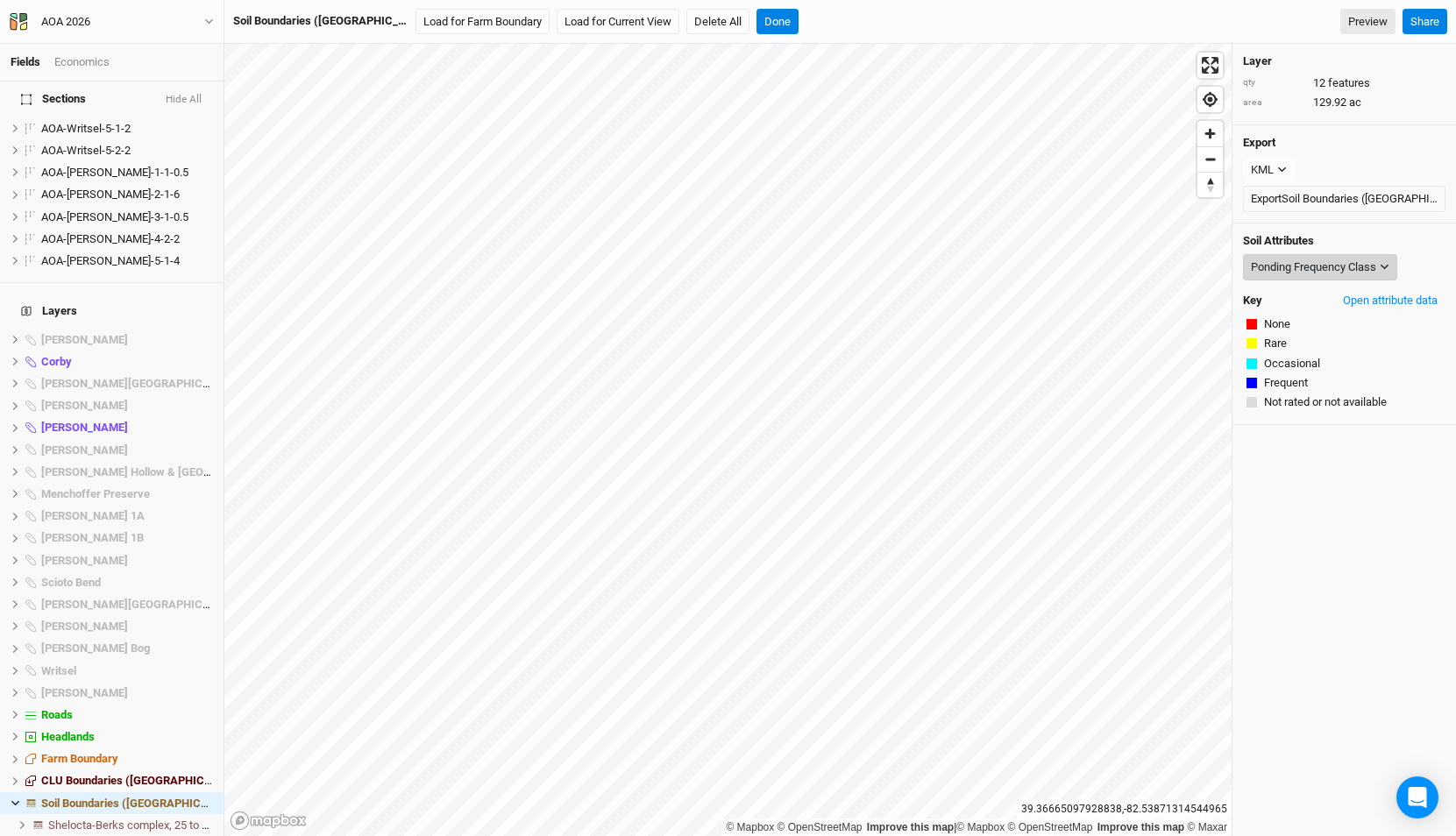
click at [1276, 266] on div "Ponding Frequency Class" at bounding box center [1313, 267] width 125 height 17
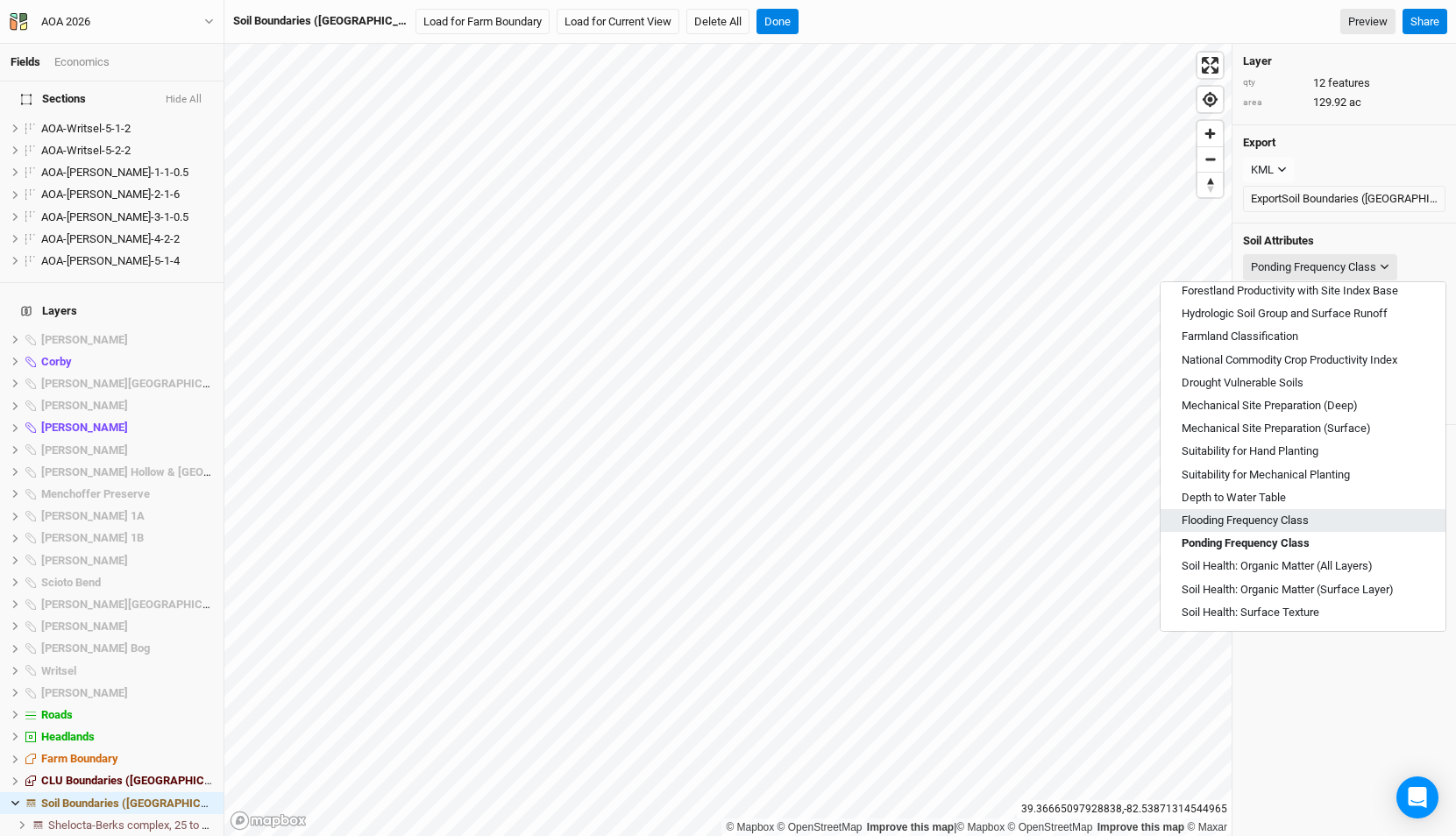
click at [1278, 526] on span "Flooding Frequency Class" at bounding box center [1245, 520] width 127 height 16
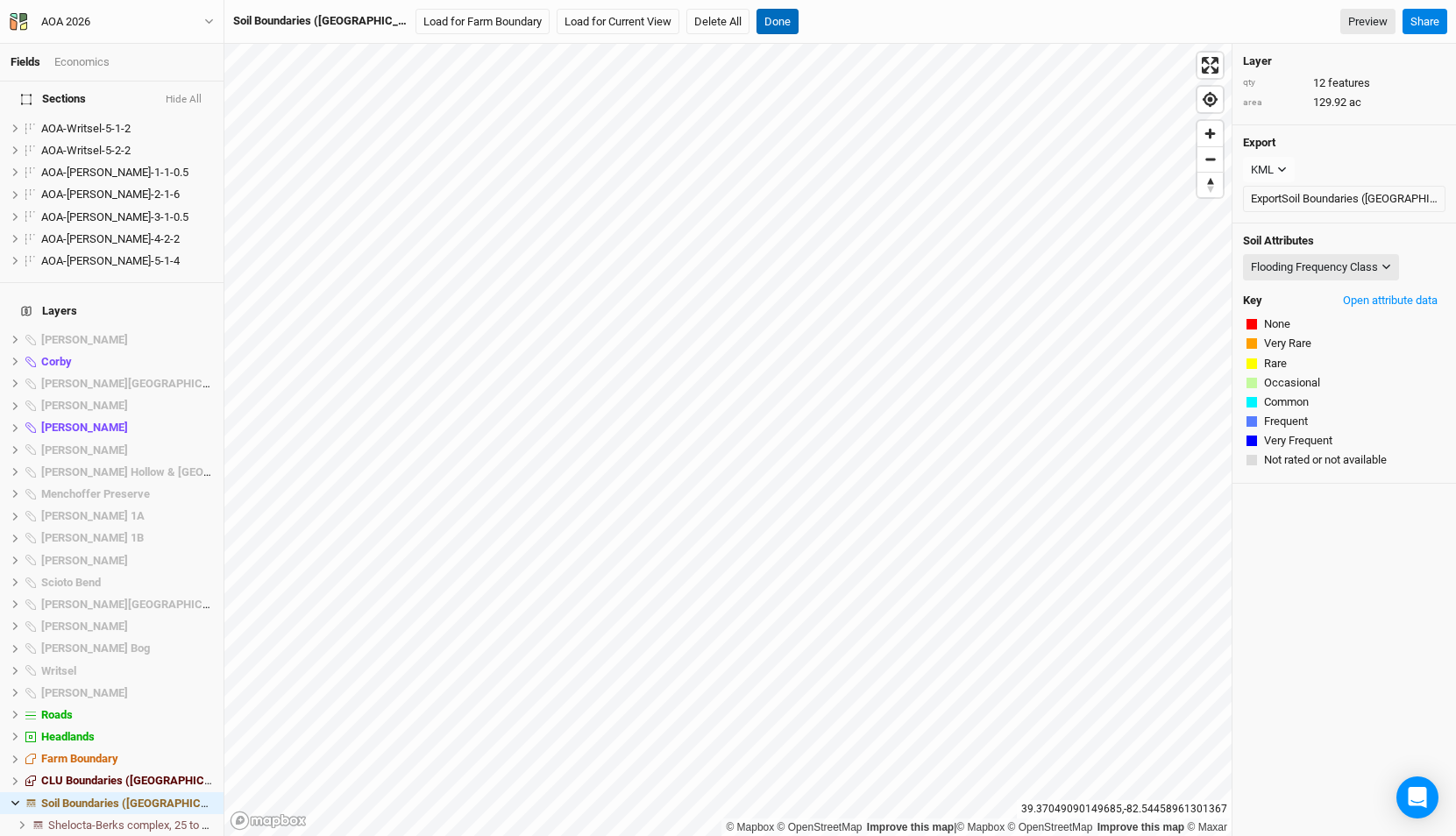
click at [757, 17] on button "Done" at bounding box center [777, 22] width 42 height 27
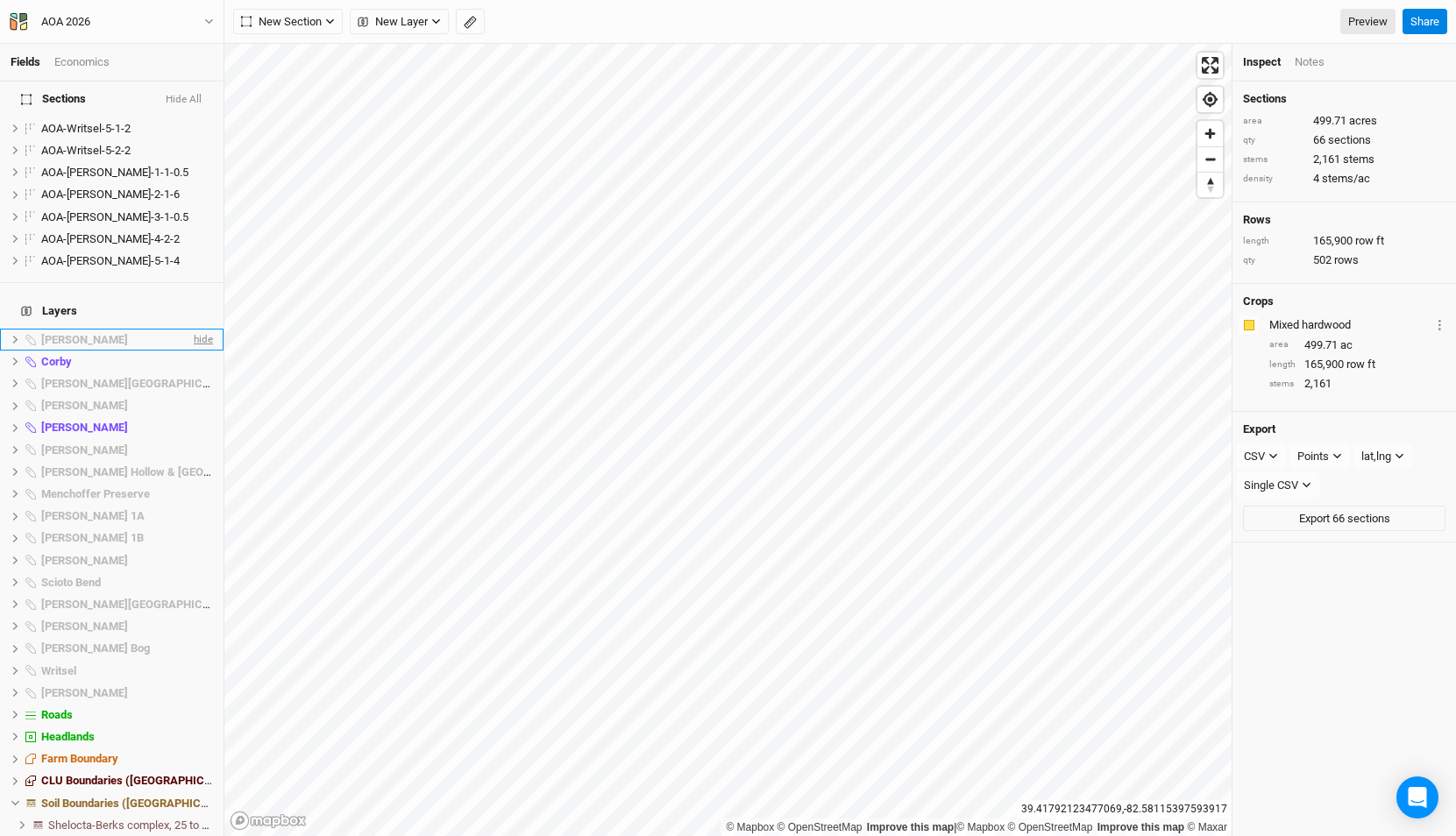
click at [200, 329] on span "hide" at bounding box center [201, 339] width 23 height 22
click at [126, 332] on div "[PERSON_NAME]" at bounding box center [112, 339] width 144 height 14
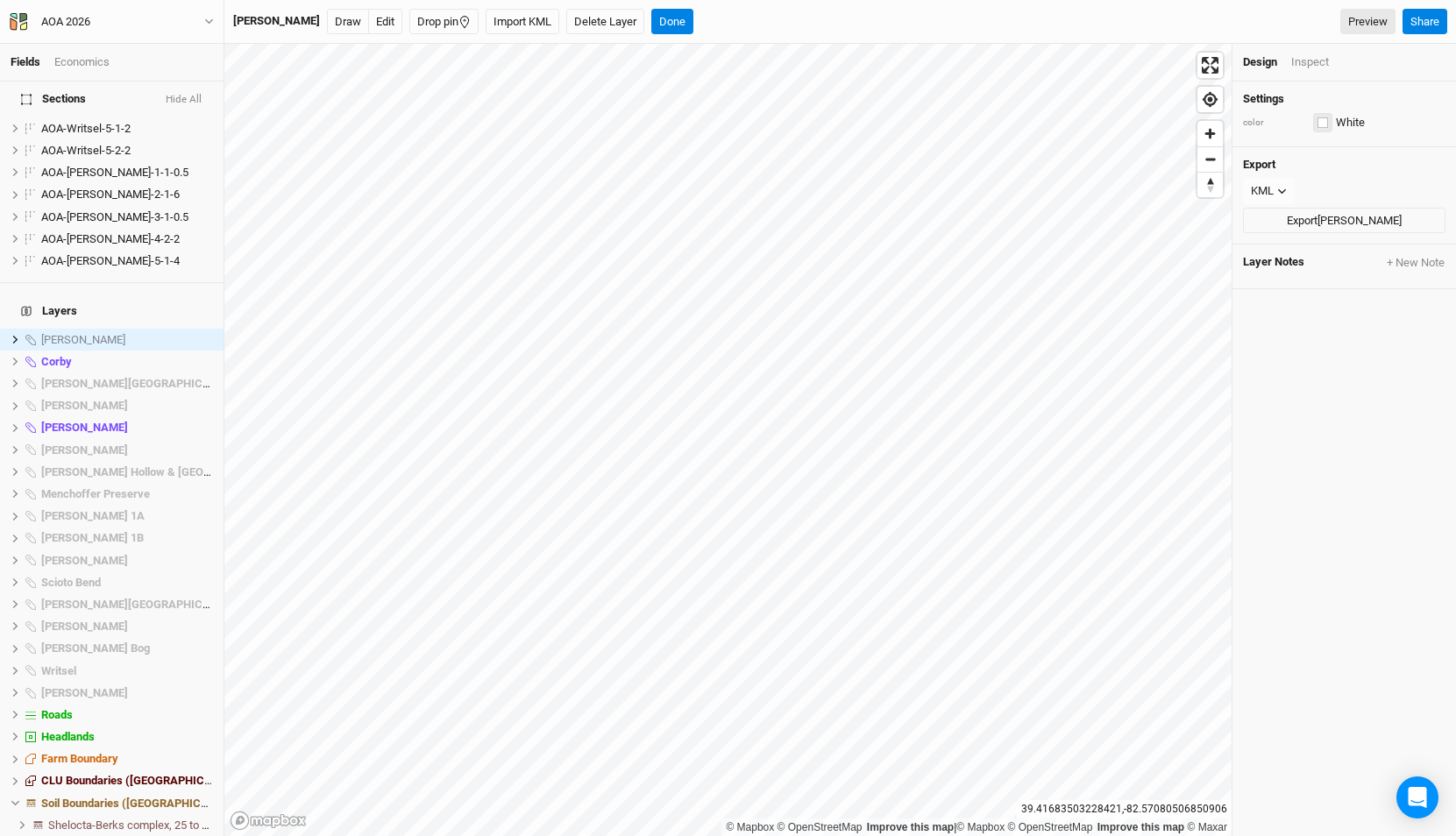
click at [1319, 125] on div "button" at bounding box center [1322, 123] width 10 height 10
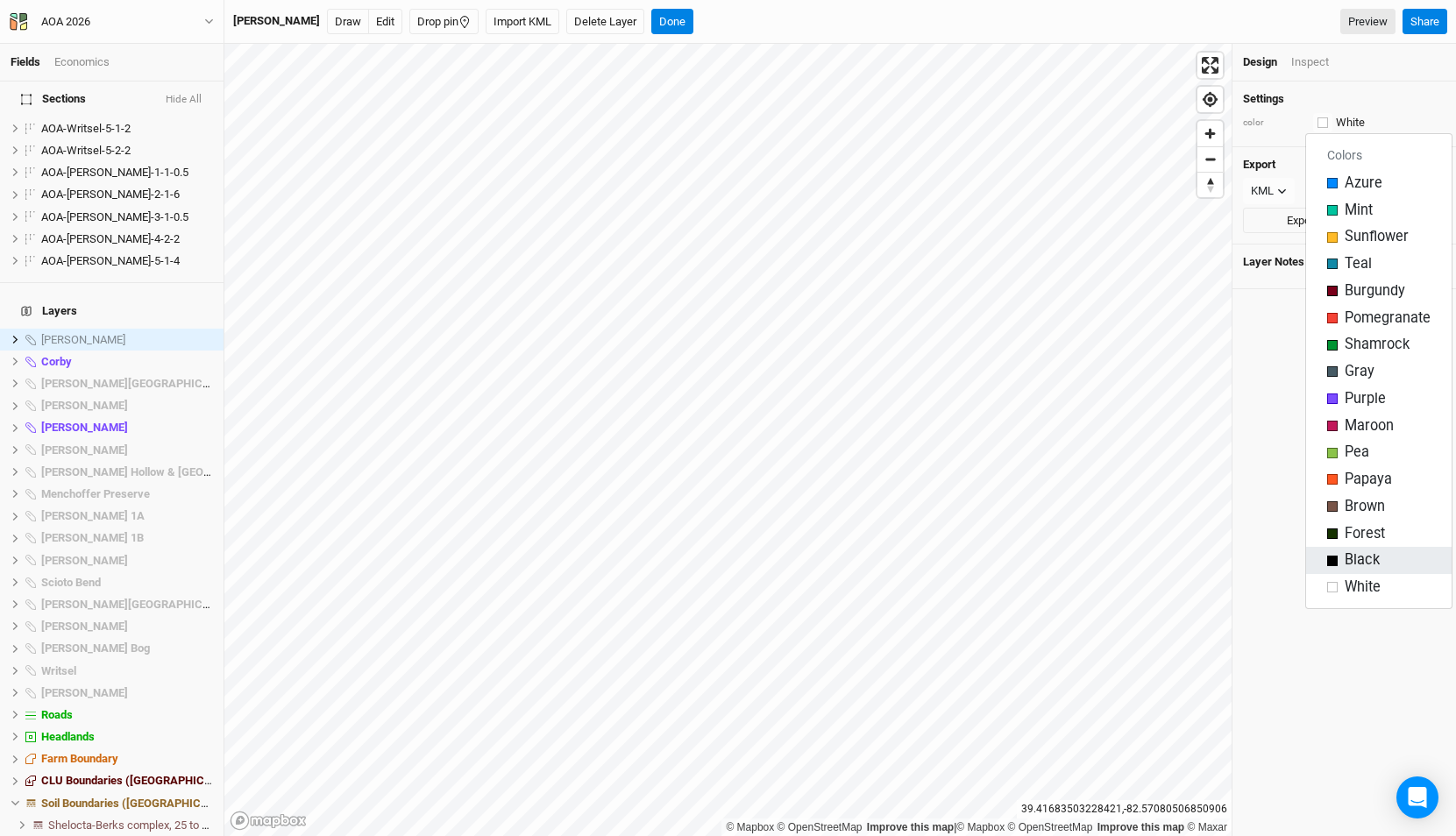
click at [1326, 560] on button "Black" at bounding box center [1378, 560] width 145 height 28
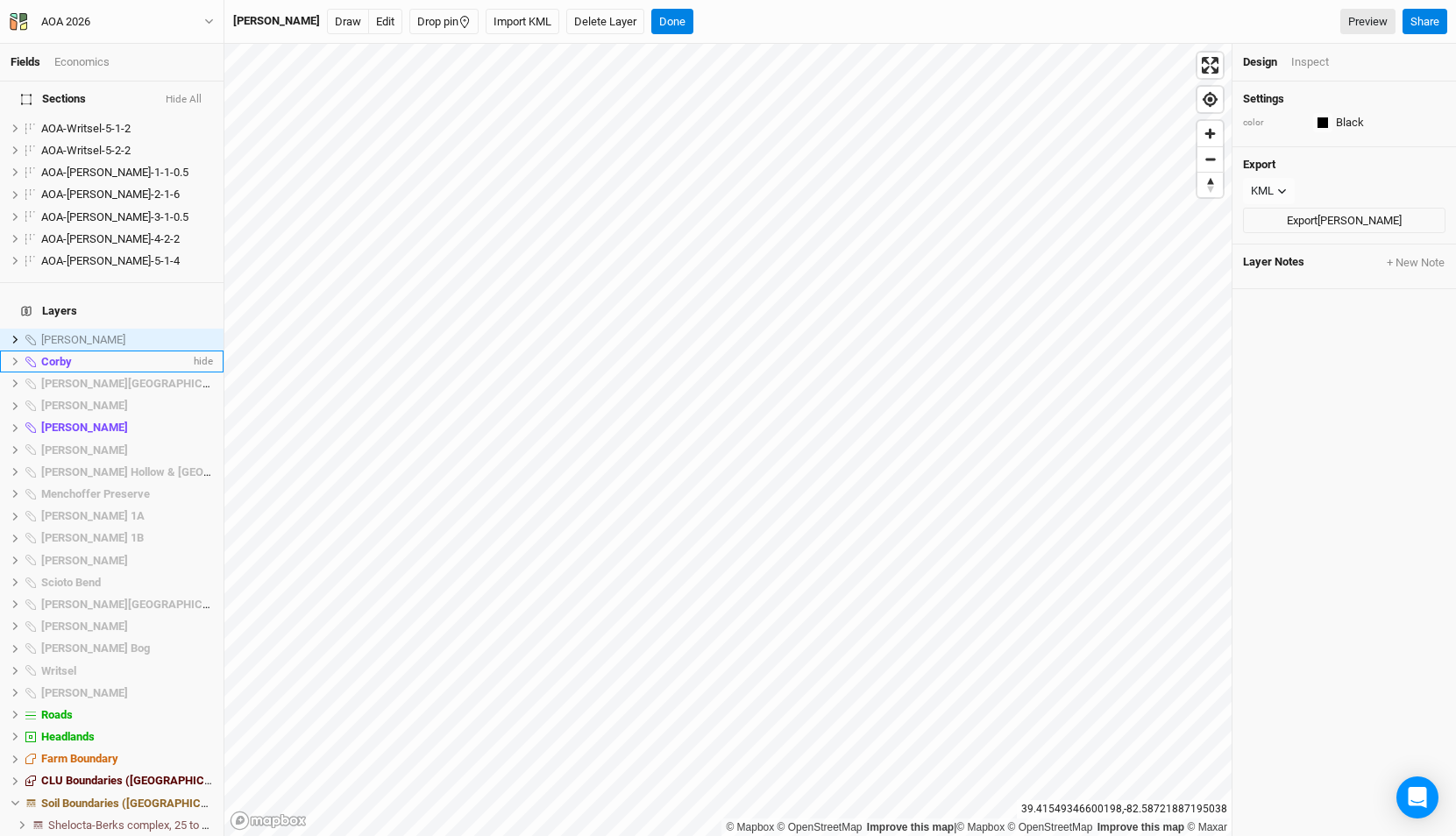
click at [52, 354] on span "Corby" at bounding box center [56, 361] width 30 height 13
click at [77, 332] on div "[PERSON_NAME]" at bounding box center [112, 339] width 144 height 14
click at [1320, 121] on div "button" at bounding box center [1322, 123] width 10 height 10
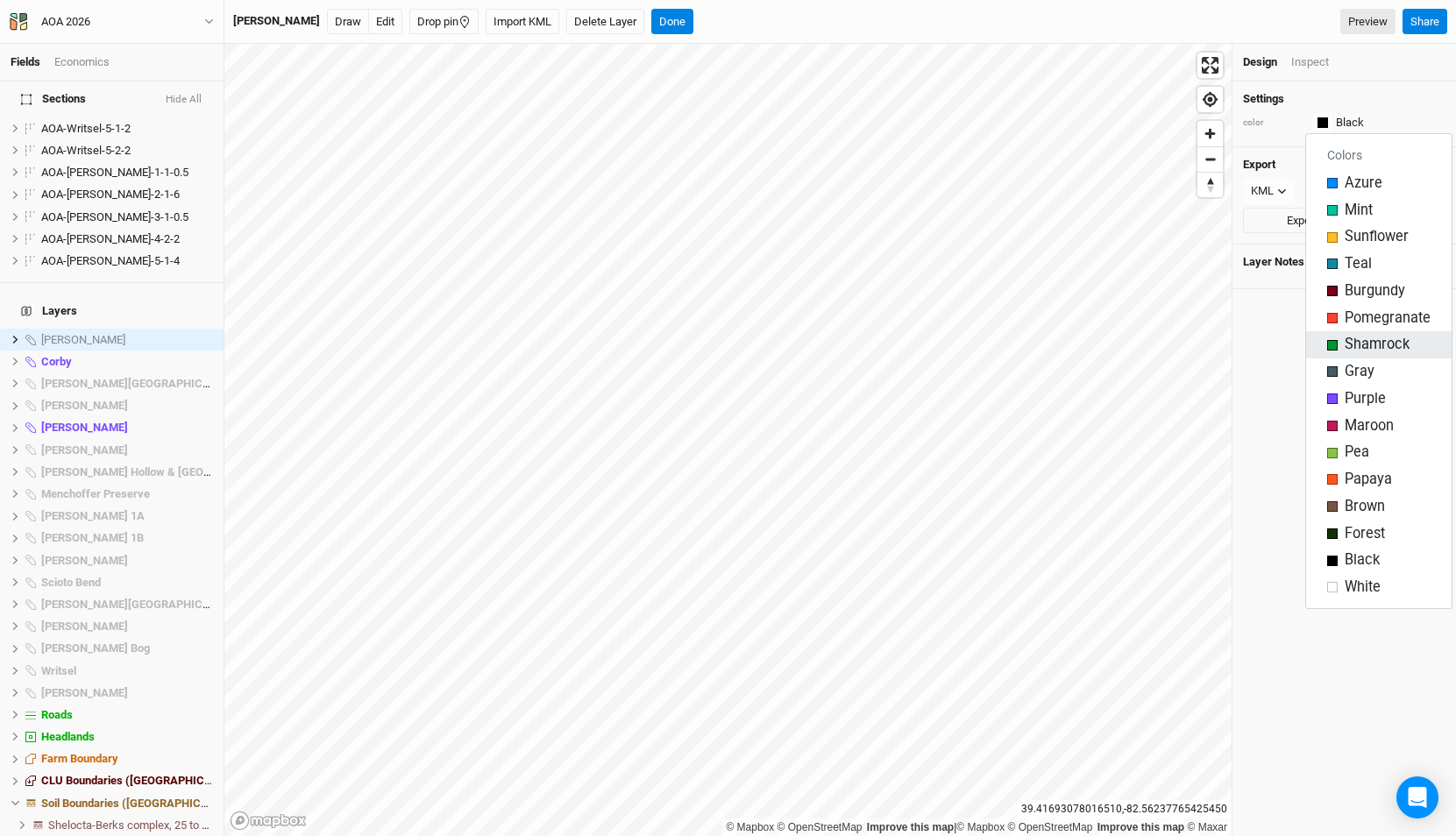
click at [1333, 344] on div "button" at bounding box center [1331, 345] width 10 height 10
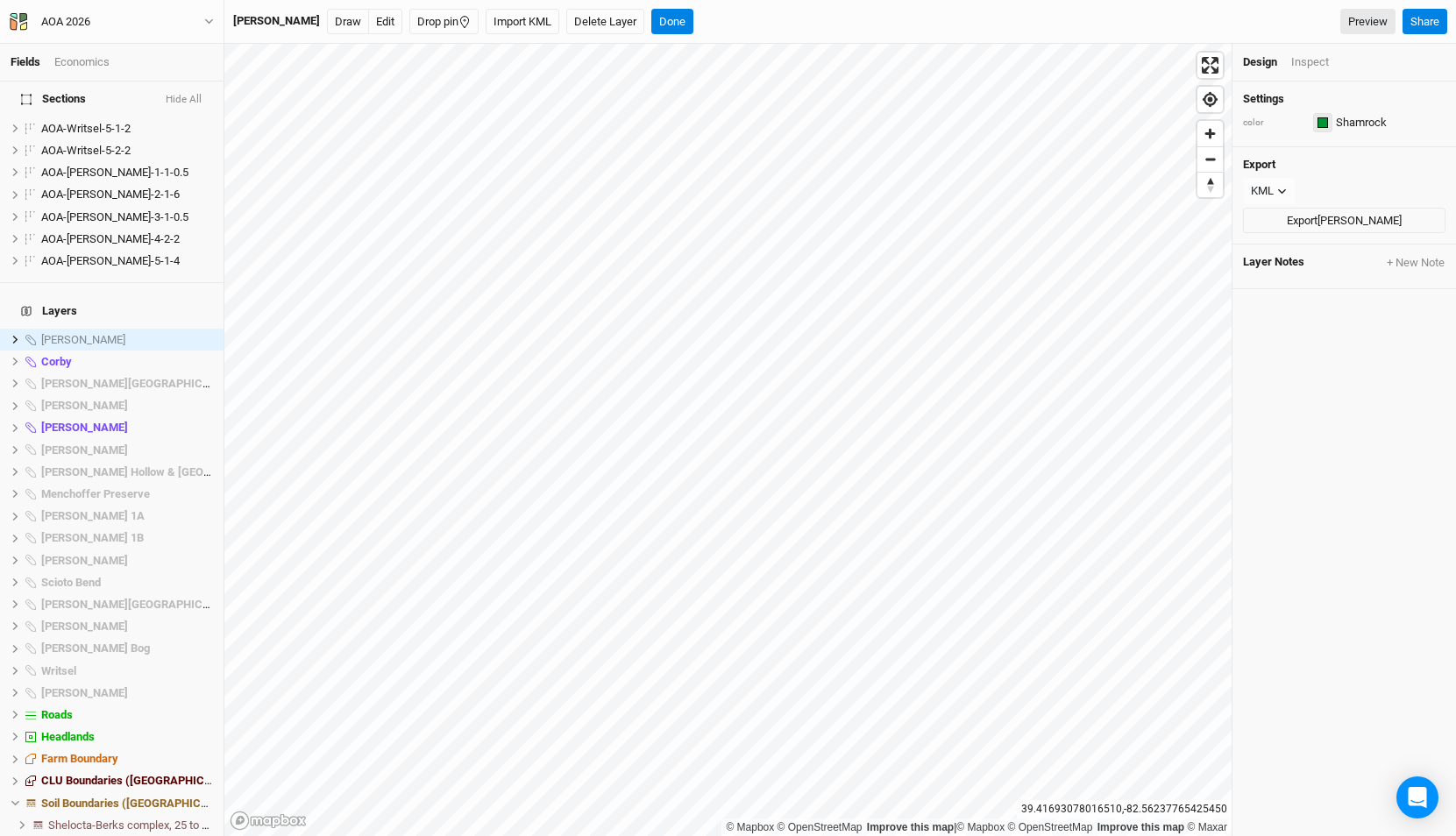
click at [1321, 118] on div "button" at bounding box center [1322, 123] width 10 height 10
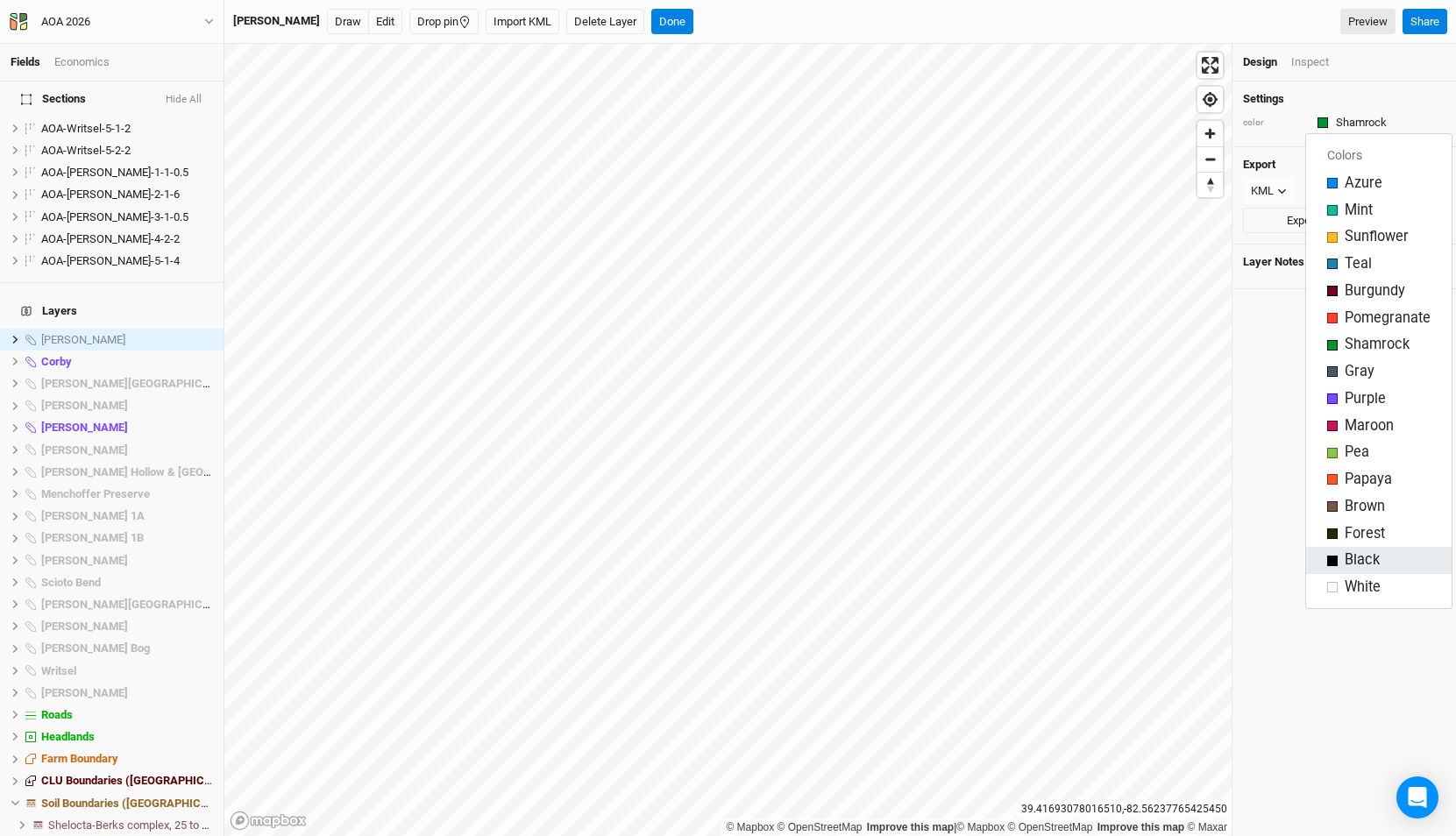
click at [1333, 558] on div "button" at bounding box center [1331, 560] width 10 height 10
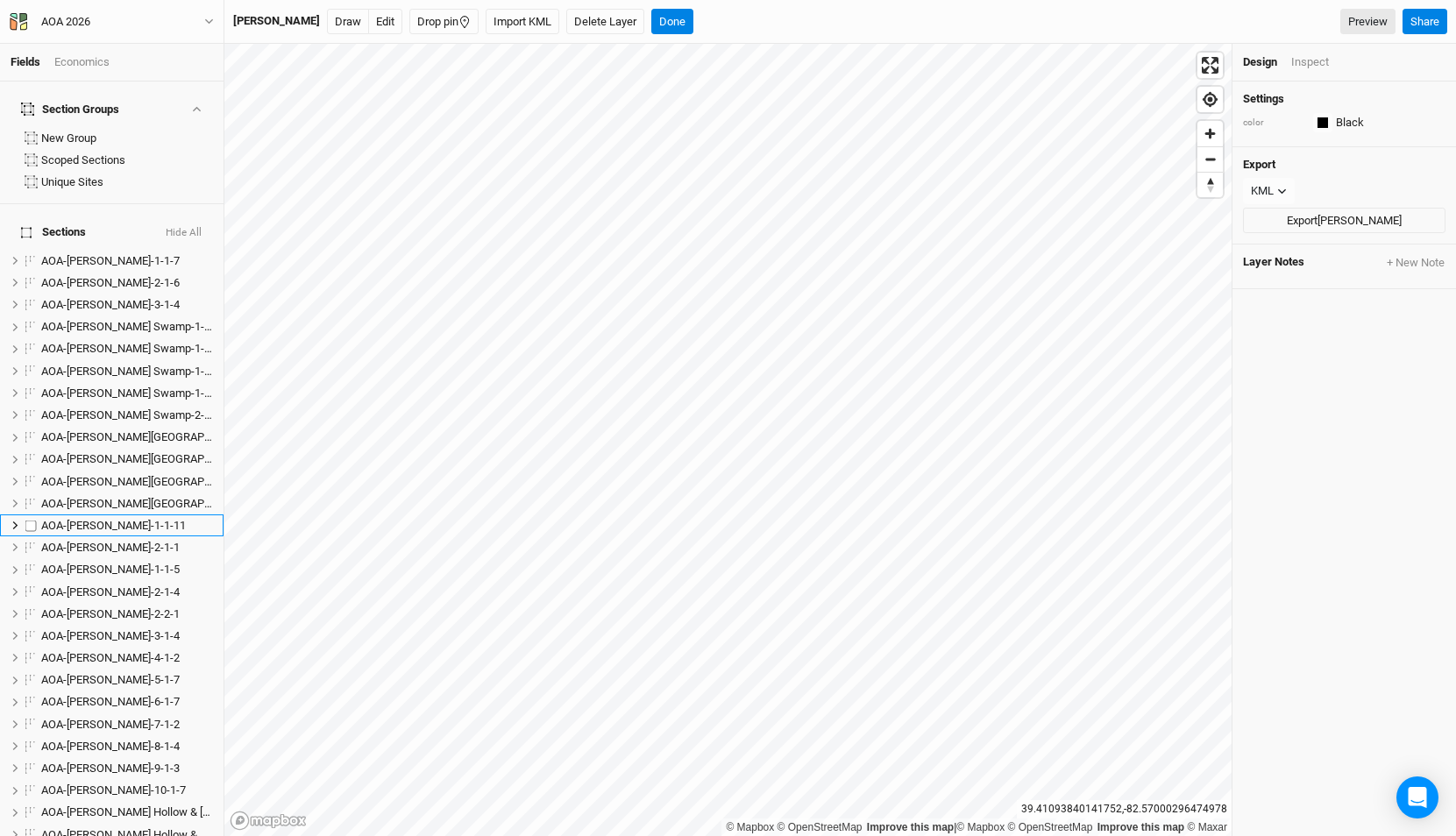
scroll to position [1610, 0]
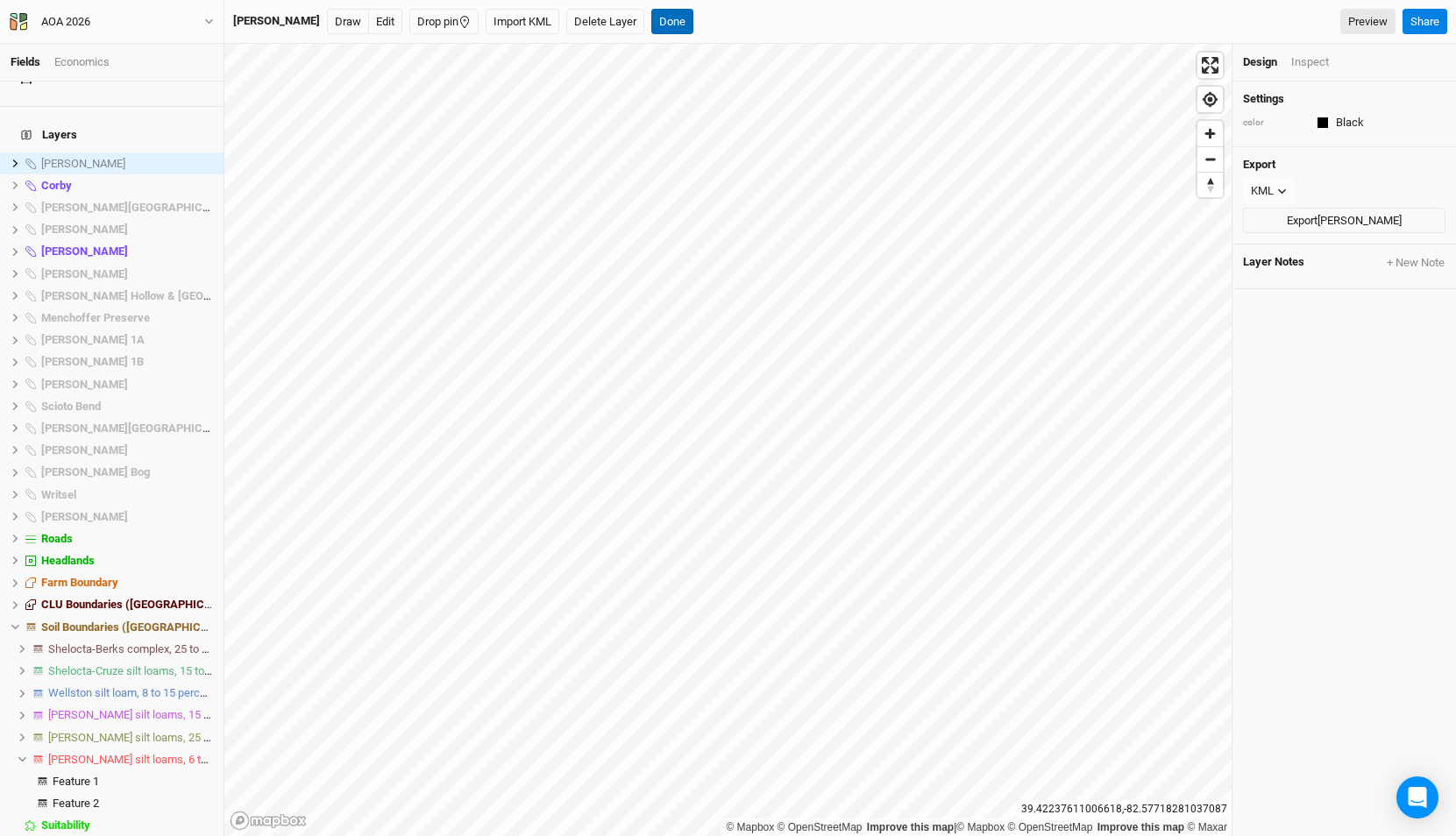
click at [677, 14] on button "Done" at bounding box center [672, 22] width 42 height 27
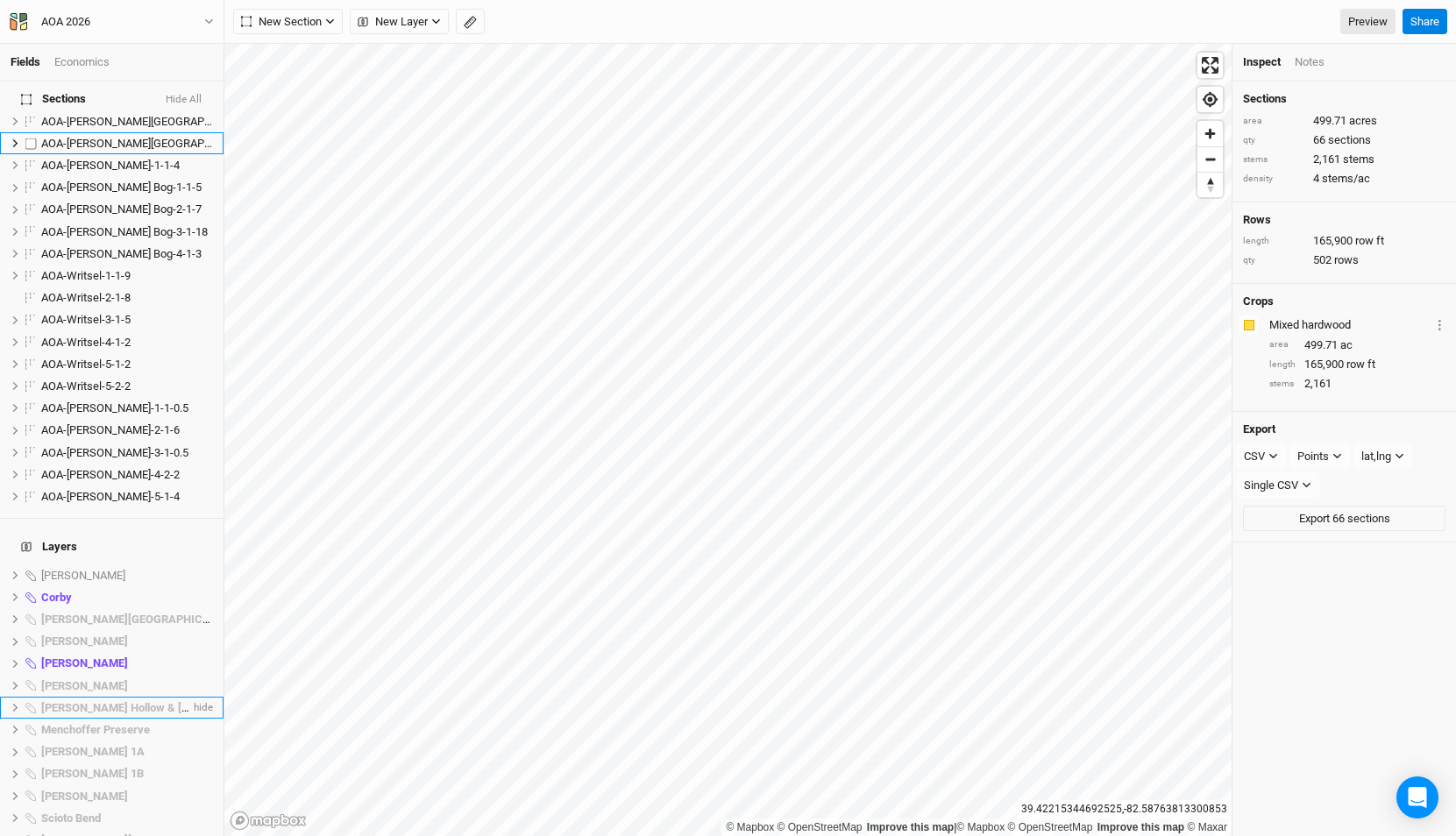
scroll to position [1380, 0]
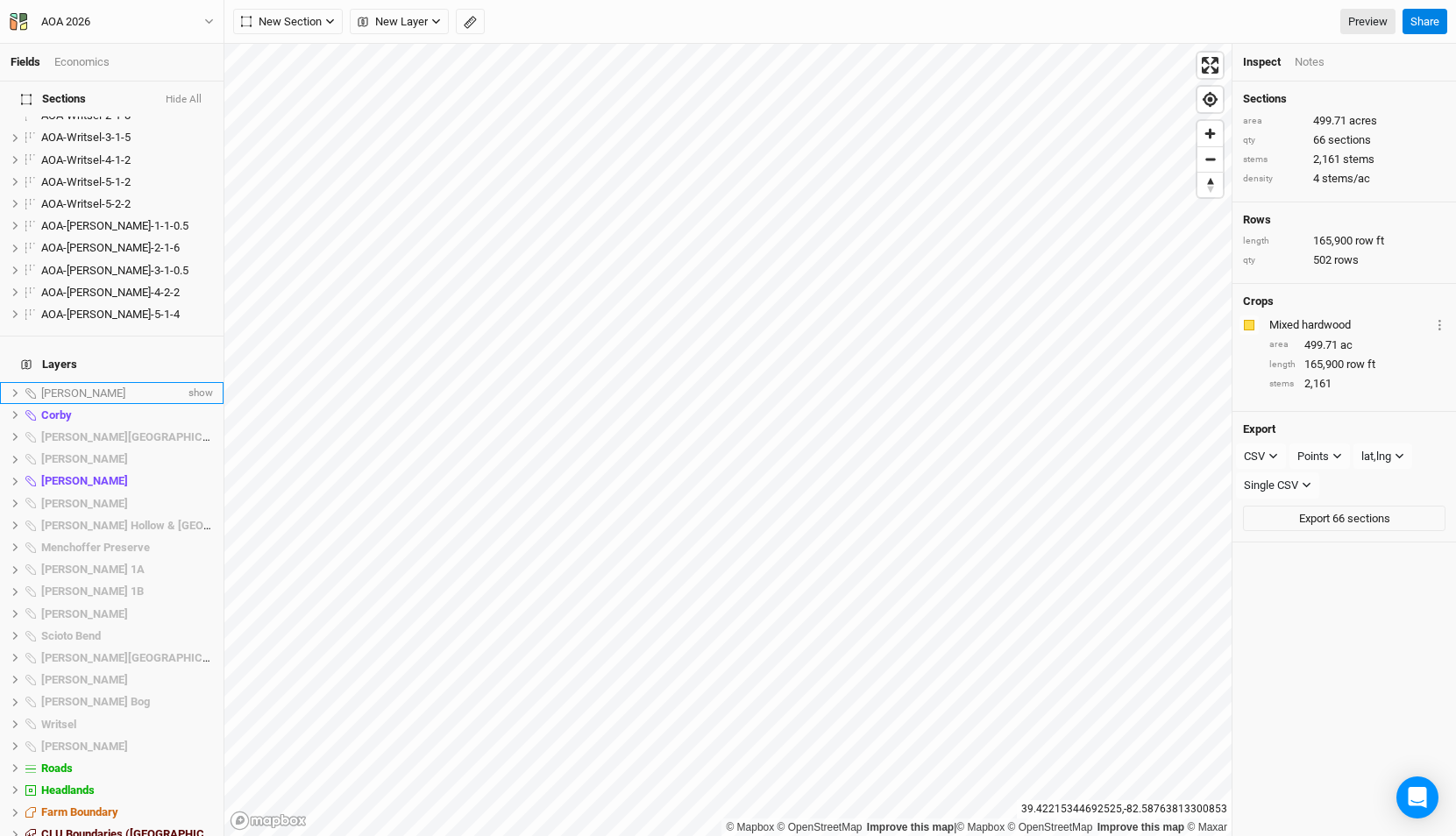
click at [108, 387] on span "[PERSON_NAME]" at bounding box center [83, 393] width 85 height 13
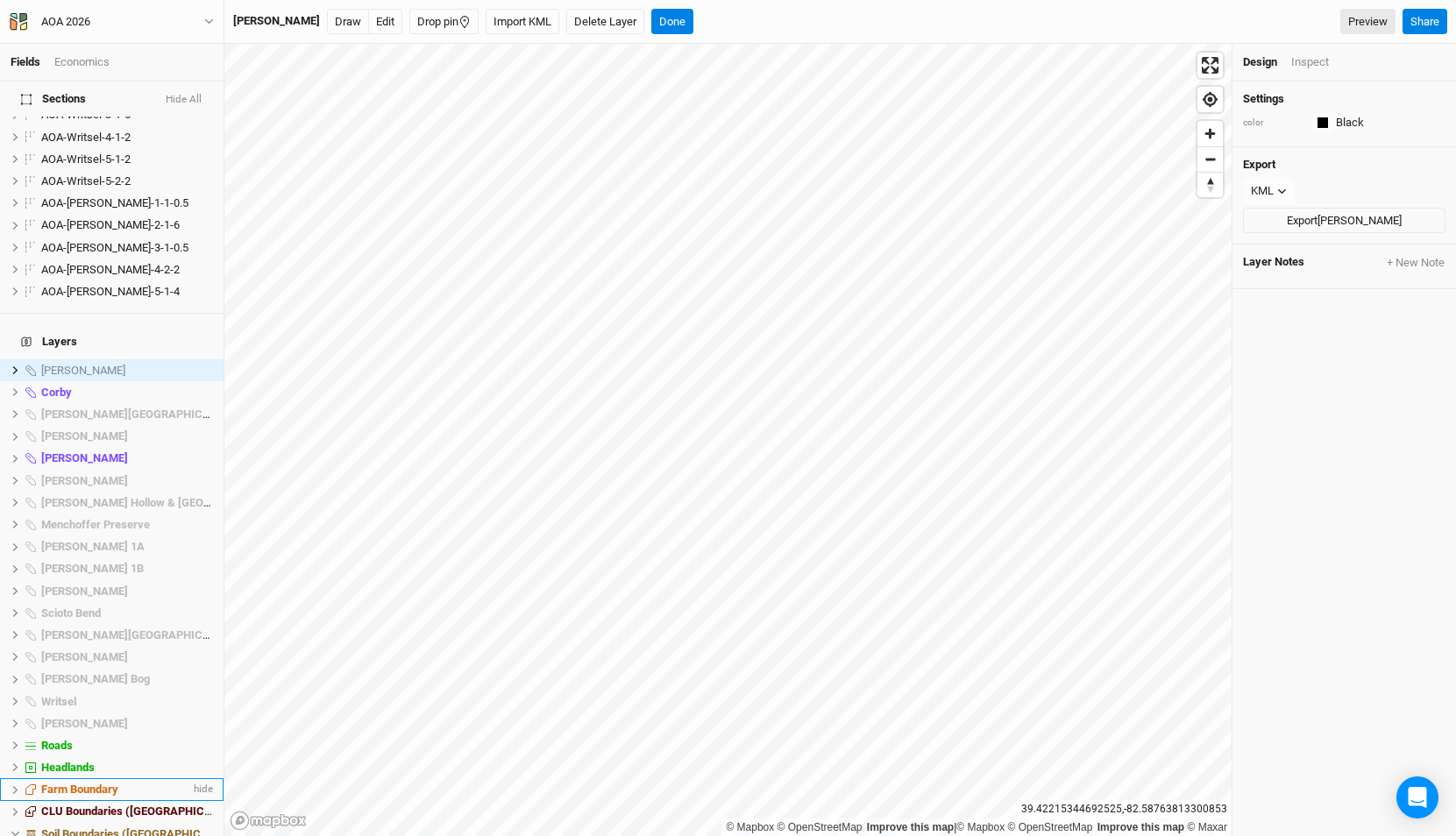
scroll to position [1430, 0]
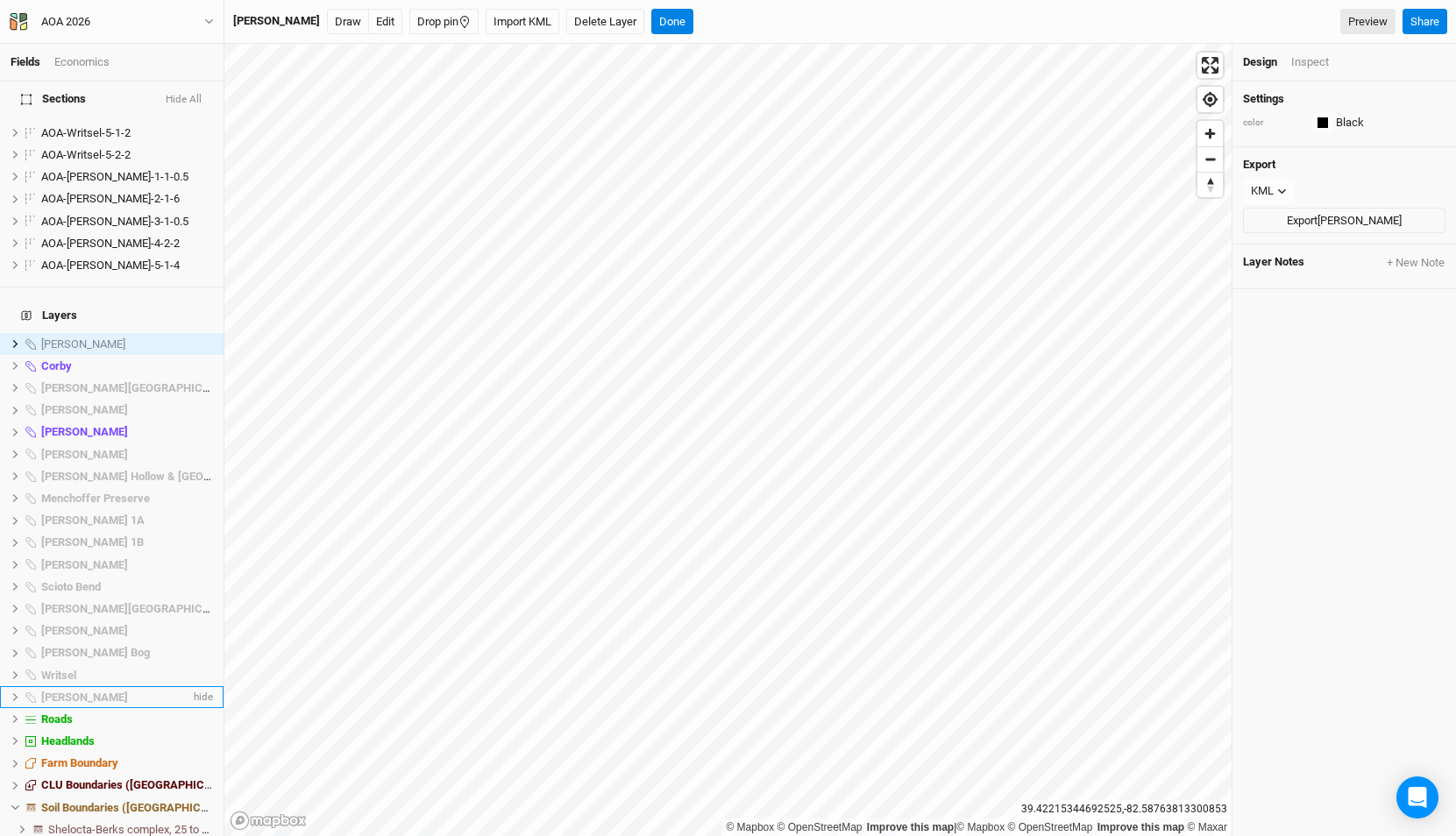
click at [119, 686] on li "[PERSON_NAME] hide" at bounding box center [111, 696] width 223 height 22
click at [94, 756] on span "Farm Boundary" at bounding box center [79, 763] width 77 height 13
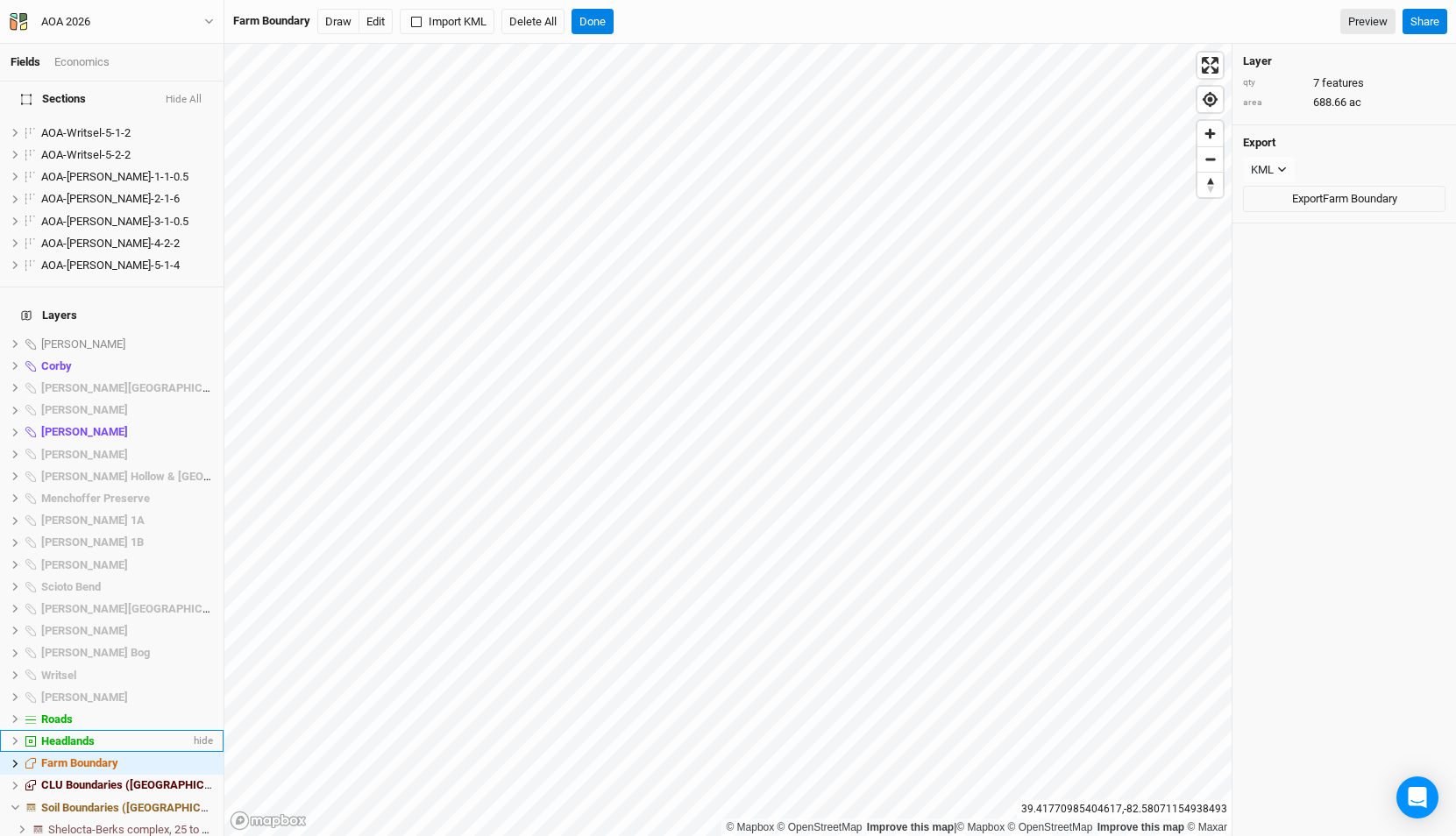
click at [95, 734] on span "Headlands" at bounding box center [67, 741] width 53 height 13
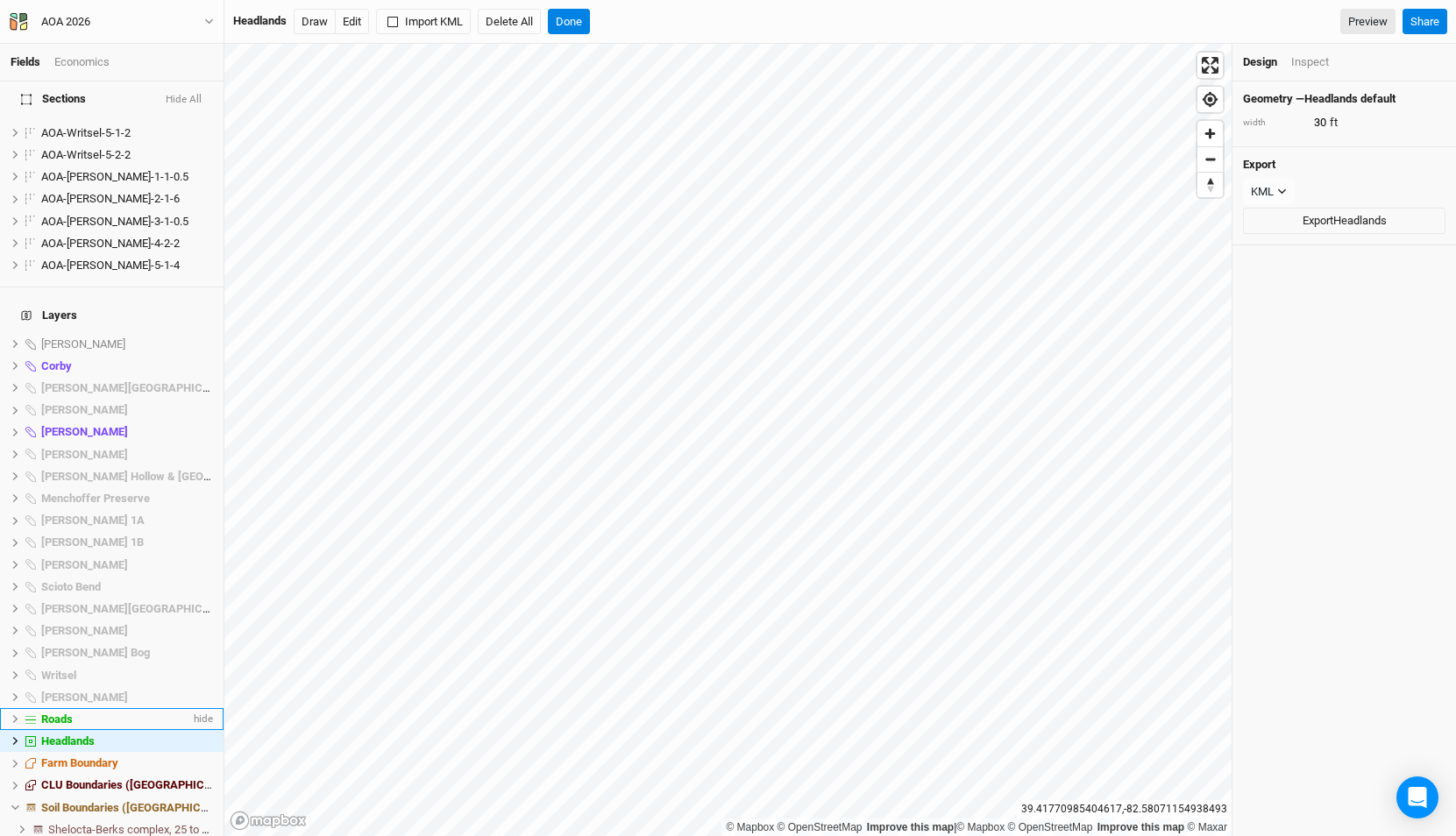
click at [98, 712] on div "Roads" at bounding box center [115, 719] width 149 height 14
type input "20"
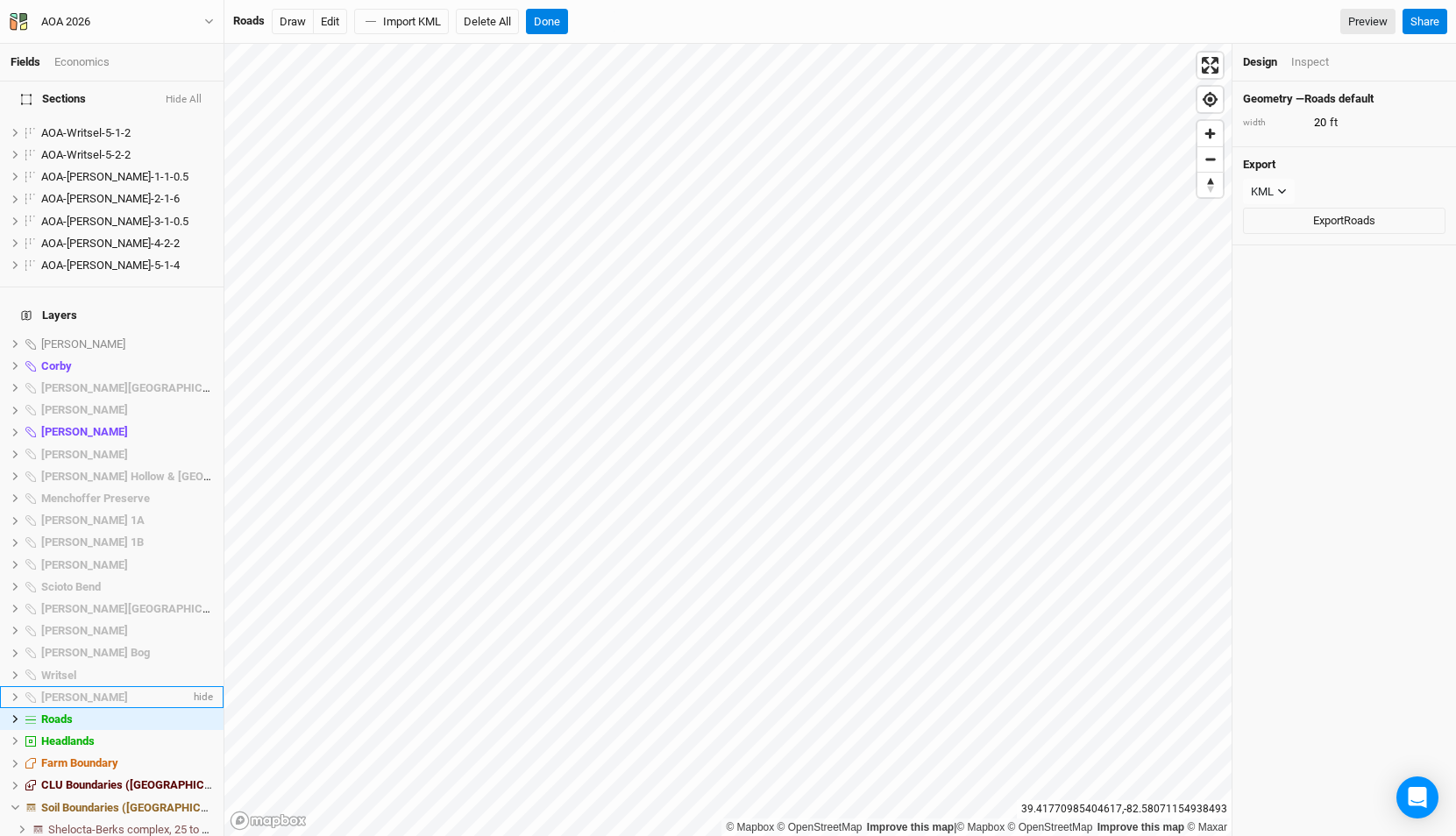
click at [105, 686] on li "[PERSON_NAME] hide" at bounding box center [111, 696] width 223 height 22
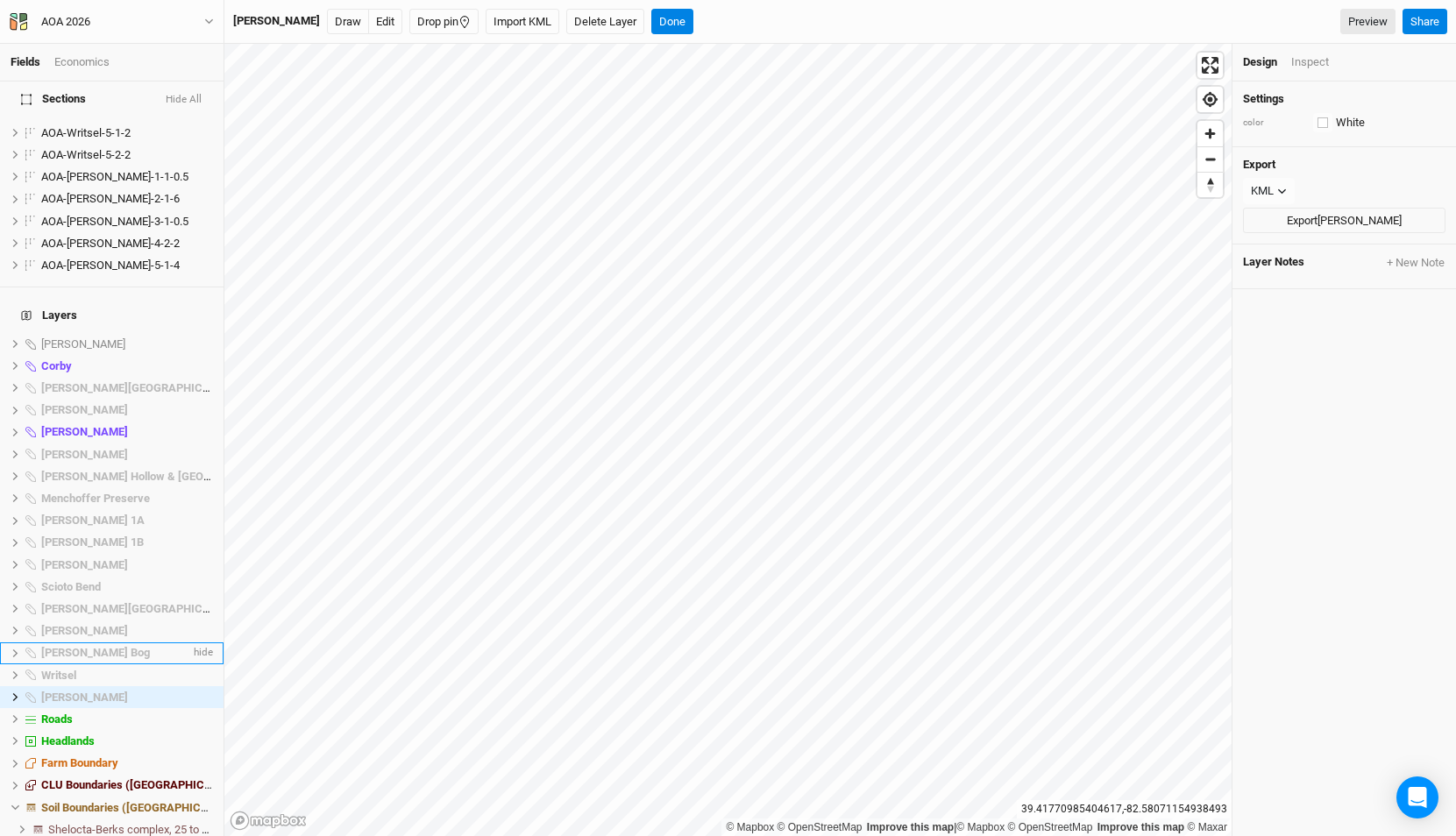
click at [107, 646] on div "[PERSON_NAME] Bog" at bounding box center [115, 653] width 149 height 14
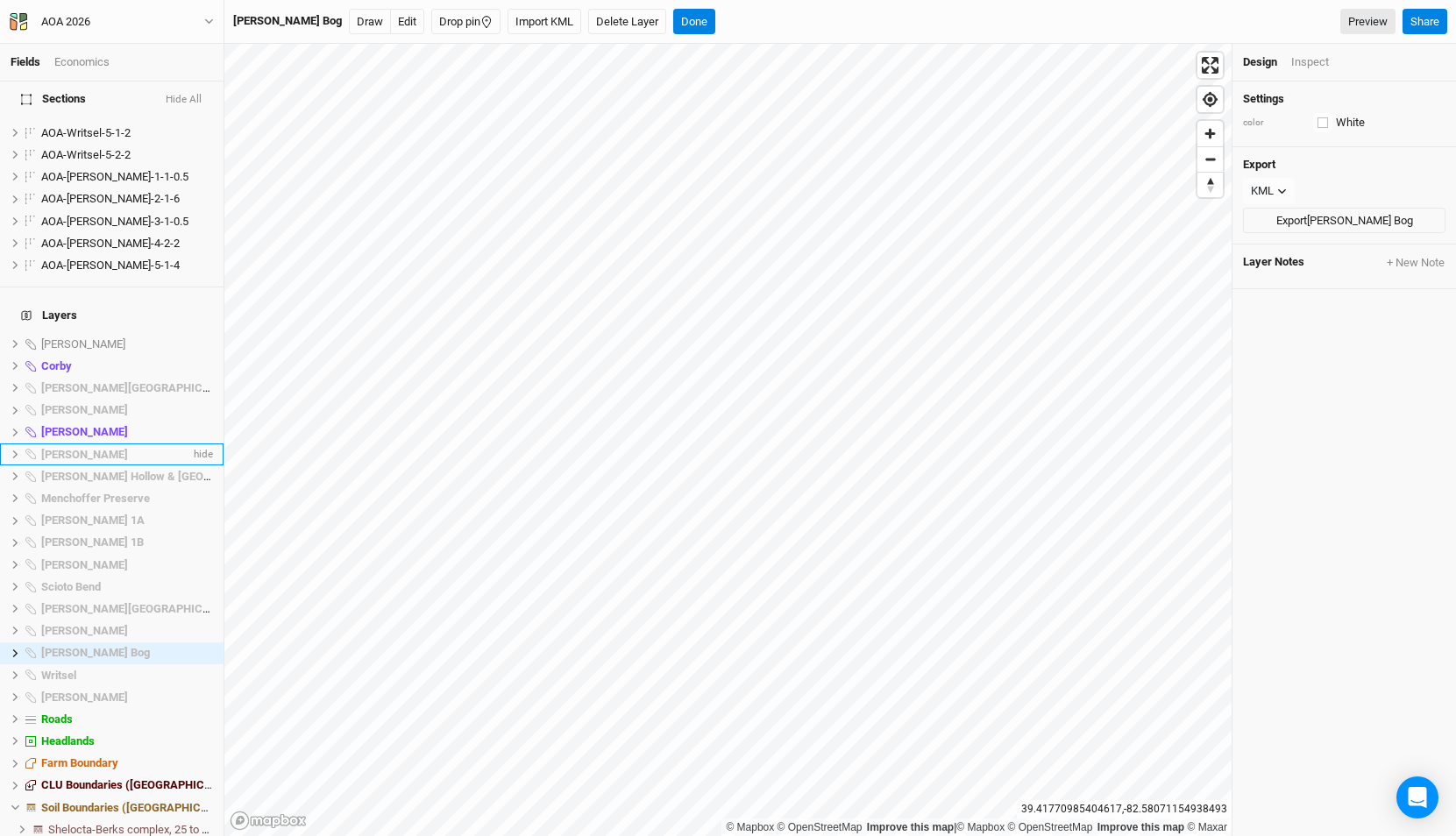
click at [124, 447] on span "[PERSON_NAME]" at bounding box center [84, 454] width 86 height 13
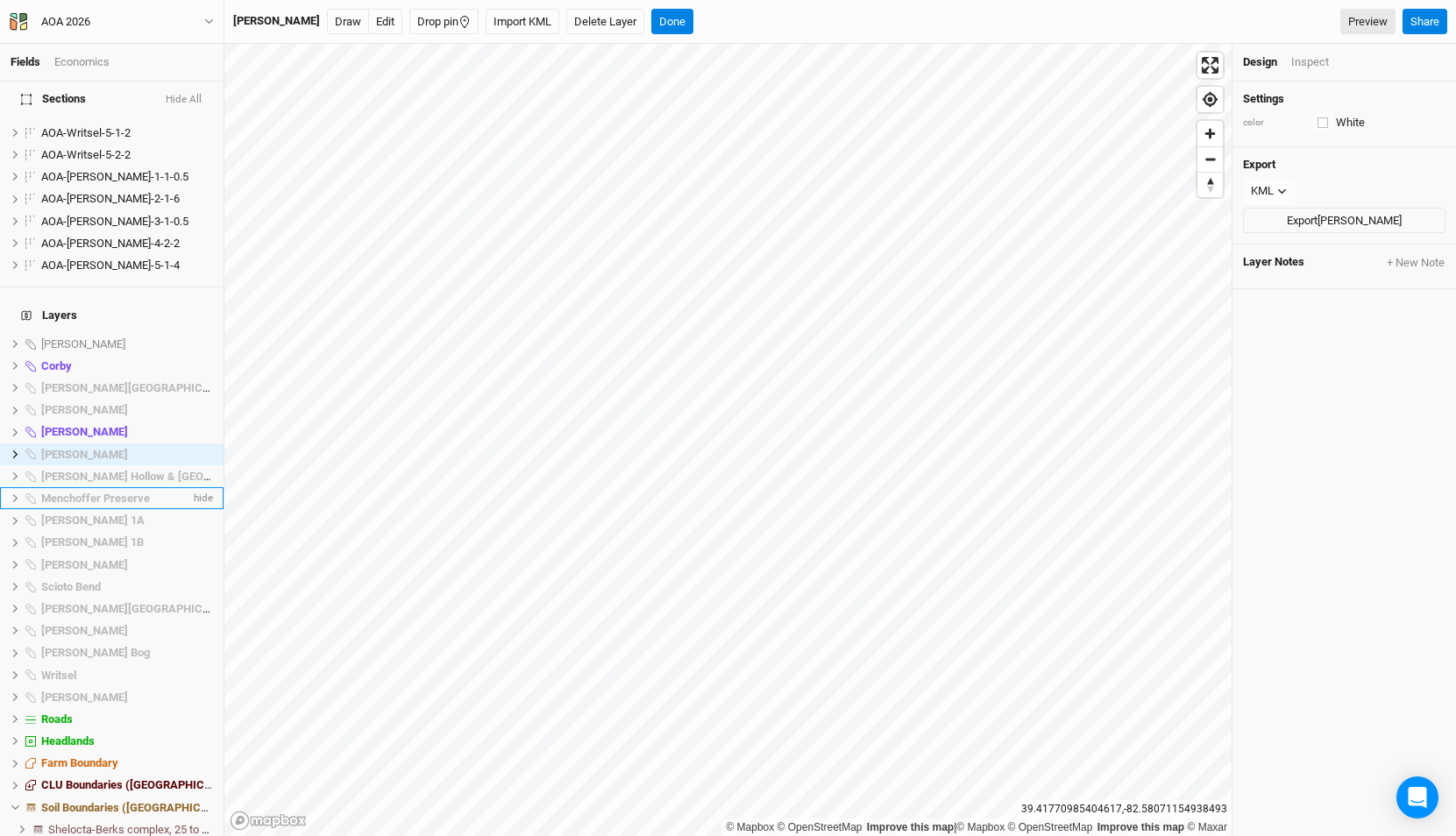
click at [124, 487] on li "Menchoffer Preserve hide" at bounding box center [111, 498] width 223 height 22
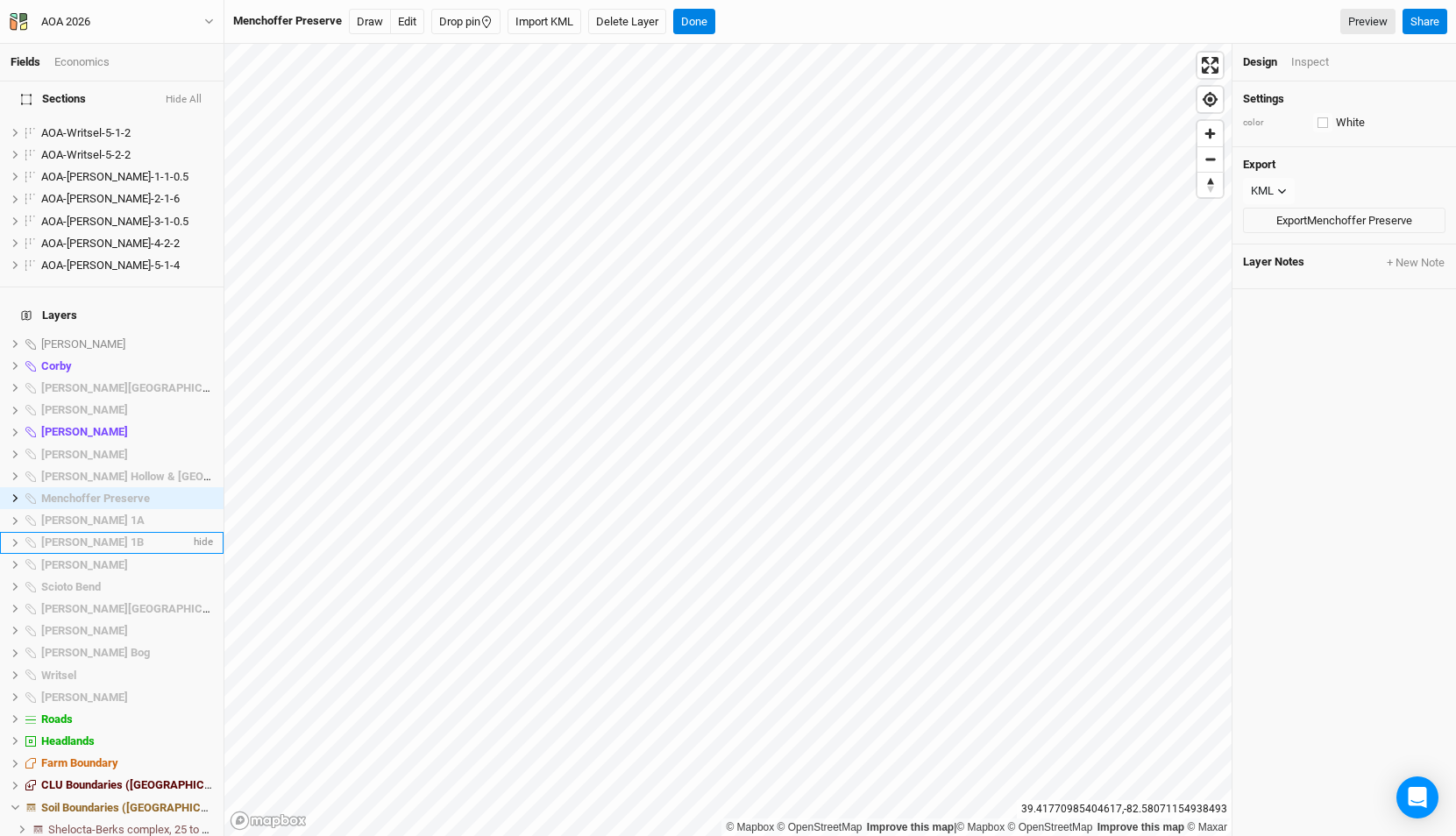
click at [102, 532] on li "[PERSON_NAME] 1B hide" at bounding box center [111, 542] width 223 height 22
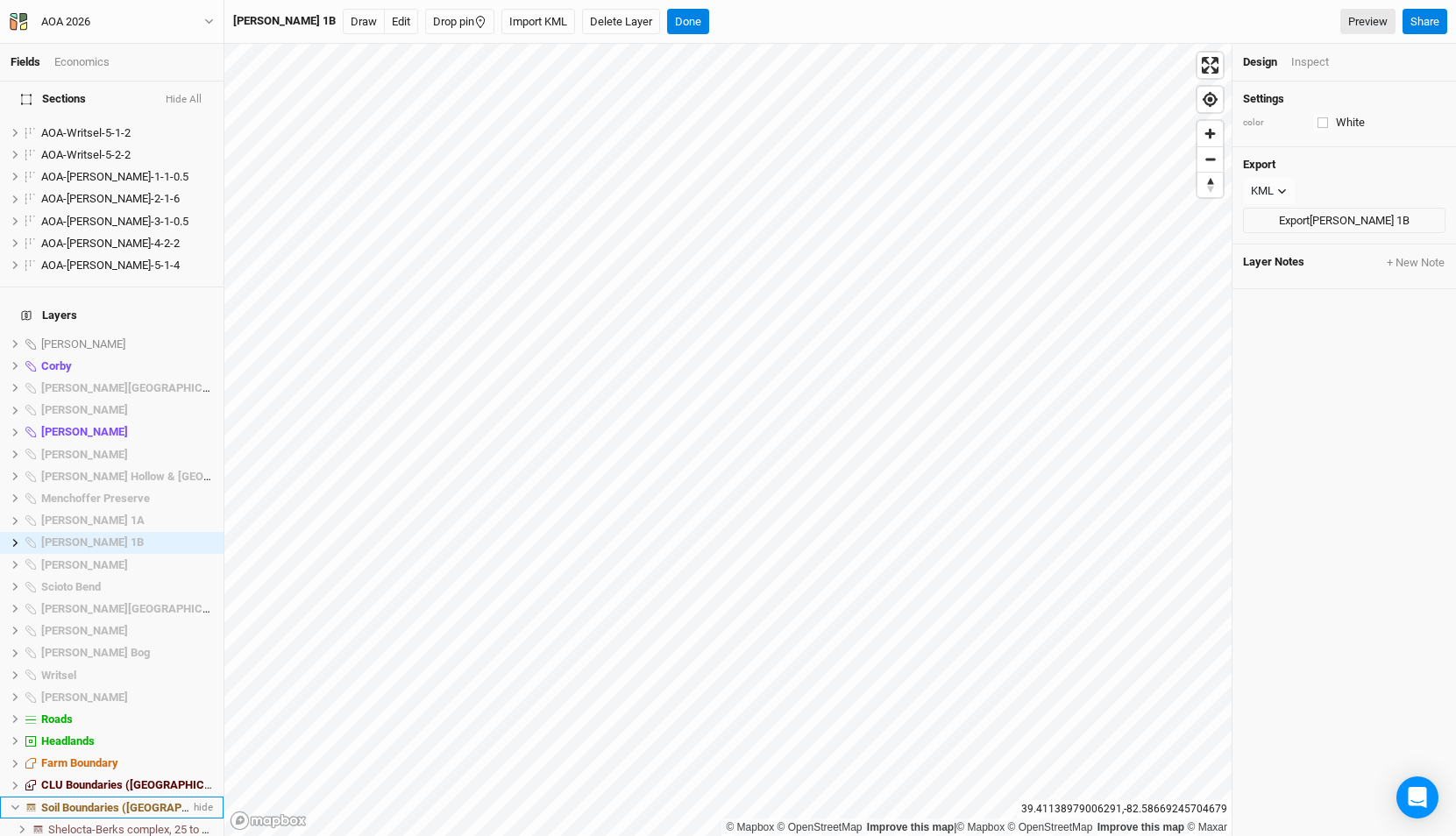
click at [128, 796] on li "Soil Boundaries ([GEOGRAPHIC_DATA]) hide" at bounding box center [111, 807] width 223 height 22
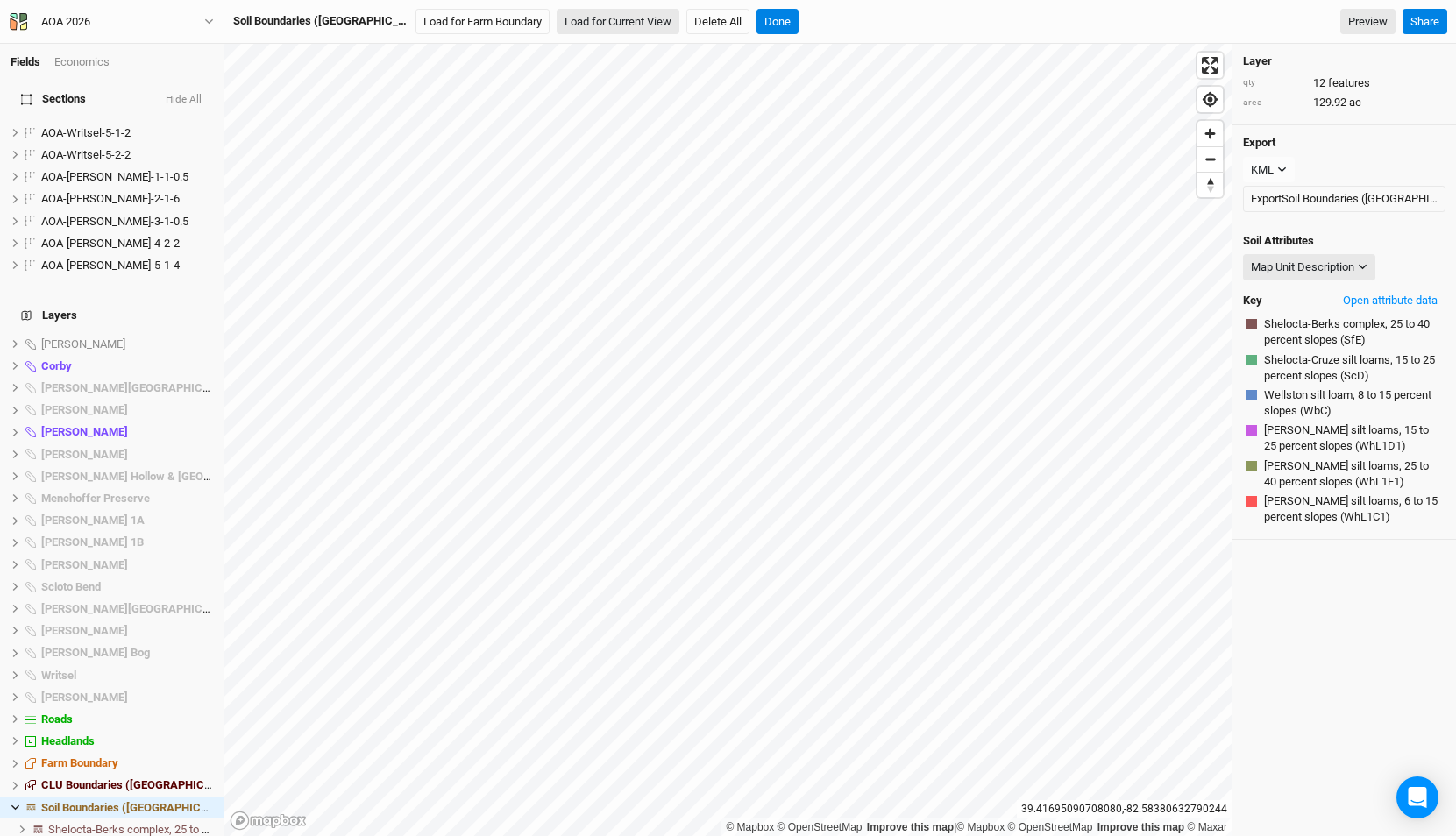
click at [557, 23] on button "Load for Current View" at bounding box center [618, 22] width 123 height 27
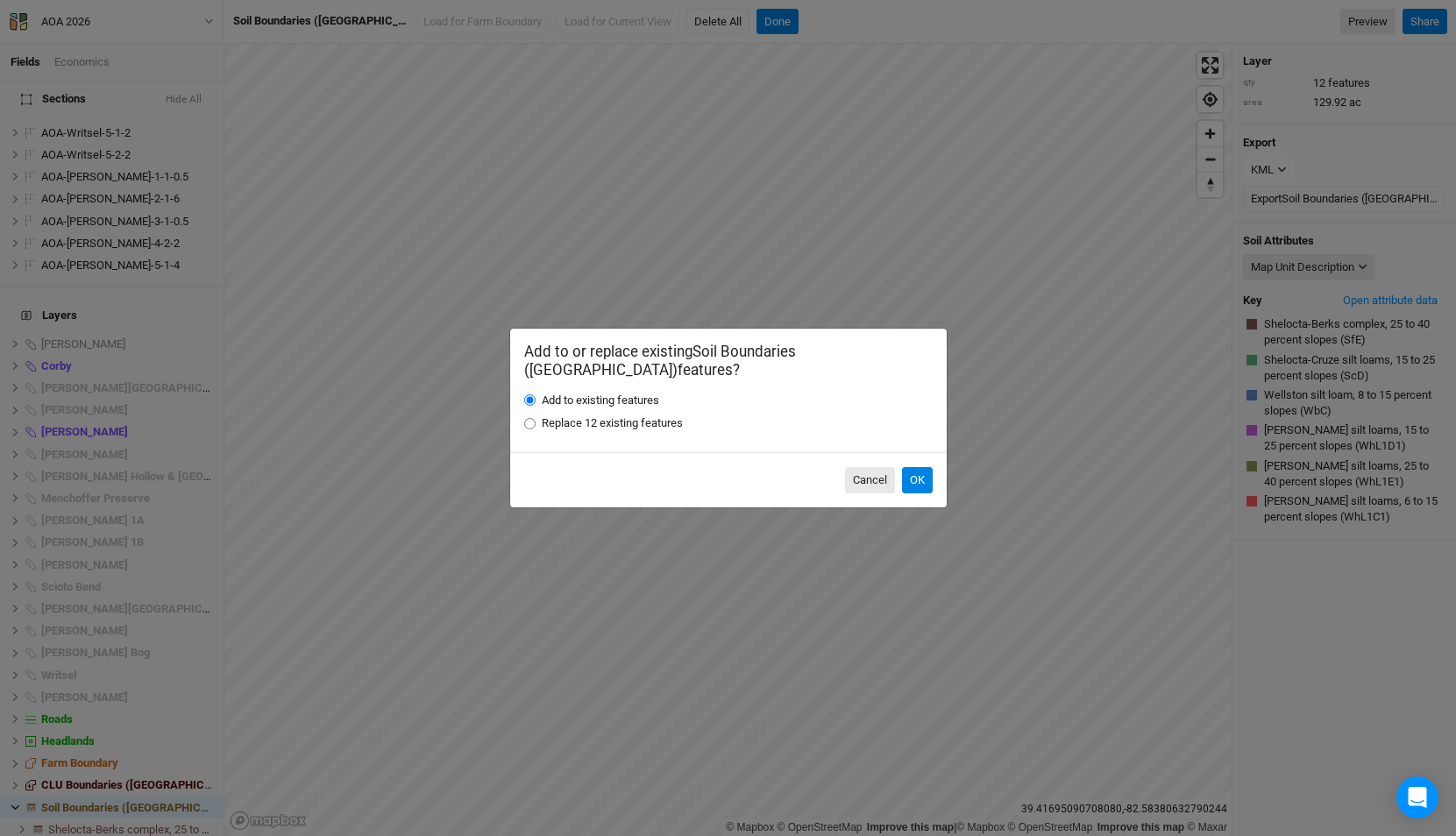
click at [579, 415] on label "Replace 12 existing features" at bounding box center [612, 423] width 141 height 16
click at [535, 418] on input "Replace 12 existing features" at bounding box center [529, 424] width 11 height 11
radio input "true"
click at [918, 474] on button "OK" at bounding box center [917, 481] width 30 height 27
radio input "true"
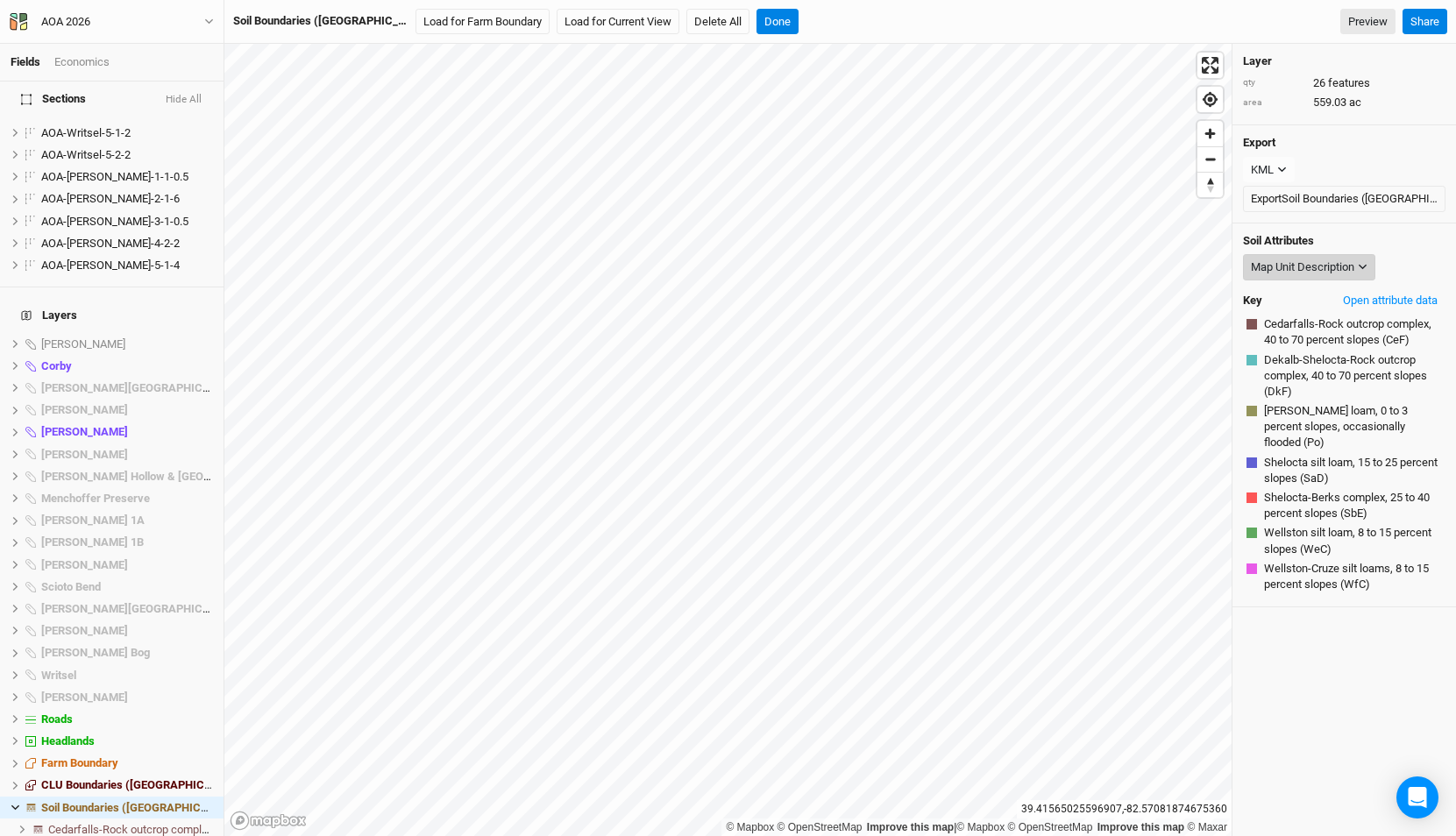
click at [1300, 263] on div "Map Unit Description" at bounding box center [1302, 267] width 104 height 17
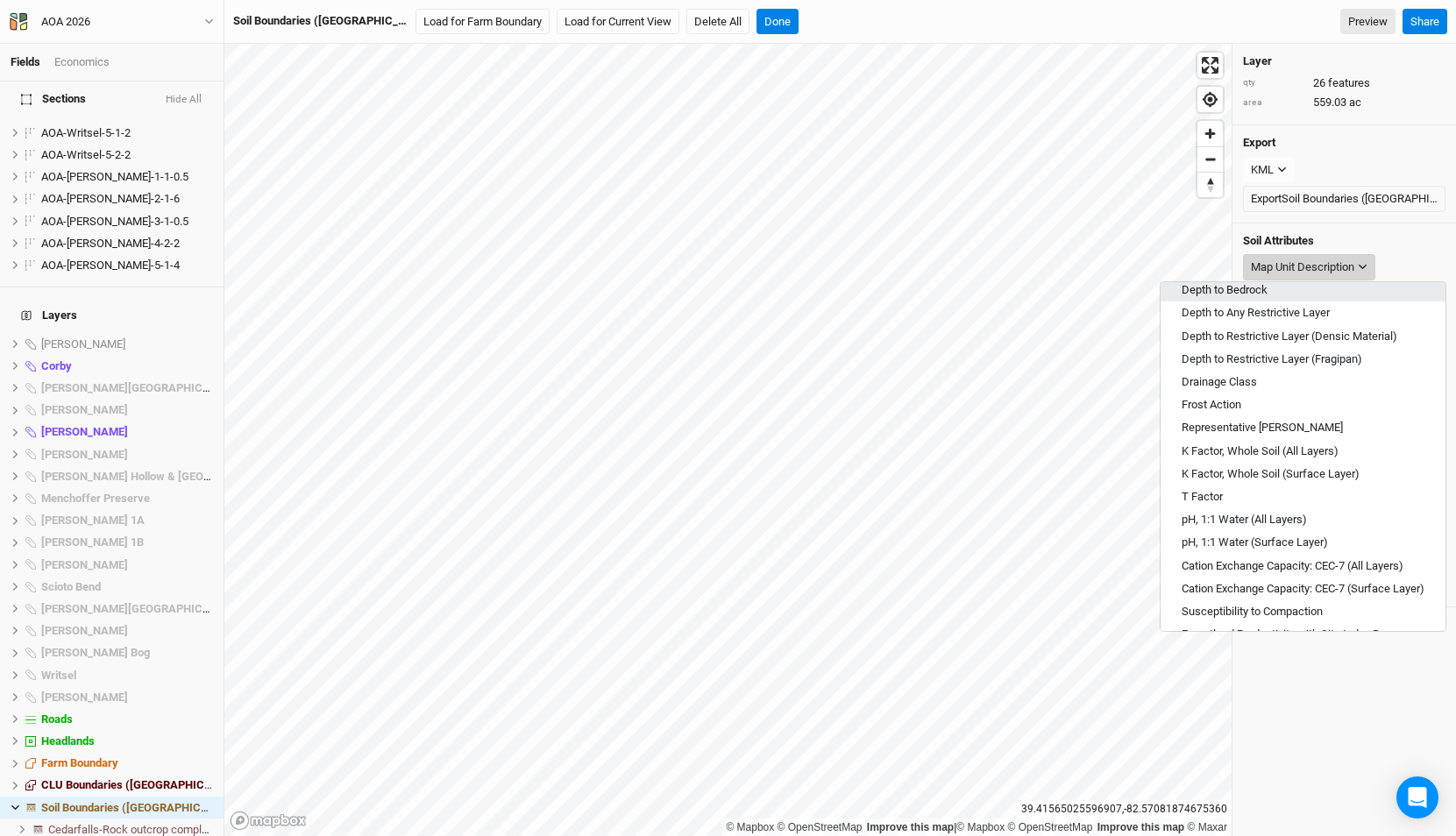
scroll to position [629, 0]
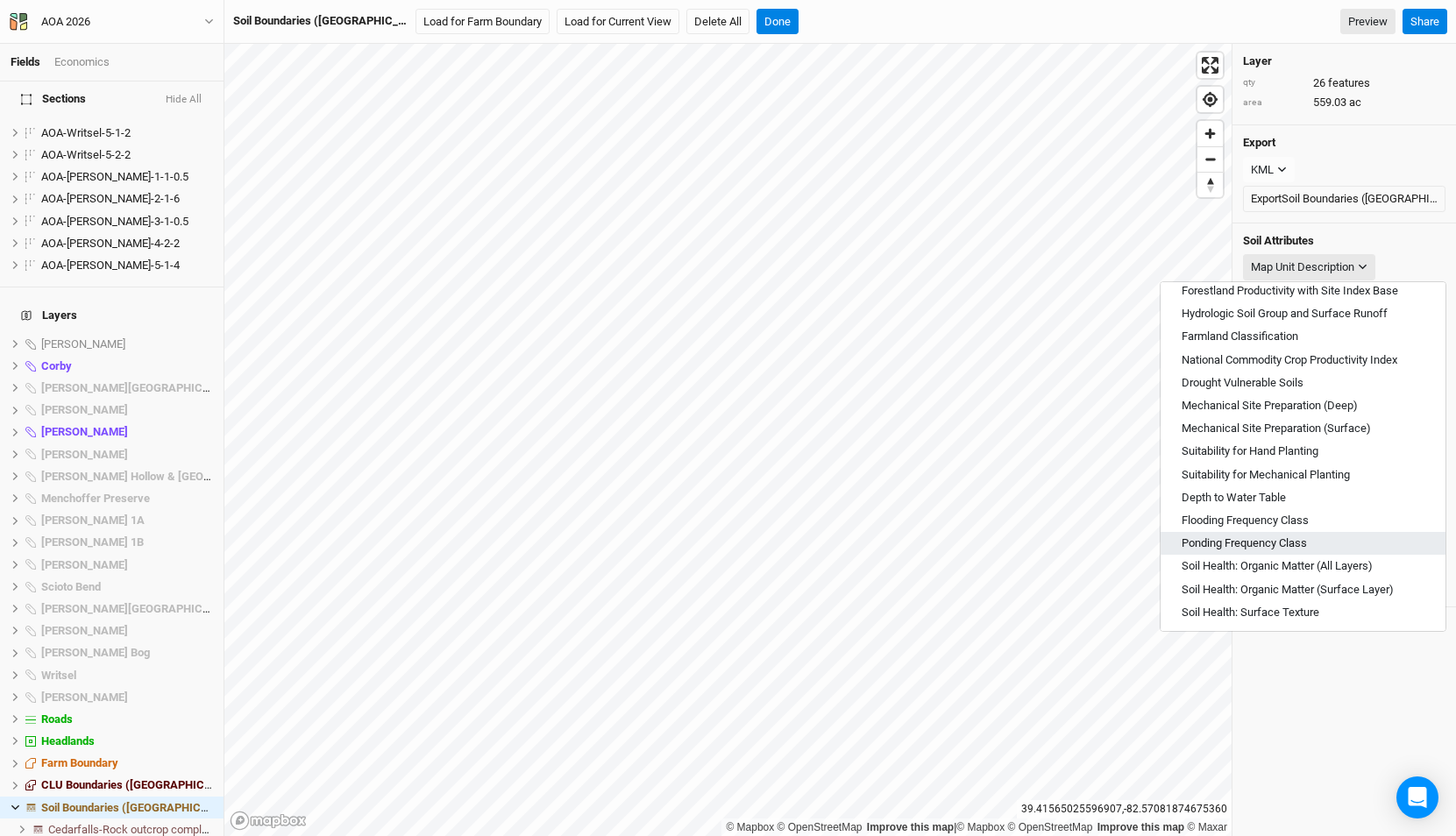
click at [1258, 552] on button "Ponding Frequency Class" at bounding box center [1303, 543] width 285 height 23
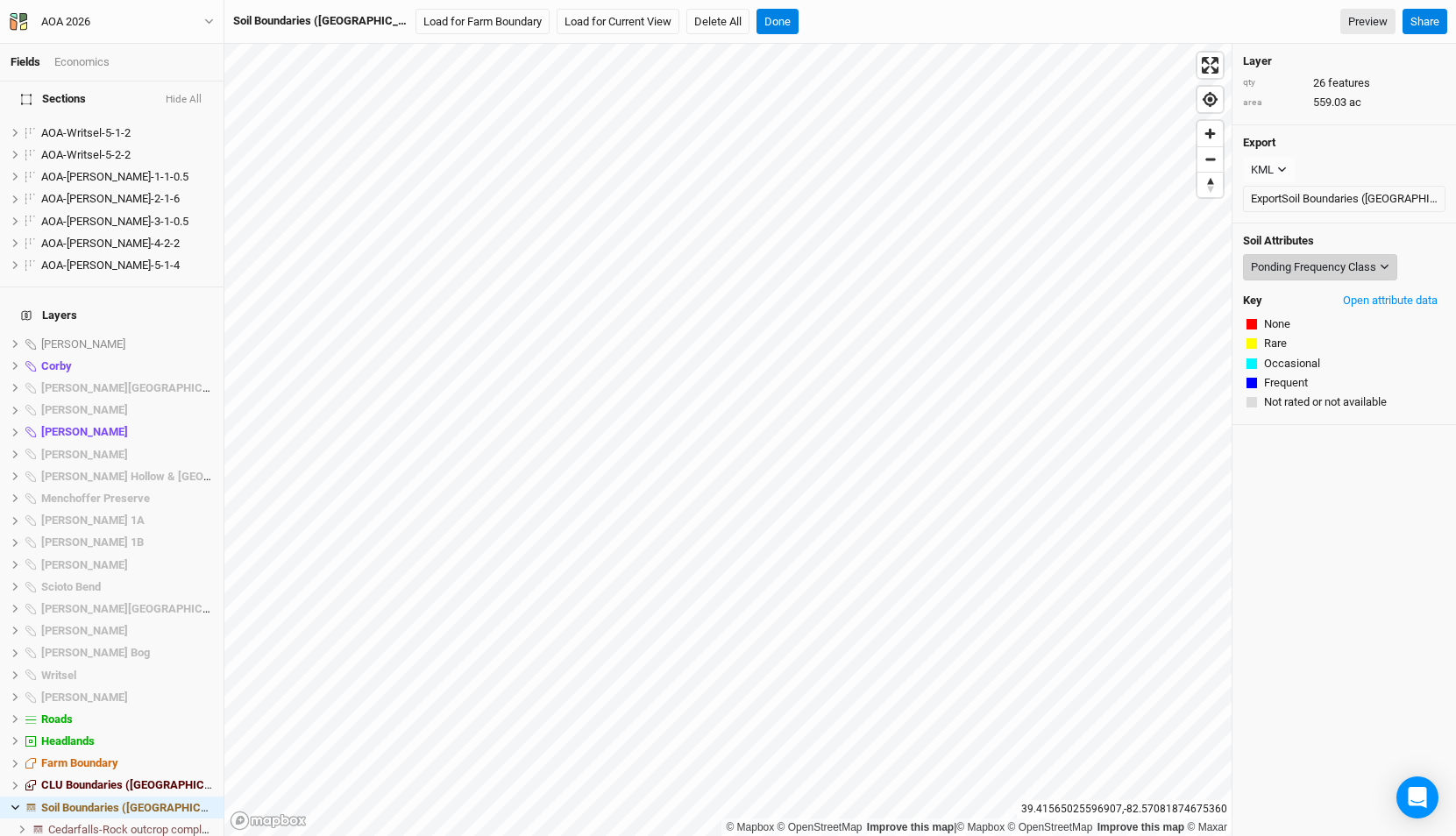
click at [1270, 269] on div "Ponding Frequency Class" at bounding box center [1313, 267] width 125 height 17
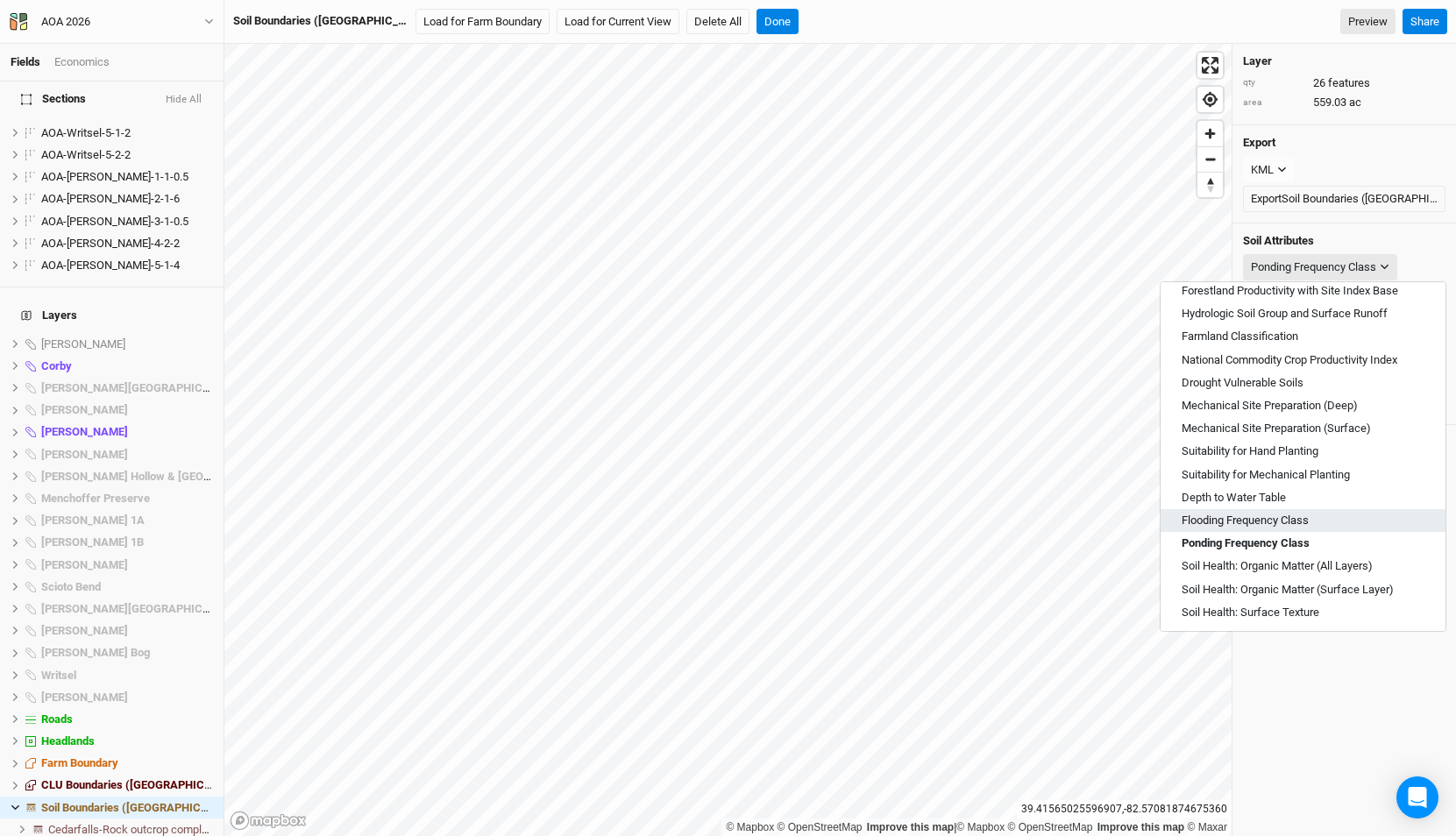
click at [1275, 523] on span "Flooding Frequency Class" at bounding box center [1245, 520] width 127 height 16
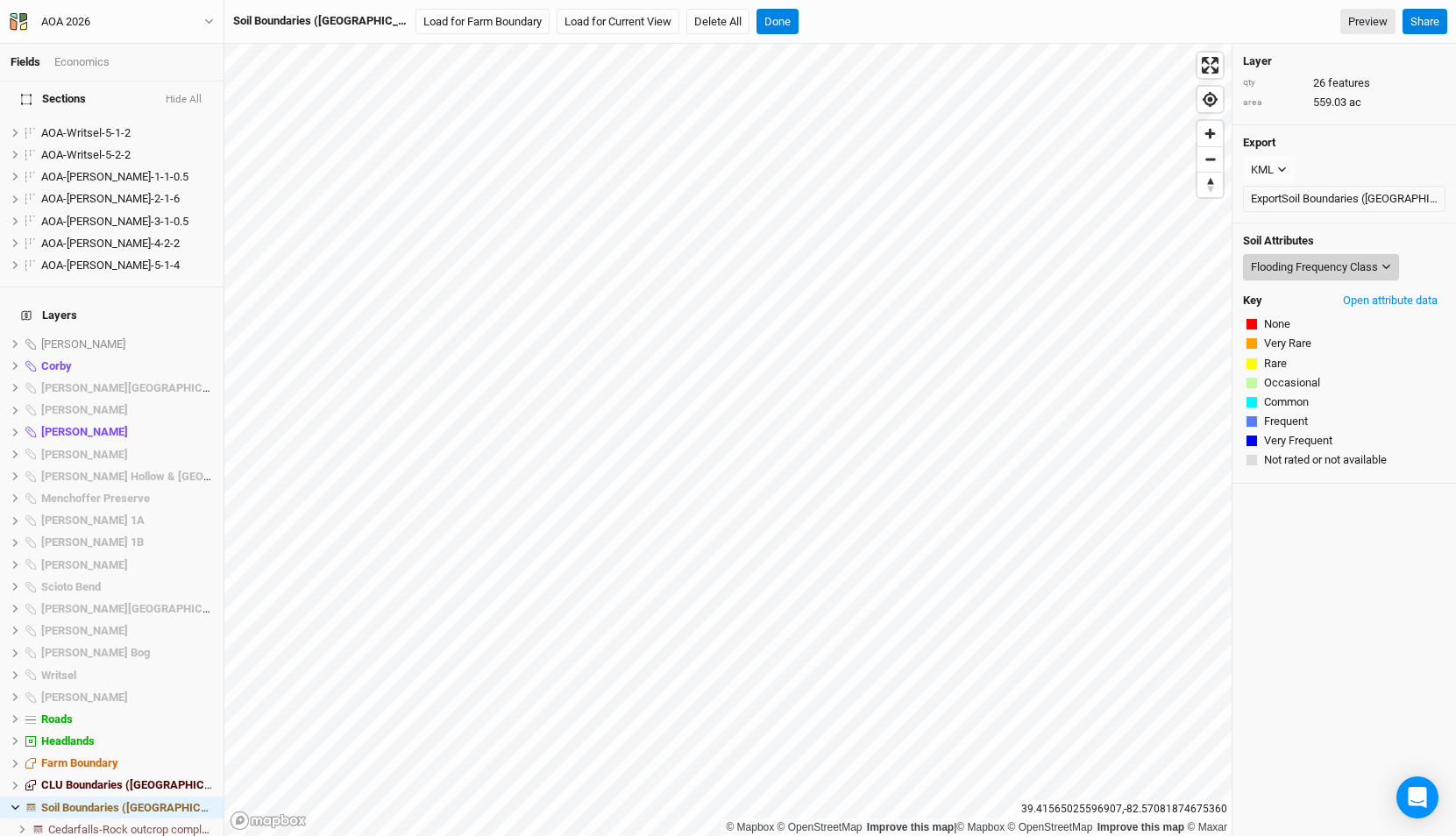
click at [1305, 258] on div "Flooding Frequency Class" at bounding box center [1314, 267] width 127 height 17
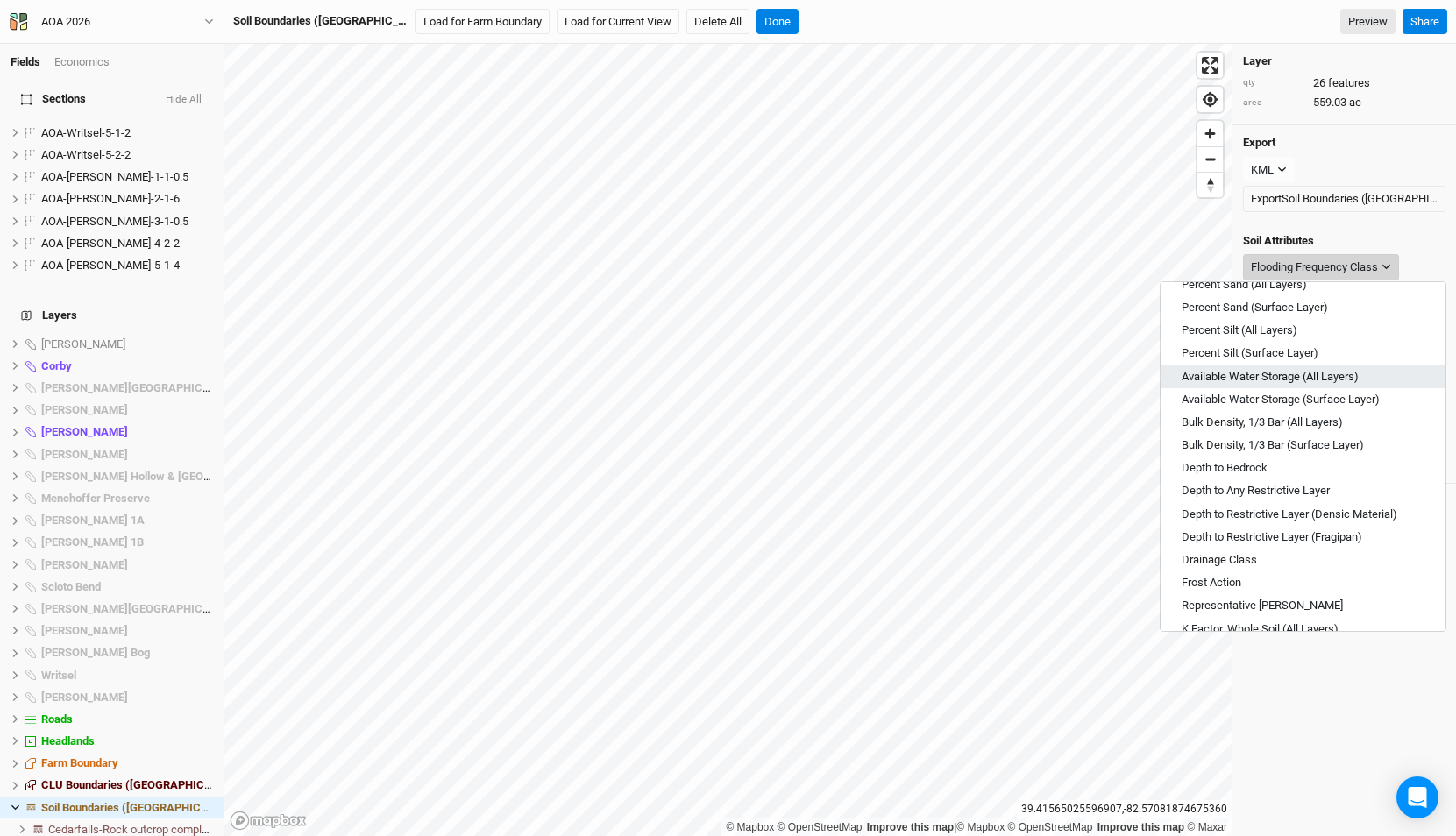
scroll to position [146, 0]
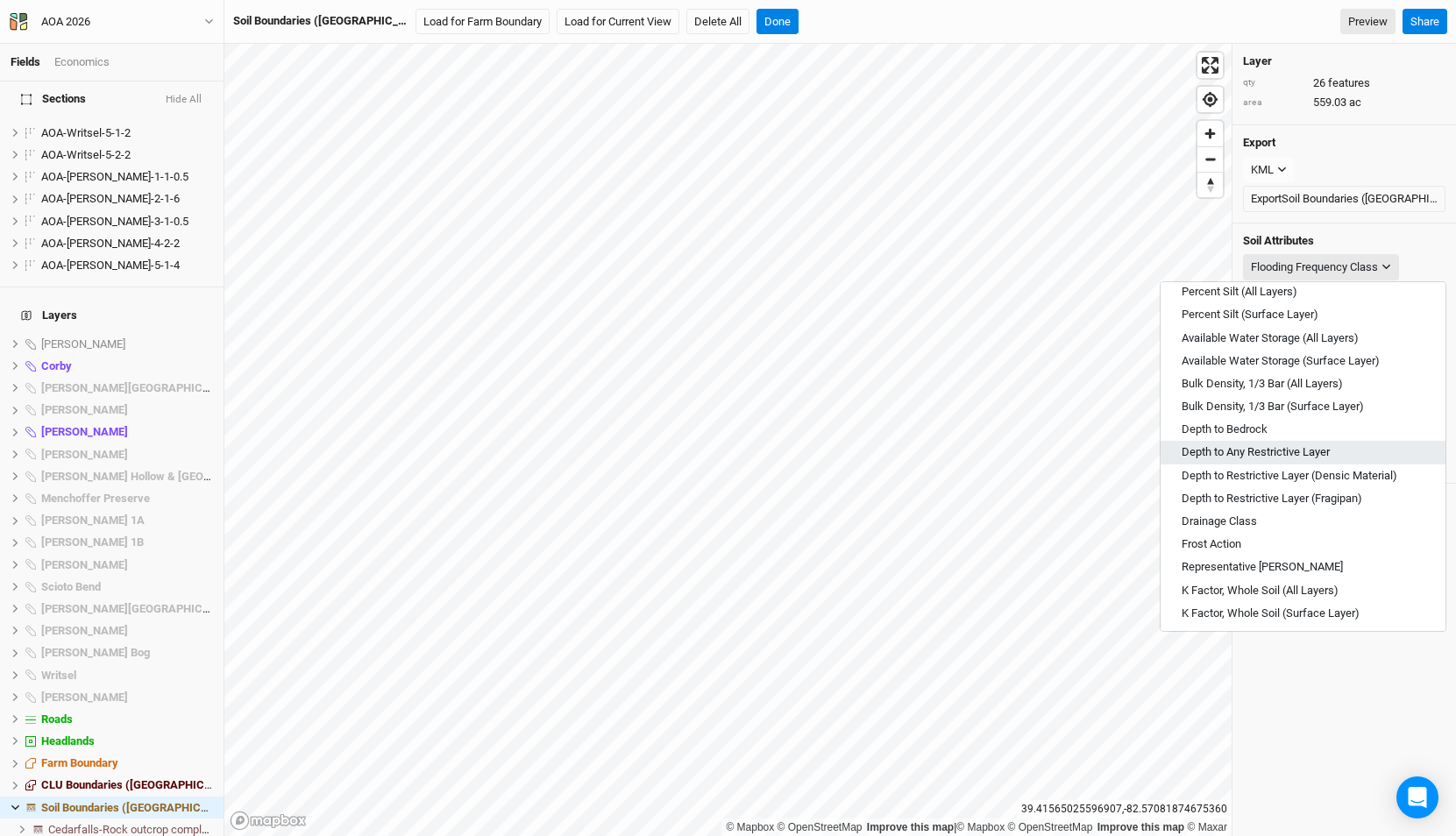
click at [1297, 456] on span "Depth to Any Restrictive Layer" at bounding box center [1255, 452] width 148 height 16
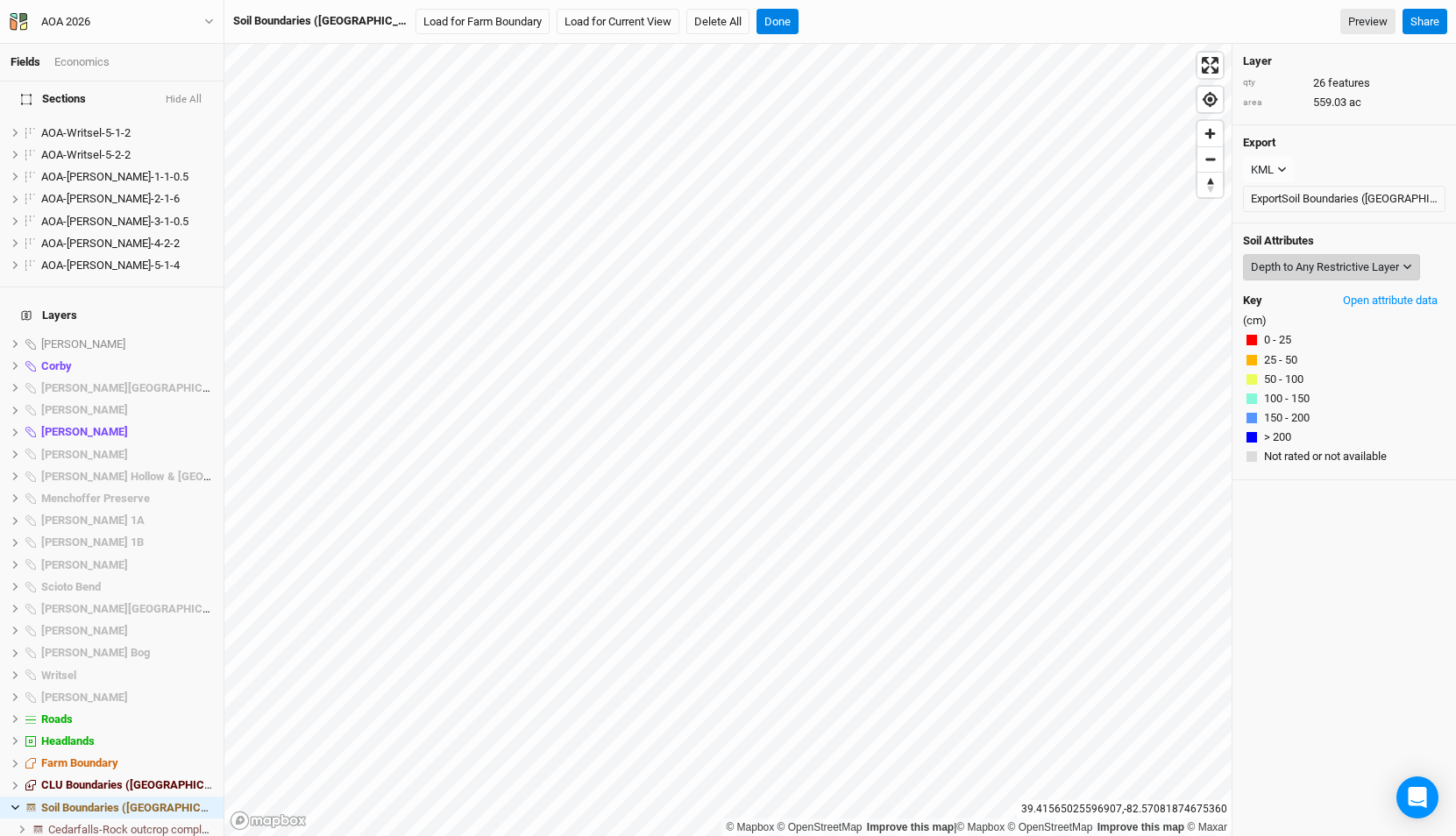
click at [1288, 267] on div "Depth to Any Restrictive Layer" at bounding box center [1325, 267] width 148 height 17
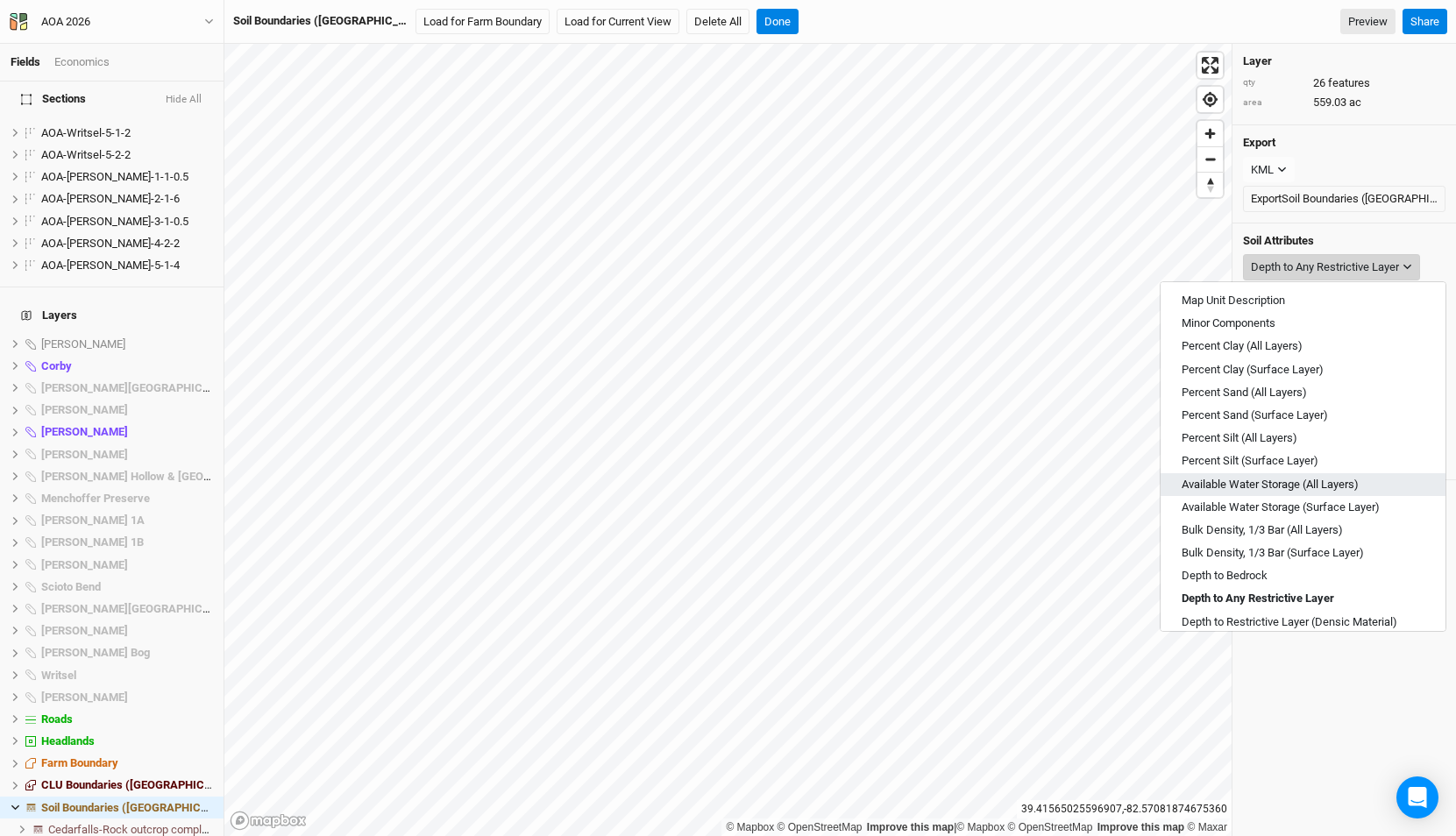
scroll to position [629, 0]
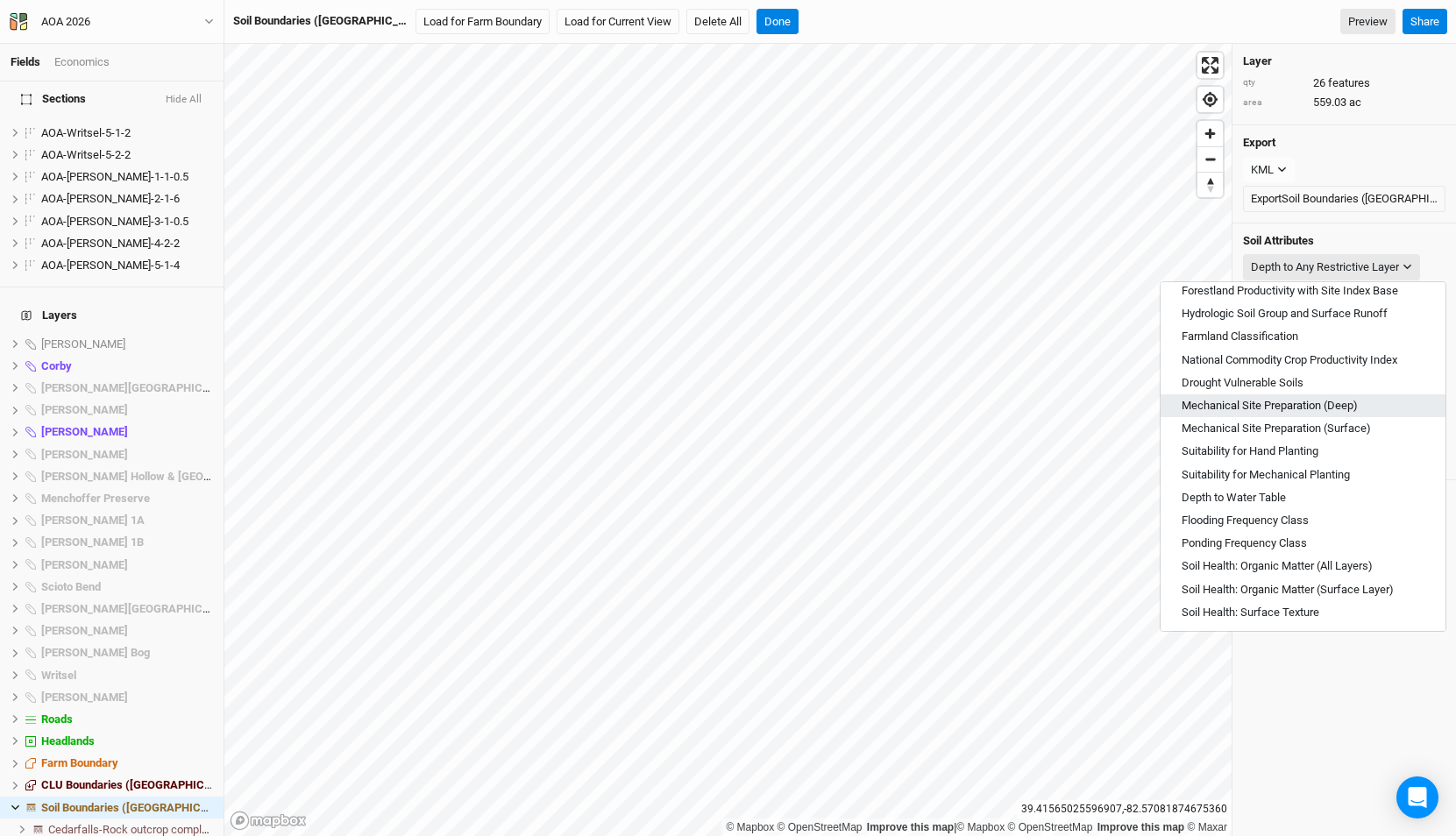
click at [1284, 408] on span "Mechanical Site Preparation (Deep)" at bounding box center [1269, 406] width 176 height 16
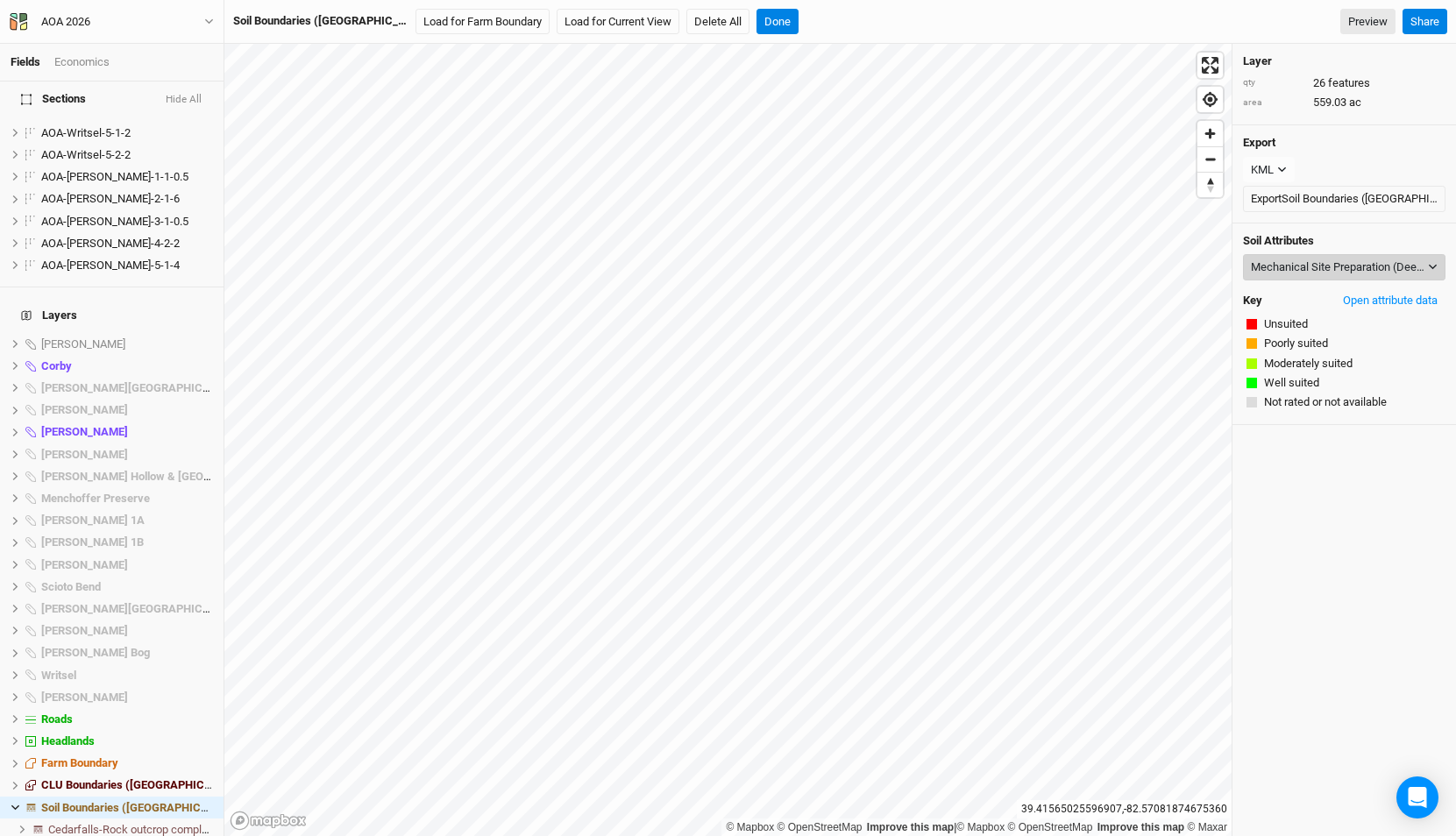
click at [1277, 265] on div "Mechanical Site Preparation (Deep)" at bounding box center [1337, 267] width 174 height 17
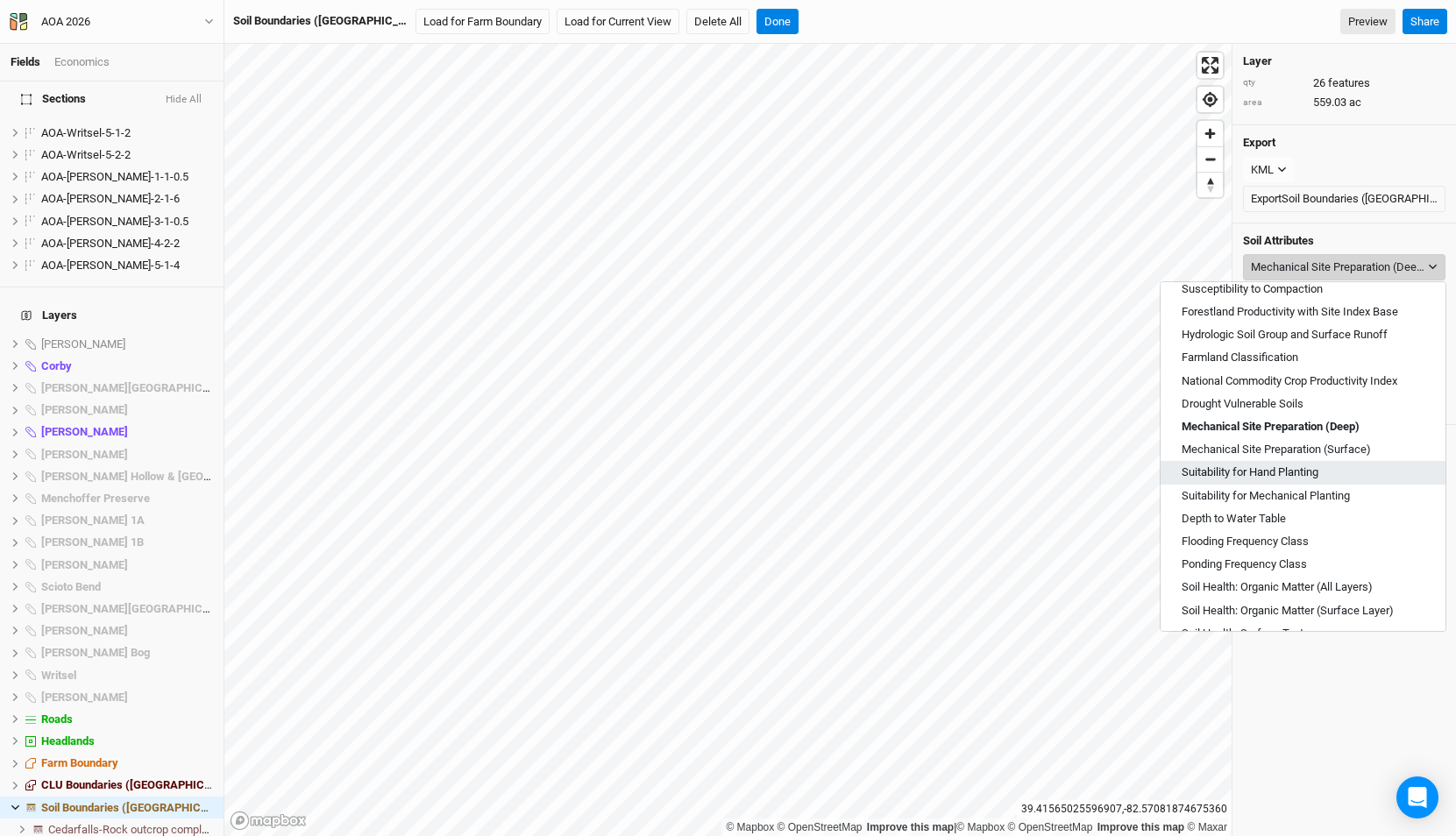
scroll to position [581, 0]
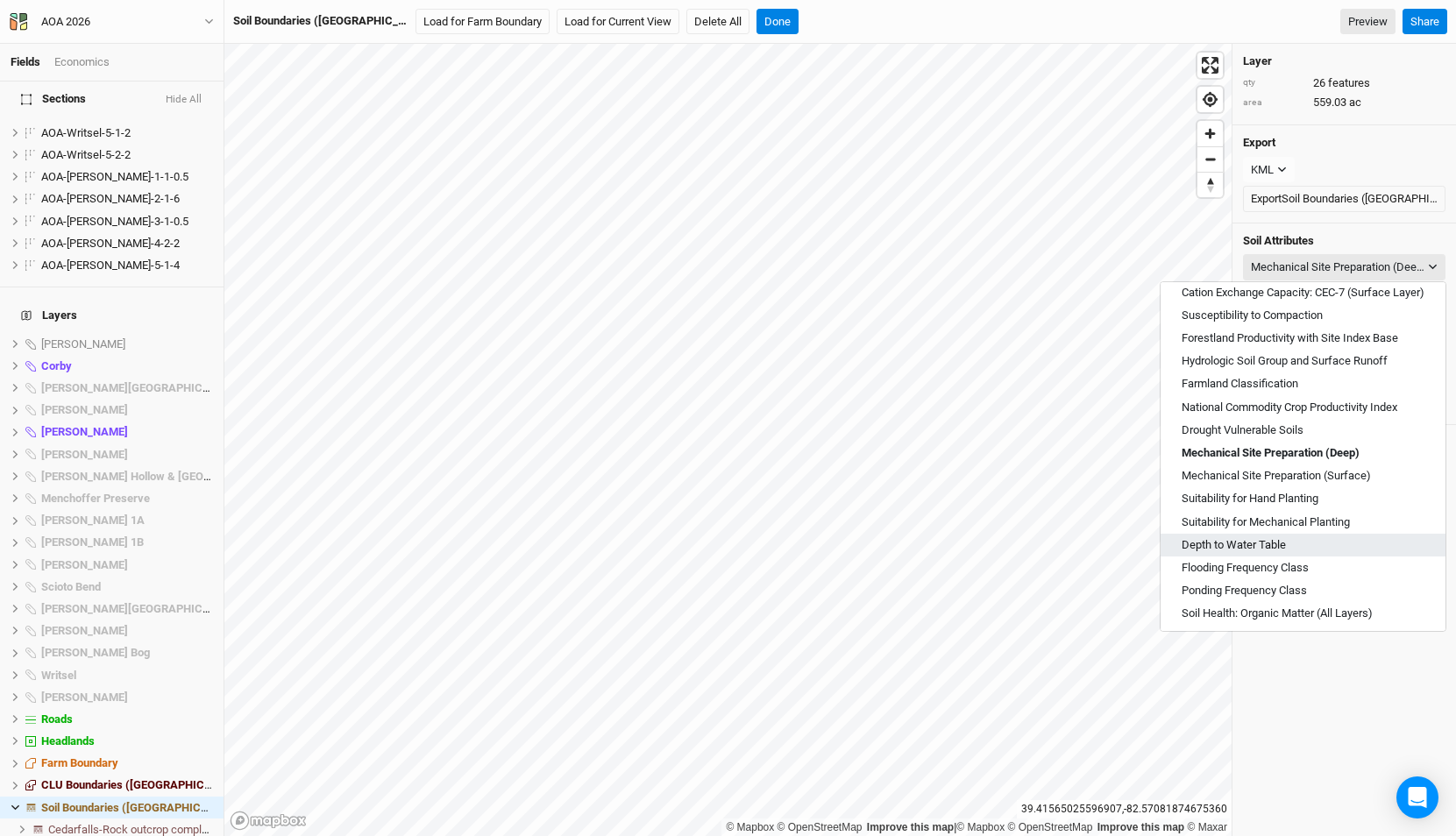
click at [1244, 547] on span "Depth to Water Table" at bounding box center [1234, 544] width 105 height 16
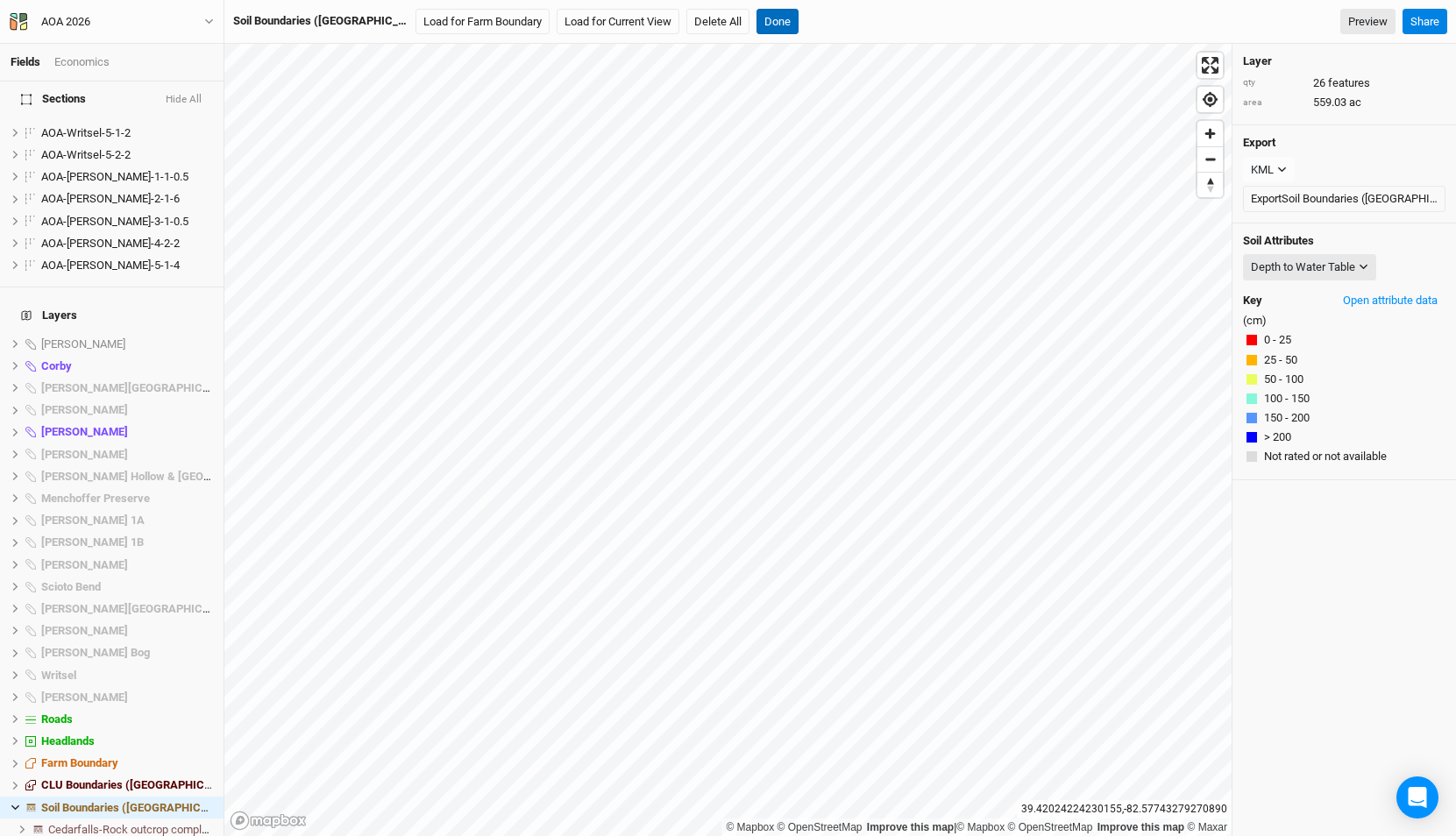
click at [757, 26] on button "Done" at bounding box center [777, 22] width 42 height 27
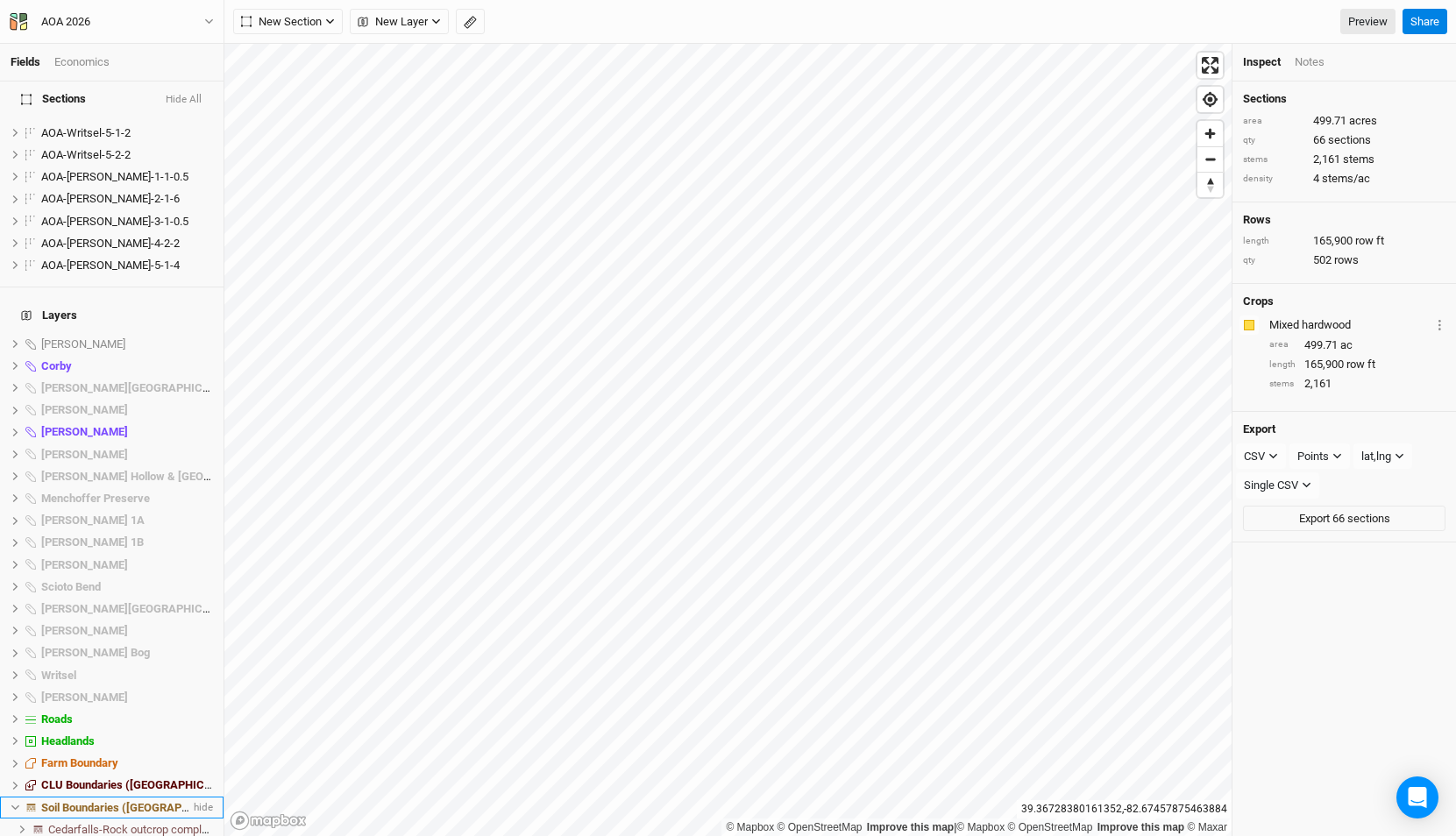
click at [122, 801] on span "Soil Boundaries ([GEOGRAPHIC_DATA])" at bounding box center [141, 808] width 201 height 13
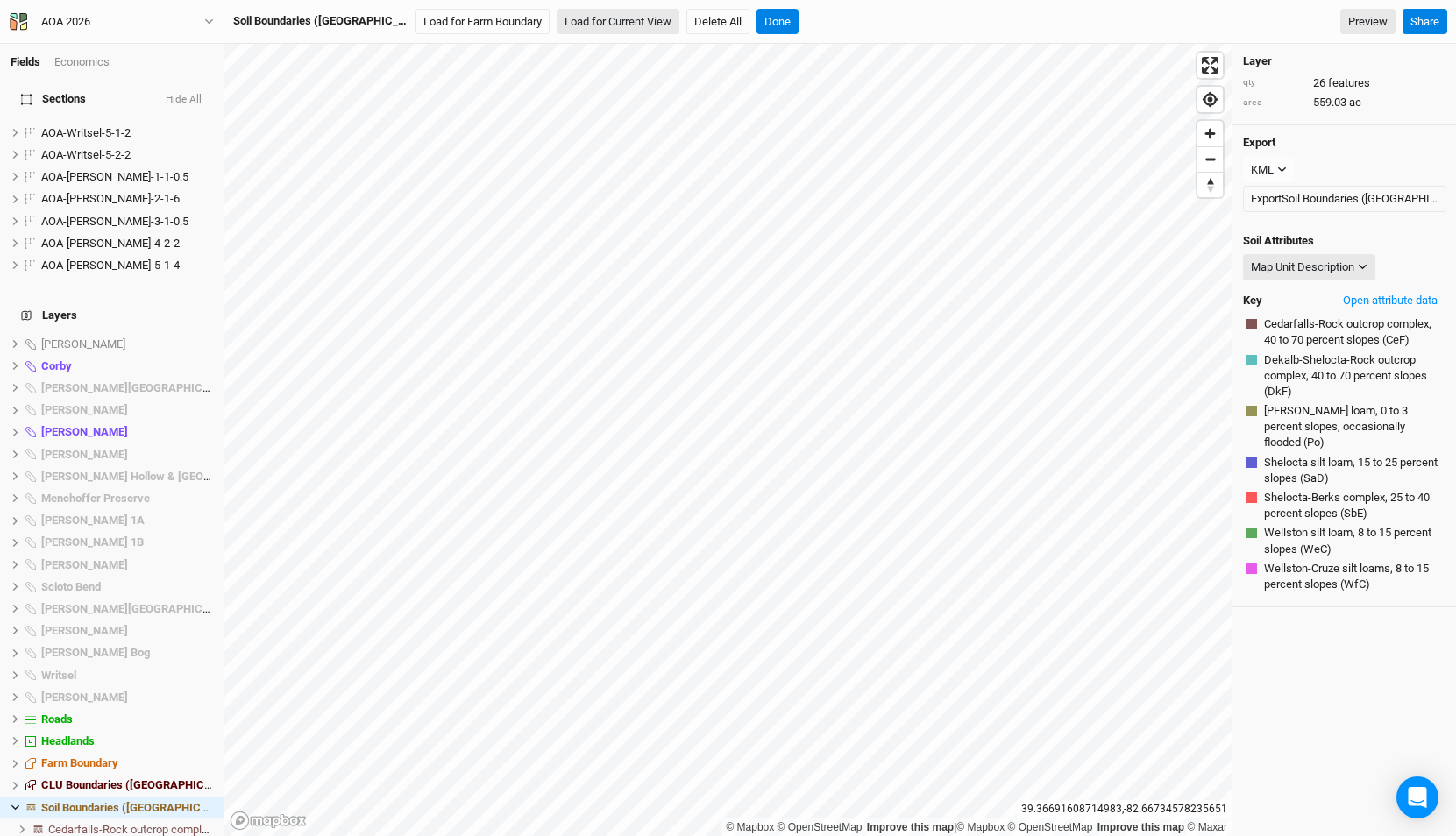
click at [578, 10] on button "Load for Current View" at bounding box center [618, 22] width 123 height 27
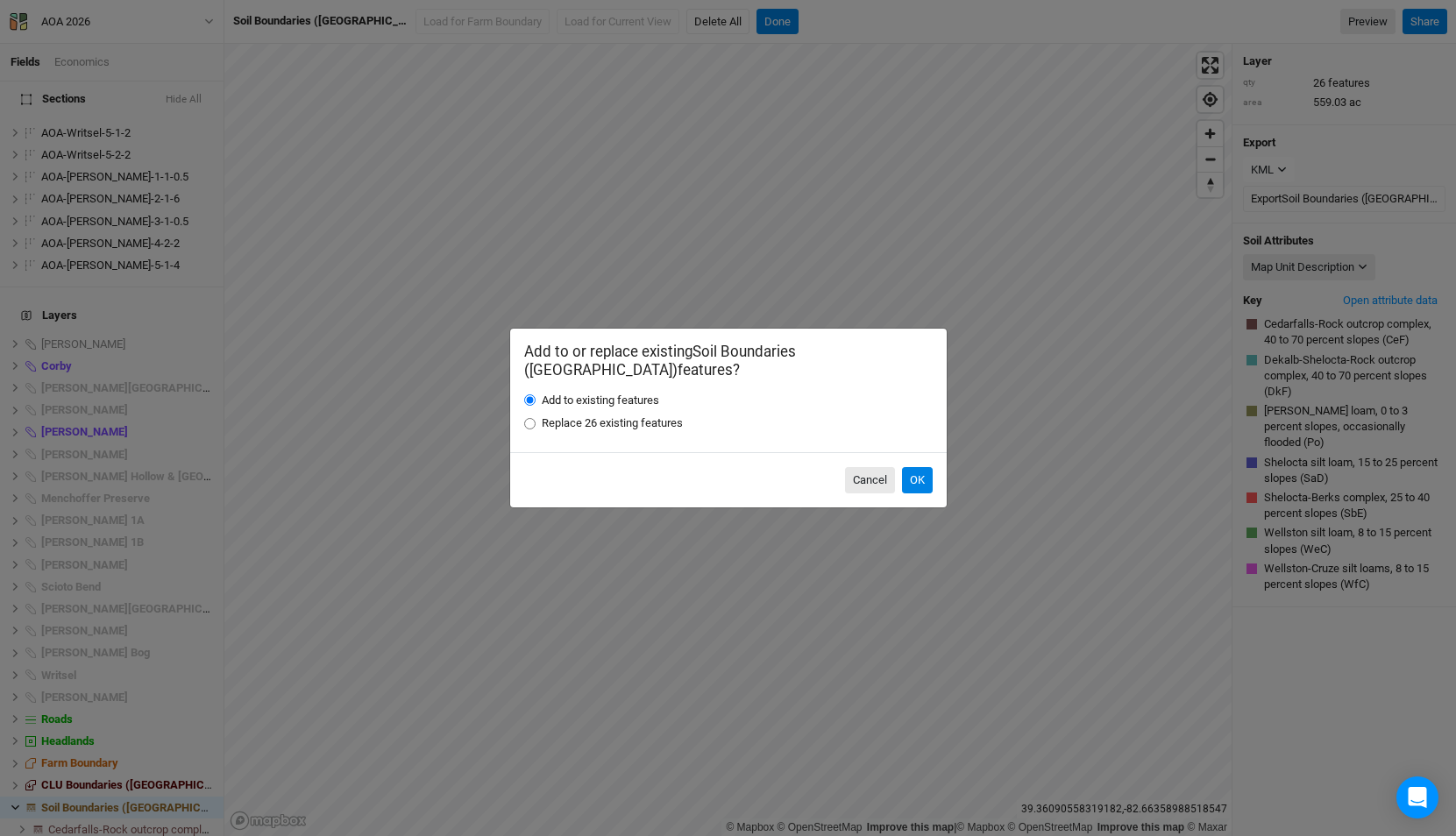
click at [614, 415] on label "Replace 26 existing features" at bounding box center [612, 423] width 141 height 16
click at [535, 418] on input "Replace 26 existing features" at bounding box center [529, 424] width 11 height 11
radio input "true"
click at [907, 469] on button "OK" at bounding box center [917, 481] width 30 height 27
radio input "true"
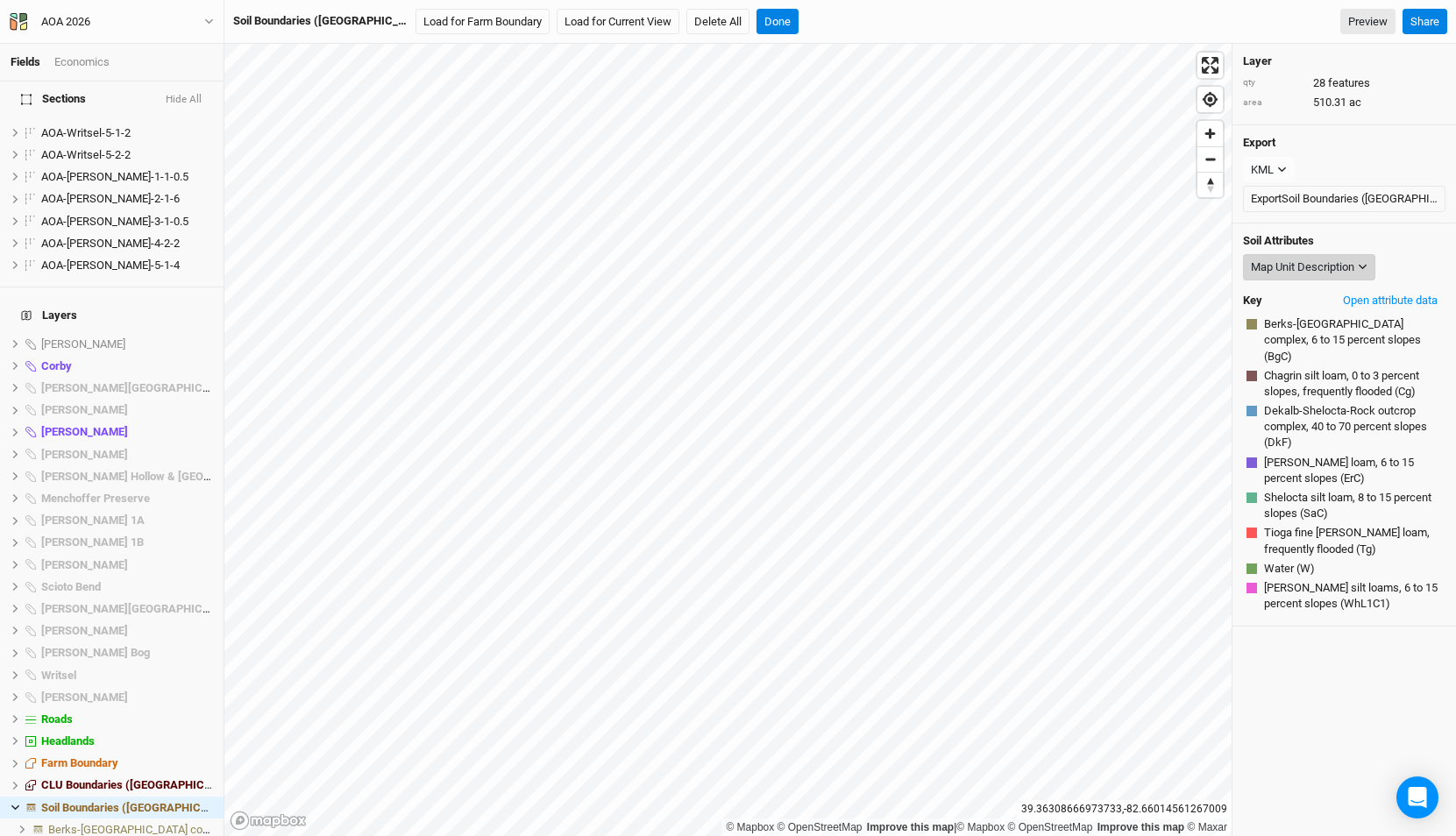
click at [1301, 260] on div "Map Unit Description" at bounding box center [1302, 267] width 104 height 17
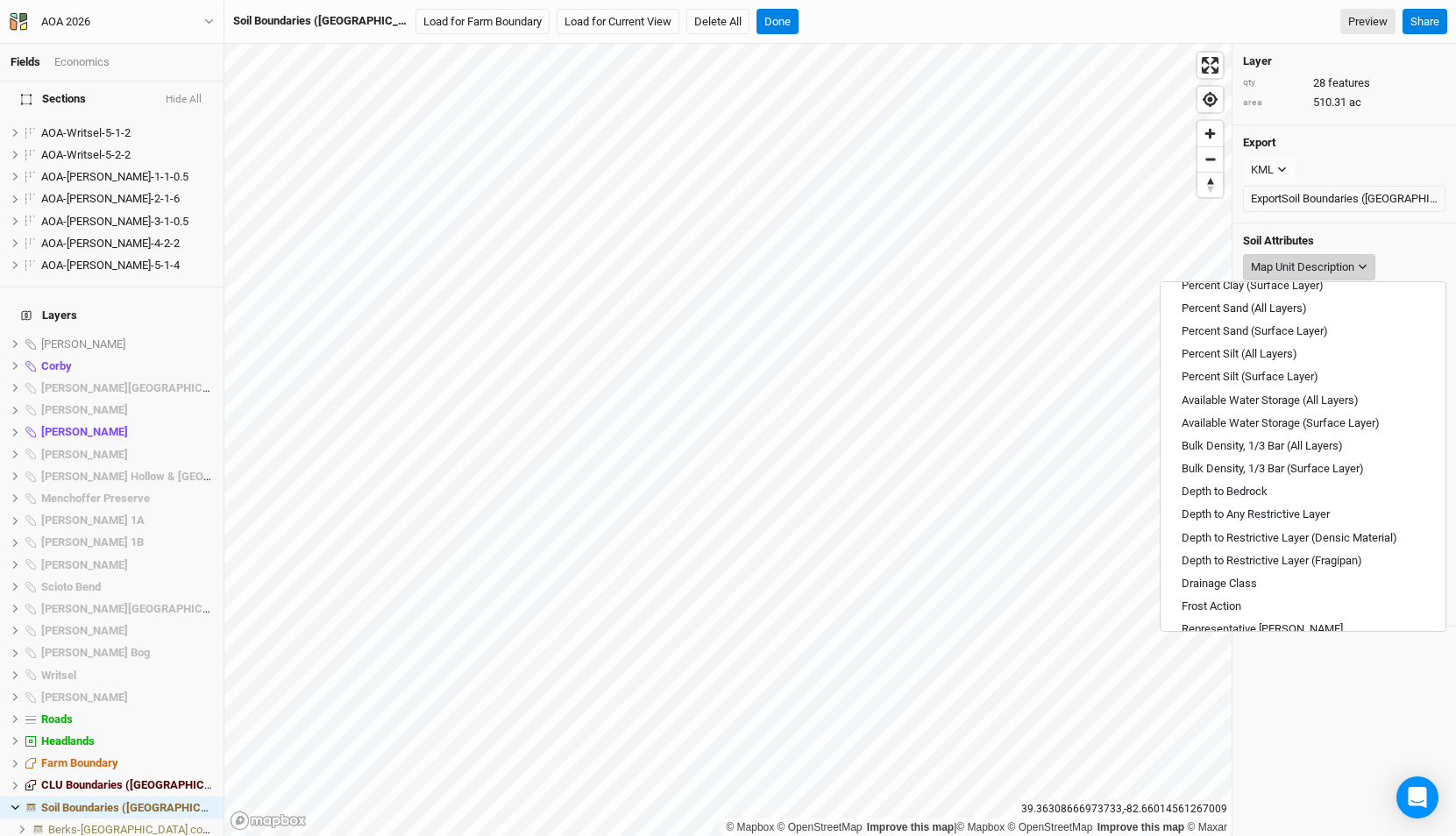
scroll to position [0, 0]
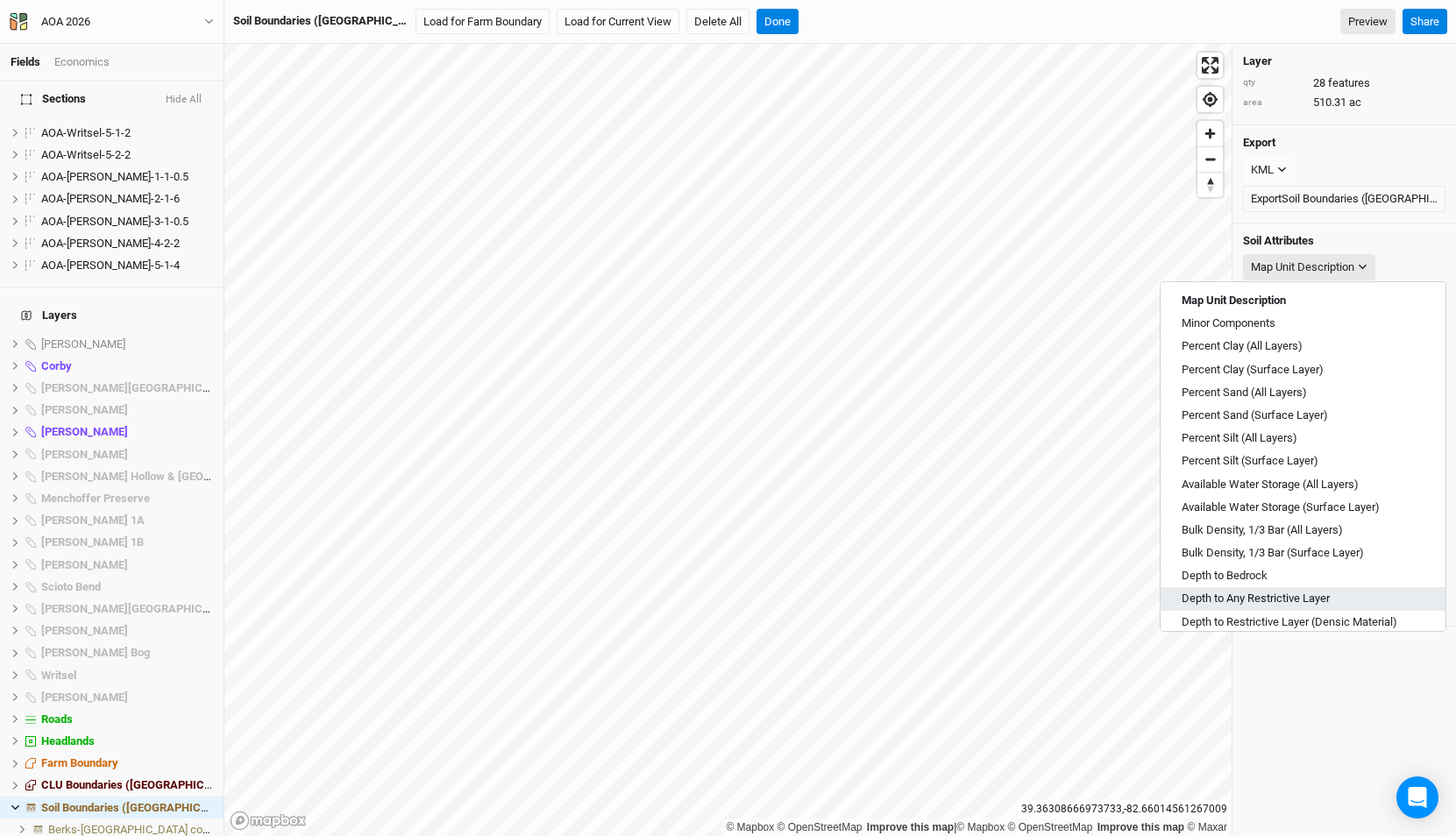
click at [1272, 598] on span "Depth to Any Restrictive Layer" at bounding box center [1255, 598] width 148 height 16
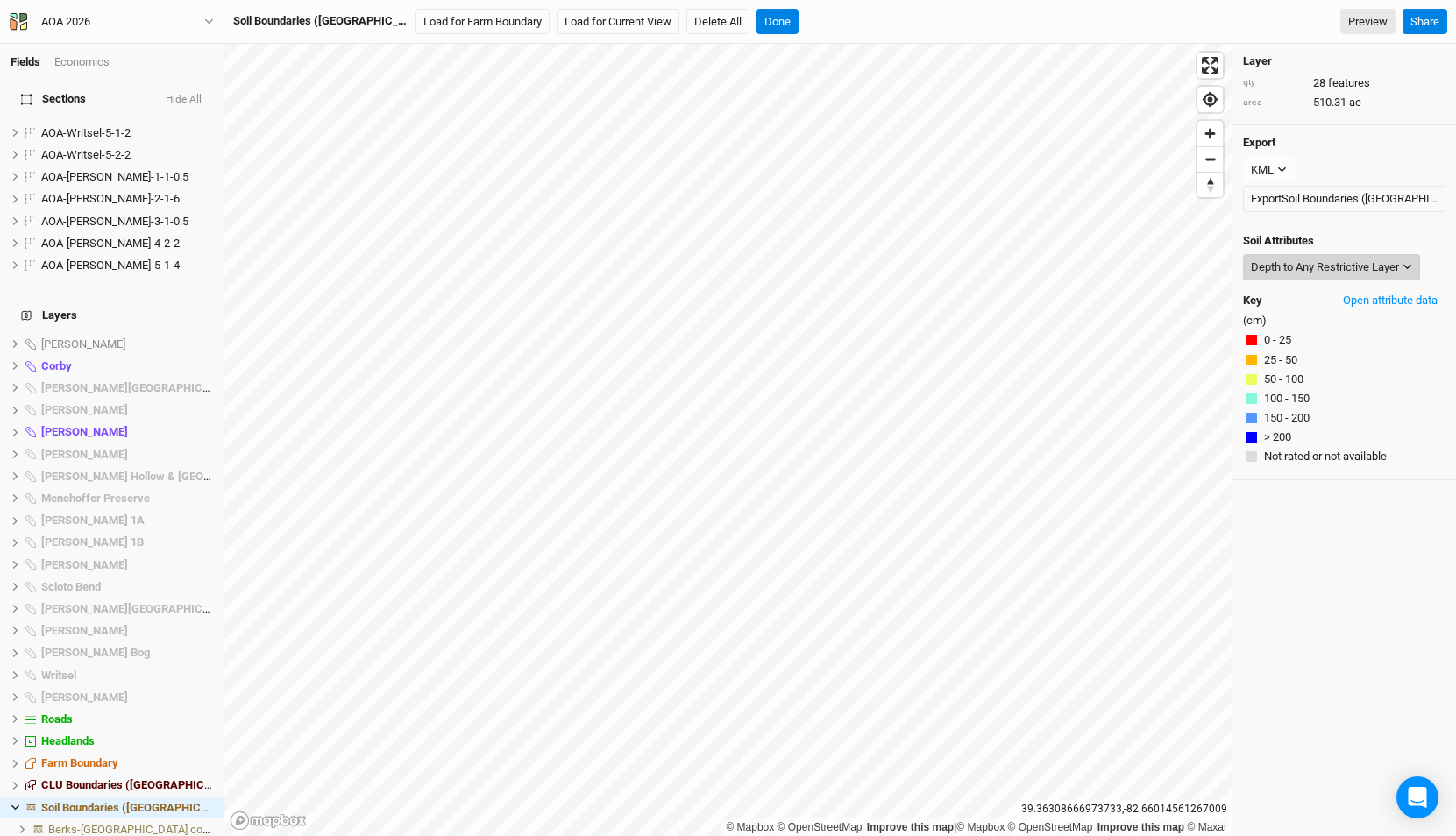
click at [1324, 263] on div "Depth to Any Restrictive Layer" at bounding box center [1325, 267] width 148 height 17
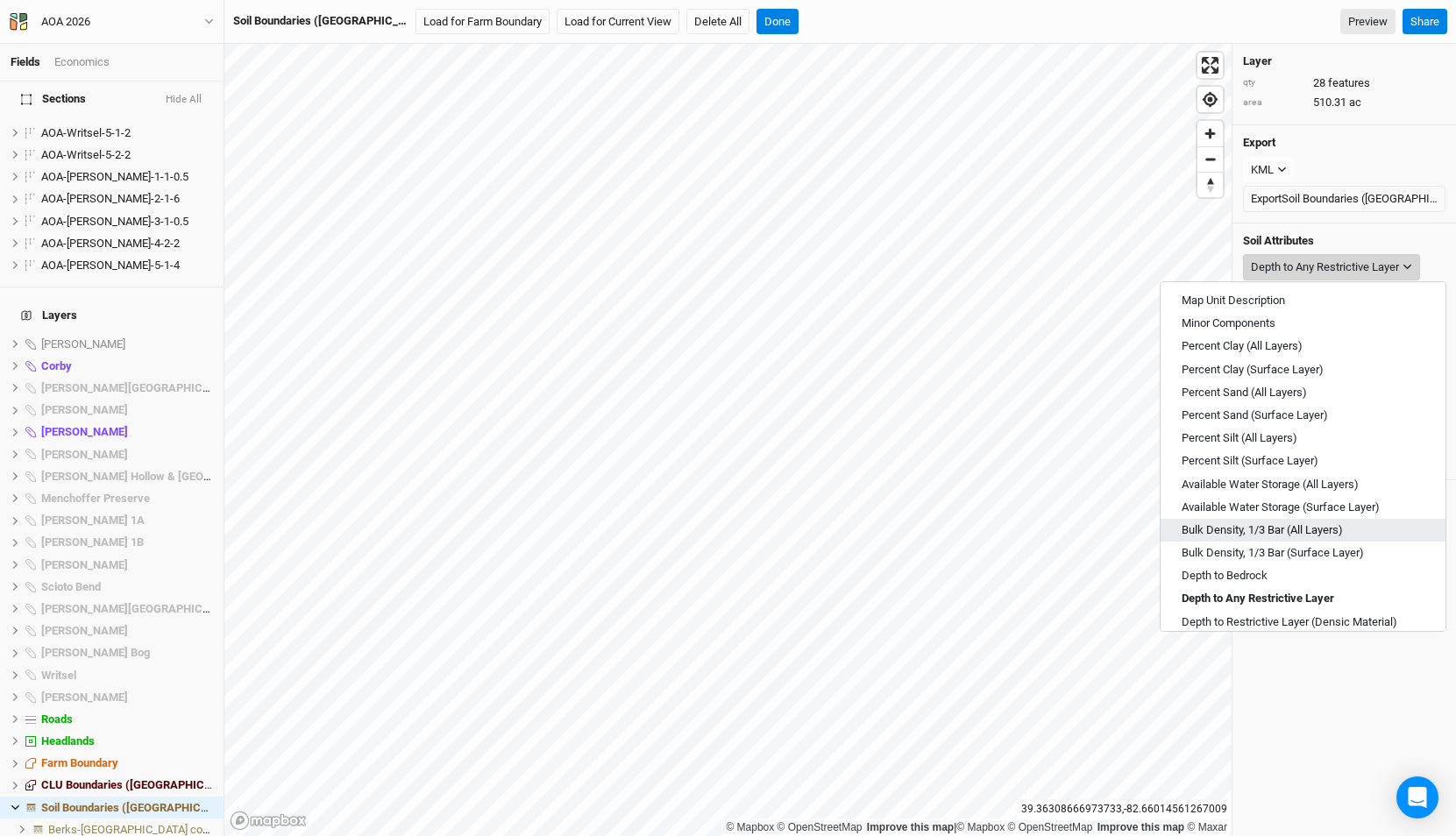
scroll to position [629, 0]
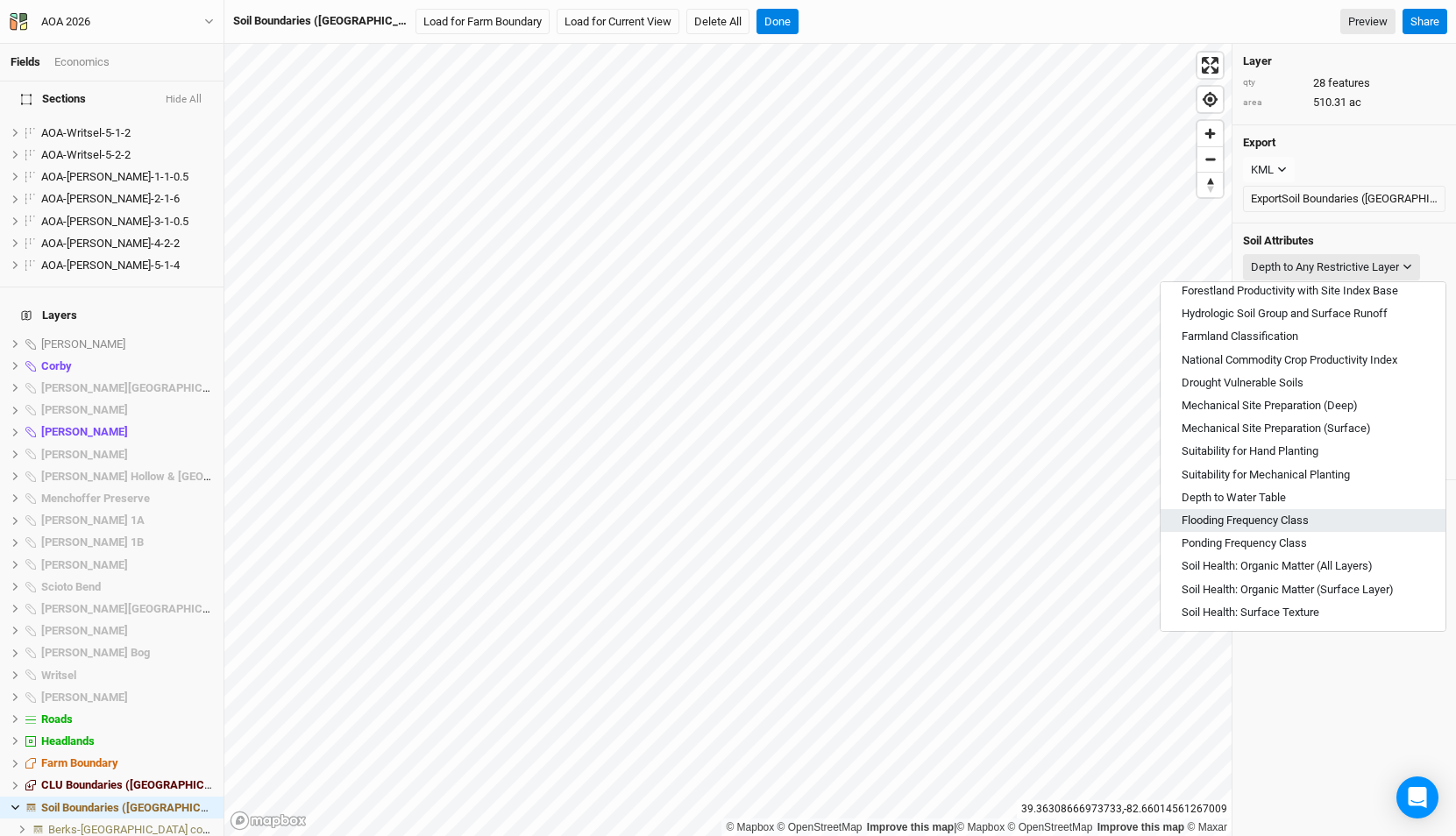
click at [1274, 523] on span "Flooding Frequency Class" at bounding box center [1245, 520] width 127 height 16
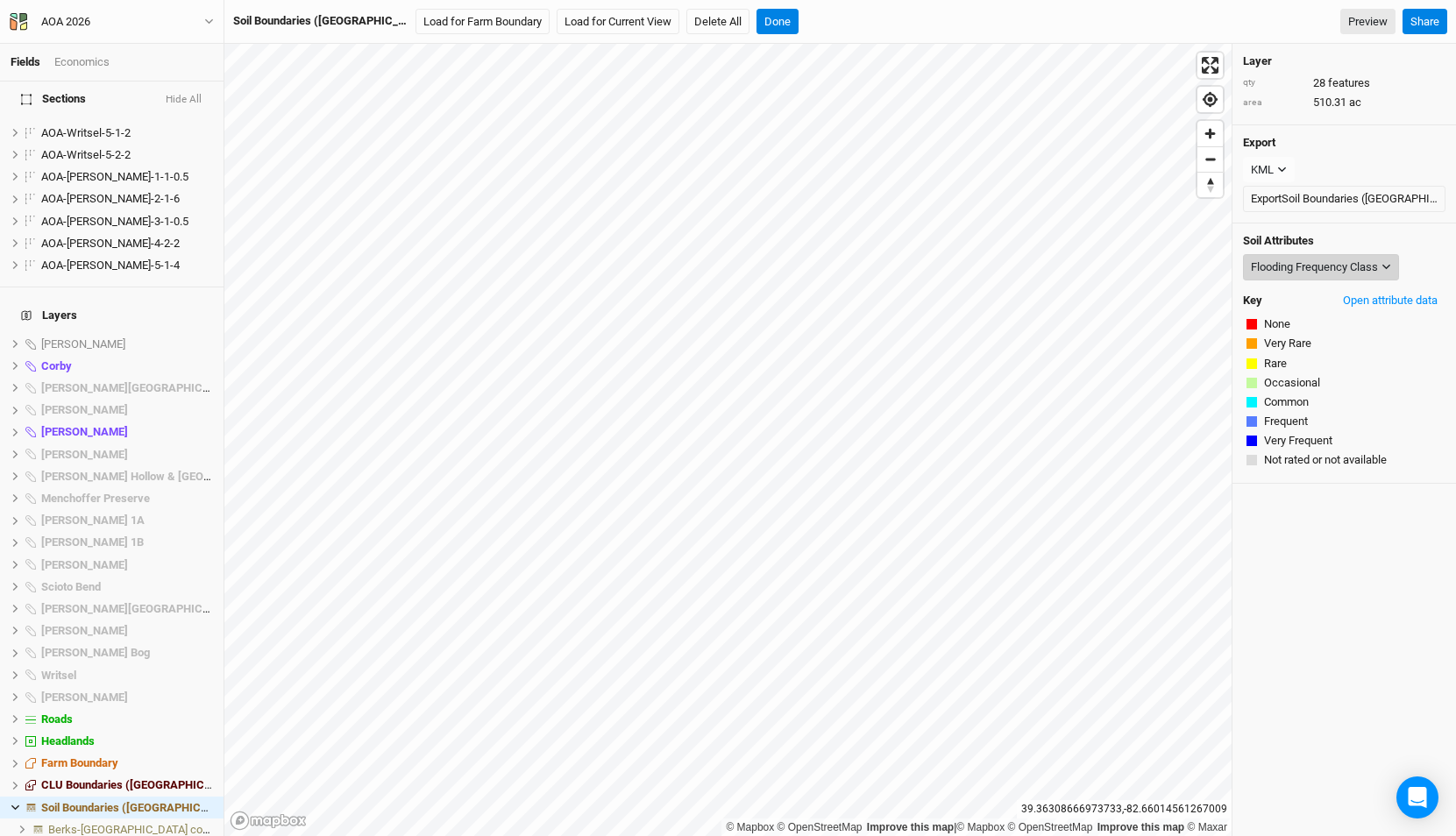
click at [1277, 265] on div "Flooding Frequency Class" at bounding box center [1314, 267] width 127 height 17
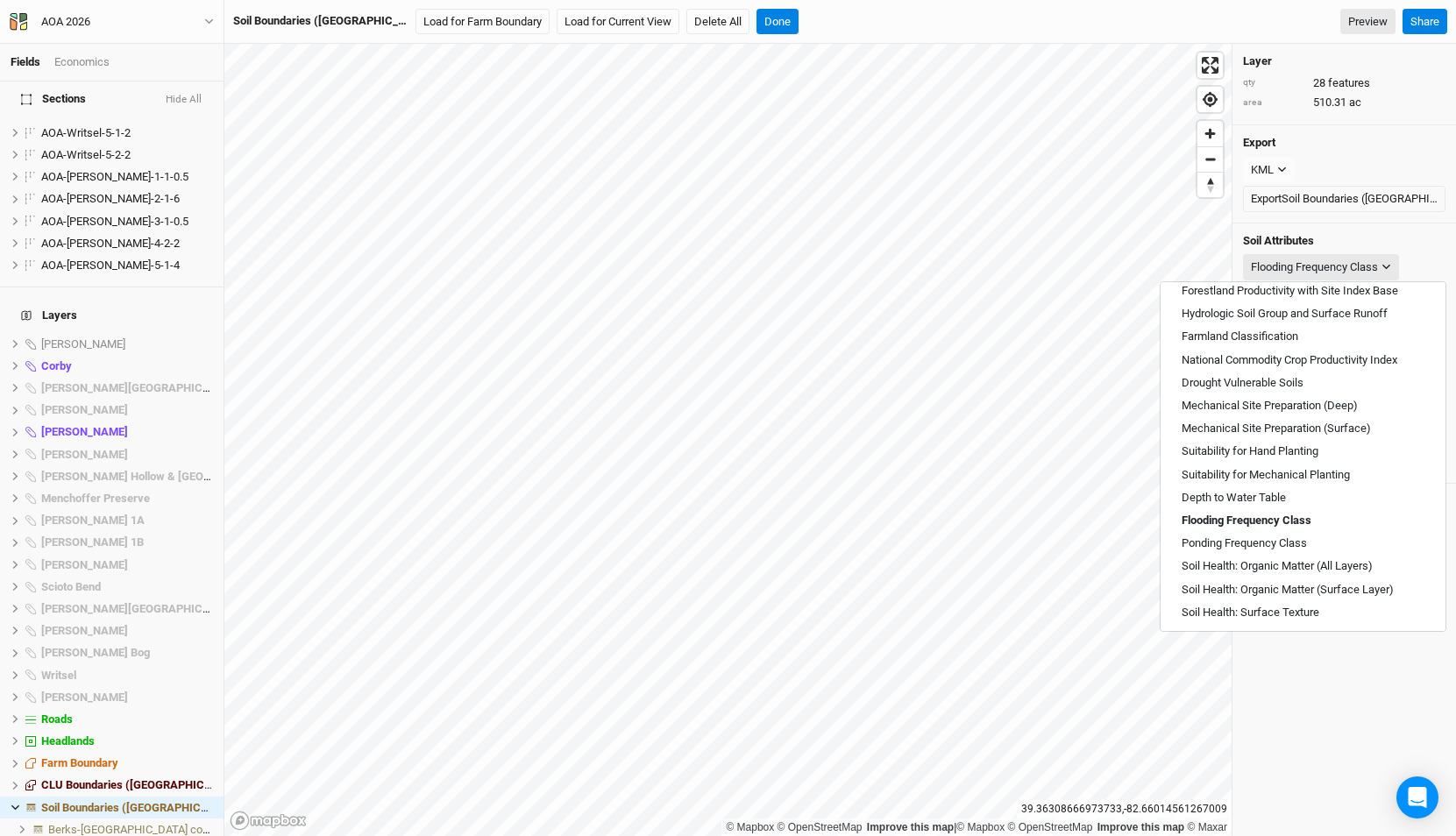
click at [1291, 227] on div "Soil Attributes Flooding Frequency Class Key Open attribute data None Very Rare…" at bounding box center [1344, 353] width 223 height 260
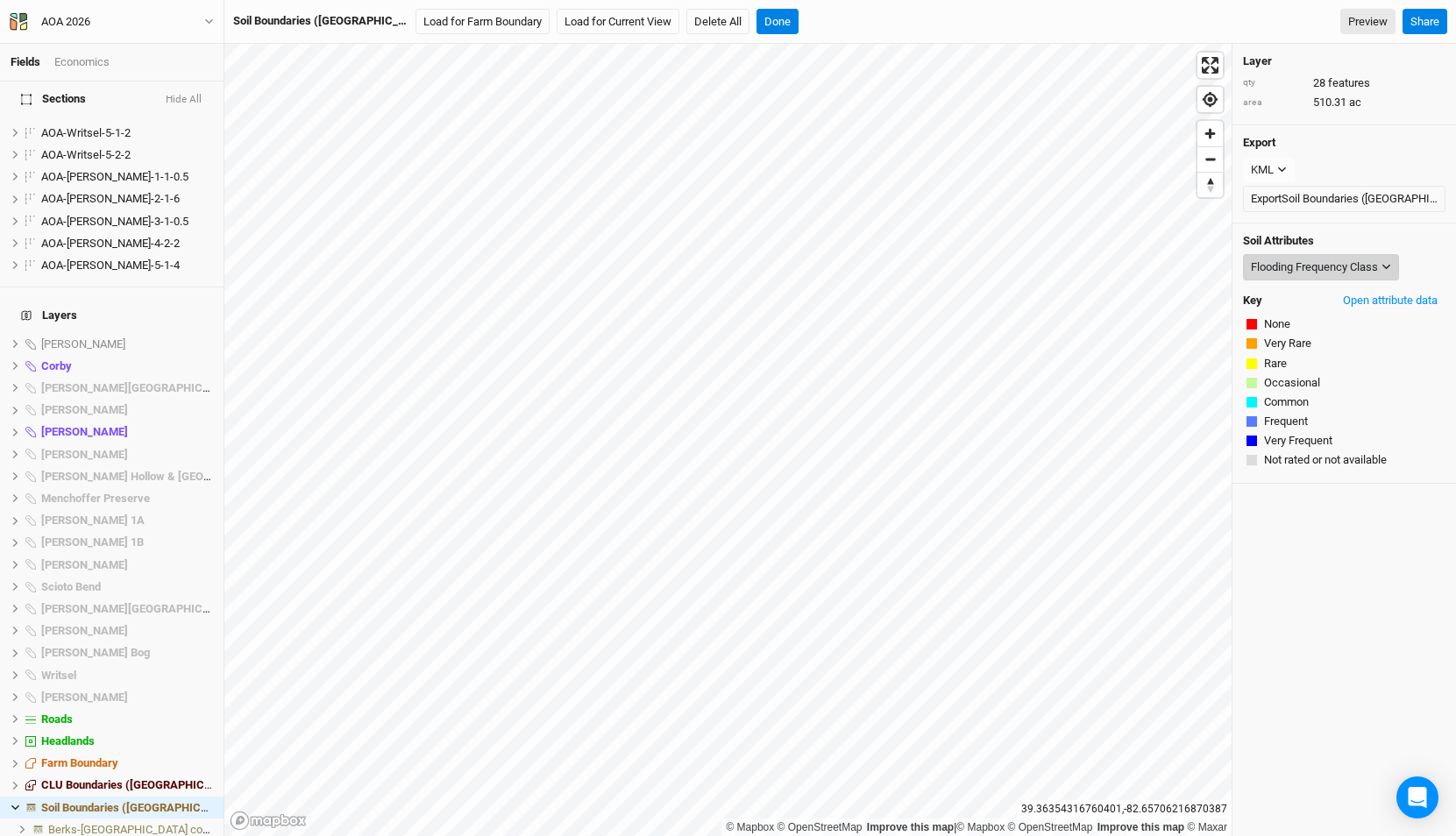
click at [1268, 265] on div "Flooding Frequency Class" at bounding box center [1314, 267] width 127 height 17
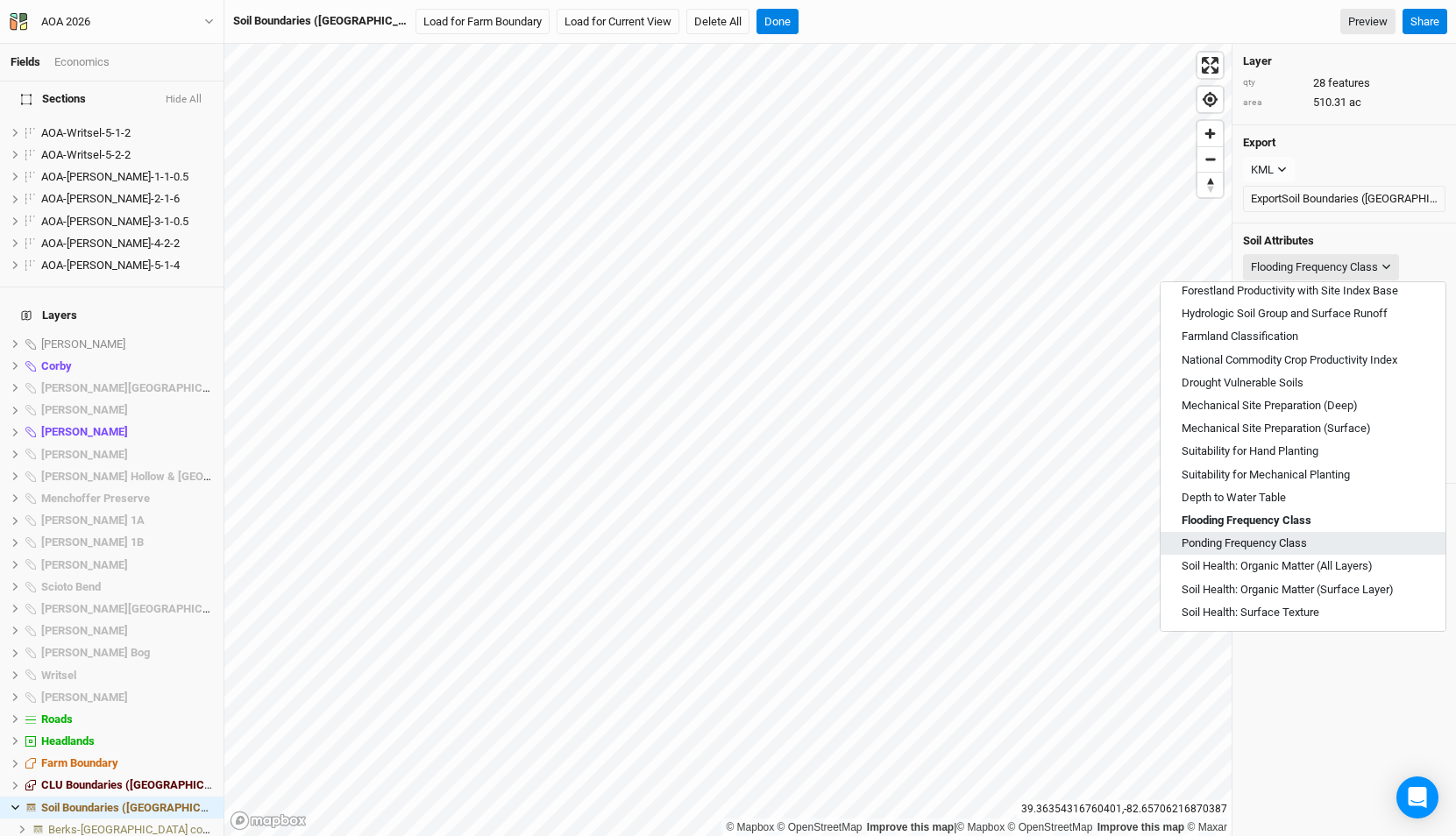
click at [1245, 539] on span "Ponding Frequency Class" at bounding box center [1244, 542] width 125 height 16
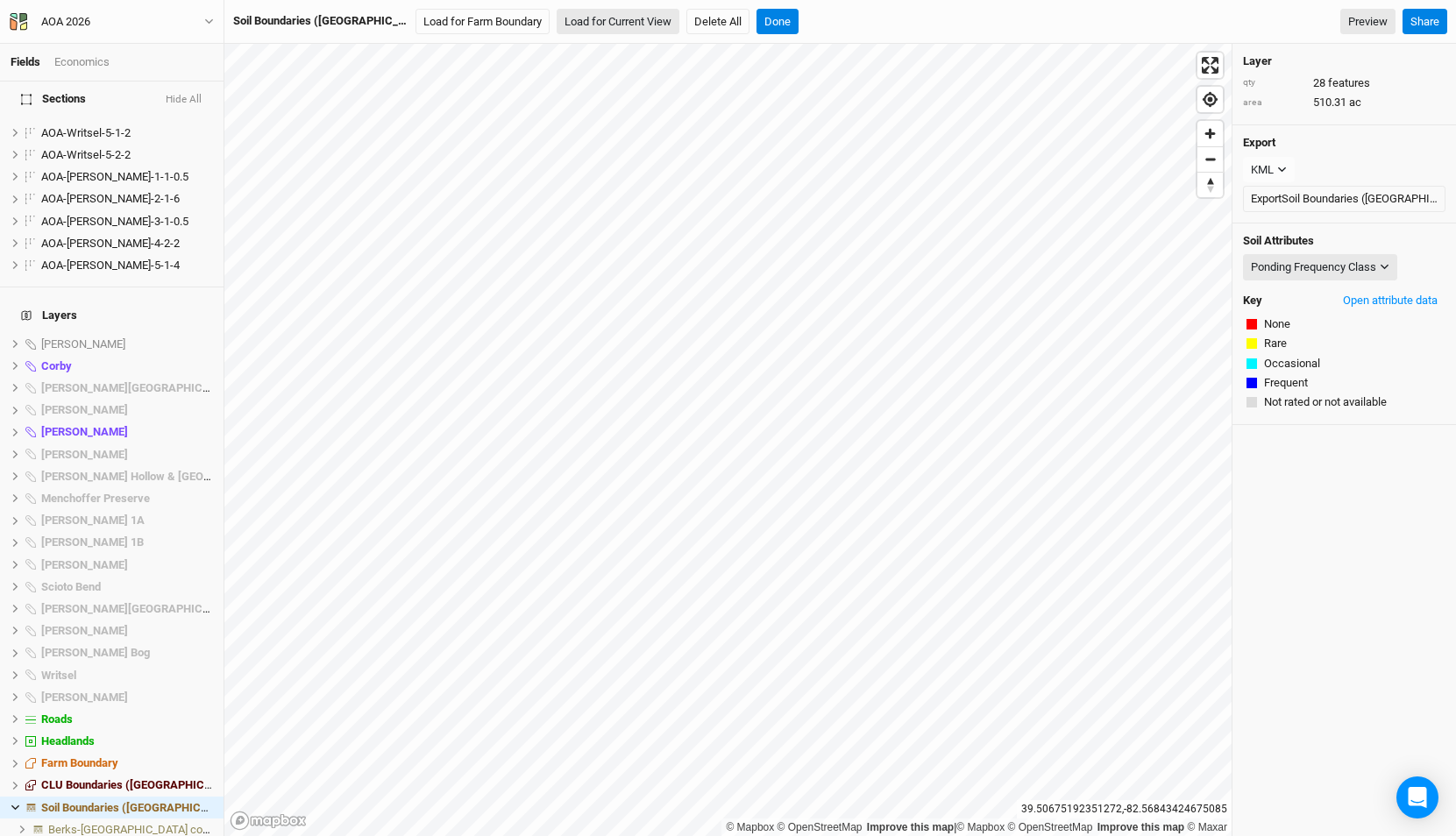
click at [562, 10] on button "Load for Current View" at bounding box center [618, 22] width 123 height 27
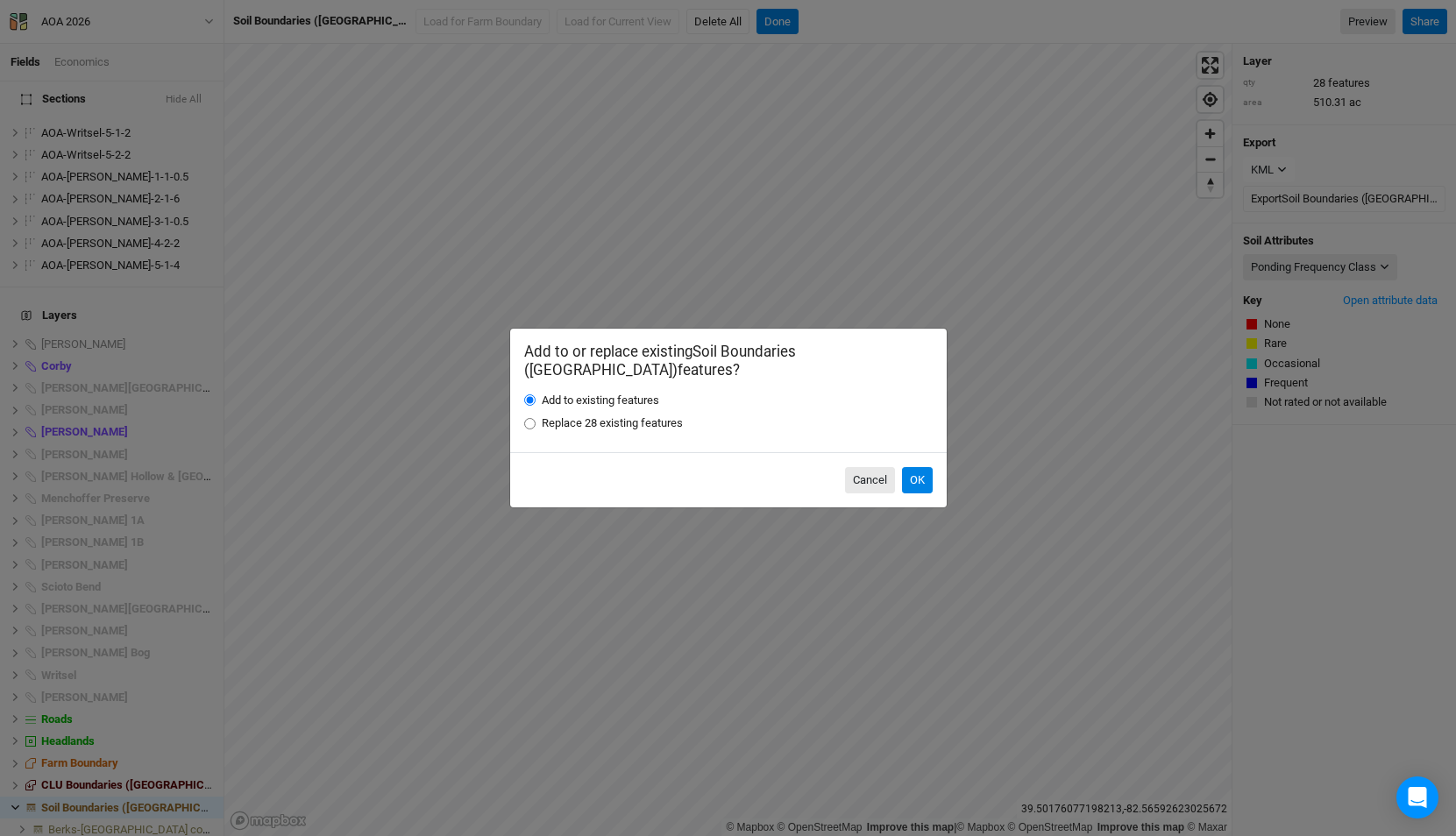
click at [571, 417] on label "Replace 28 existing features" at bounding box center [612, 423] width 141 height 16
click at [535, 418] on input "Replace 28 existing features" at bounding box center [529, 424] width 11 height 11
radio input "true"
click at [909, 473] on button "OK" at bounding box center [917, 481] width 30 height 27
radio input "true"
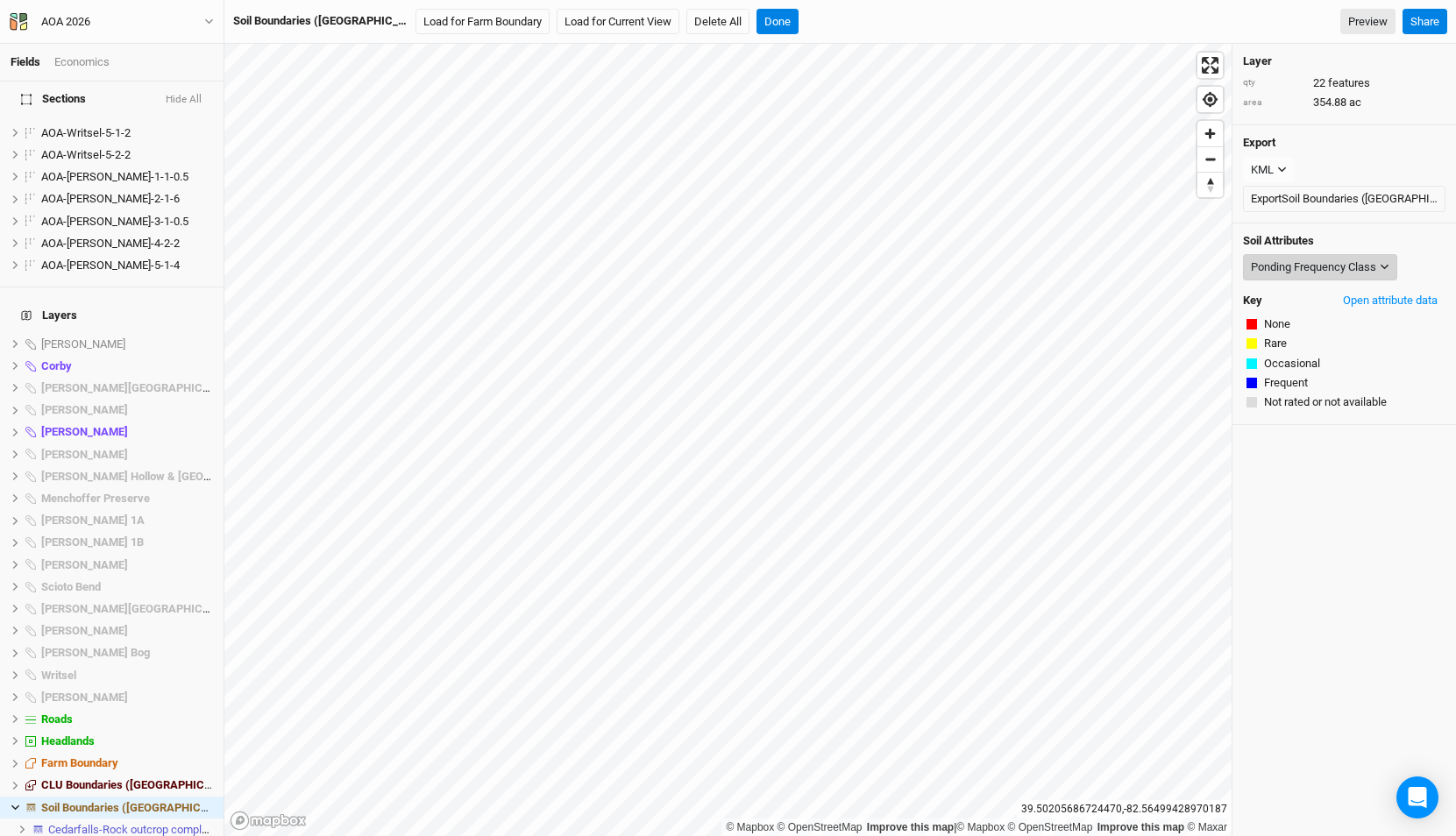
click at [1301, 261] on div "Ponding Frequency Class" at bounding box center [1313, 267] width 125 height 17
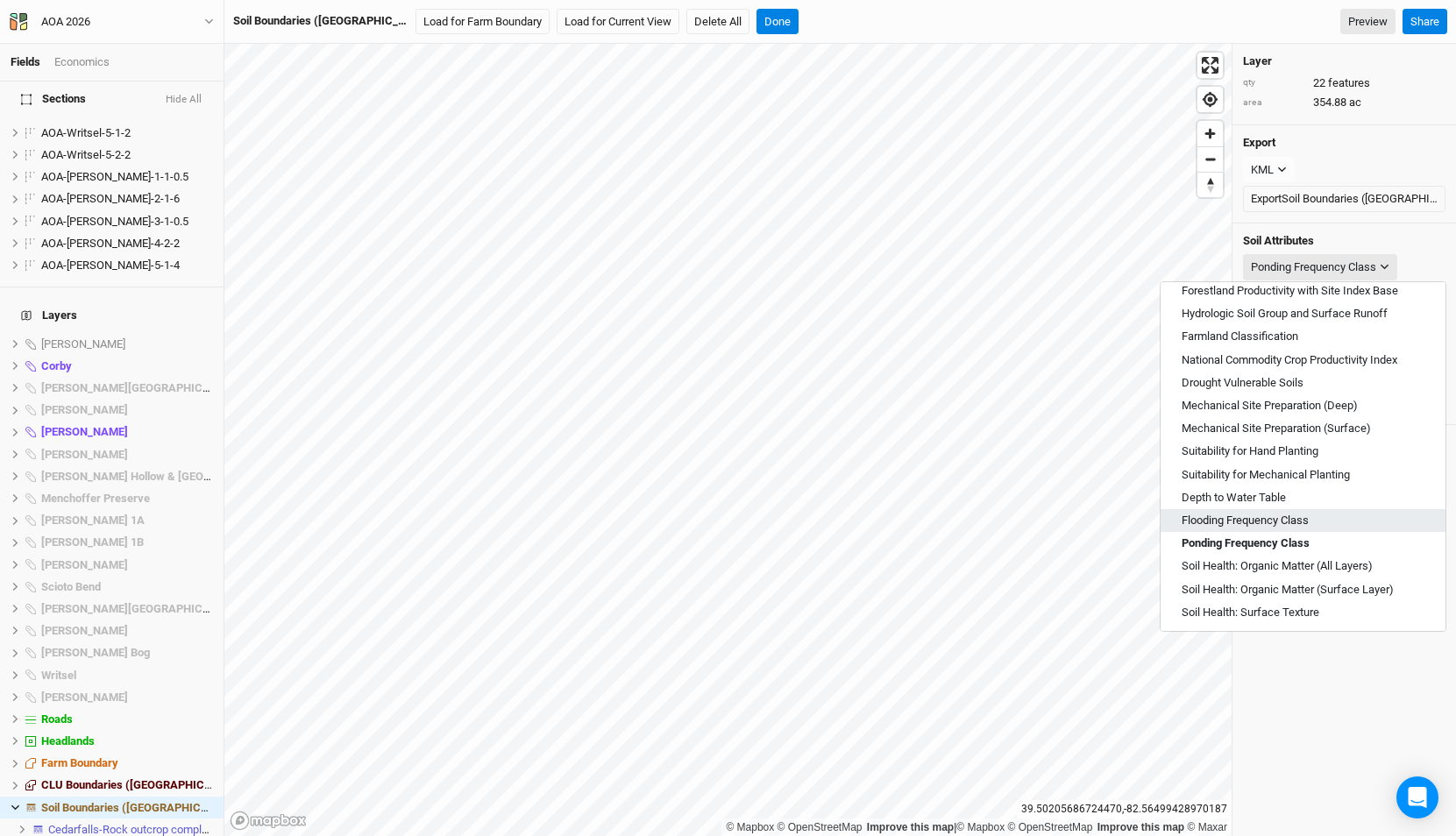
click at [1268, 517] on span "Flooding Frequency Class" at bounding box center [1245, 520] width 127 height 16
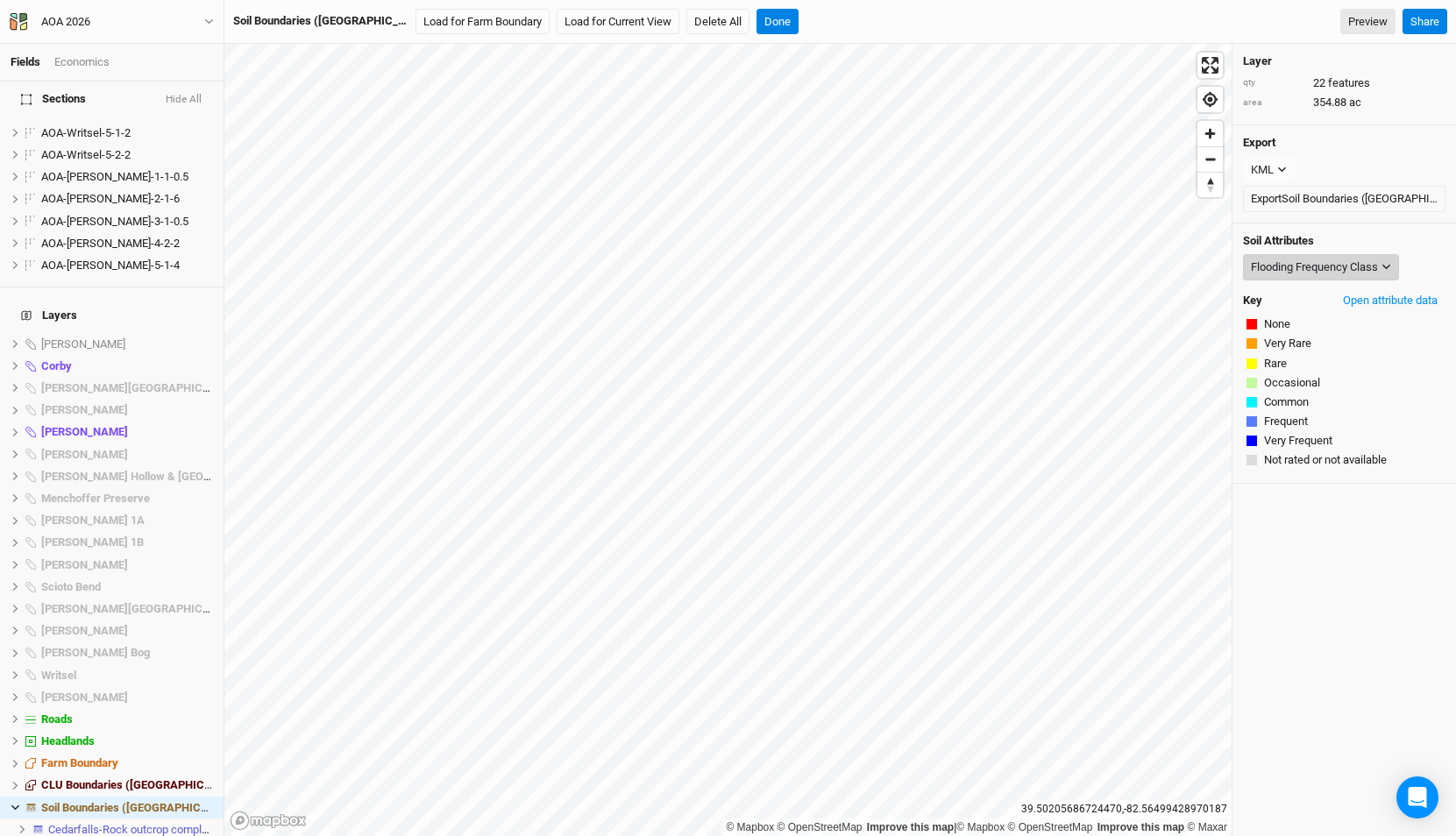
click at [1299, 263] on div "Flooding Frequency Class" at bounding box center [1314, 267] width 127 height 17
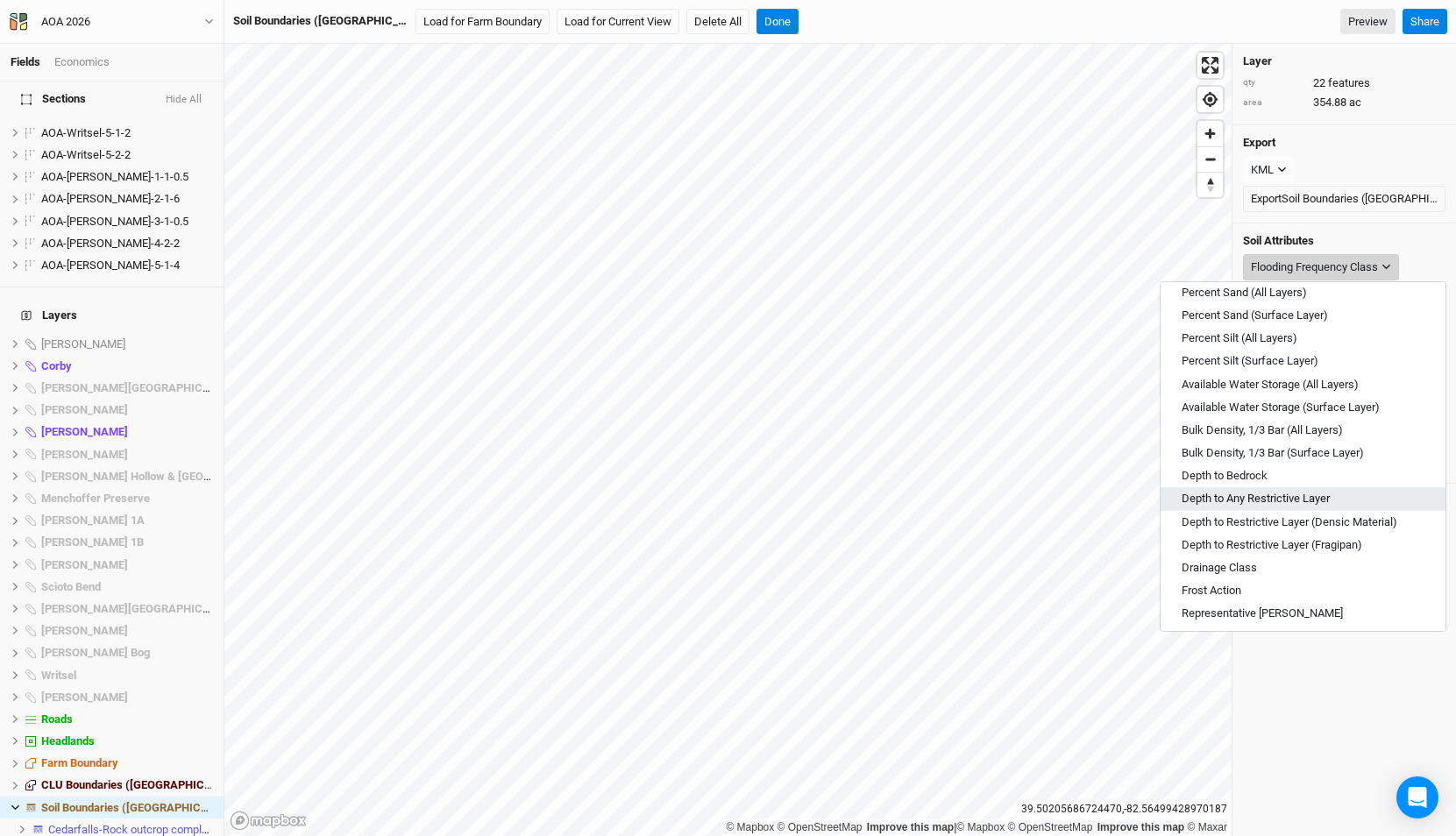
scroll to position [79, 0]
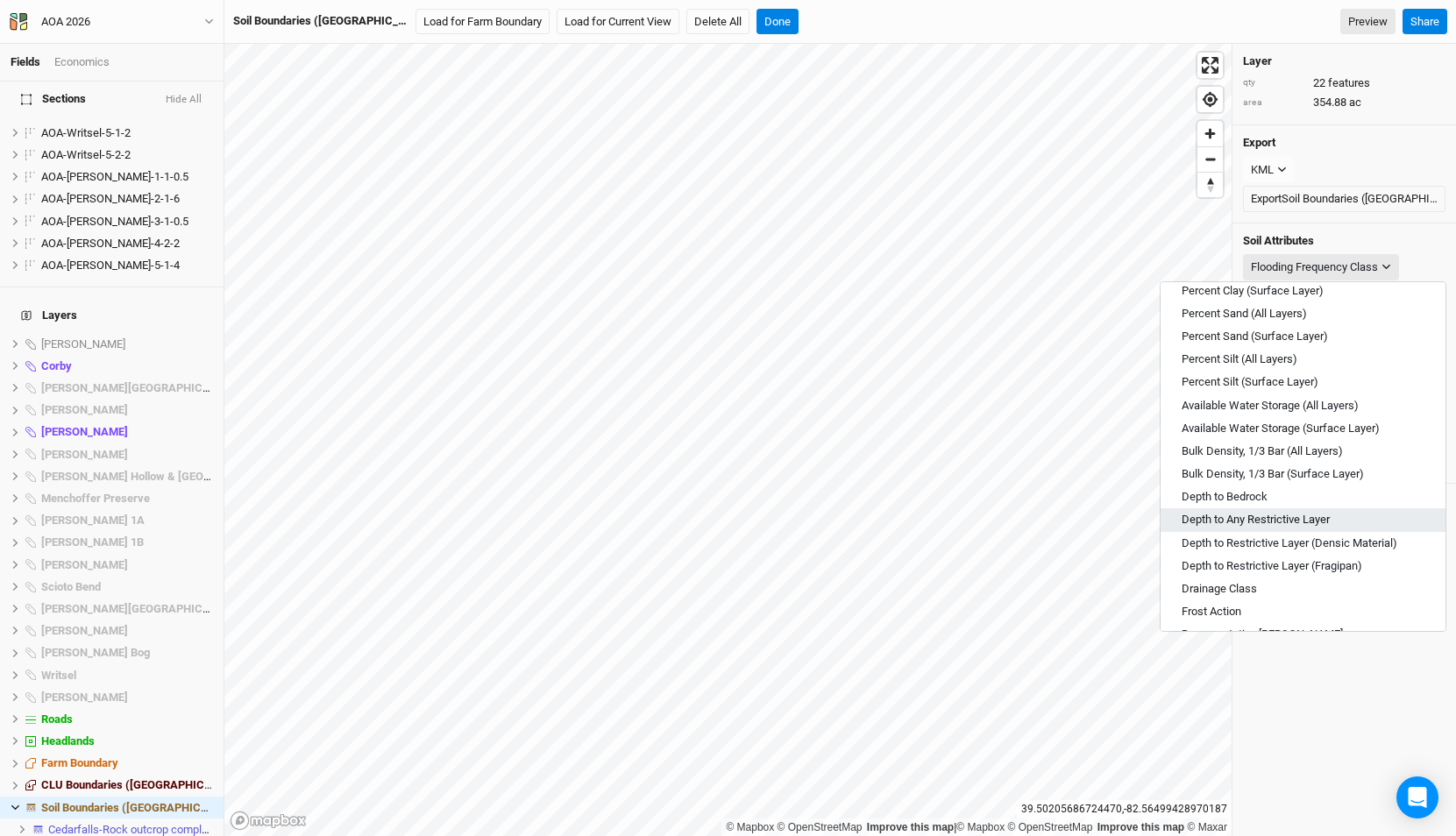
click at [1307, 513] on span "Depth to Any Restrictive Layer" at bounding box center [1255, 520] width 148 height 16
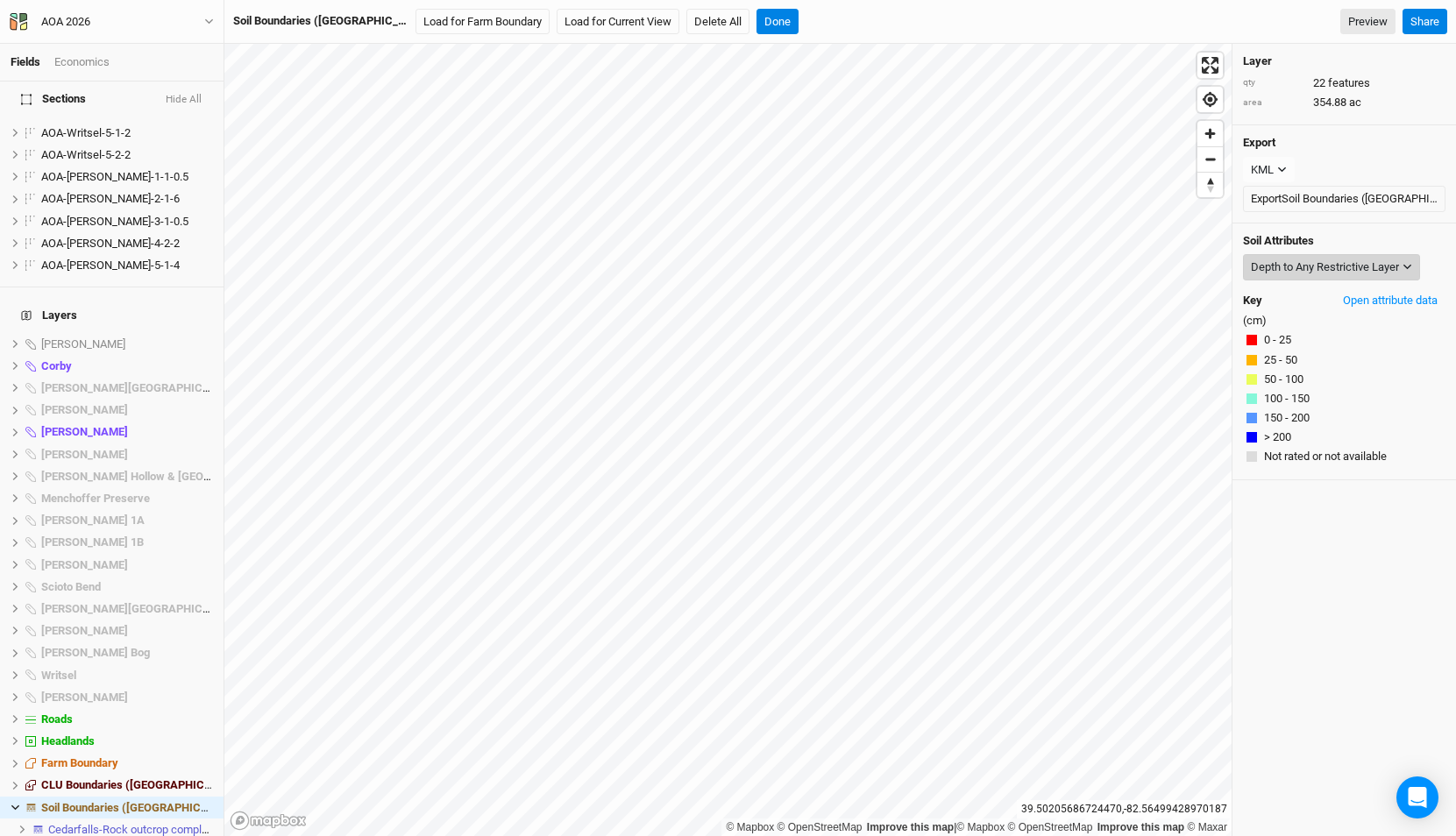
click at [1312, 255] on button "Depth to Any Restrictive Layer" at bounding box center [1331, 267] width 177 height 27
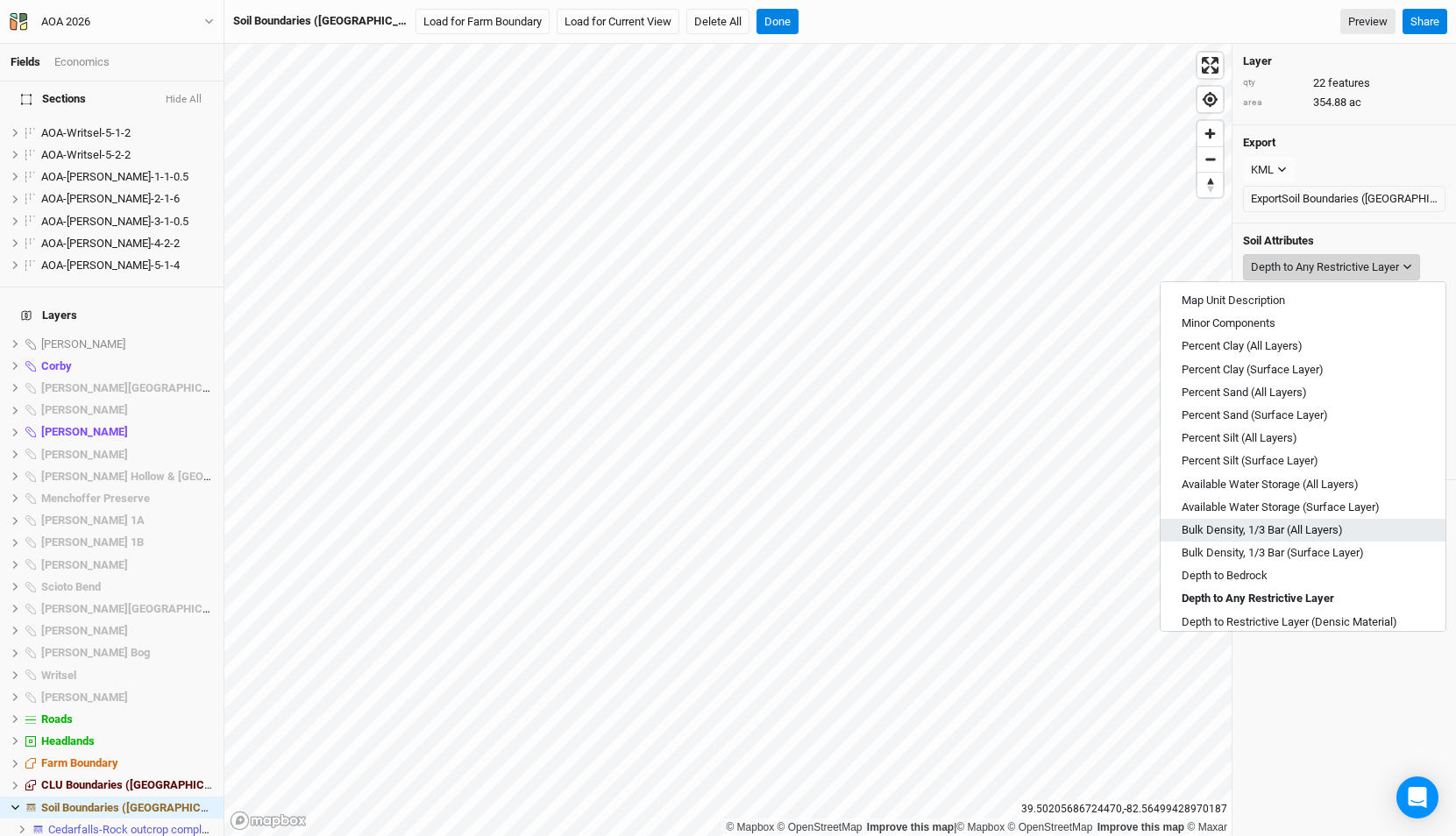
scroll to position [629, 0]
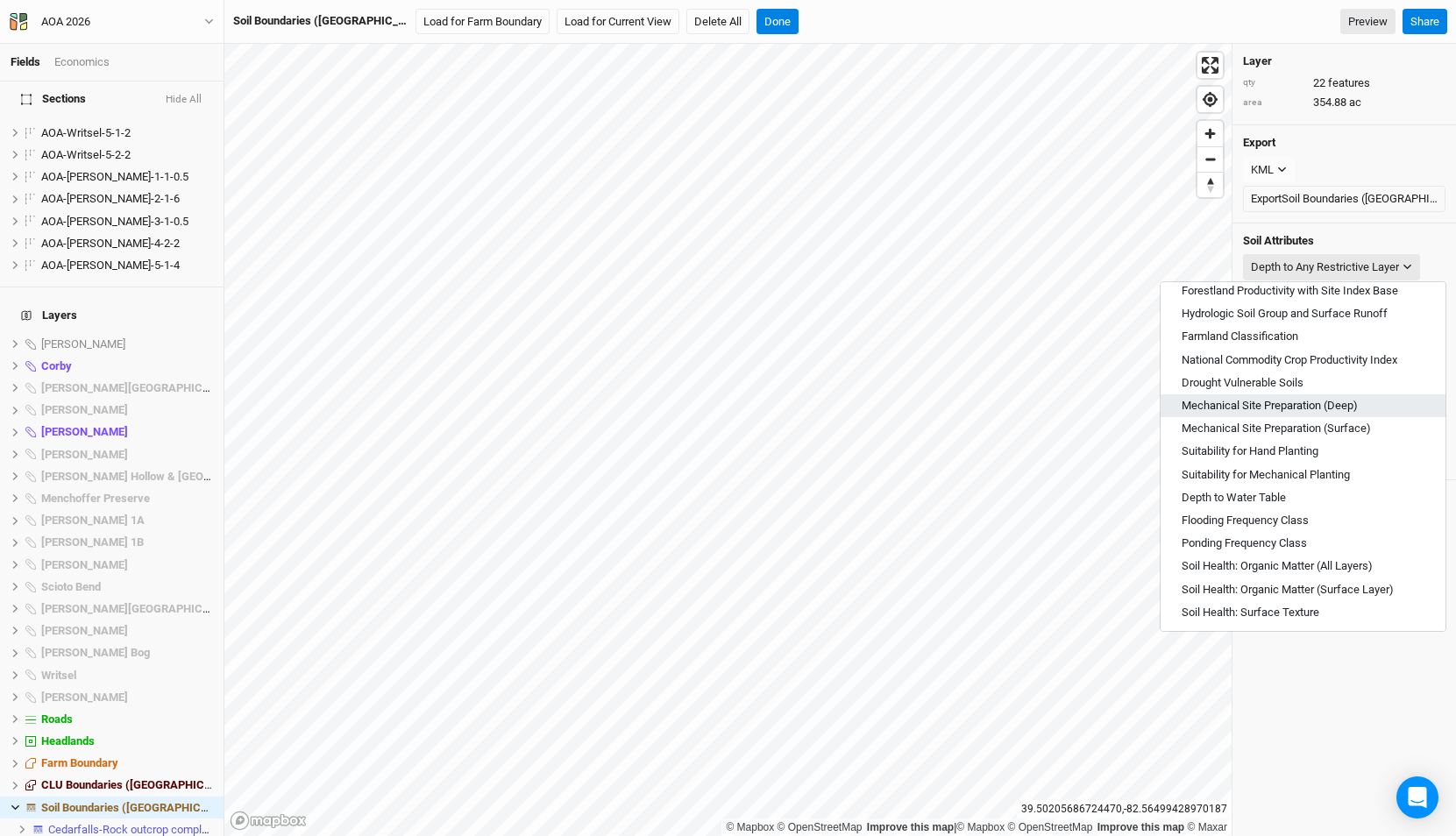
click at [1320, 404] on span "Mechanical Site Preparation (Deep)" at bounding box center [1269, 406] width 176 height 16
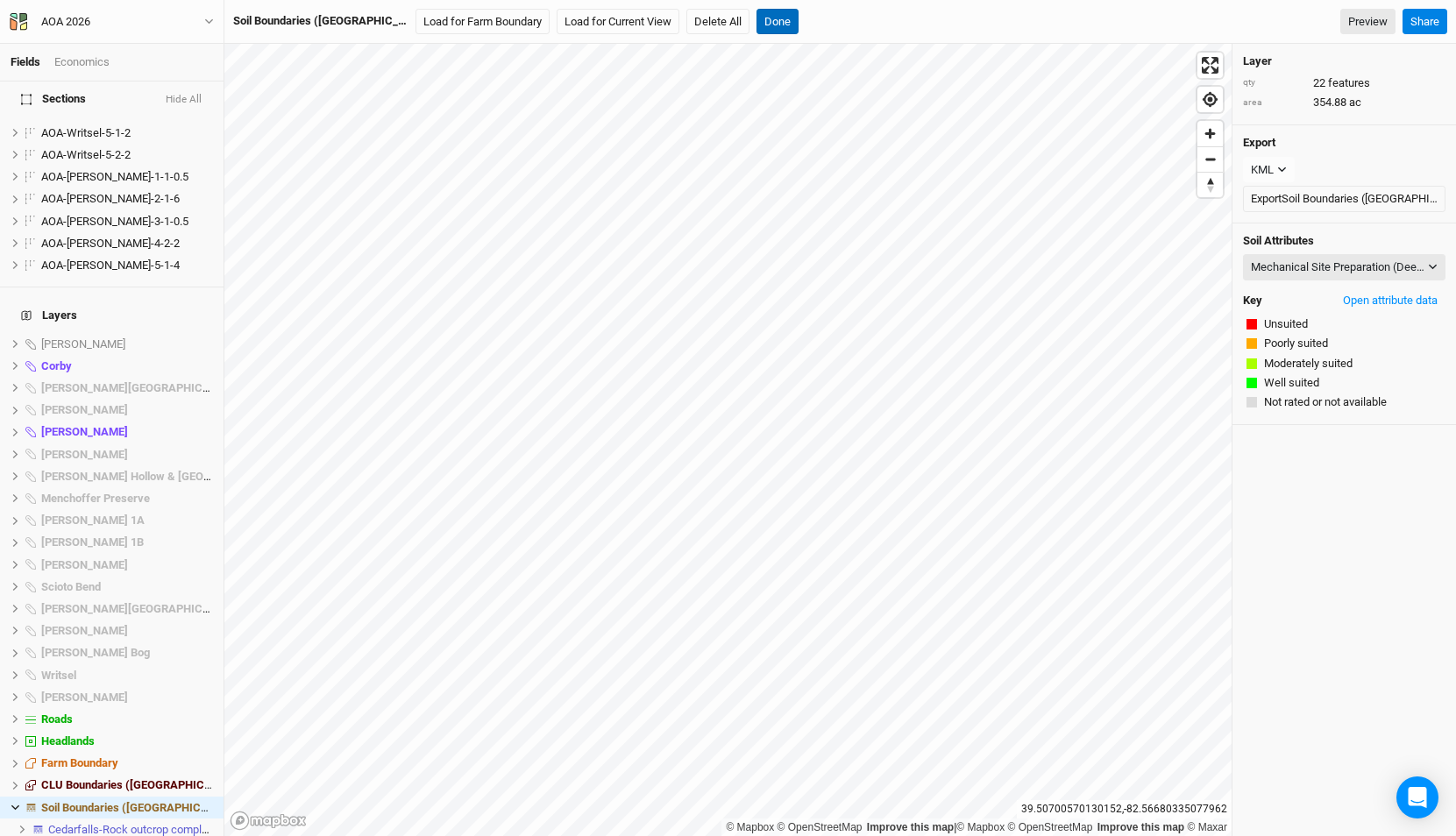
click at [757, 19] on button "Done" at bounding box center [777, 22] width 42 height 27
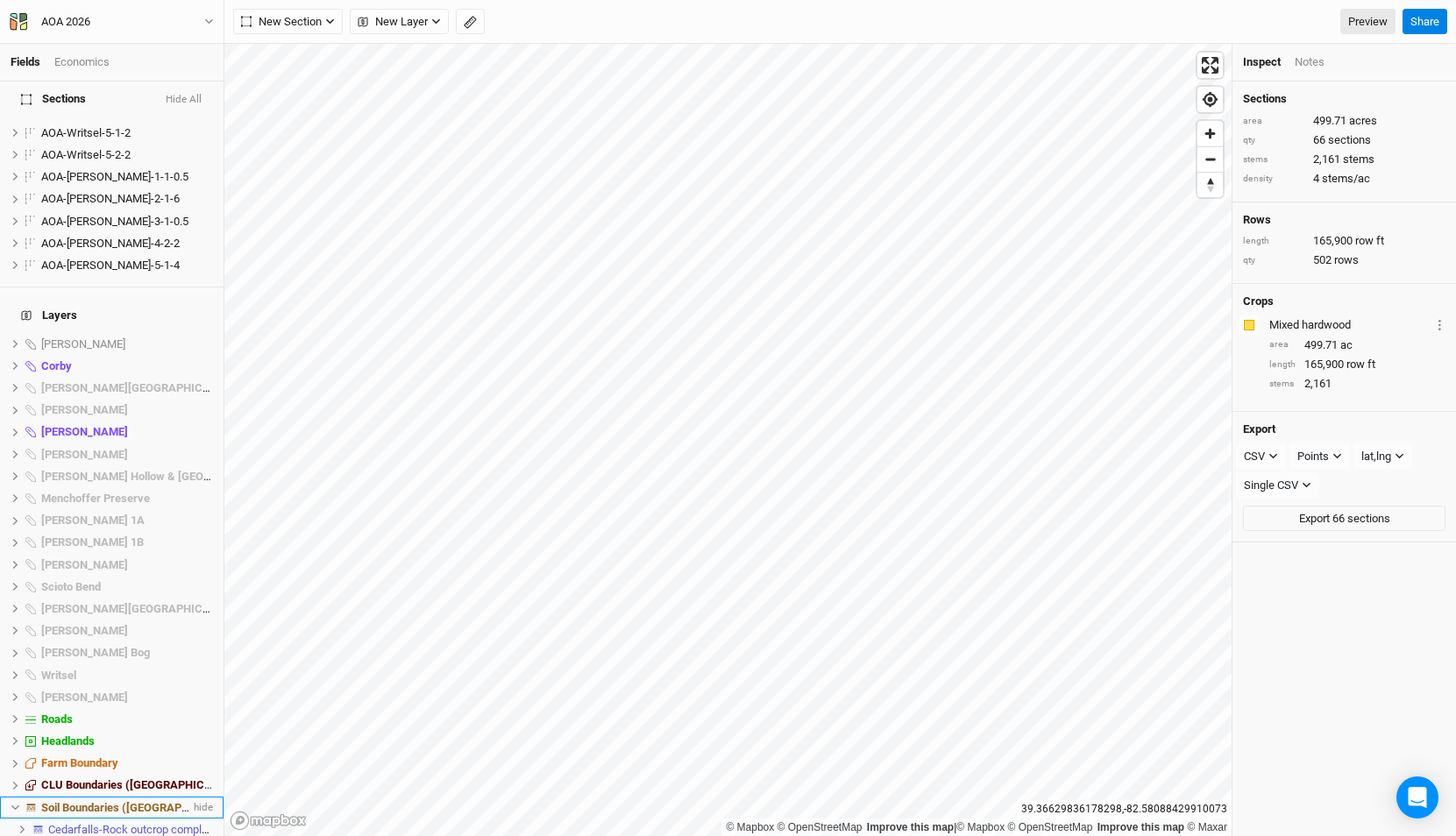
click at [98, 801] on span "Soil Boundaries ([GEOGRAPHIC_DATA])" at bounding box center [141, 808] width 201 height 13
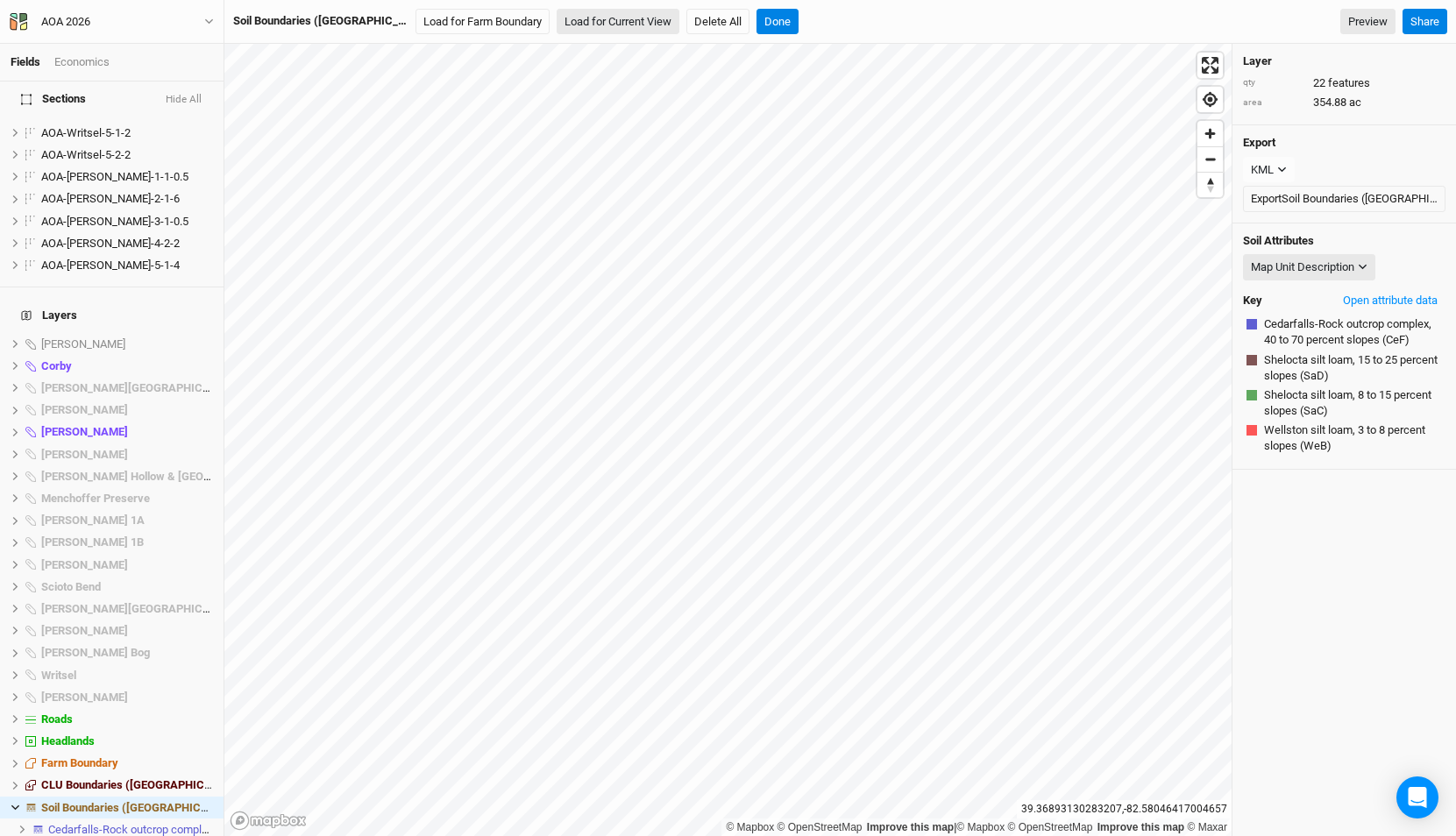
click at [560, 25] on button "Load for Current View" at bounding box center [618, 22] width 123 height 27
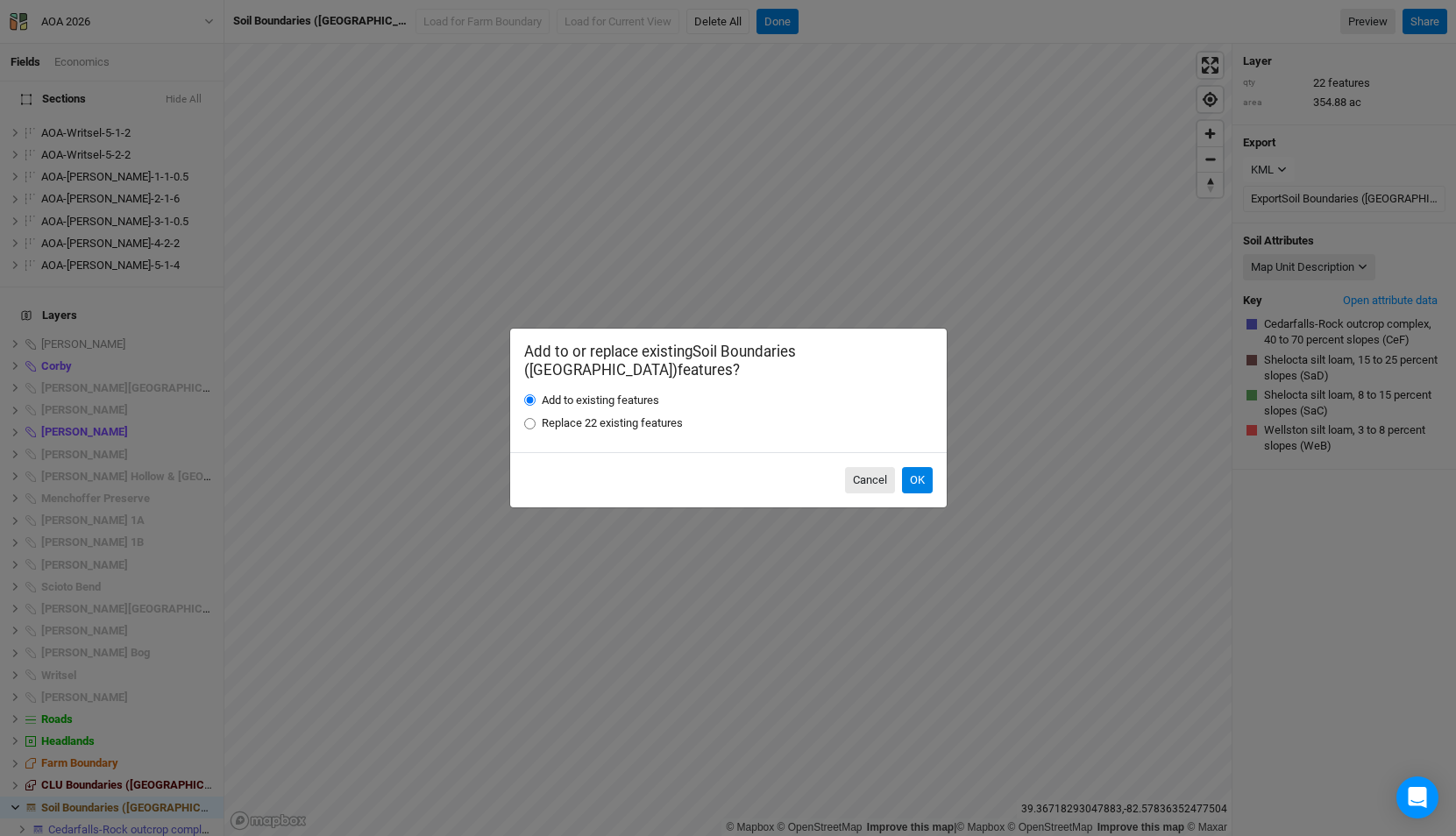
click at [634, 421] on label "Replace 22 existing features" at bounding box center [612, 423] width 141 height 16
click at [535, 421] on input "Replace 22 existing features" at bounding box center [529, 424] width 11 height 11
radio input "true"
click at [924, 472] on button "OK" at bounding box center [917, 481] width 30 height 27
radio input "true"
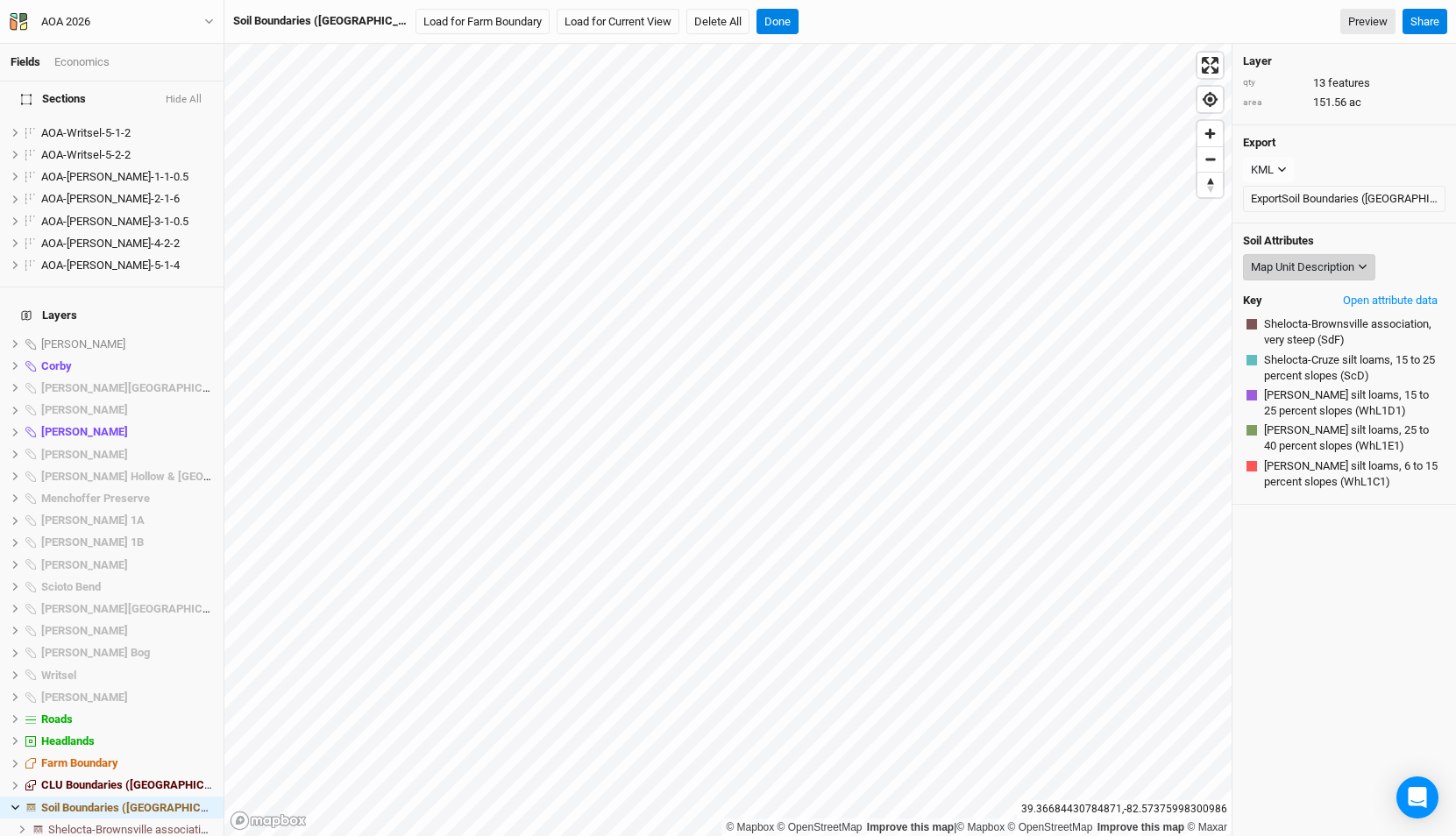
click at [1297, 270] on div "Map Unit Description" at bounding box center [1302, 267] width 104 height 17
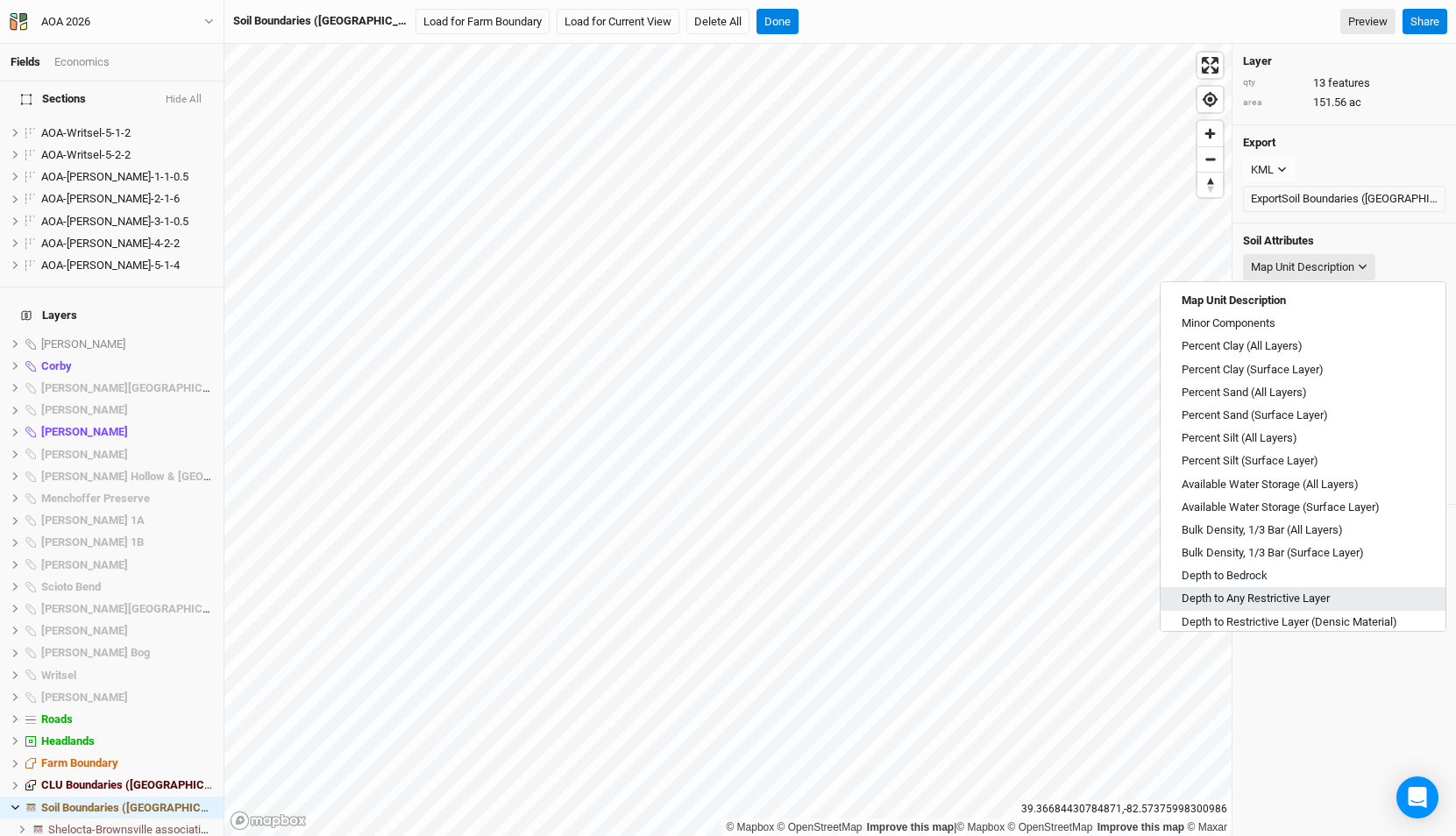
click at [1278, 591] on span "Depth to Any Restrictive Layer" at bounding box center [1255, 598] width 148 height 16
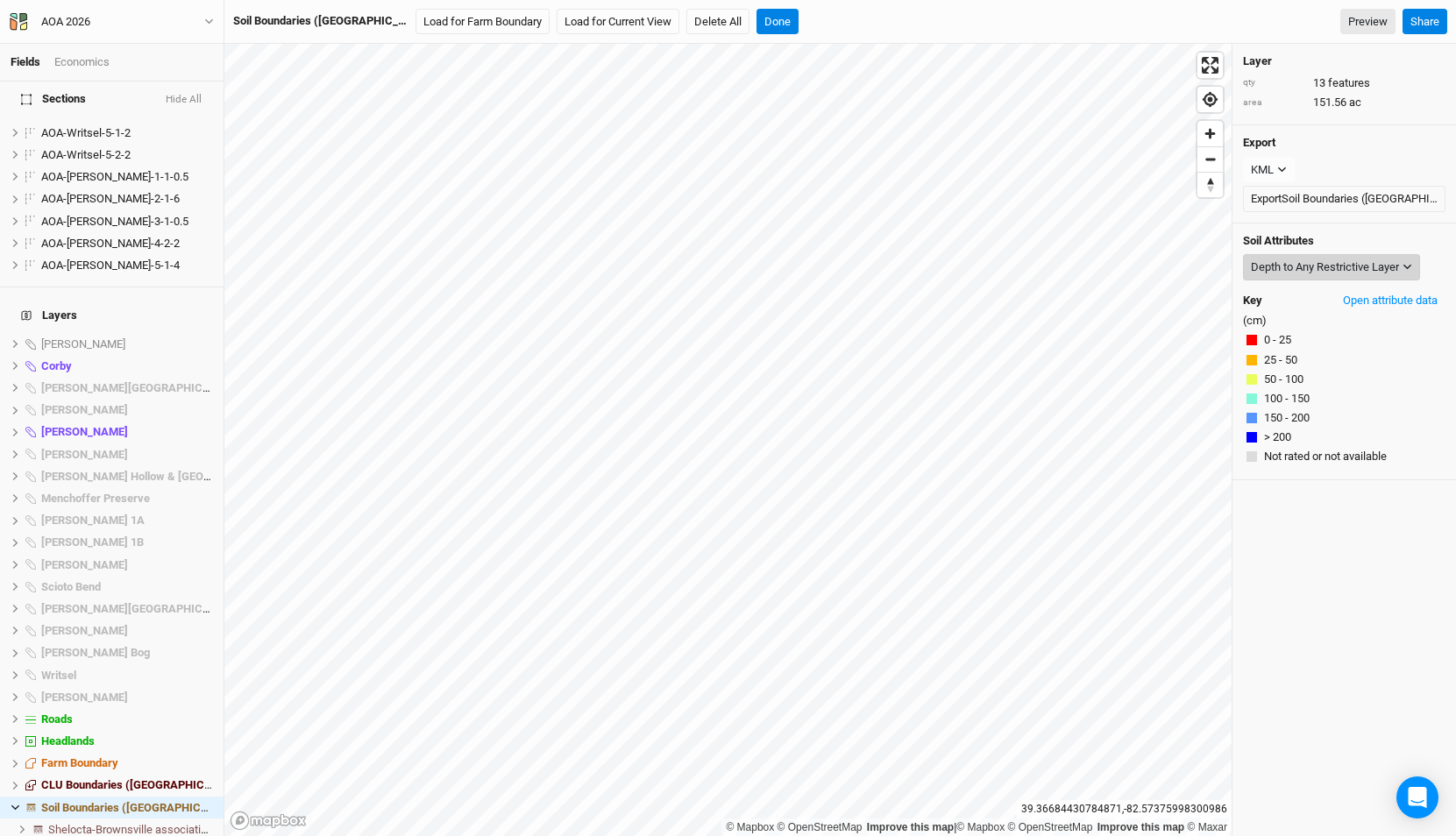
click at [1335, 274] on div "Depth to Any Restrictive Layer" at bounding box center [1325, 267] width 148 height 17
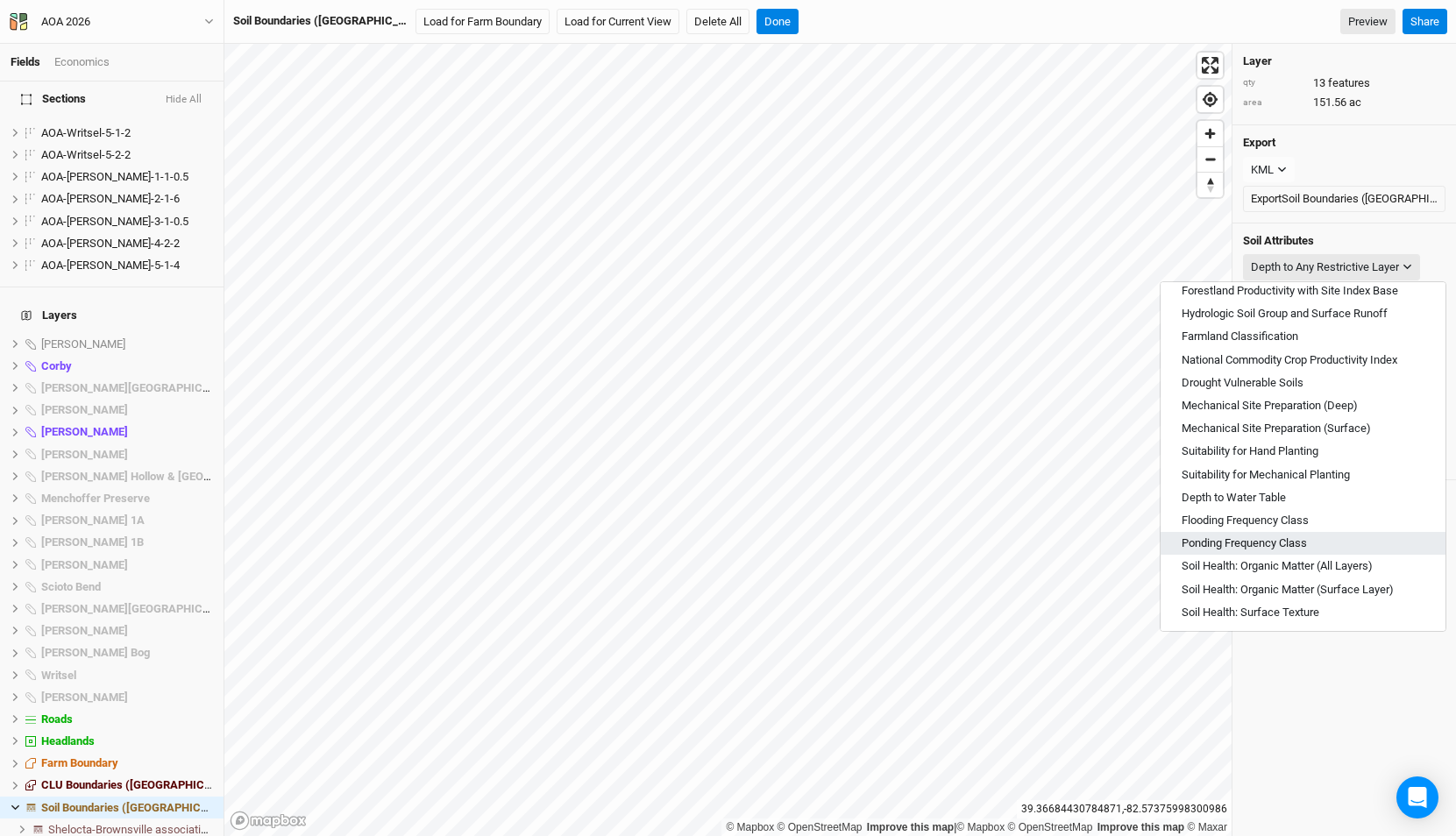
click at [1293, 544] on span "Ponding Frequency Class" at bounding box center [1244, 542] width 125 height 16
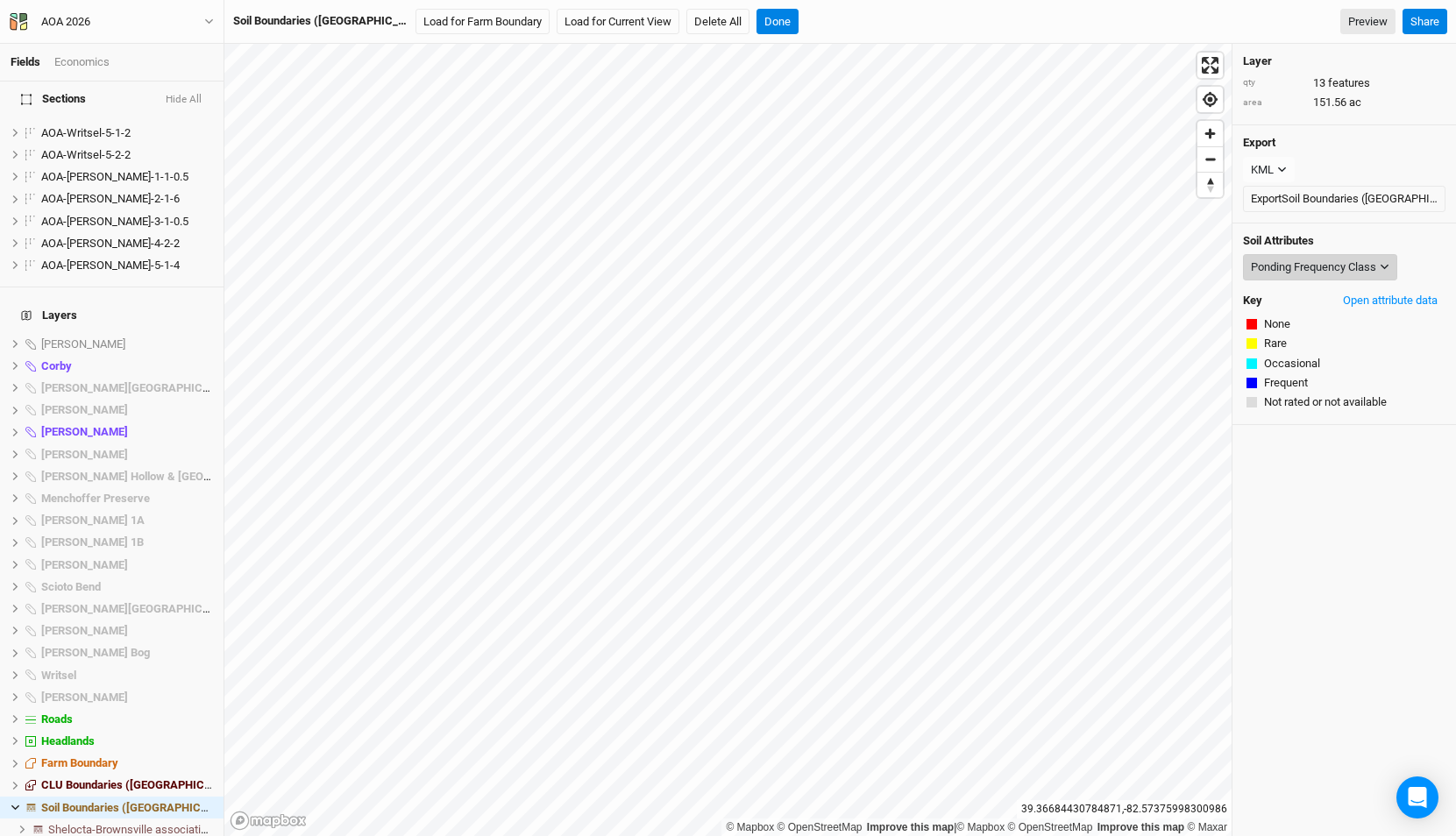
click at [1289, 262] on div "Ponding Frequency Class" at bounding box center [1313, 267] width 125 height 17
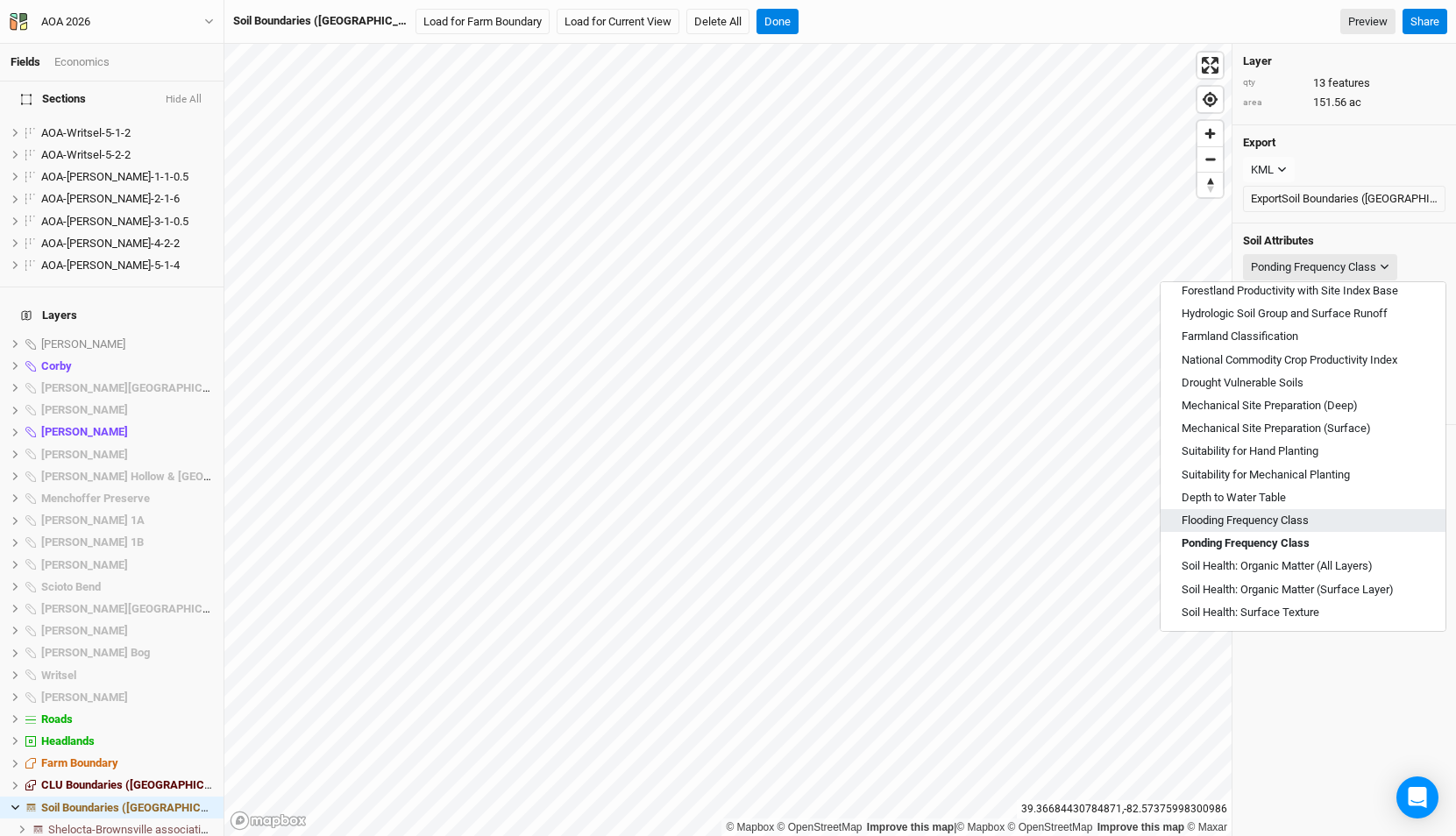
click at [1269, 519] on span "Flooding Frequency Class" at bounding box center [1245, 520] width 127 height 16
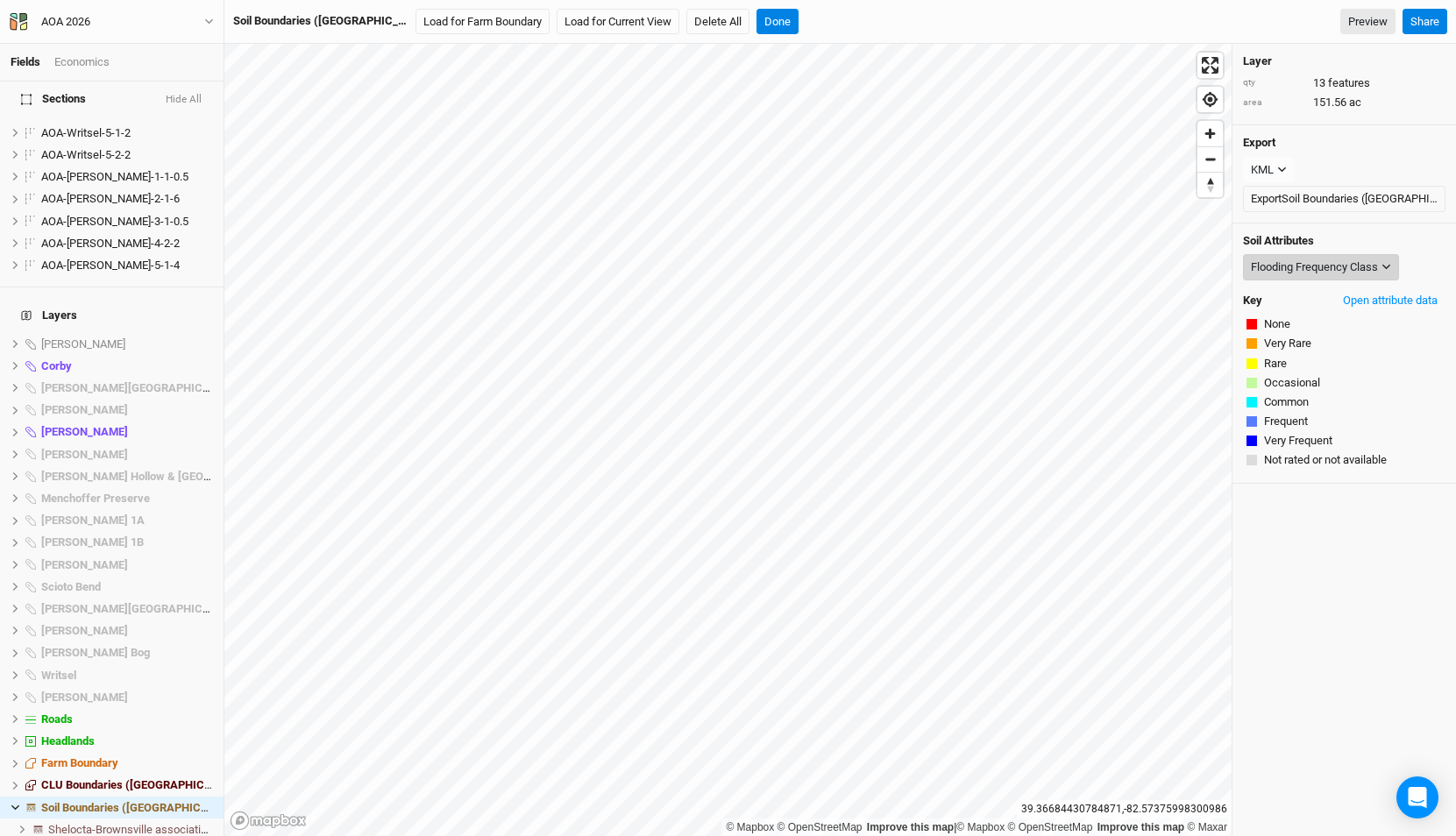
click at [1260, 262] on div "Flooding Frequency Class" at bounding box center [1314, 267] width 127 height 17
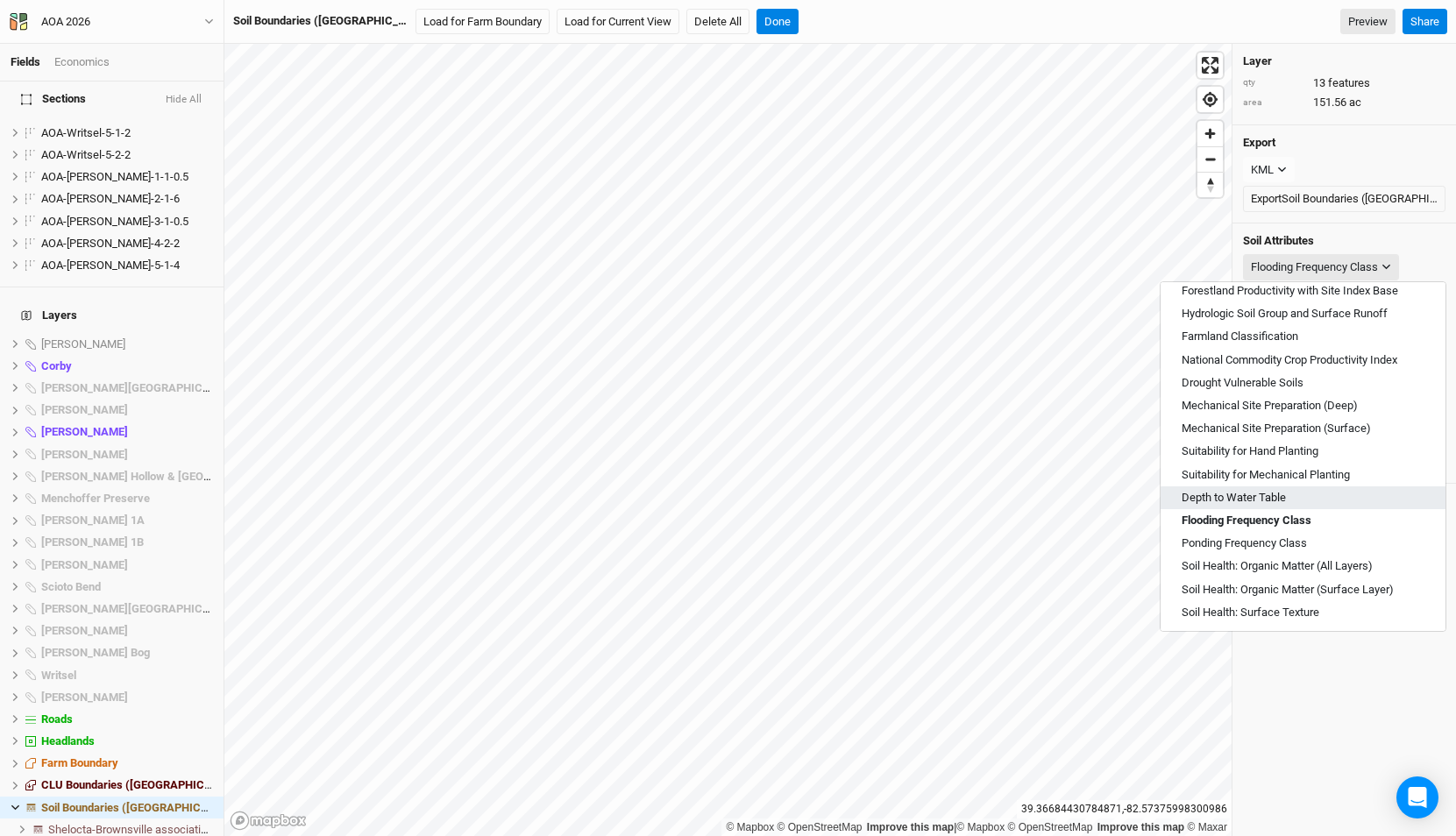
click at [1257, 502] on span "Depth to Water Table" at bounding box center [1234, 498] width 105 height 16
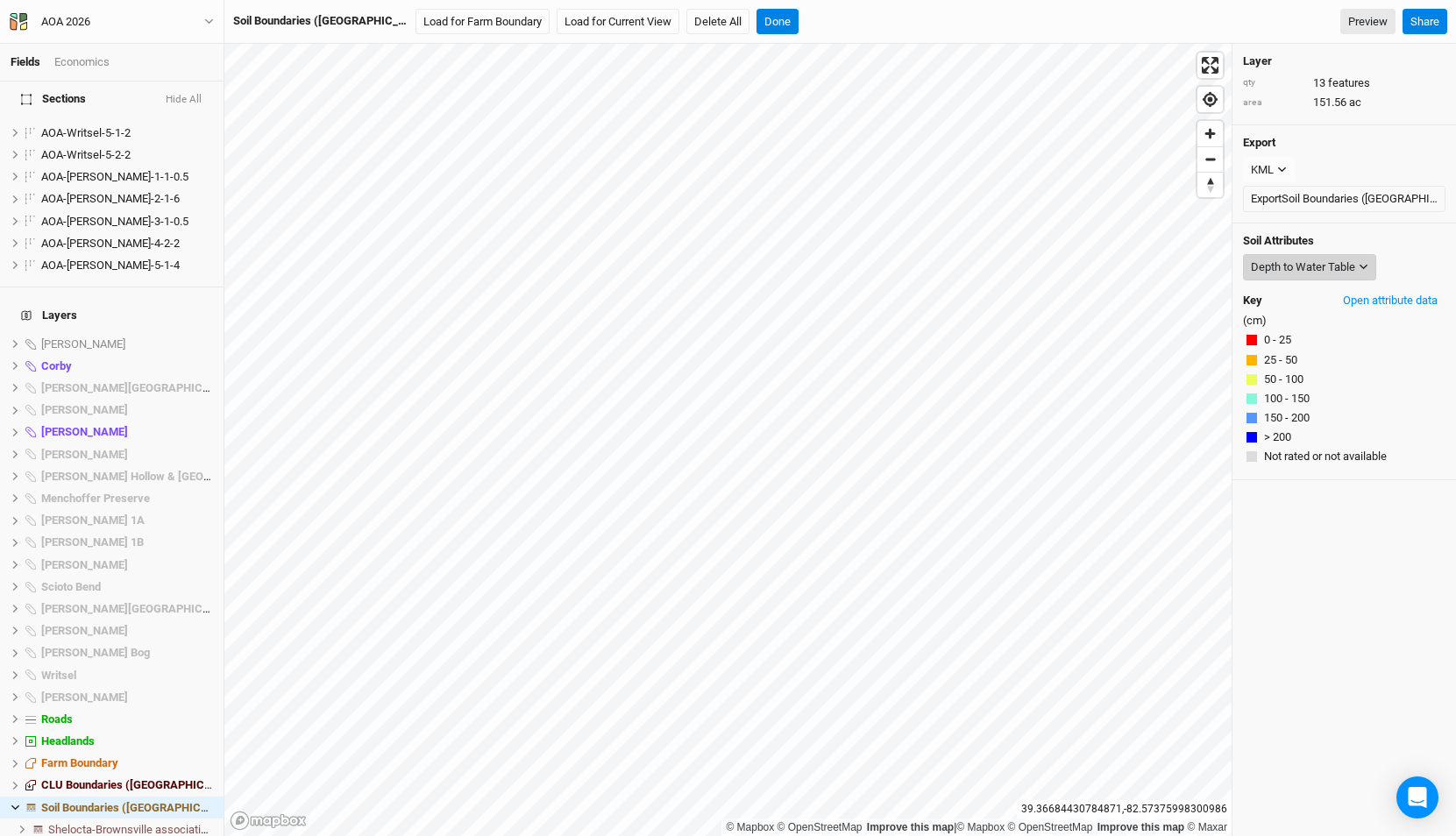
click at [1317, 256] on button "Depth to Water Table" at bounding box center [1310, 267] width 133 height 27
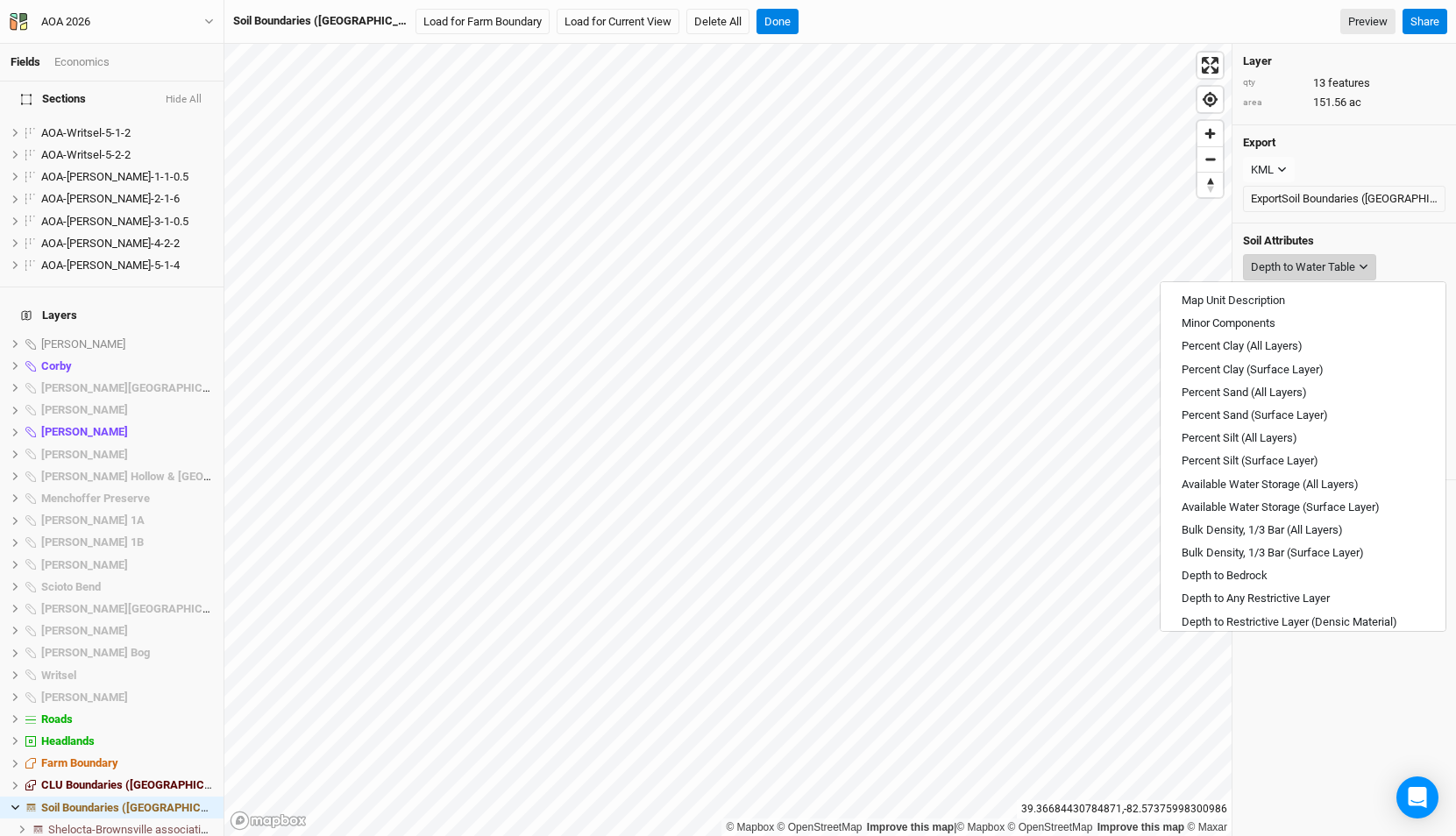
click at [1318, 267] on div "Depth to Water Table" at bounding box center [1303, 267] width 105 height 17
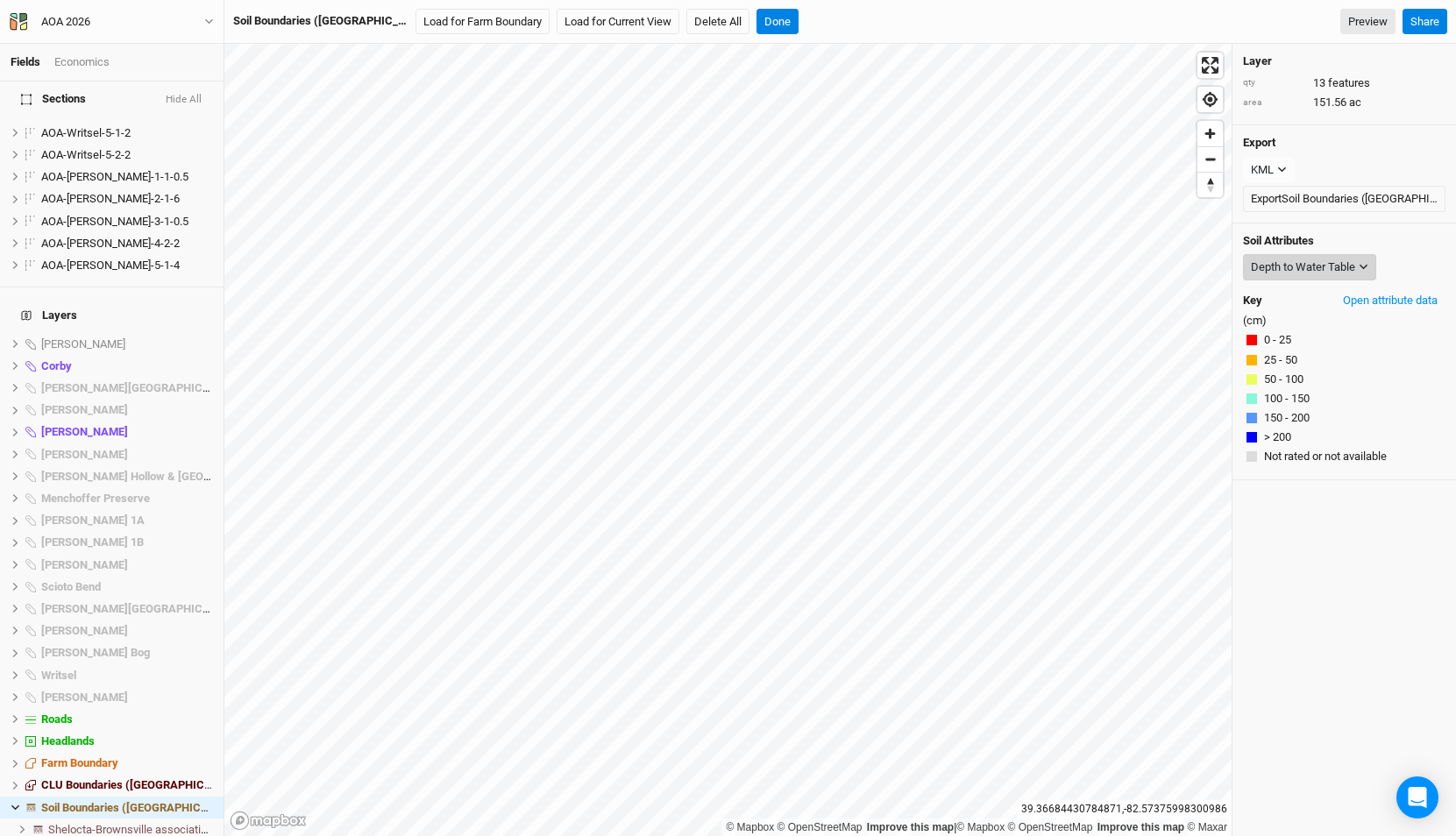
click at [1297, 258] on div "Depth to Water Table" at bounding box center [1303, 267] width 105 height 17
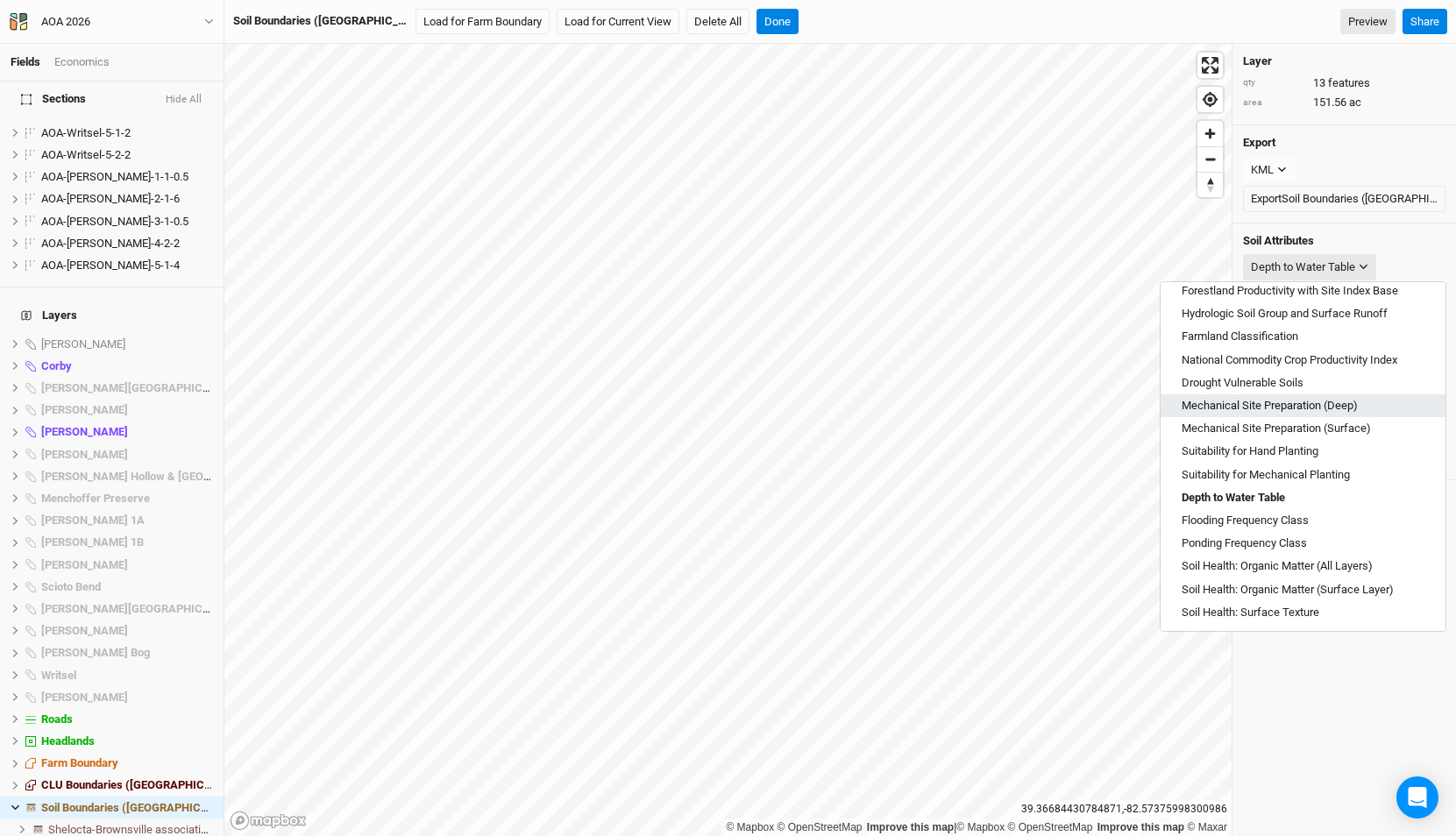
click at [1288, 404] on span "Mechanical Site Preparation (Deep)" at bounding box center [1269, 406] width 176 height 16
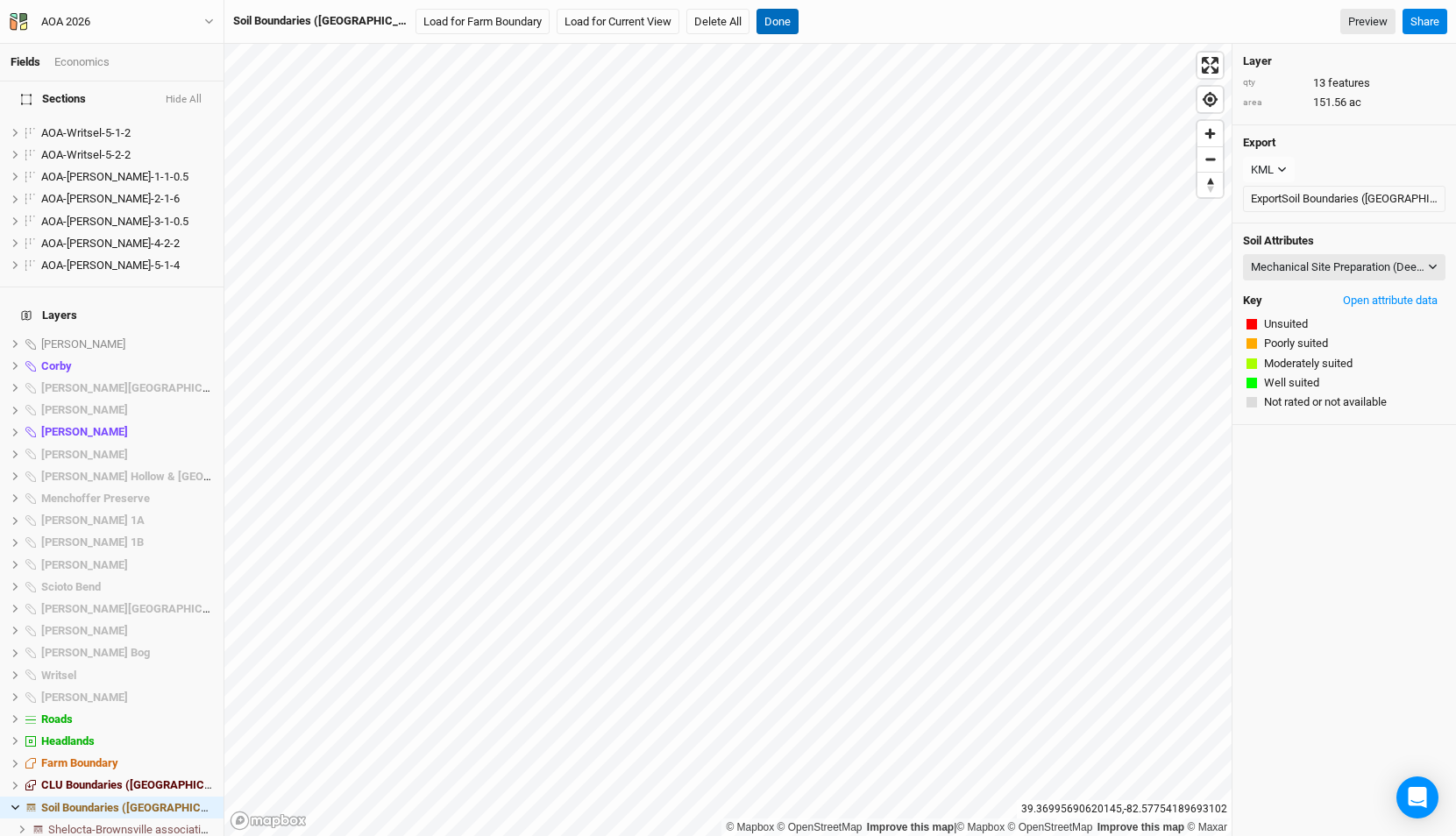
click at [757, 27] on button "Done" at bounding box center [777, 22] width 42 height 27
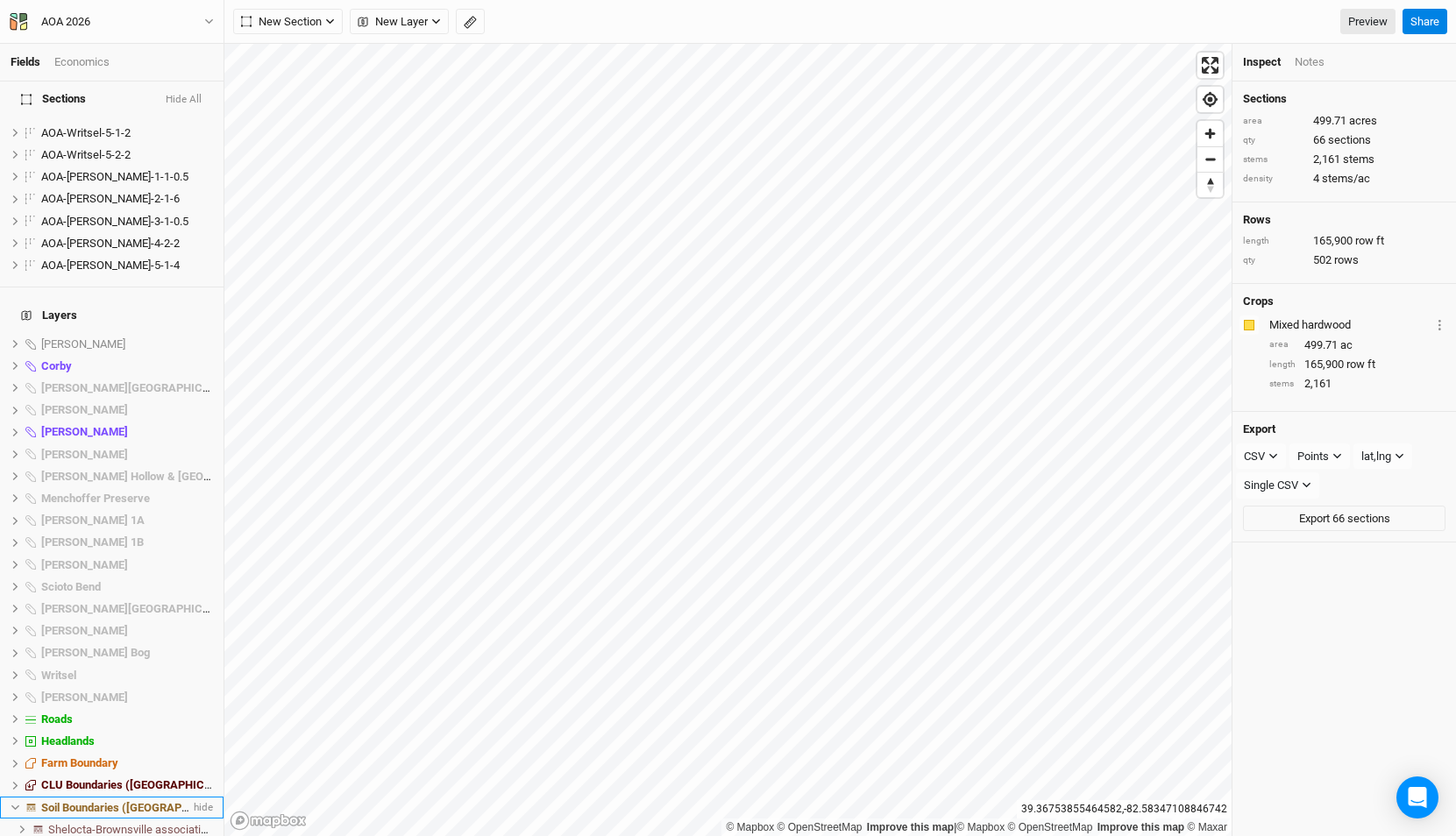
click at [115, 801] on span "Soil Boundaries ([GEOGRAPHIC_DATA])" at bounding box center [141, 808] width 201 height 13
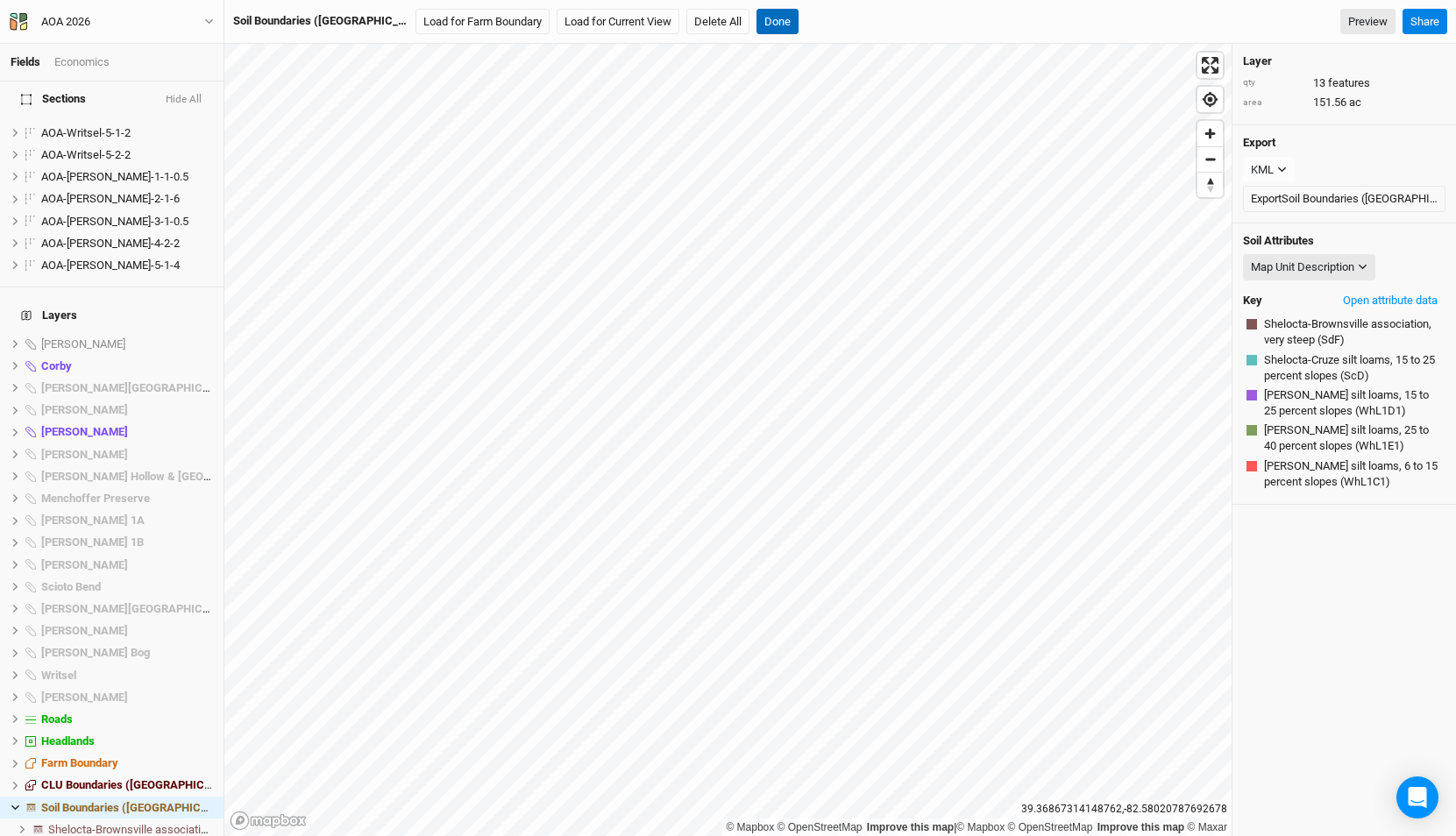
click at [757, 26] on button "Done" at bounding box center [777, 22] width 42 height 27
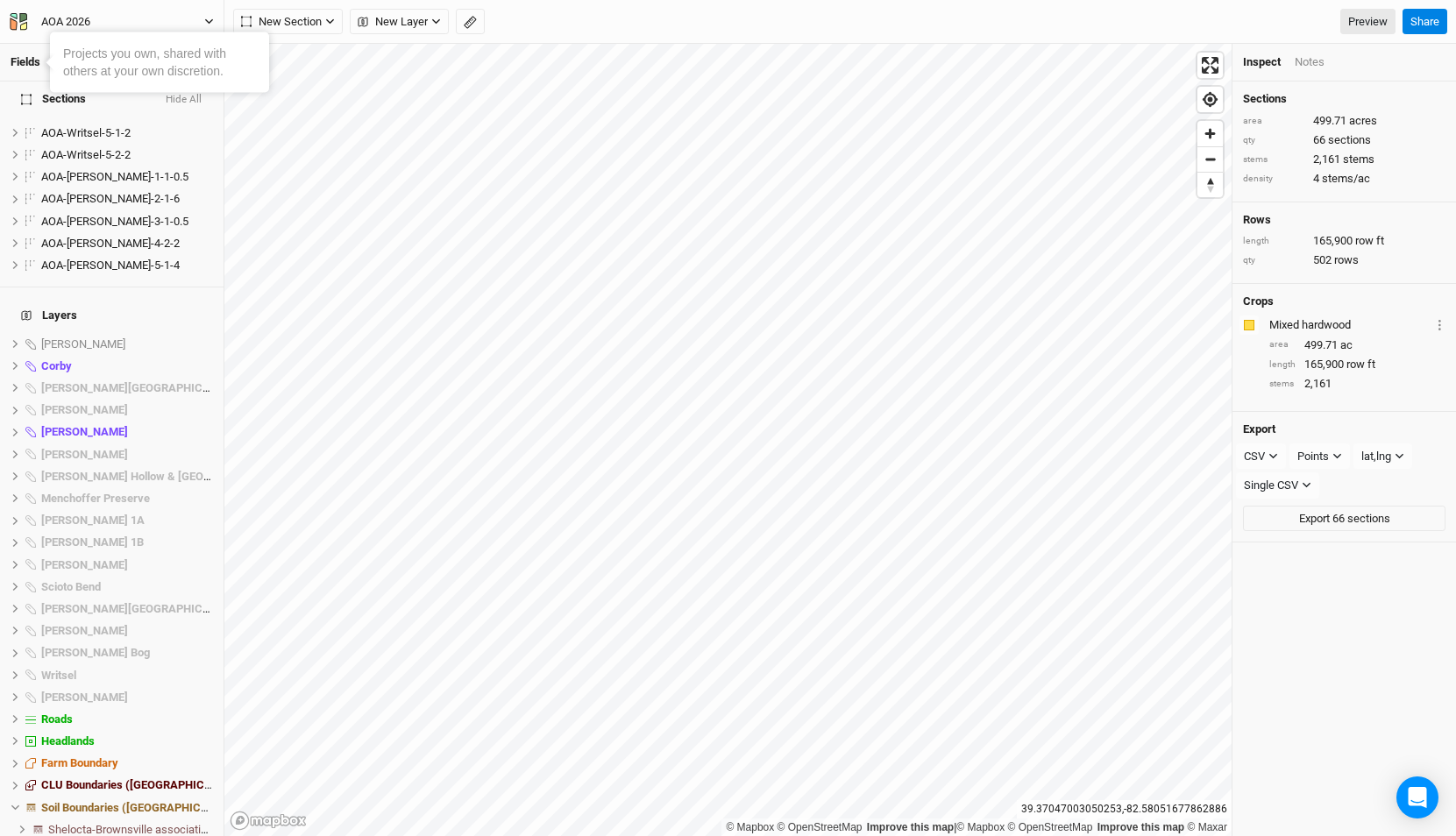
click at [86, 20] on div "AOA 2026" at bounding box center [66, 22] width 49 height 17
click at [98, 44] on button "Back" at bounding box center [145, 49] width 139 height 23
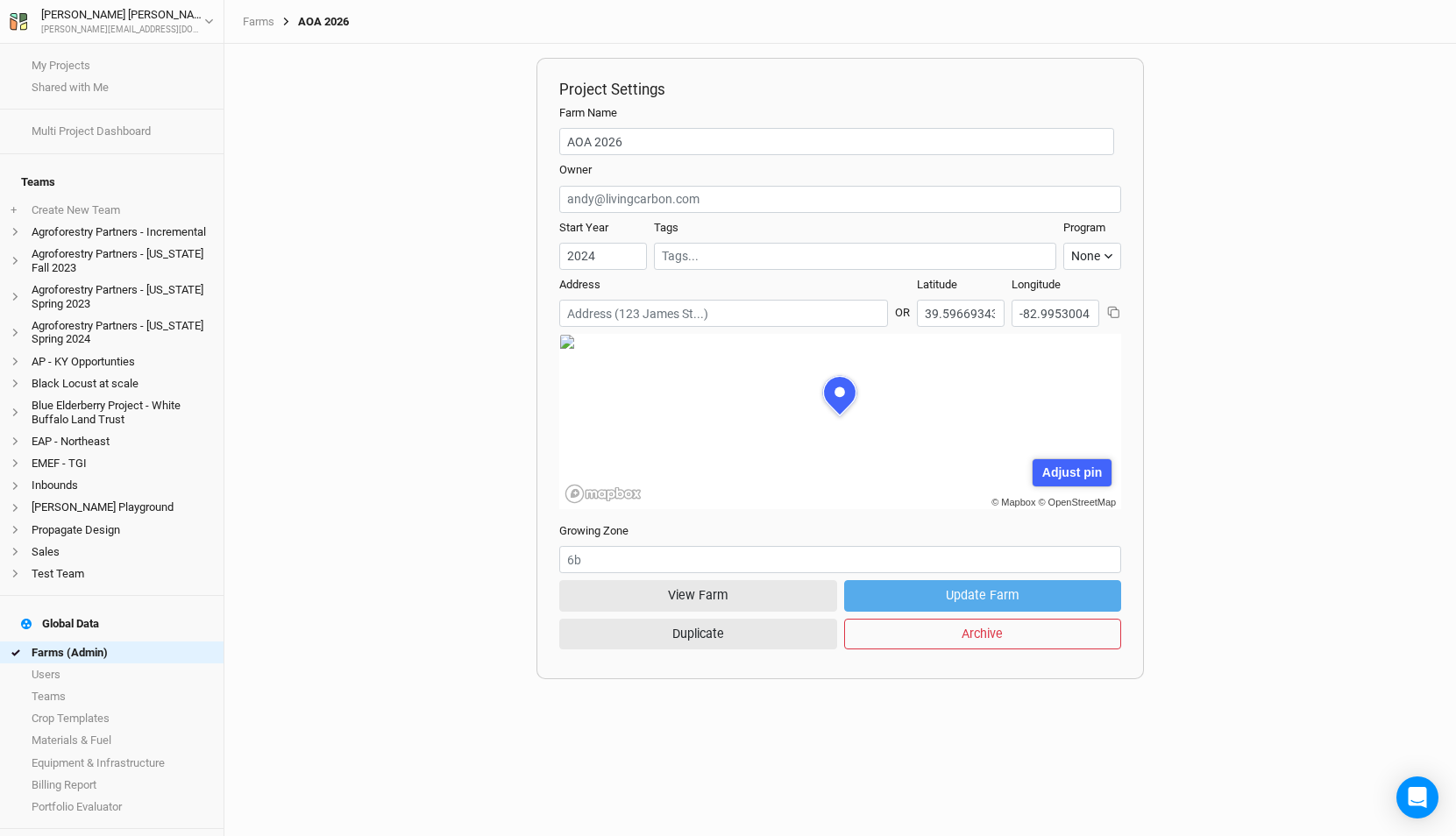
scroll to position [87, 280]
click at [53, 641] on link "Farms (Admin)" at bounding box center [111, 652] width 223 height 22
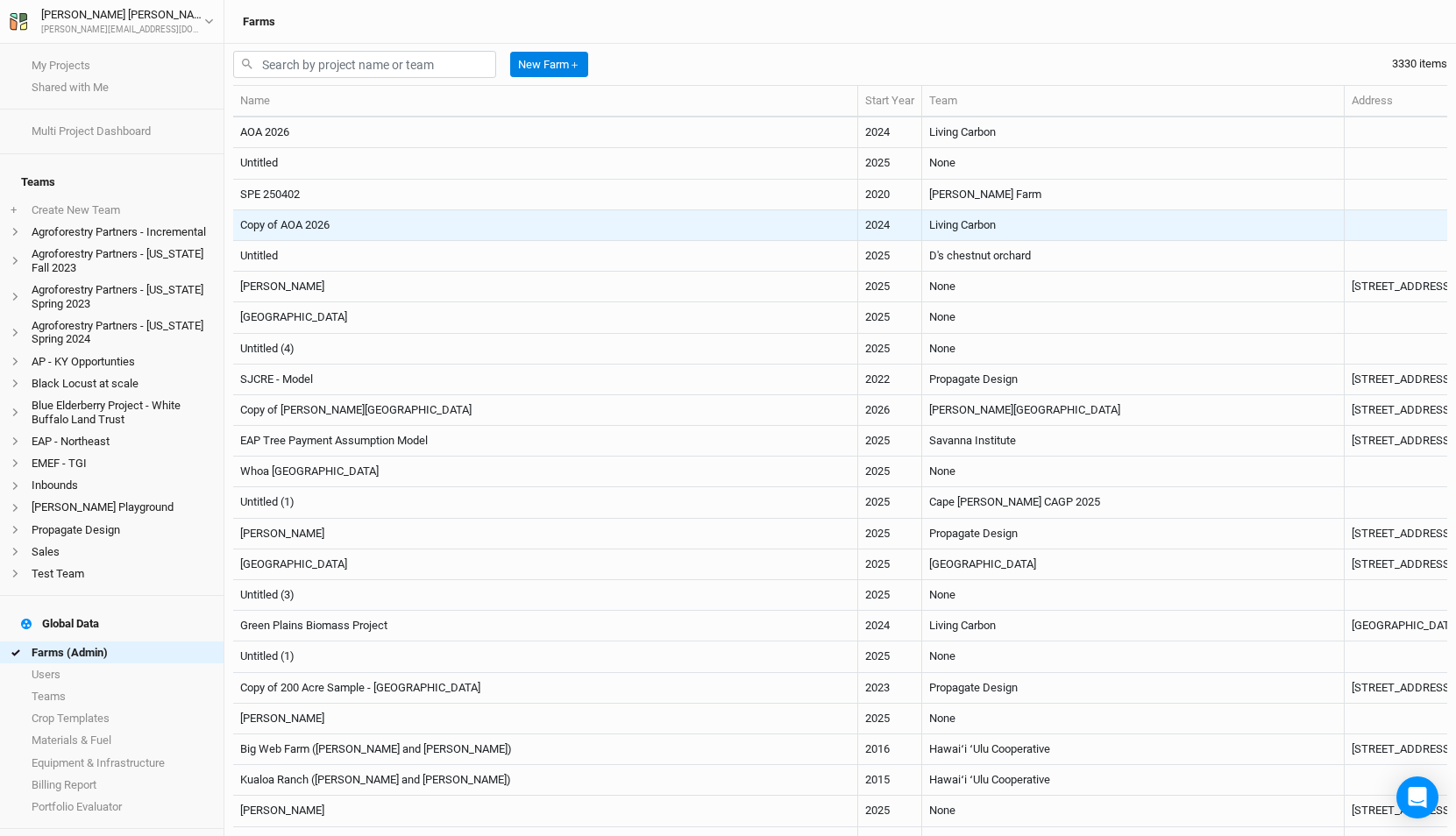
scroll to position [0, 422]
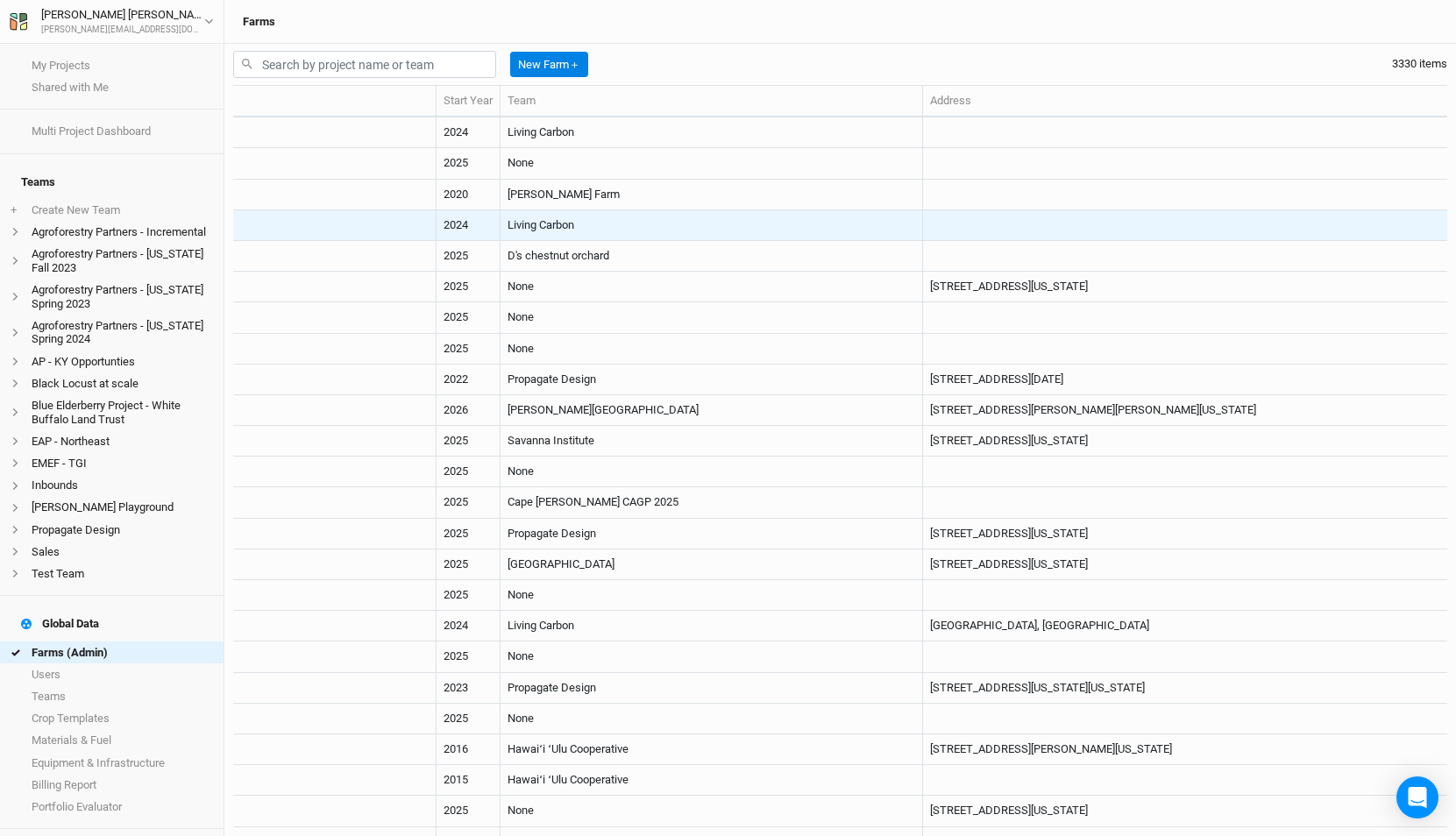
click at [501, 217] on td "Living Carbon" at bounding box center [712, 225] width 423 height 30
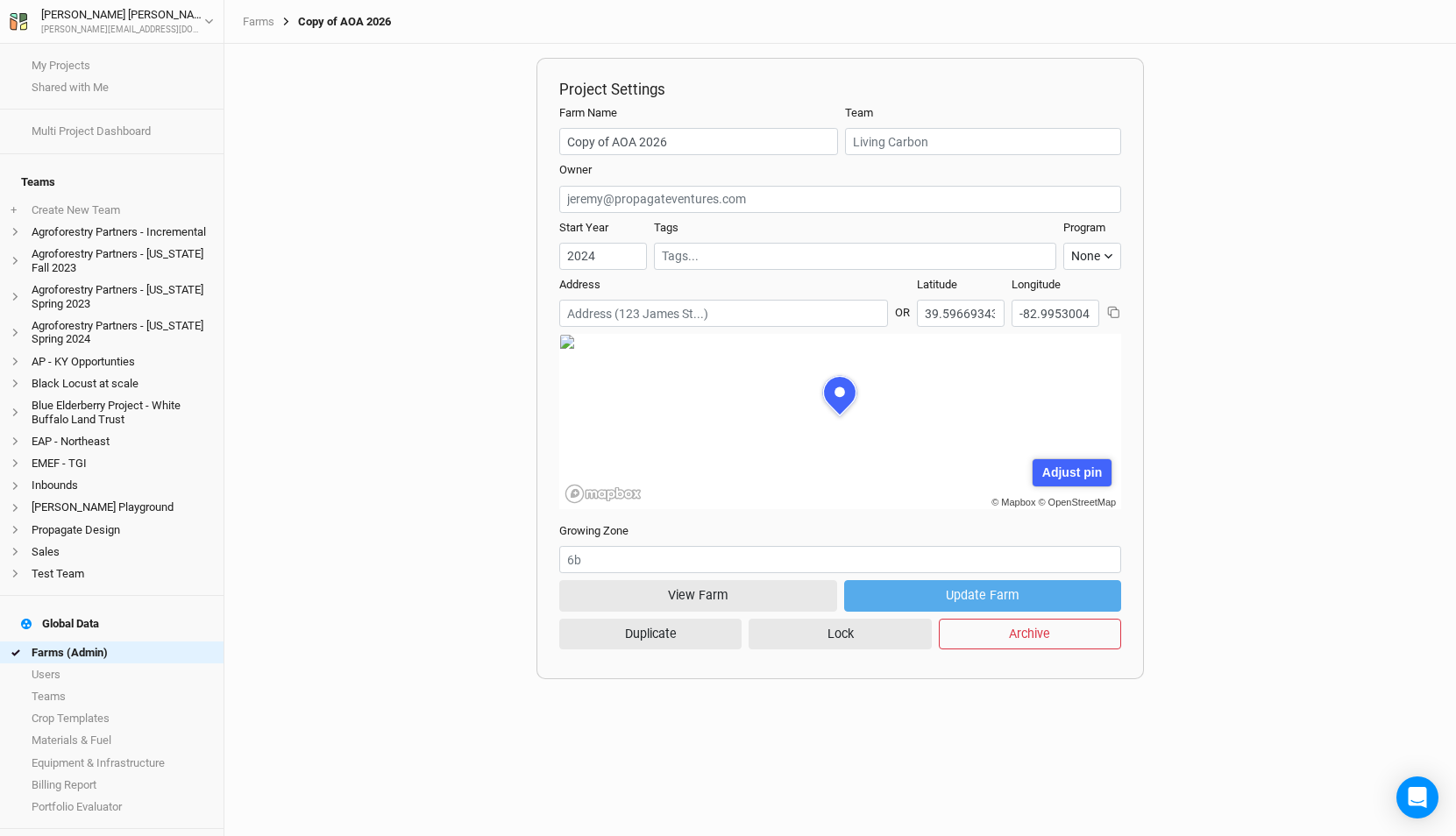
scroll to position [87, 280]
click at [753, 591] on button "View Farm" at bounding box center [697, 596] width 277 height 30
